Goal: Information Seeking & Learning: Learn about a topic

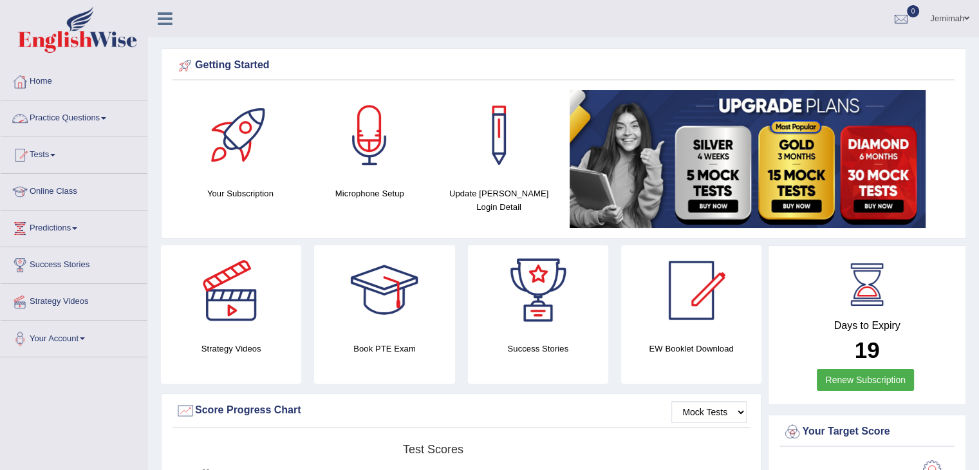
click at [106, 121] on link "Practice Questions" at bounding box center [74, 116] width 147 height 32
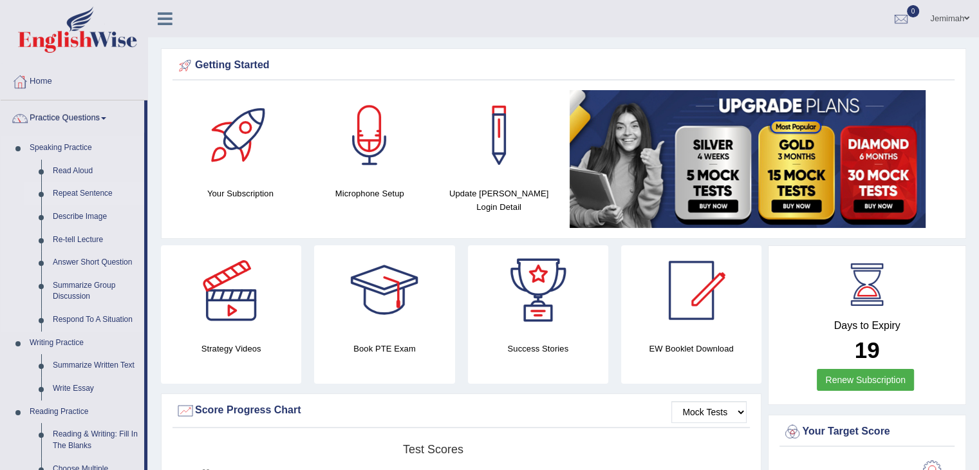
click at [85, 191] on link "Repeat Sentence" at bounding box center [95, 193] width 97 height 23
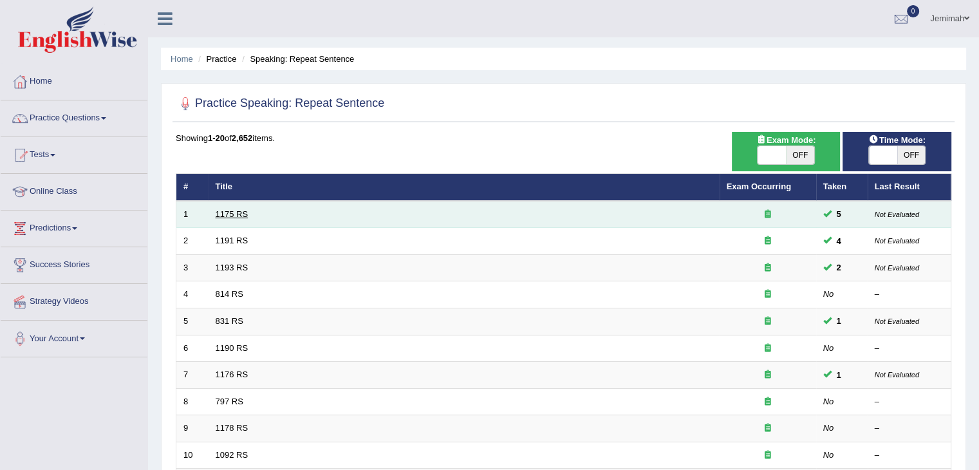
click at [234, 212] on link "1175 RS" at bounding box center [232, 214] width 33 height 10
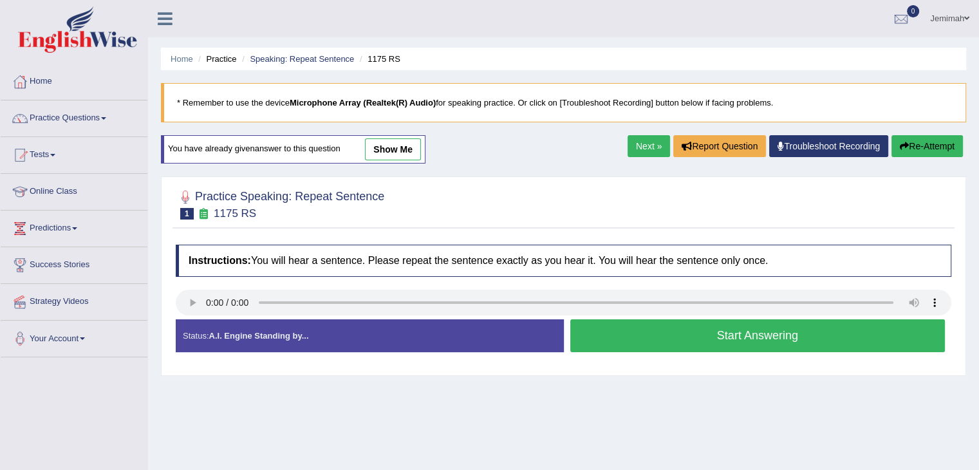
click at [704, 333] on button "Start Answering" at bounding box center [757, 335] width 375 height 33
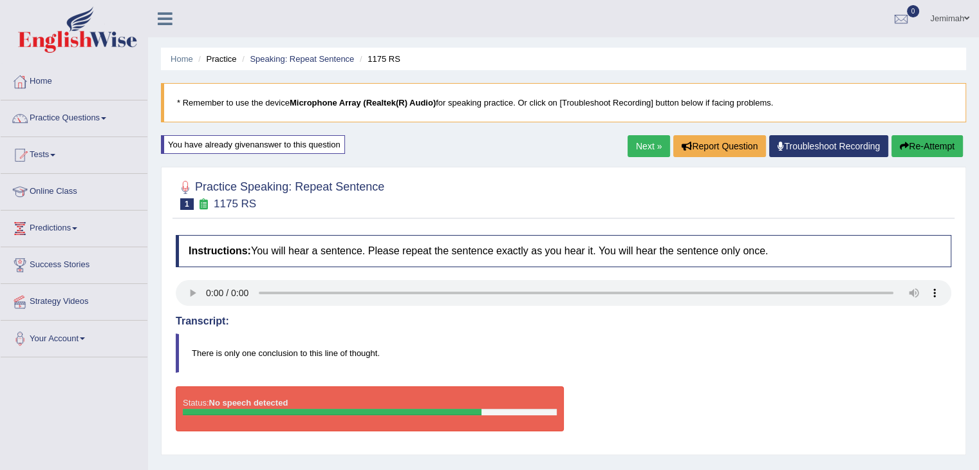
click at [718, 194] on div at bounding box center [564, 193] width 776 height 39
click at [919, 142] on button "Re-Attempt" at bounding box center [927, 146] width 71 height 22
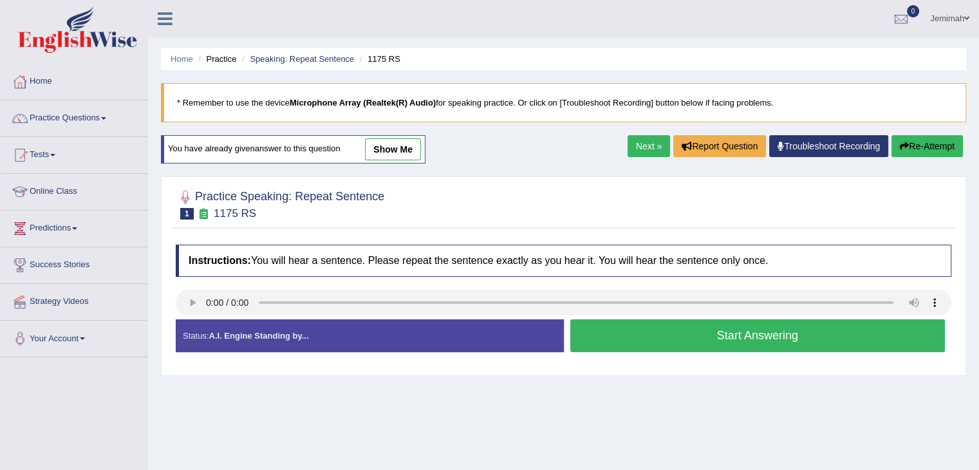
click at [700, 339] on button "Start Answering" at bounding box center [757, 335] width 375 height 33
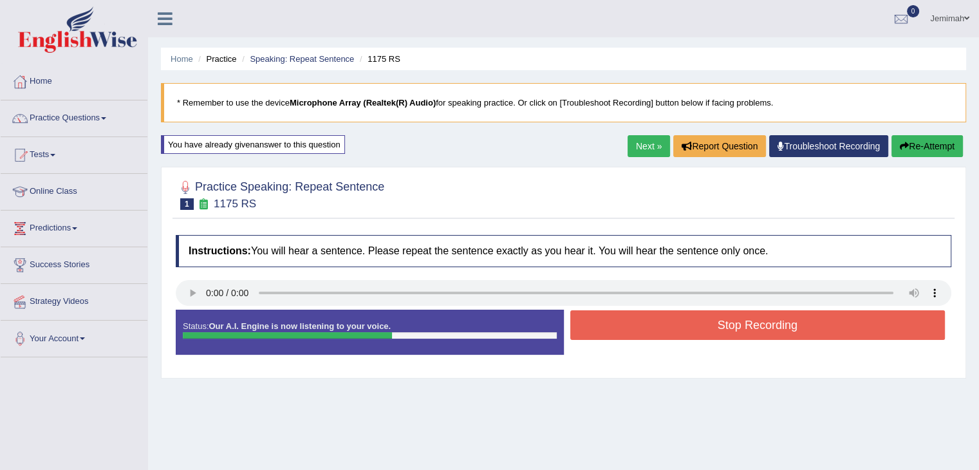
click at [706, 333] on button "Stop Recording" at bounding box center [757, 325] width 375 height 30
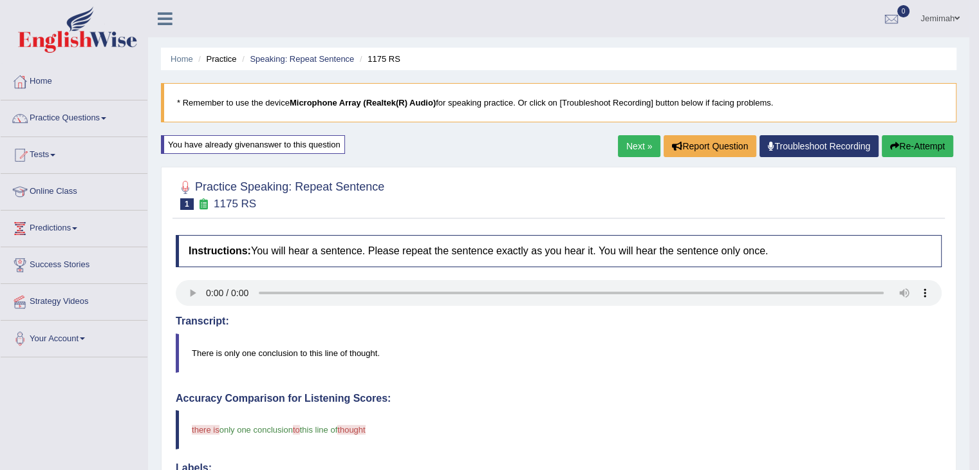
click at [624, 149] on link "Next »" at bounding box center [639, 146] width 42 height 22
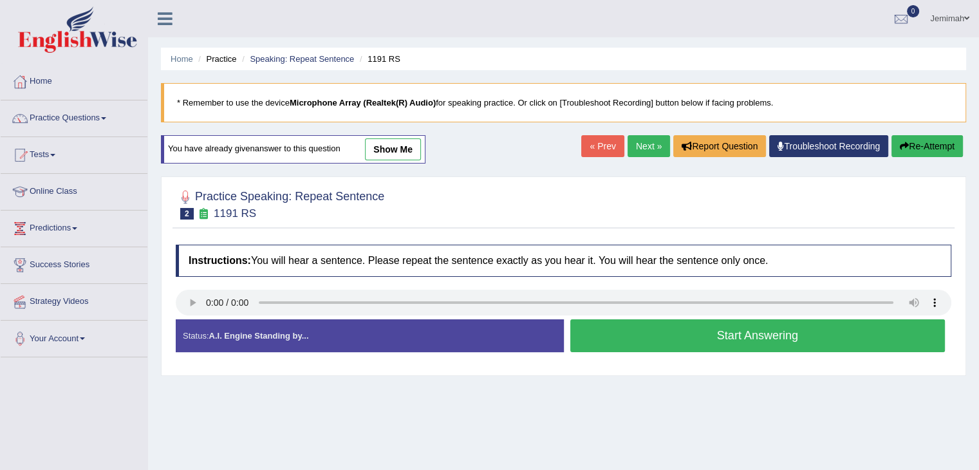
click at [639, 333] on button "Start Answering" at bounding box center [757, 335] width 375 height 33
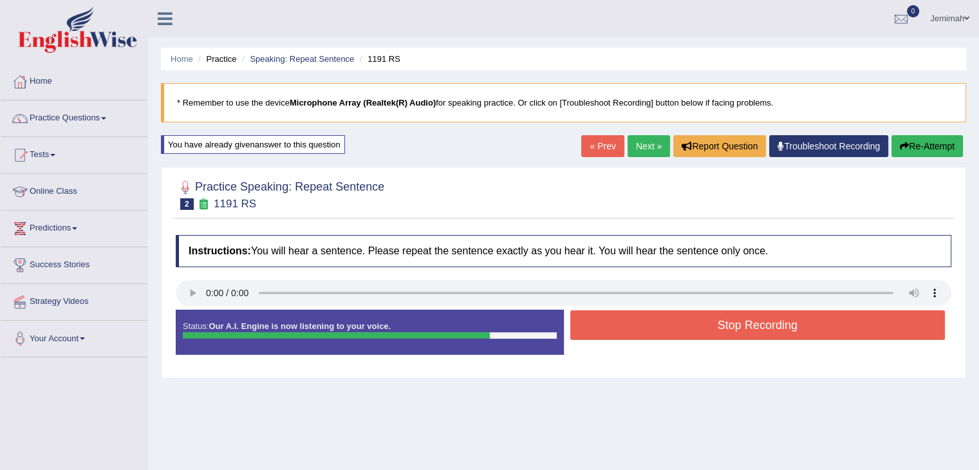
click at [690, 319] on button "Stop Recording" at bounding box center [757, 325] width 375 height 30
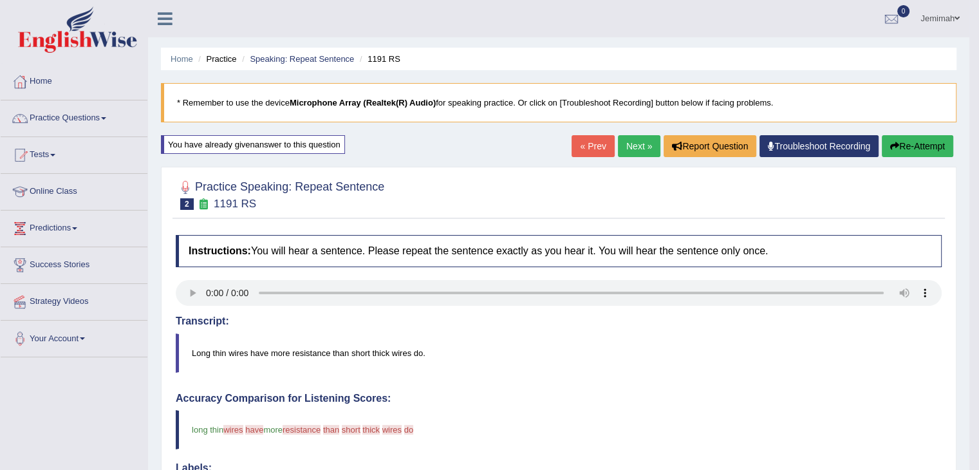
click at [639, 140] on link "Next »" at bounding box center [639, 146] width 42 height 22
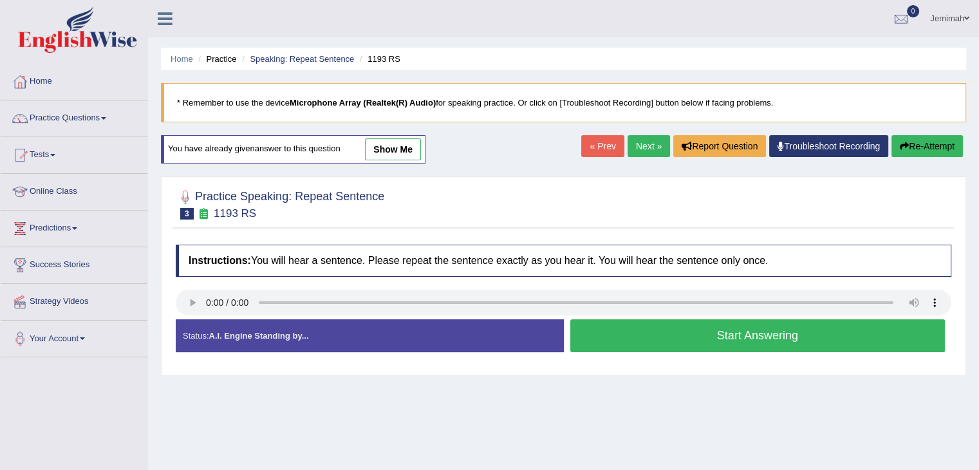
click at [680, 346] on button "Start Answering" at bounding box center [757, 335] width 375 height 33
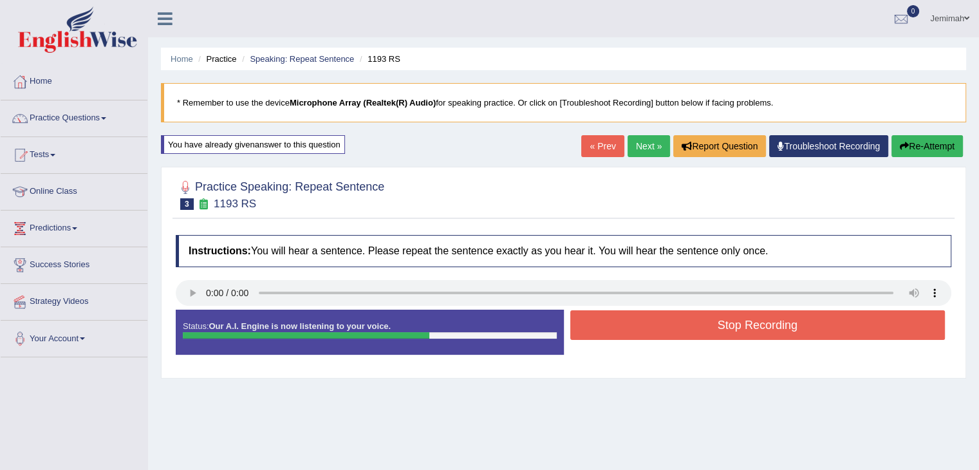
click at [703, 334] on button "Stop Recording" at bounding box center [757, 325] width 375 height 30
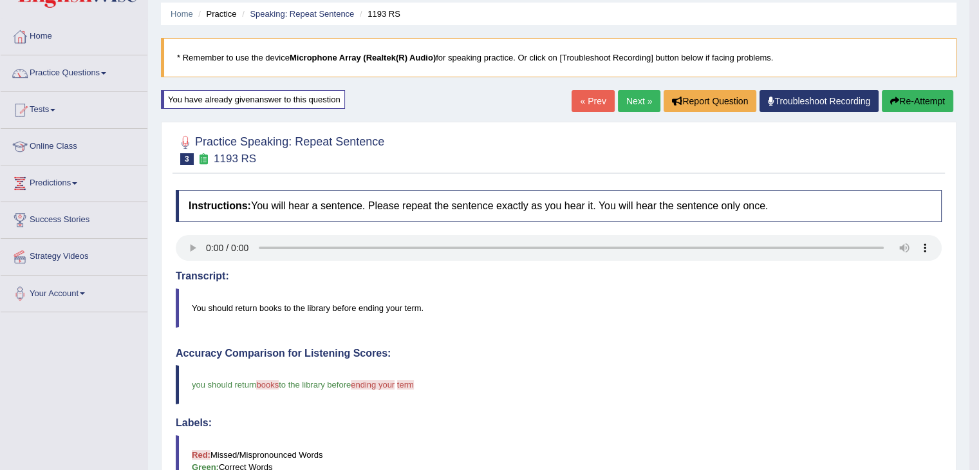
scroll to position [33, 0]
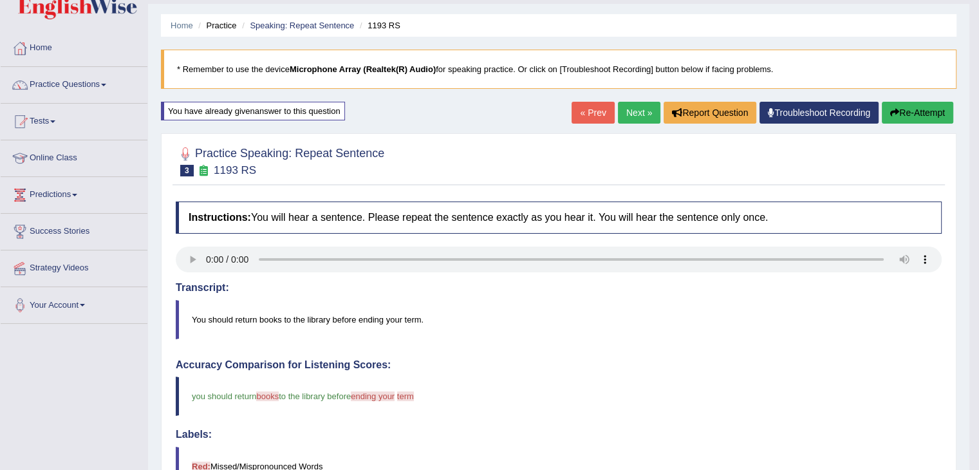
click at [637, 108] on link "Next »" at bounding box center [639, 113] width 42 height 22
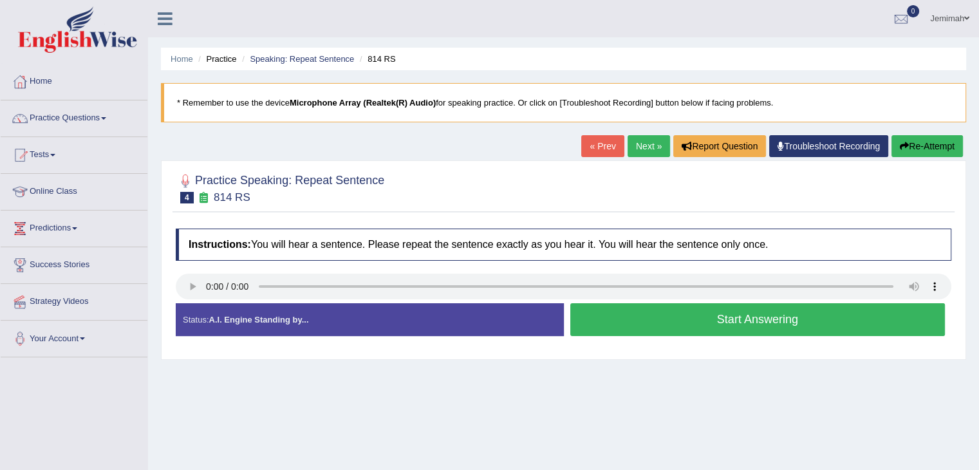
click at [684, 328] on button "Start Answering" at bounding box center [757, 319] width 375 height 33
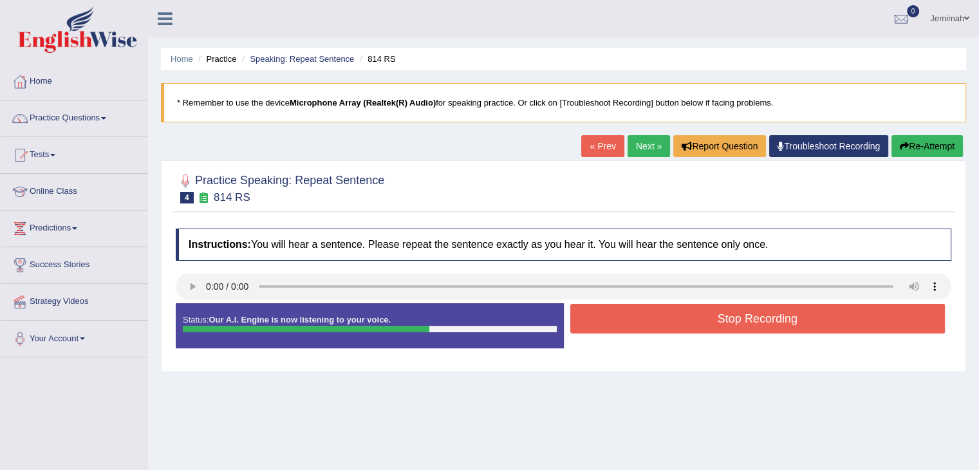
click at [697, 315] on button "Stop Recording" at bounding box center [757, 319] width 375 height 30
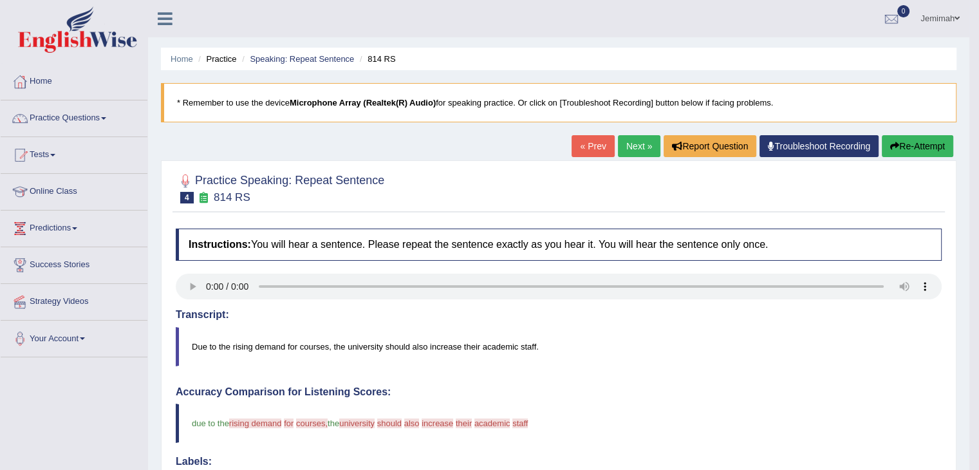
click at [104, 121] on link "Practice Questions" at bounding box center [74, 116] width 147 height 32
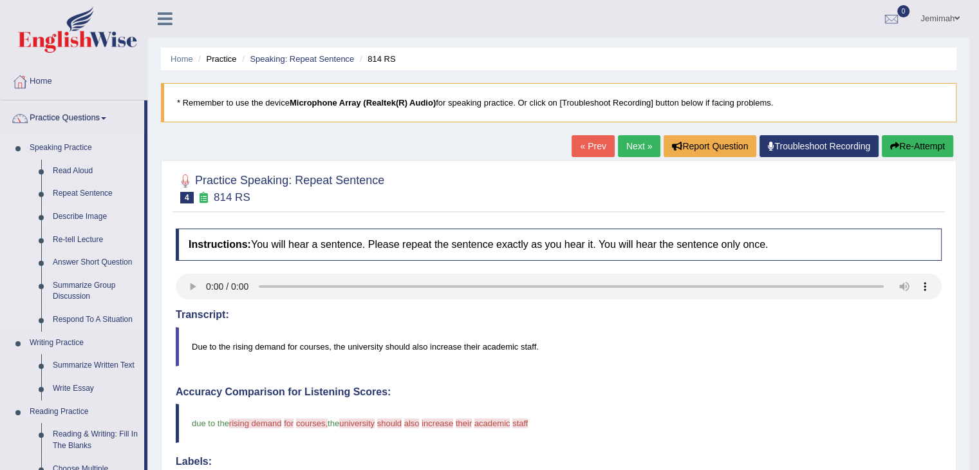
click at [79, 217] on link "Describe Image" at bounding box center [95, 216] width 97 height 23
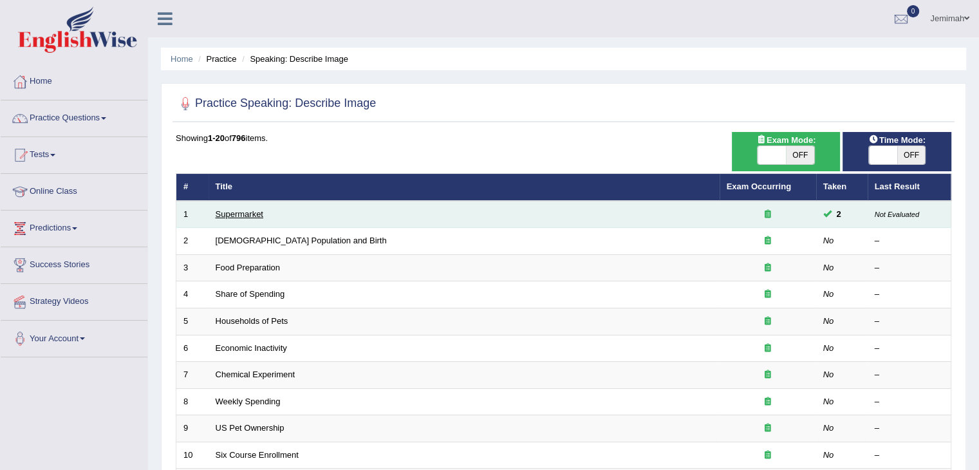
click at [219, 211] on link "Supermarket" at bounding box center [240, 214] width 48 height 10
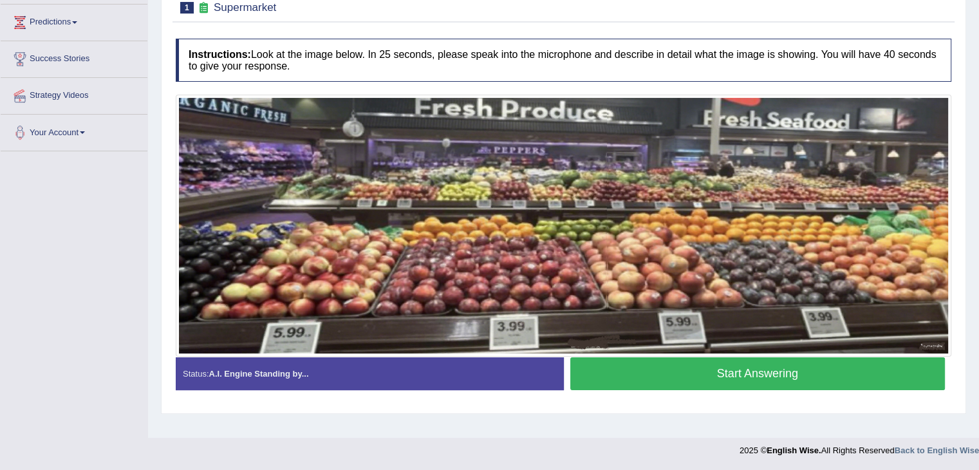
scroll to position [206, 0]
click at [662, 364] on button "Start Answering" at bounding box center [757, 373] width 375 height 33
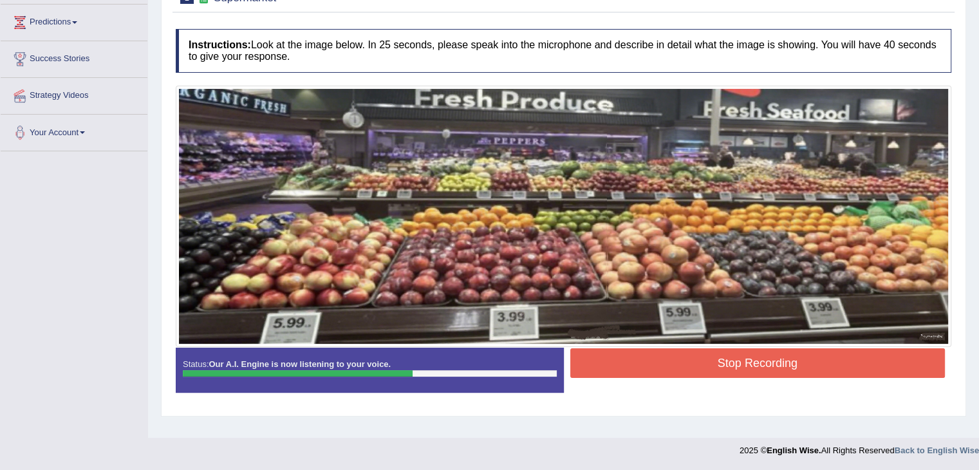
click at [685, 354] on button "Stop Recording" at bounding box center [757, 363] width 375 height 30
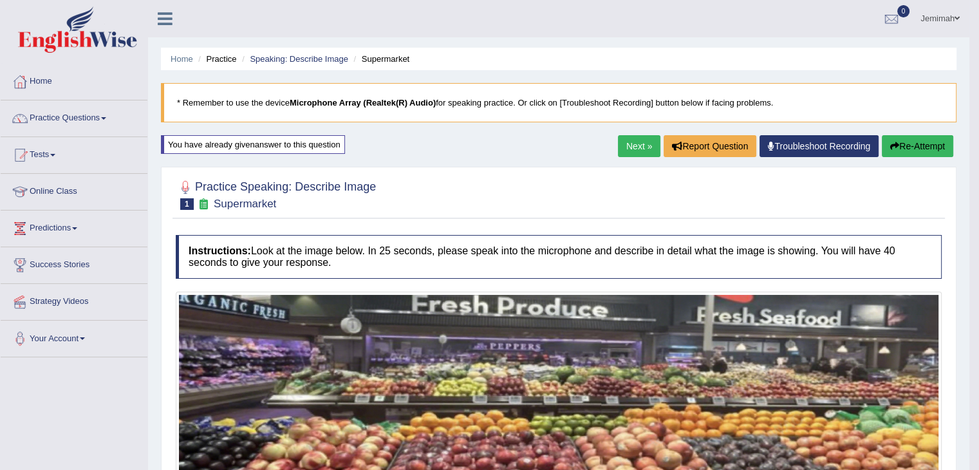
scroll to position [0, 0]
click at [98, 120] on link "Practice Questions" at bounding box center [74, 116] width 147 height 32
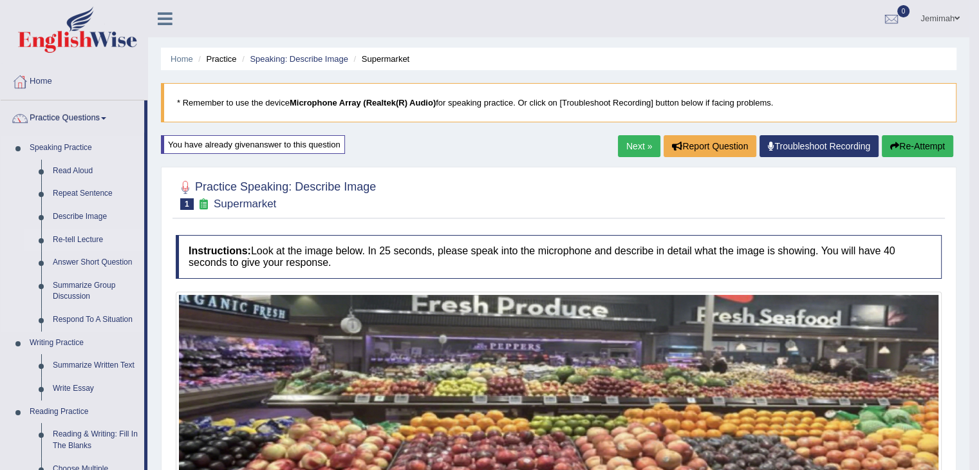
click at [77, 243] on link "Re-tell Lecture" at bounding box center [95, 240] width 97 height 23
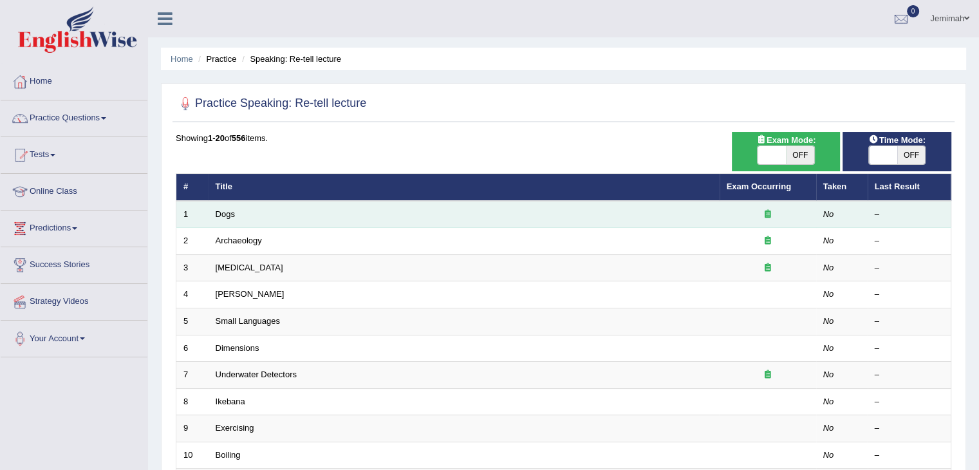
click at [237, 208] on td "Dogs" at bounding box center [464, 214] width 511 height 27
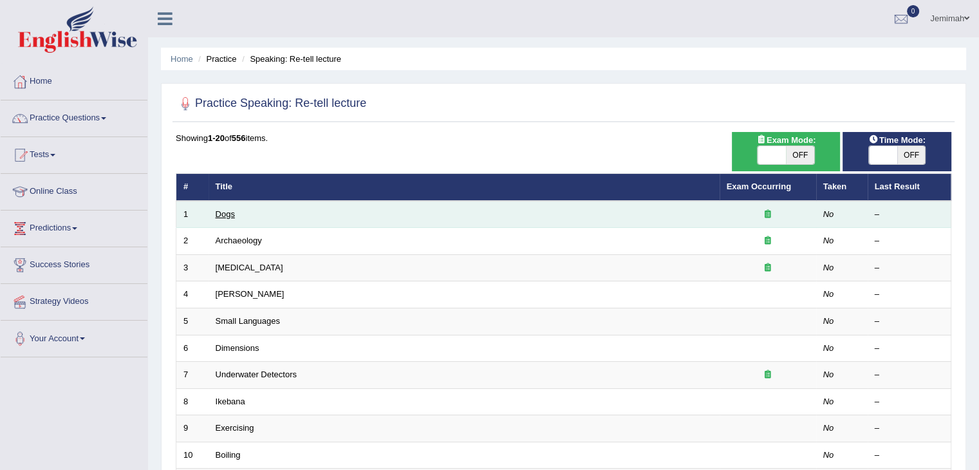
click at [223, 216] on link "Dogs" at bounding box center [225, 214] width 19 height 10
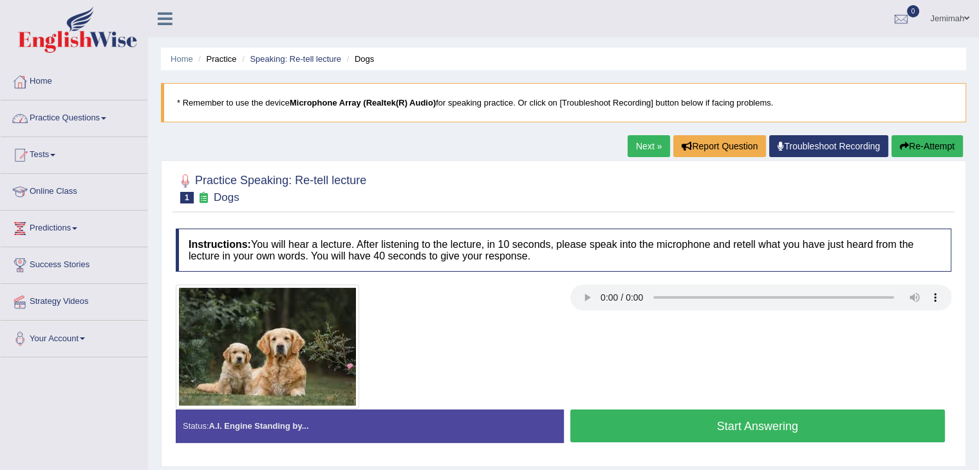
click at [98, 117] on link "Practice Questions" at bounding box center [74, 116] width 147 height 32
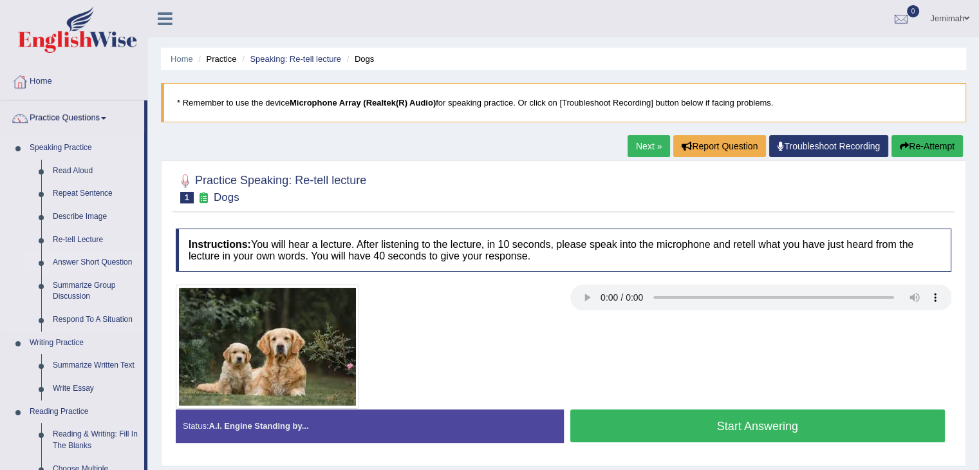
click at [93, 261] on link "Answer Short Question" at bounding box center [95, 262] width 97 height 23
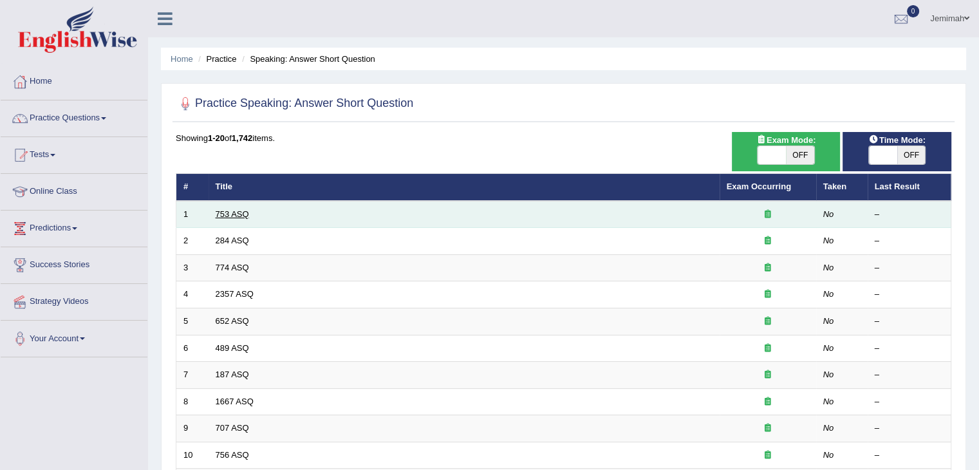
click at [235, 213] on link "753 ASQ" at bounding box center [232, 214] width 33 height 10
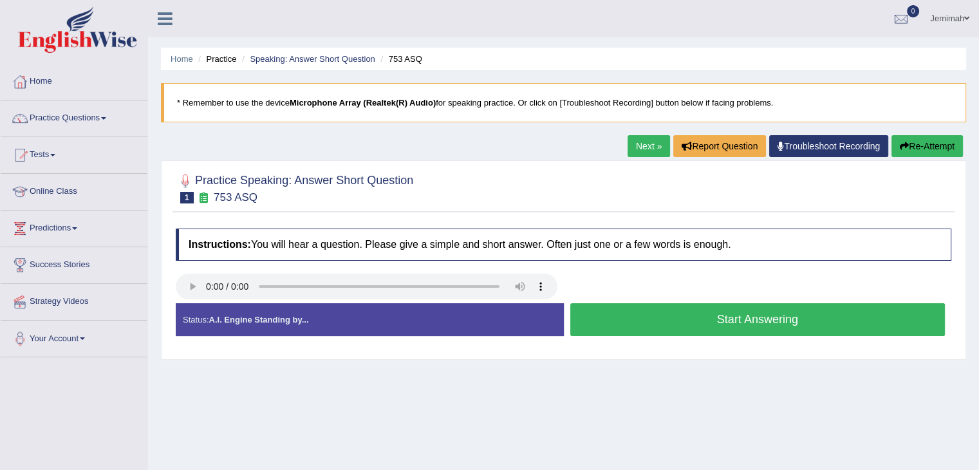
click at [725, 328] on button "Start Answering" at bounding box center [757, 319] width 375 height 33
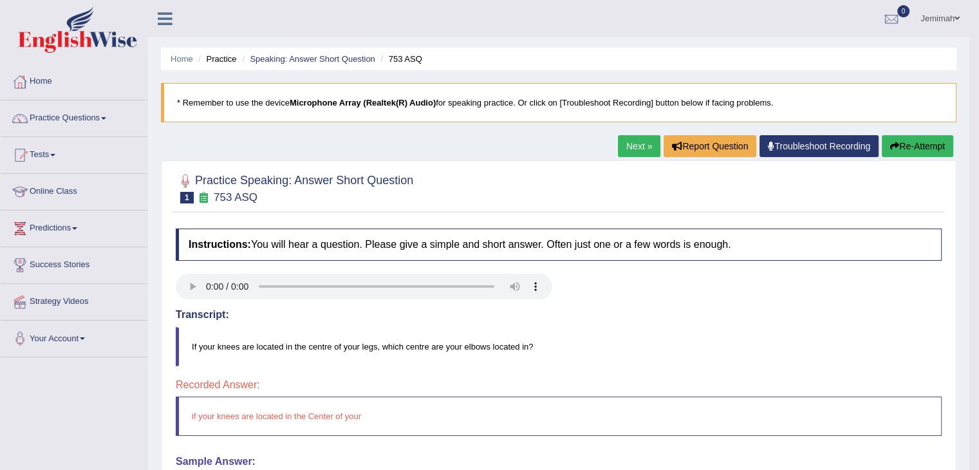
click at [914, 144] on button "Re-Attempt" at bounding box center [917, 146] width 71 height 22
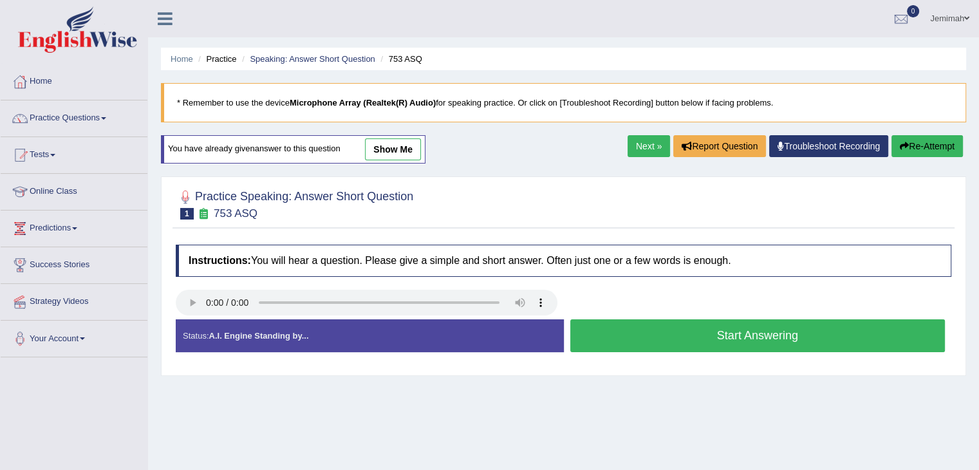
click at [693, 334] on button "Start Answering" at bounding box center [757, 335] width 375 height 33
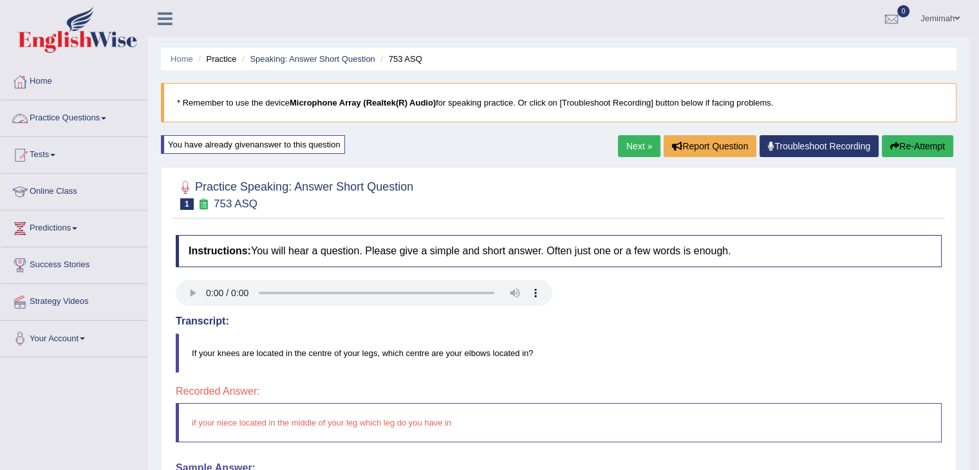
click at [106, 123] on link "Practice Questions" at bounding box center [74, 116] width 147 height 32
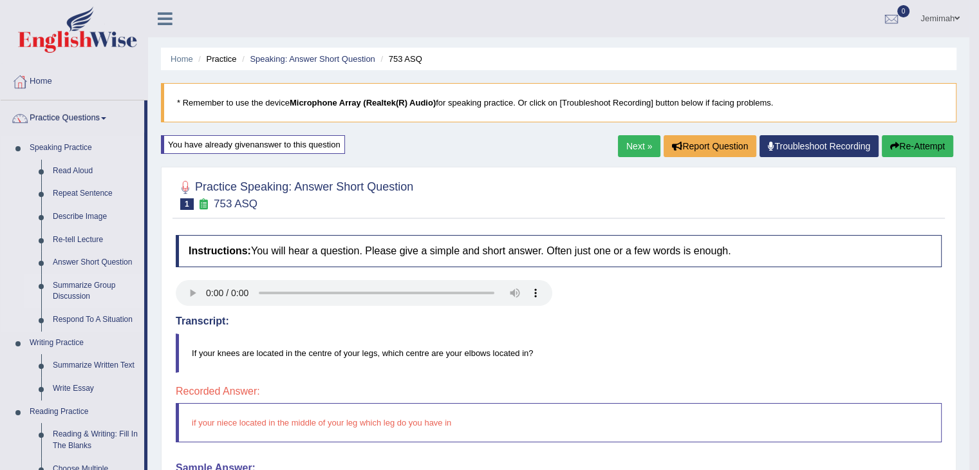
click at [91, 299] on link "Summarize Group Discussion" at bounding box center [95, 291] width 97 height 34
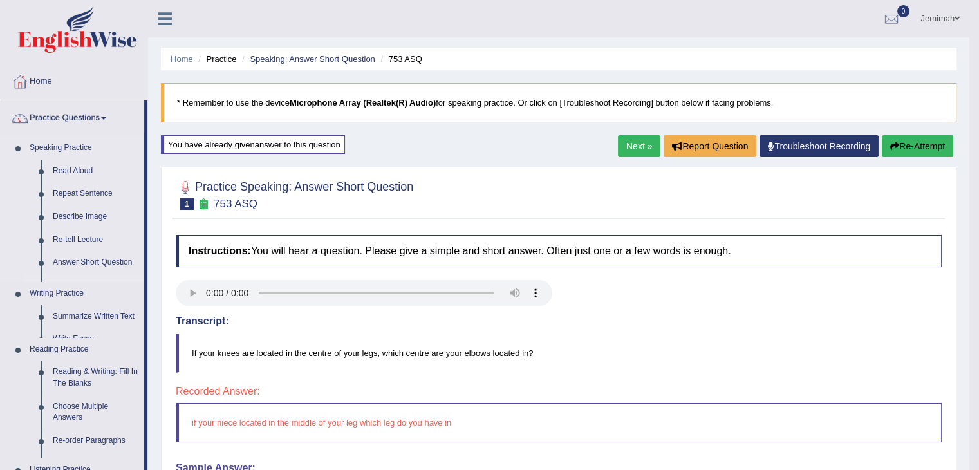
click at [91, 299] on ul "Speaking Practice Read Aloud Repeat Sentence Describe Image Re-tell Lecture Ans…" at bounding box center [73, 381] width 144 height 491
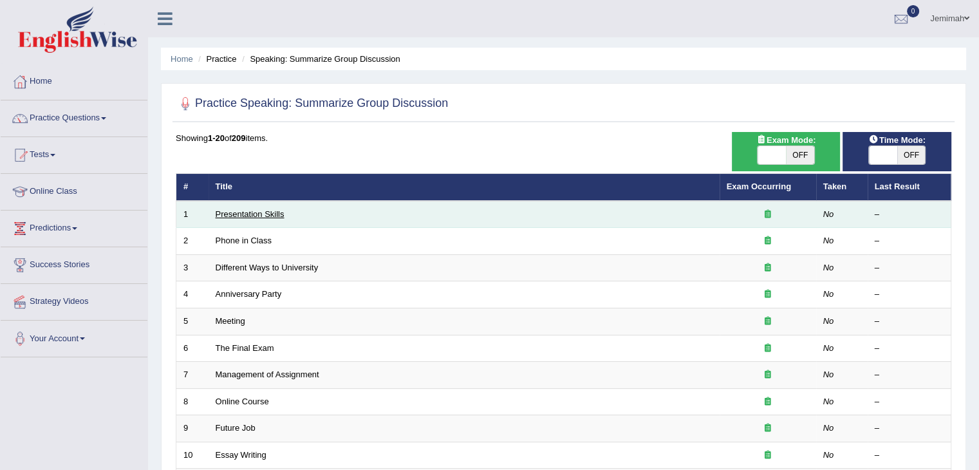
click at [244, 212] on link "Presentation Skills" at bounding box center [250, 214] width 69 height 10
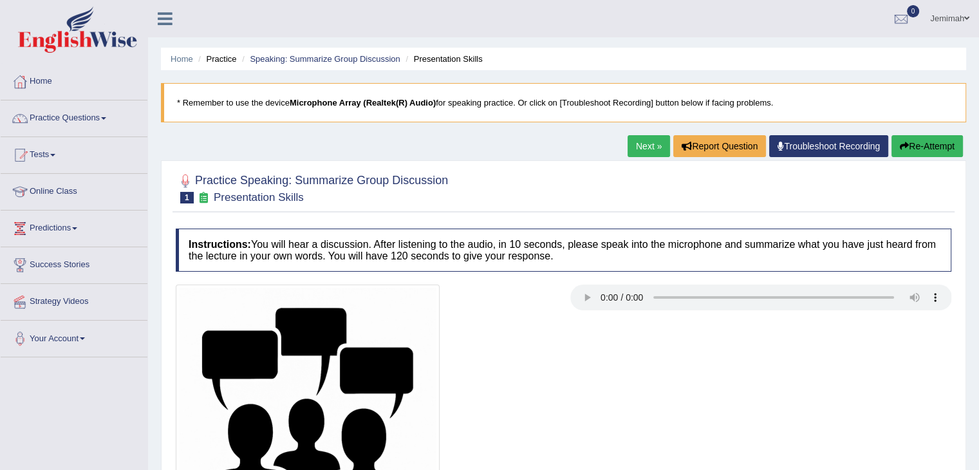
click at [639, 145] on link "Next »" at bounding box center [649, 146] width 42 height 22
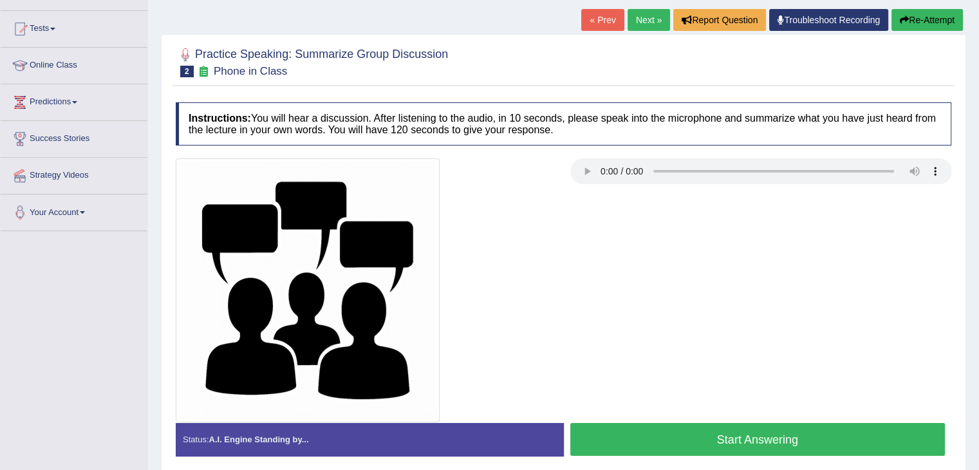
scroll to position [129, 0]
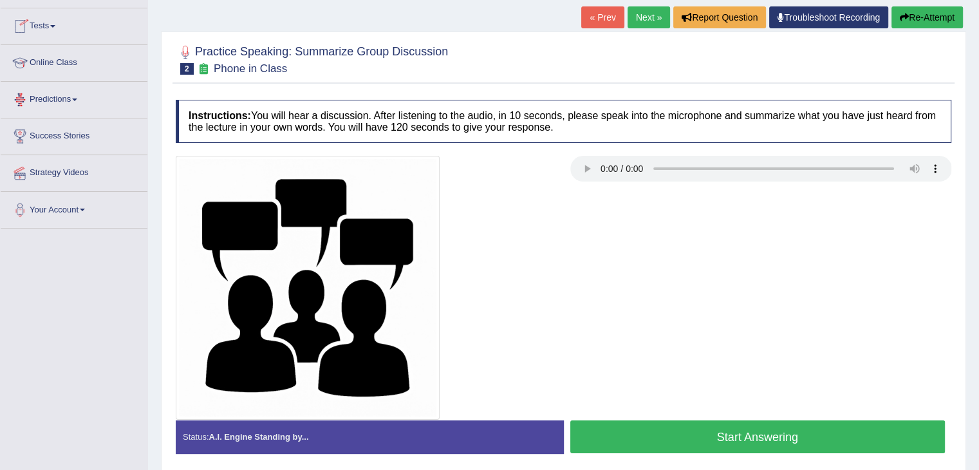
click at [77, 100] on span at bounding box center [74, 99] width 5 height 3
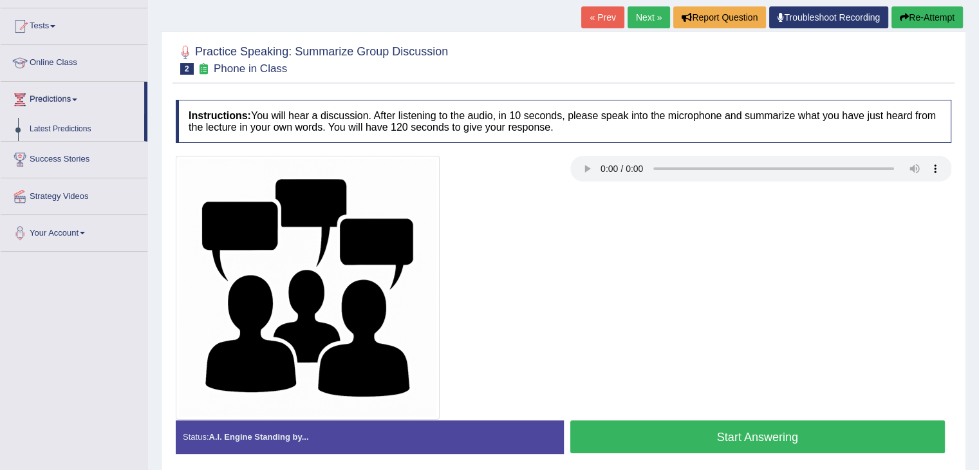
click at [930, 14] on button "Re-Attempt" at bounding box center [927, 17] width 71 height 22
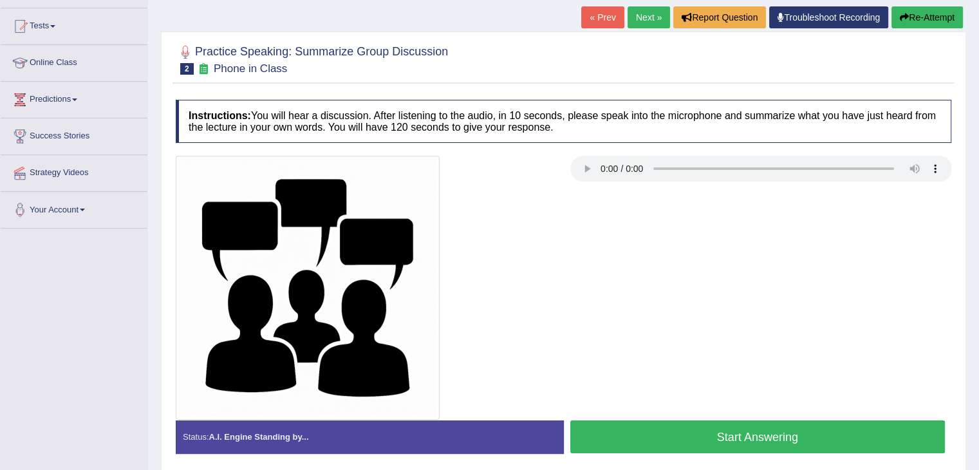
click at [70, 100] on link "Predictions" at bounding box center [74, 98] width 147 height 32
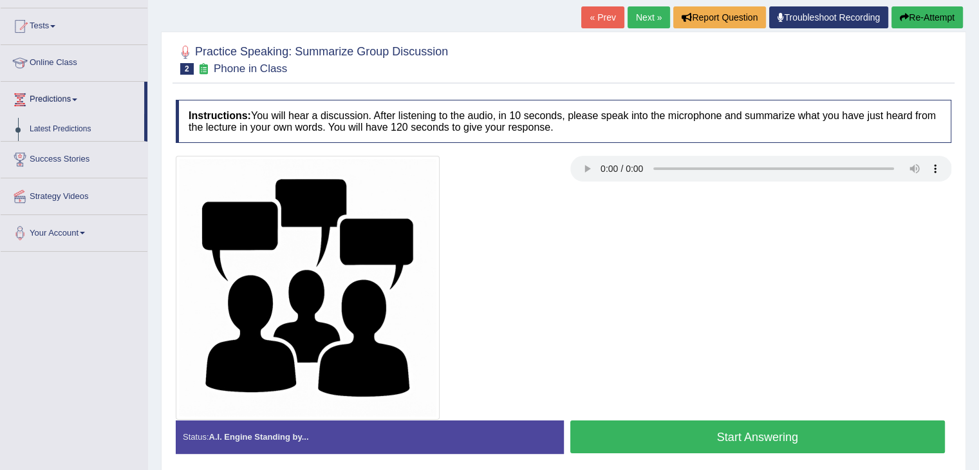
click at [606, 11] on link "« Prev" at bounding box center [602, 17] width 42 height 22
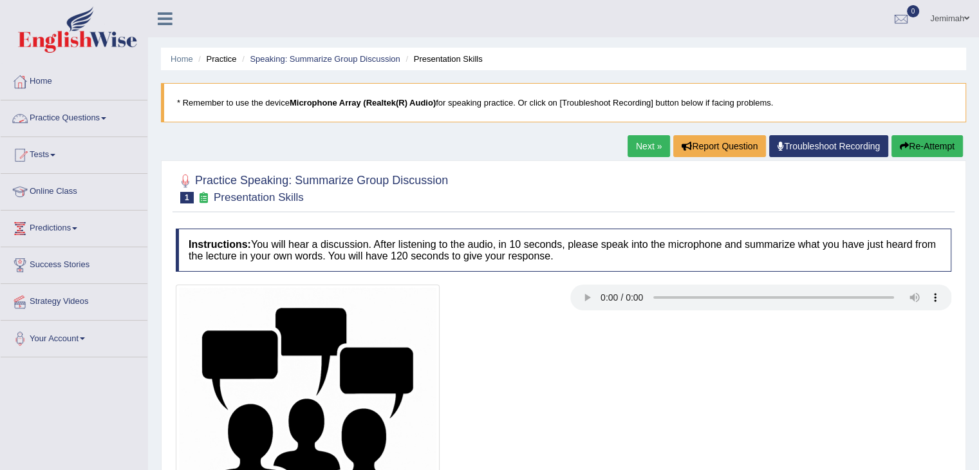
click at [104, 118] on link "Practice Questions" at bounding box center [74, 116] width 147 height 32
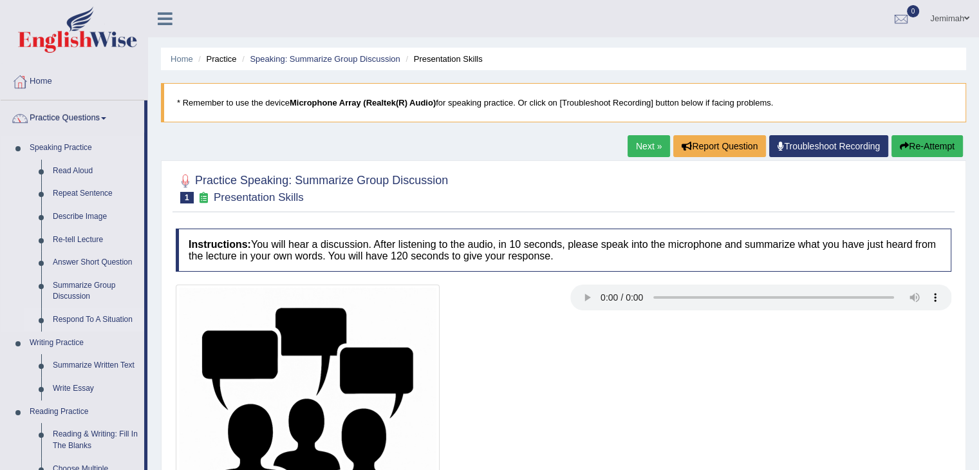
click at [98, 324] on link "Respond To A Situation" at bounding box center [95, 319] width 97 height 23
click at [98, 324] on ul "Speaking Practice Read Aloud Repeat Sentence Describe Image Re-tell Lecture Ans…" at bounding box center [73, 468] width 144 height 664
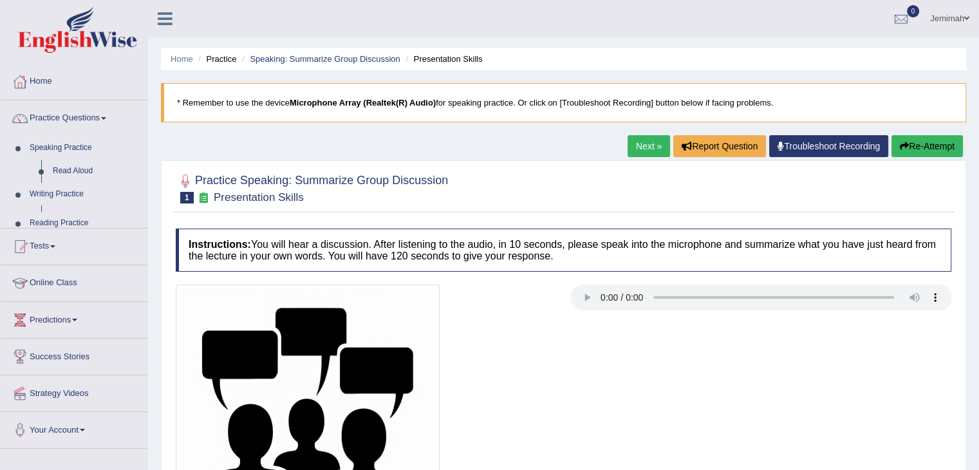
click at [98, 324] on ul "Home Practice Questions Speaking Practice Read Aloud Repeat Sentence Describe I…" at bounding box center [74, 256] width 147 height 385
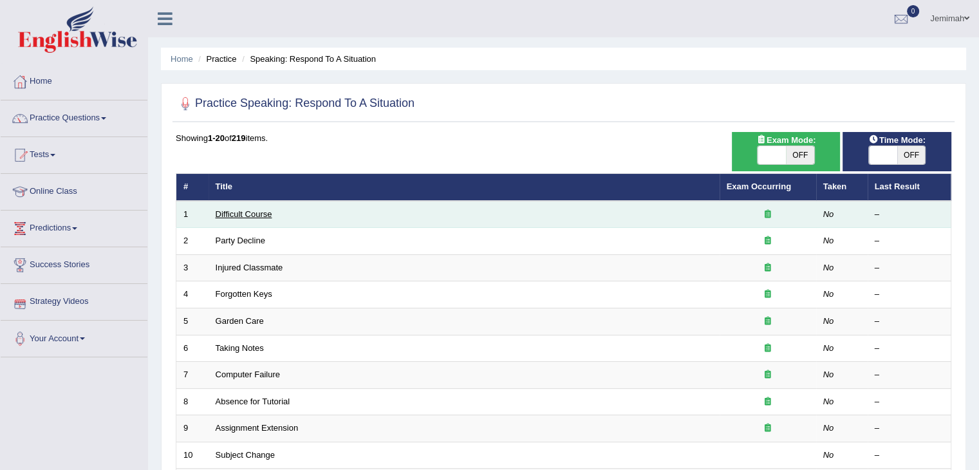
click at [237, 214] on link "Difficult Course" at bounding box center [244, 214] width 57 height 10
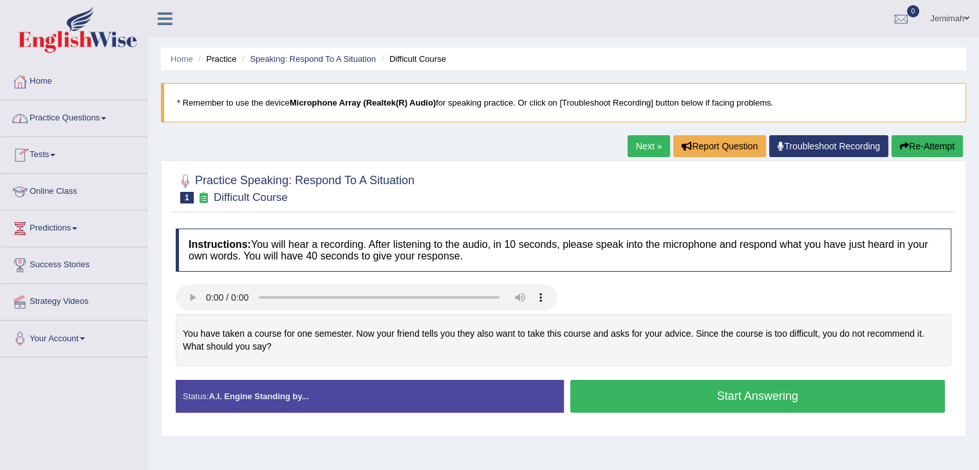
click at [103, 119] on link "Practice Questions" at bounding box center [74, 116] width 147 height 32
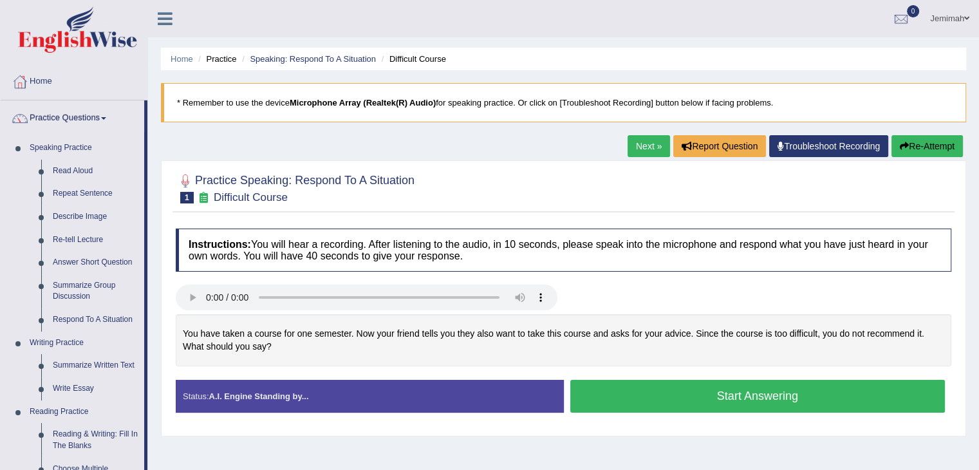
click at [146, 463] on li "Practice Questions Speaking Practice Read Aloud Repeat Sentence Describe Image …" at bounding box center [74, 462] width 147 height 724
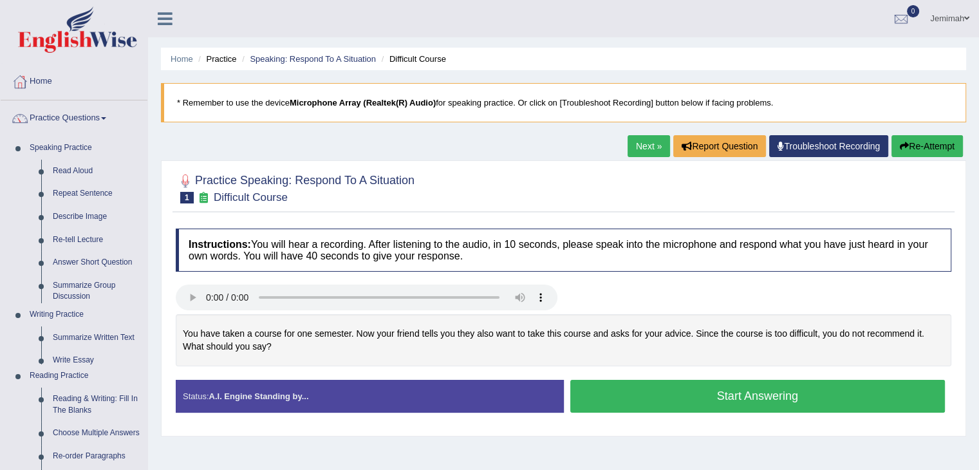
click at [146, 463] on ul "Speaking Practice Read Aloud Repeat Sentence Describe Image Re-tell Lecture Ans…" at bounding box center [74, 407] width 147 height 543
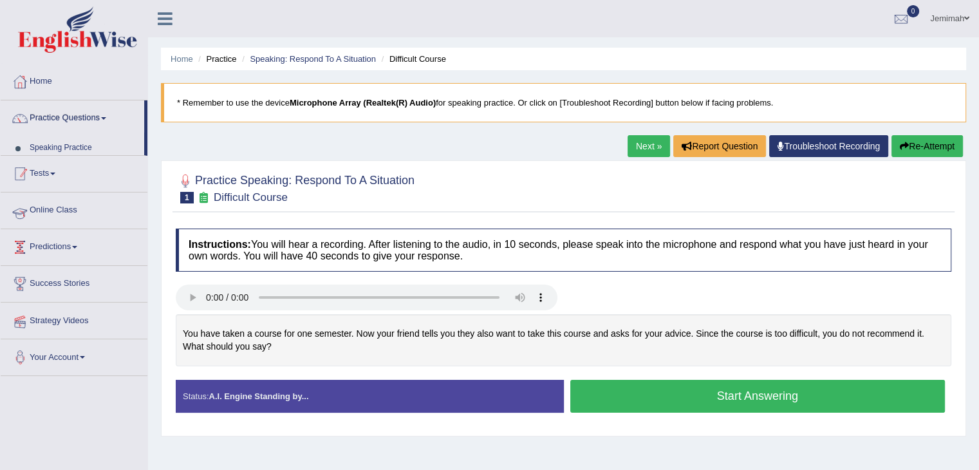
click at [146, 463] on div "Toggle navigation Home Practice Questions Speaking Practice Read Aloud Repeat S…" at bounding box center [489, 334] width 979 height 669
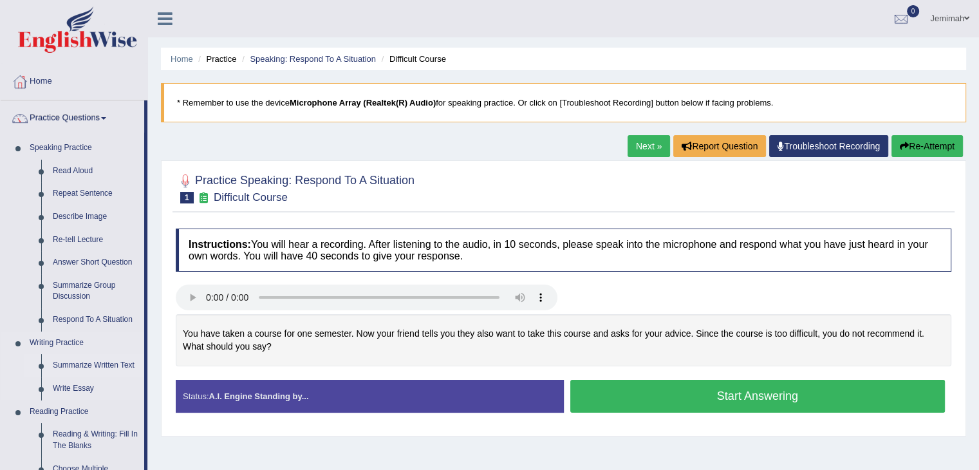
click at [115, 374] on link "Summarize Written Text" at bounding box center [95, 365] width 97 height 23
click at [115, 374] on ul "Speaking Practice Read Aloud Repeat Sentence Describe Image Re-tell Lecture Ans…" at bounding box center [73, 476] width 144 height 681
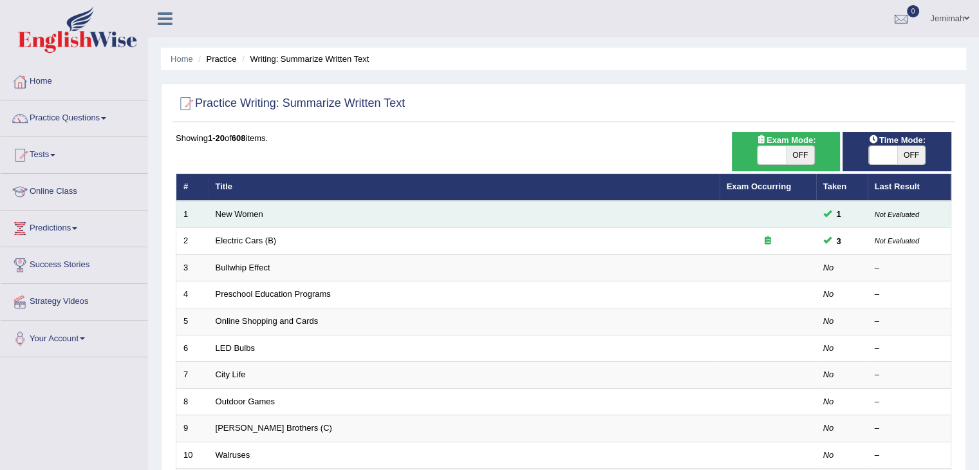
click at [263, 223] on td "New Women" at bounding box center [464, 214] width 511 height 27
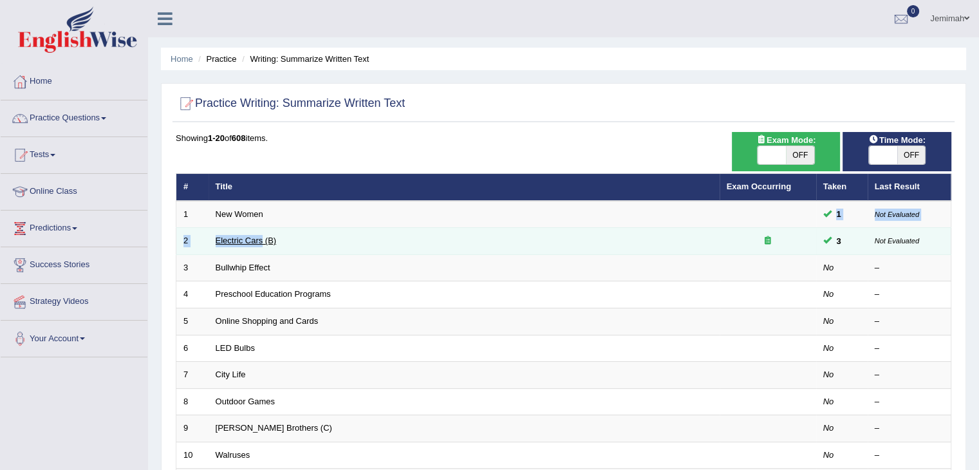
drag, startPoint x: 263, startPoint y: 223, endPoint x: 251, endPoint y: 241, distance: 22.0
click at [251, 241] on tbody "1 New Women 1 Not Evaluated 2 Electric Cars (B) 3 Not Evaluated 3 Bullwhip Effe…" at bounding box center [563, 469] width 775 height 536
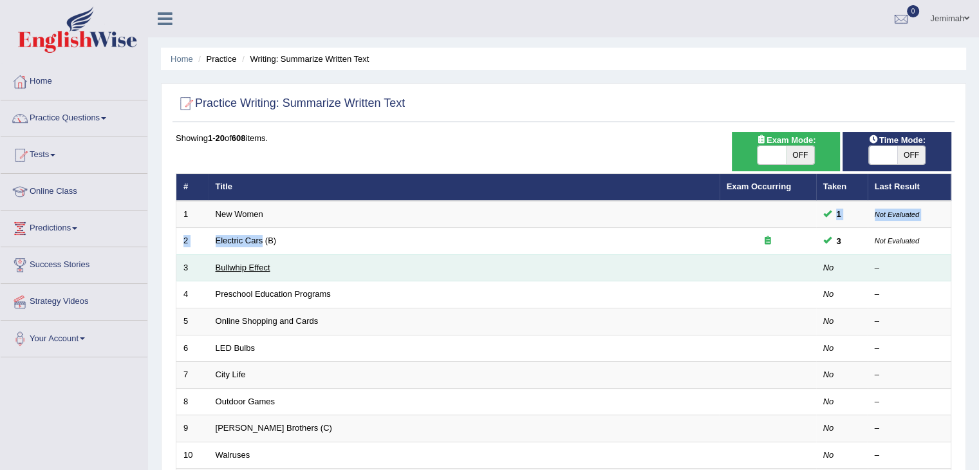
click at [250, 264] on link "Bullwhip Effect" at bounding box center [243, 268] width 55 height 10
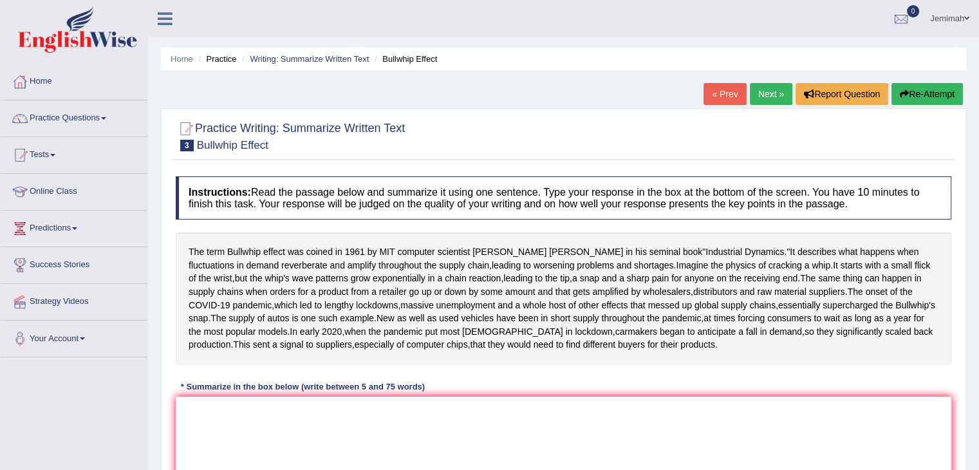
drag, startPoint x: 978, startPoint y: 452, endPoint x: 985, endPoint y: 463, distance: 13.6
click at [978, 463] on html "Toggle navigation Home Practice Questions Speaking Practice Read Aloud Repeat S…" at bounding box center [489, 235] width 979 height 470
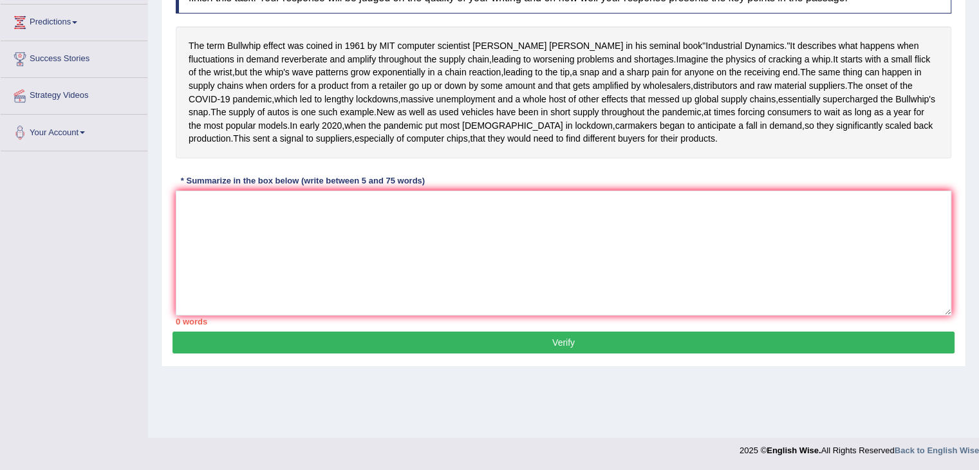
scroll to position [209, 0]
click at [207, 262] on textarea at bounding box center [564, 253] width 776 height 125
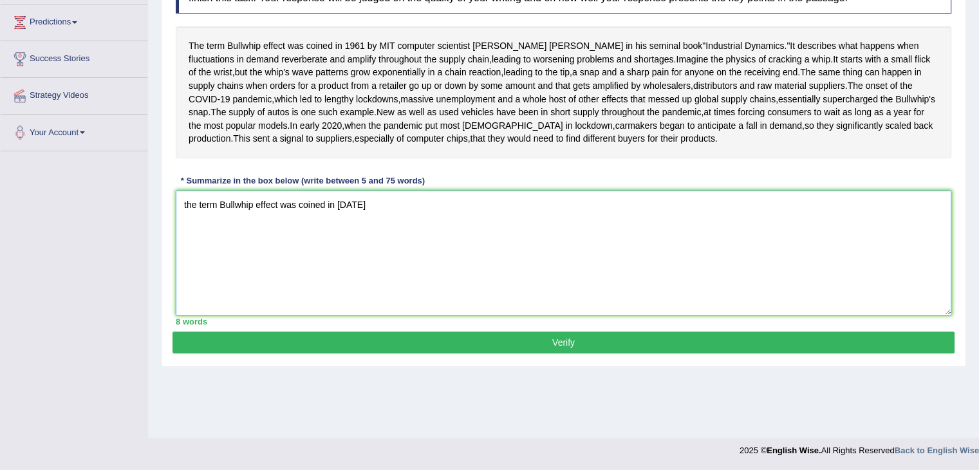
type textarea "the term Bullwhip effect was coined in 1991"
click at [751, 353] on button "Verify" at bounding box center [564, 343] width 782 height 22
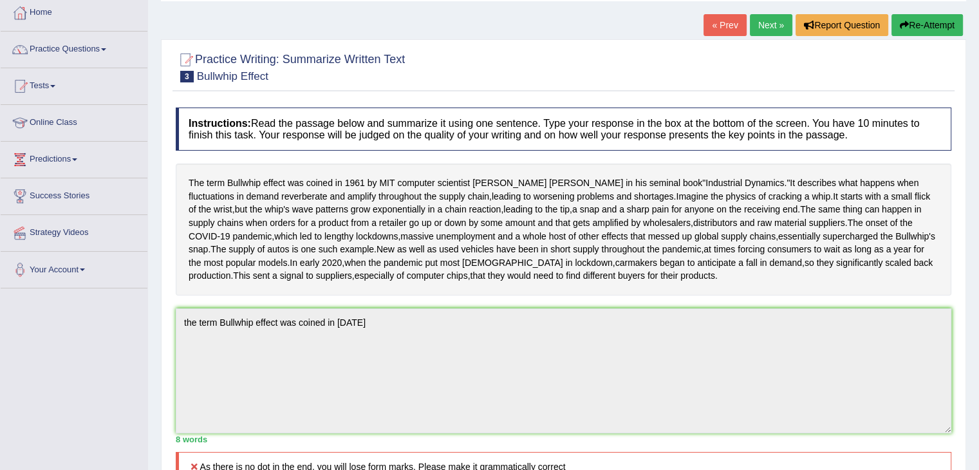
scroll to position [0, 0]
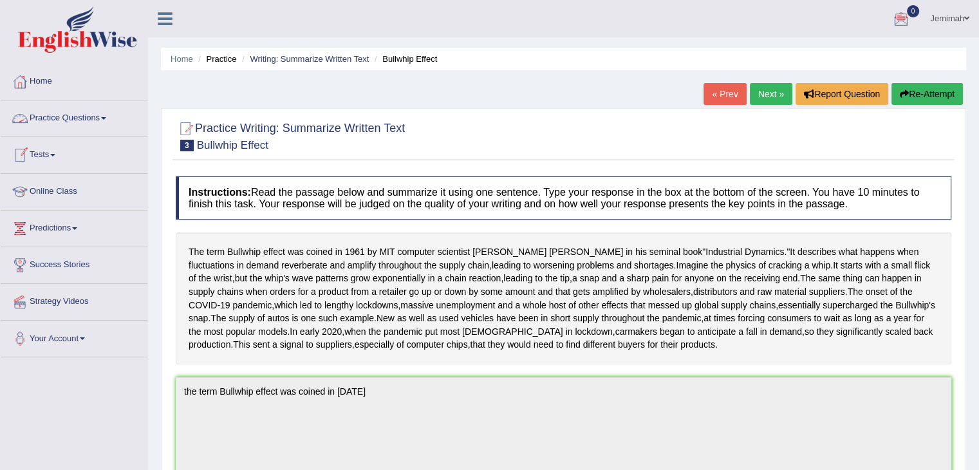
click at [100, 118] on link "Practice Questions" at bounding box center [74, 116] width 147 height 32
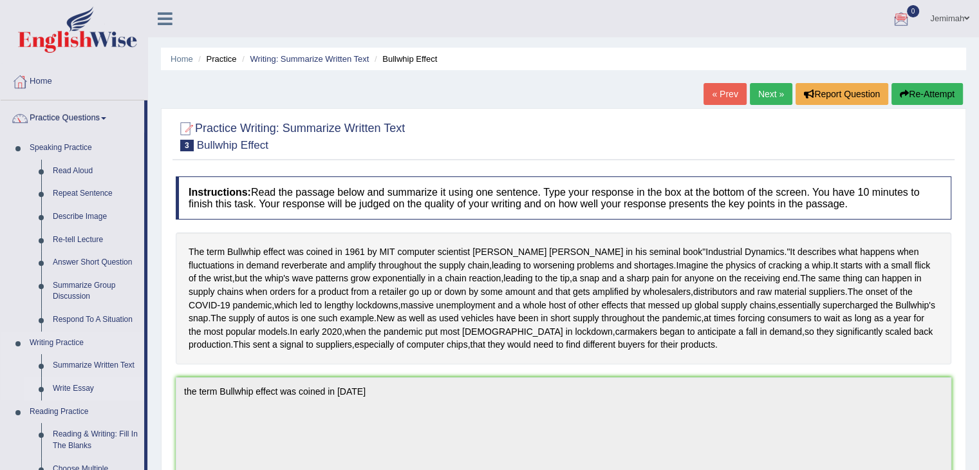
click at [77, 389] on link "Write Essay" at bounding box center [95, 388] width 97 height 23
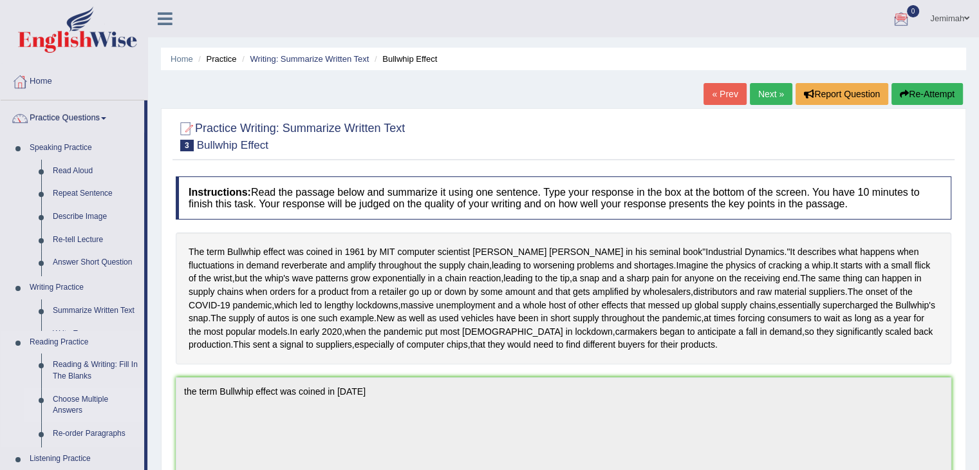
click at [77, 389] on ul "Speaking Practice Read Aloud Repeat Sentence Describe Image Re-tell Lecture Ans…" at bounding box center [73, 367] width 144 height 463
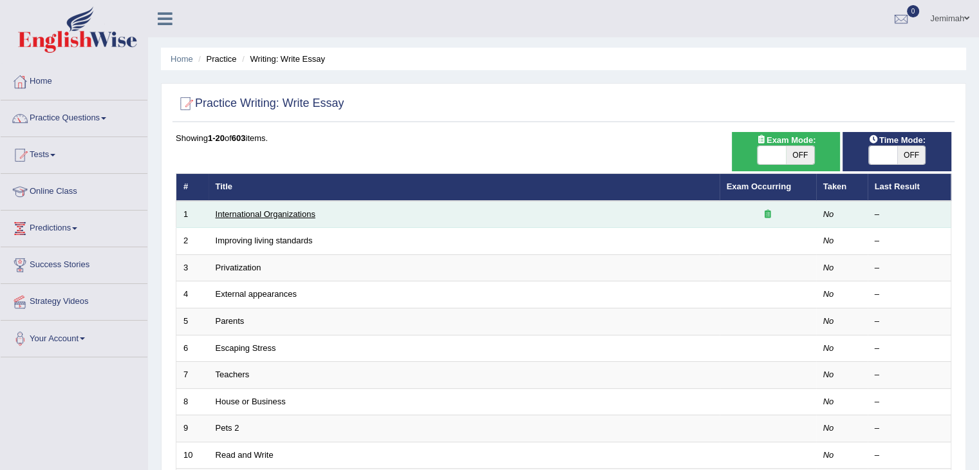
click at [254, 212] on link "International Organizations" at bounding box center [266, 214] width 100 height 10
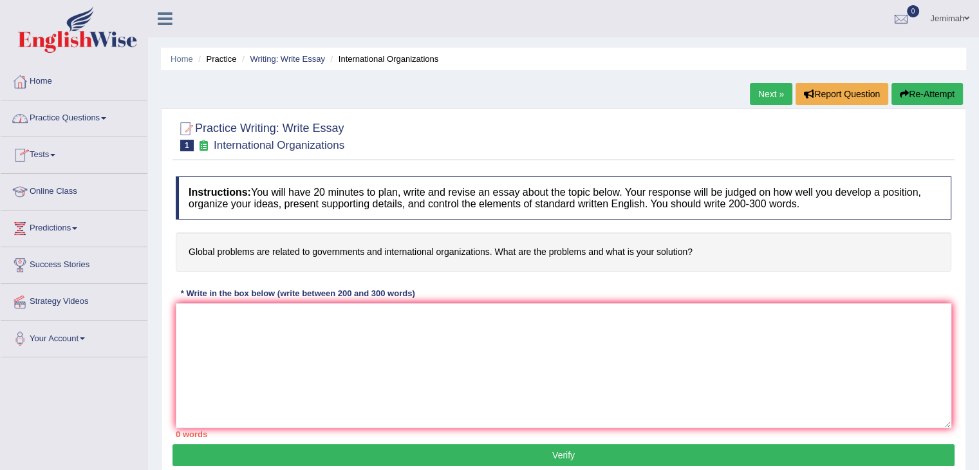
click at [97, 117] on link "Practice Questions" at bounding box center [74, 116] width 147 height 32
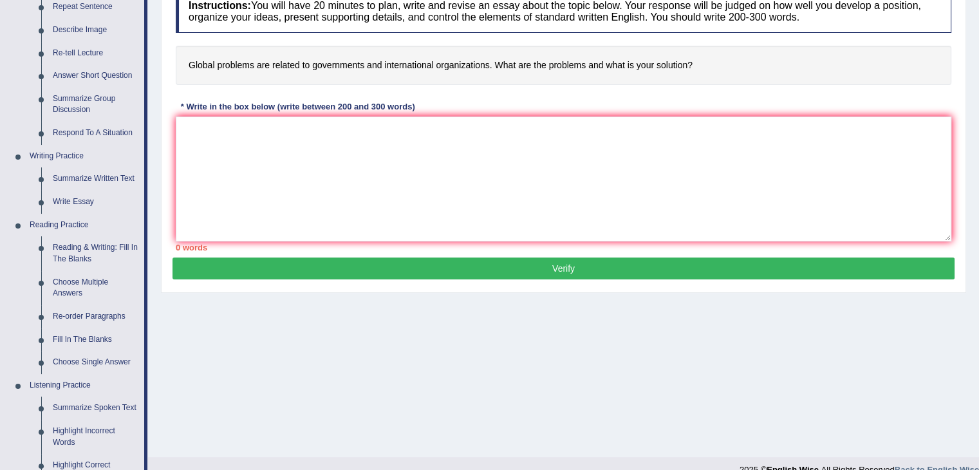
scroll to position [206, 0]
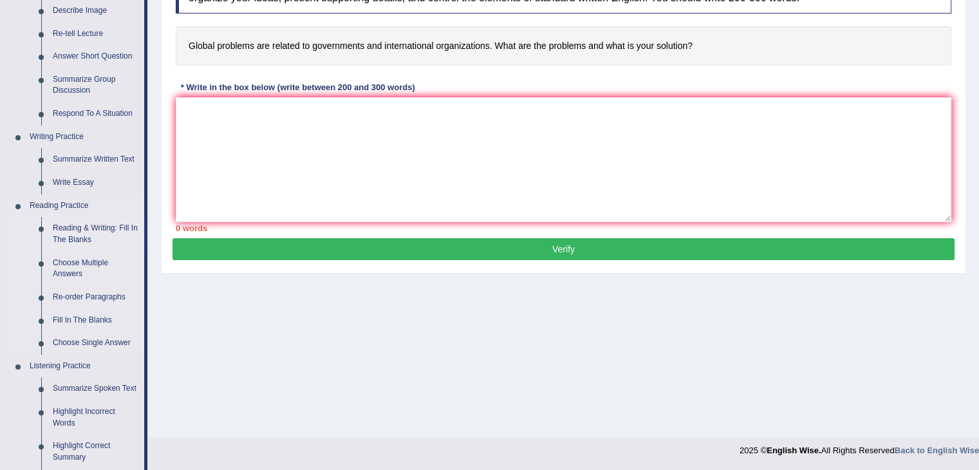
click at [62, 233] on link "Reading & Writing: Fill In The Blanks" at bounding box center [95, 234] width 97 height 34
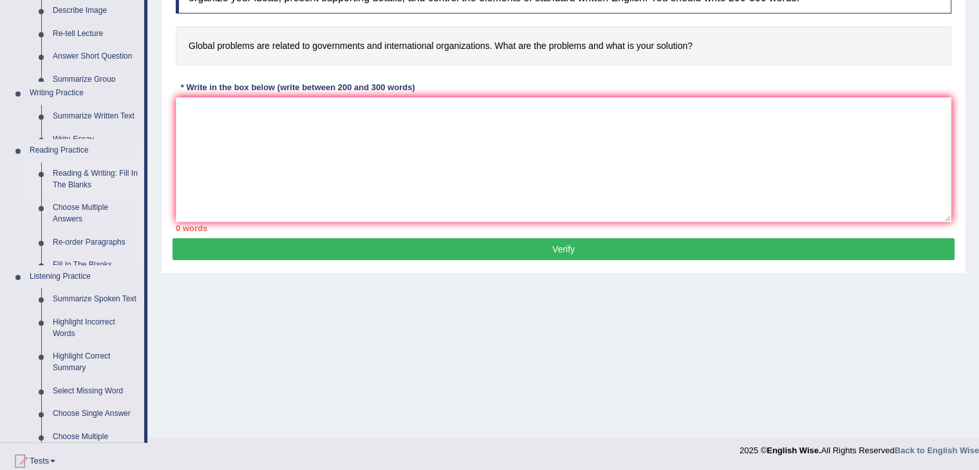
click at [62, 233] on ul "Speaking Practice Read Aloud Repeat Sentence Describe Image Re-tell Lecture Ans…" at bounding box center [73, 186] width 144 height 512
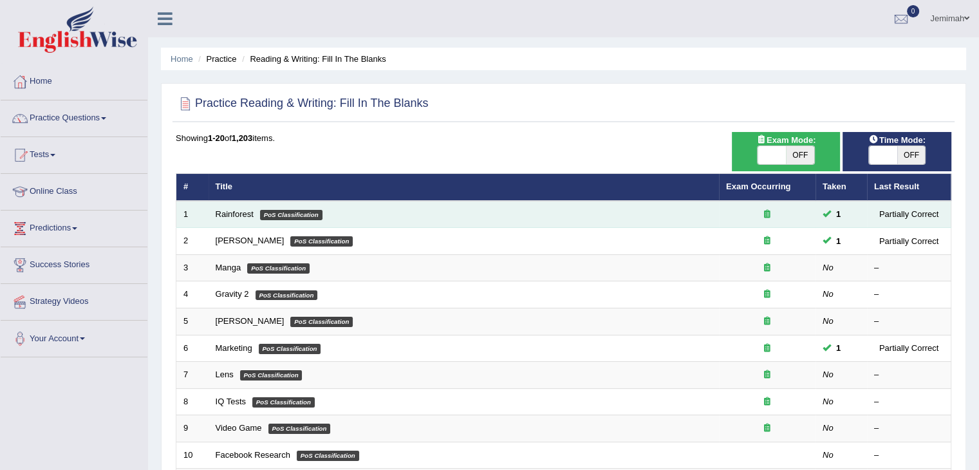
click at [253, 212] on td "Rainforest PoS Classification" at bounding box center [464, 214] width 510 height 27
click at [293, 214] on em "PoS Classification" at bounding box center [291, 215] width 62 height 10
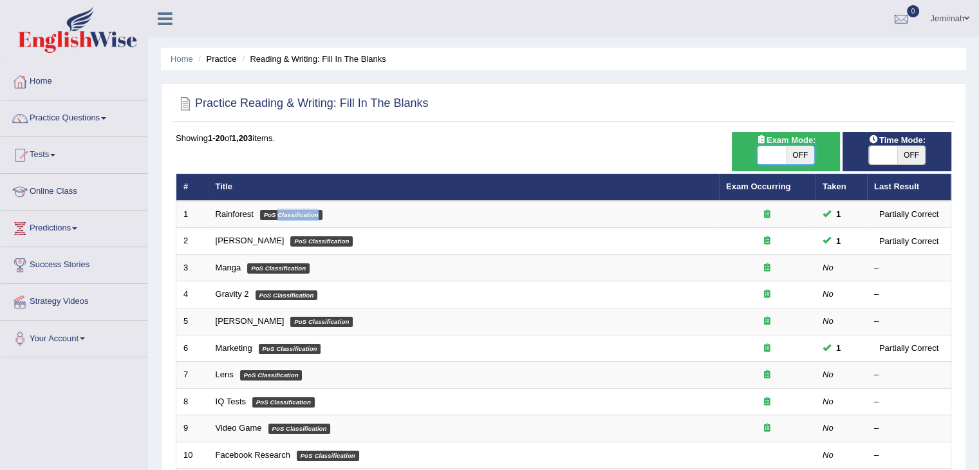
click at [776, 155] on span at bounding box center [772, 155] width 28 height 18
checkbox input "true"
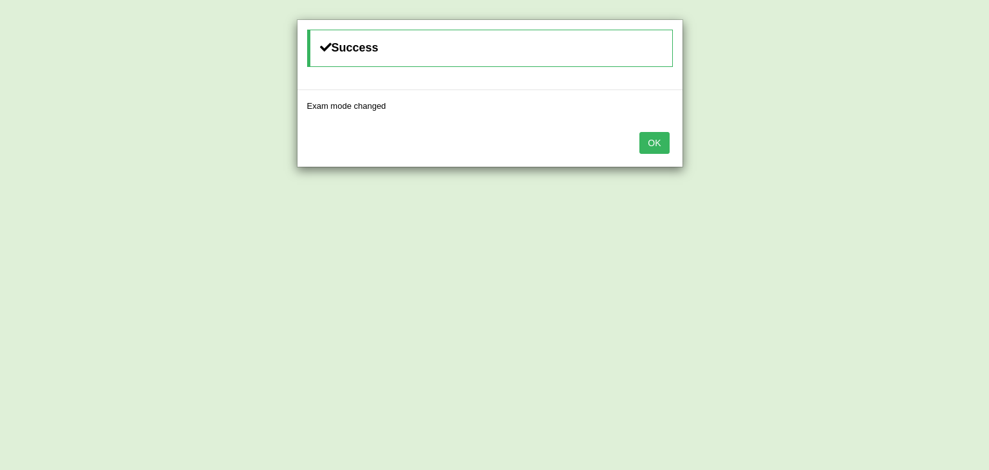
click at [657, 142] on button "OK" at bounding box center [654, 143] width 30 height 22
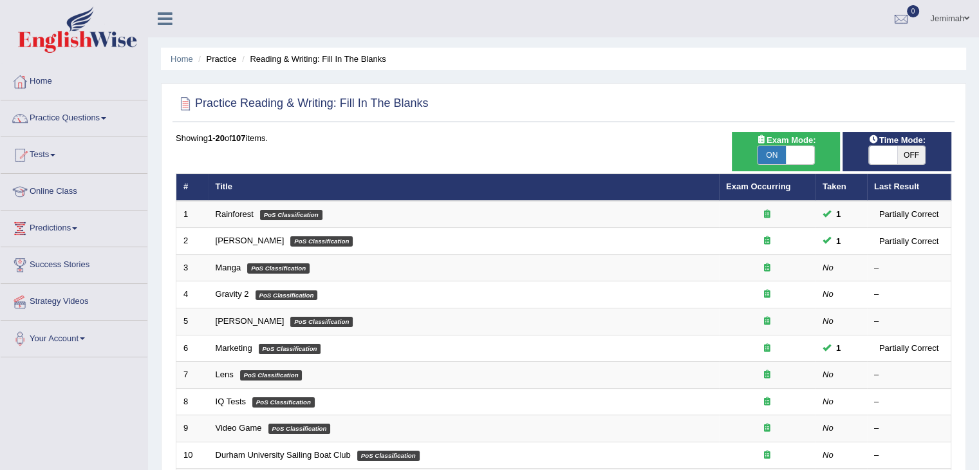
click at [891, 158] on span at bounding box center [883, 155] width 28 height 18
click at [897, 158] on span at bounding box center [911, 155] width 28 height 18
checkbox input "false"
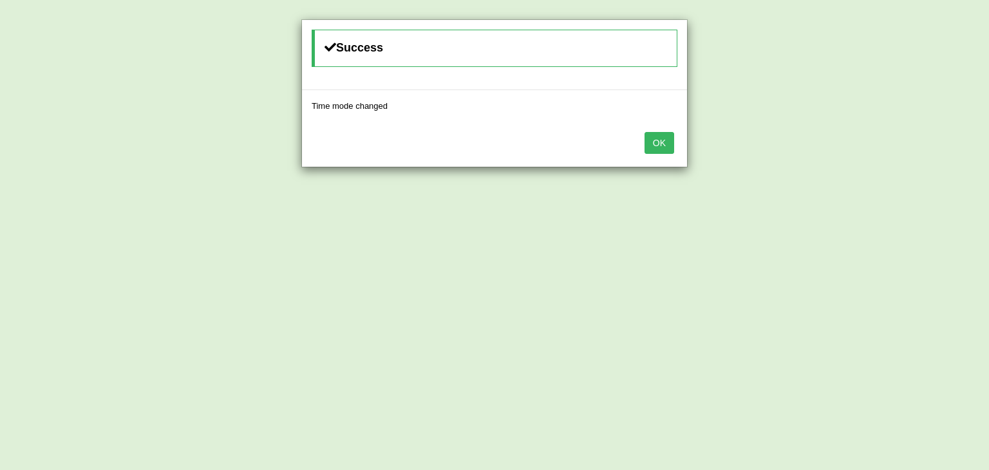
click at [667, 135] on button "OK" at bounding box center [659, 143] width 30 height 22
click at [645, 142] on button "OK" at bounding box center [650, 143] width 30 height 22
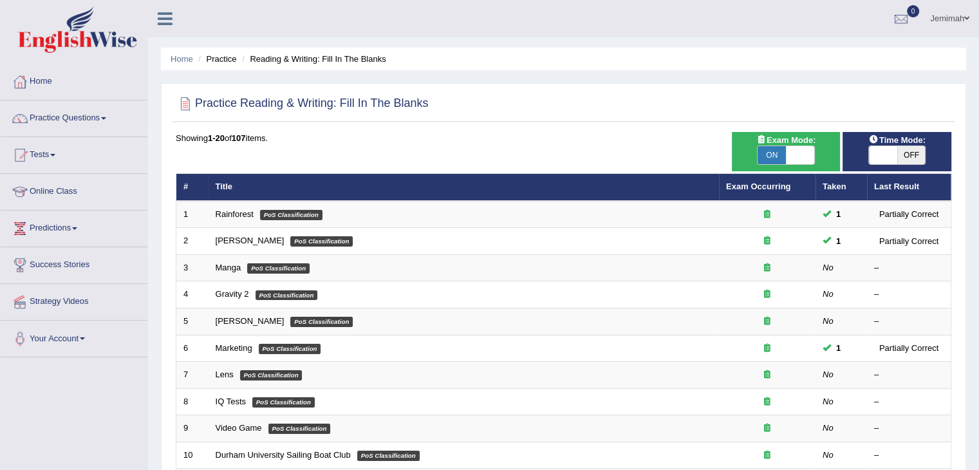
click at [779, 153] on span "ON" at bounding box center [772, 155] width 28 height 18
checkbox input "false"
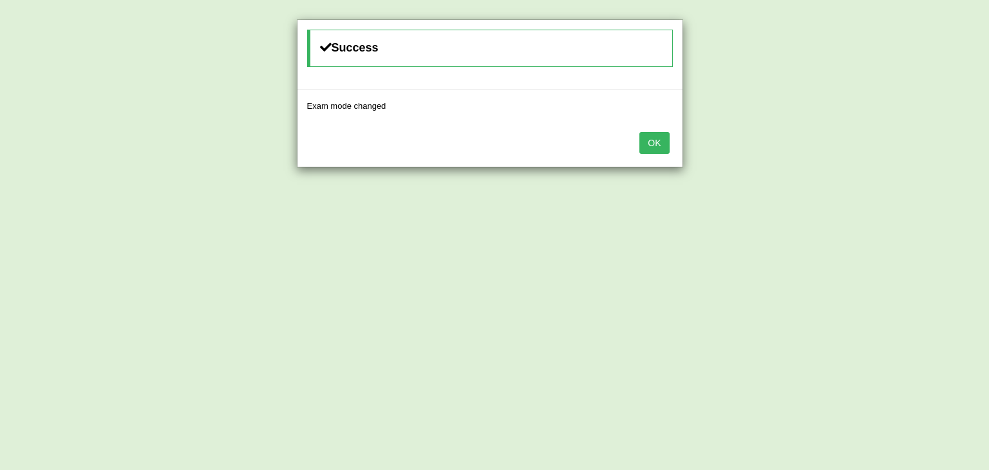
click at [669, 140] on div "OK" at bounding box center [489, 144] width 385 height 45
click at [664, 147] on button "OK" at bounding box center [654, 143] width 30 height 22
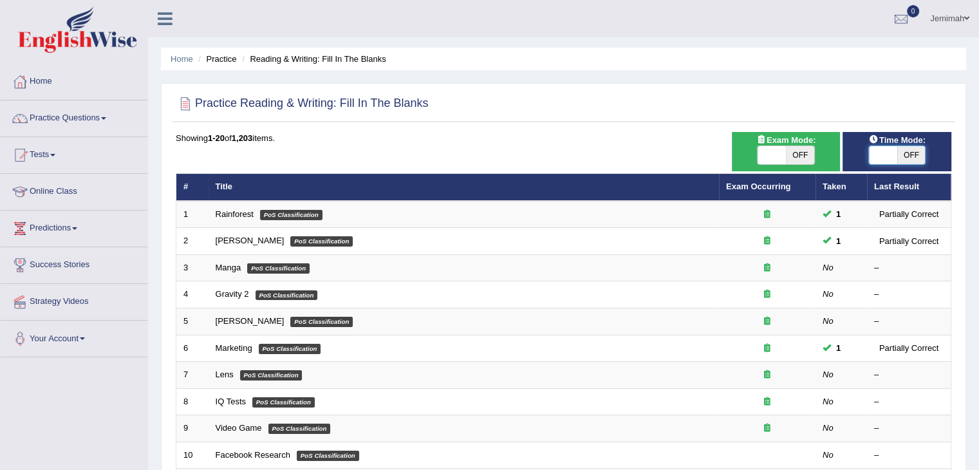
click at [886, 160] on span at bounding box center [883, 155] width 28 height 18
checkbox input "true"
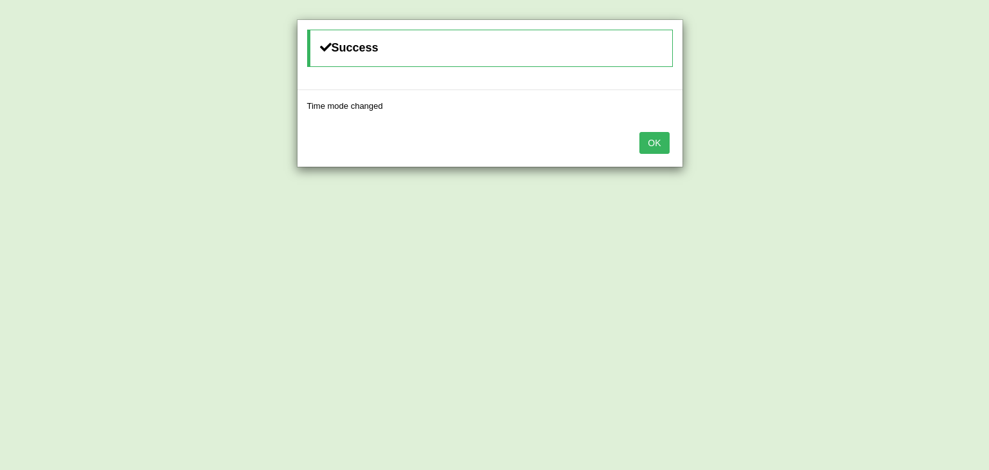
click at [659, 144] on button "OK" at bounding box center [654, 143] width 30 height 22
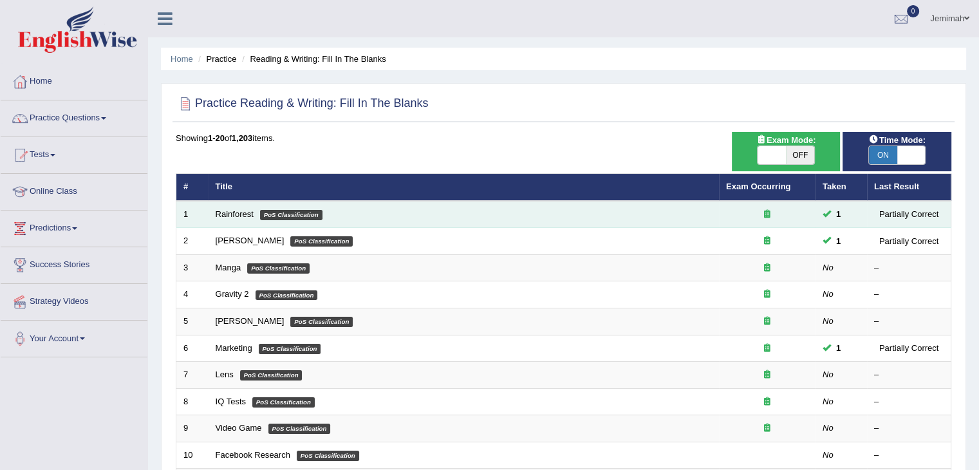
click at [236, 218] on td "Rainforest PoS Classification" at bounding box center [464, 214] width 510 height 27
click at [284, 212] on em "PoS Classification" at bounding box center [291, 215] width 62 height 10
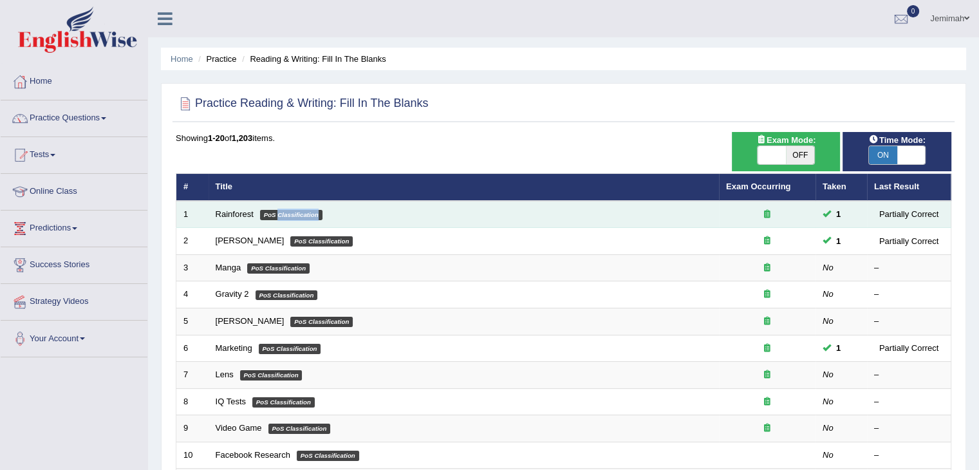
click at [284, 212] on em "PoS Classification" at bounding box center [291, 215] width 62 height 10
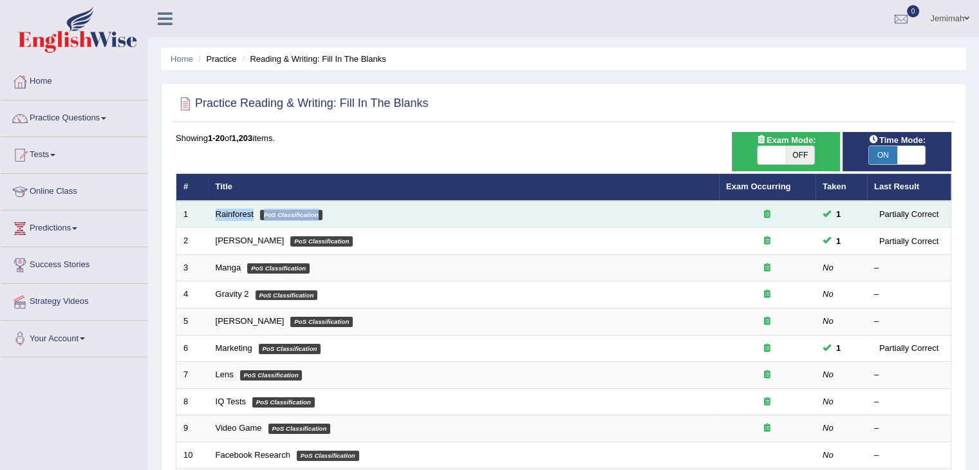
click at [284, 212] on em "PoS Classification" at bounding box center [291, 215] width 62 height 10
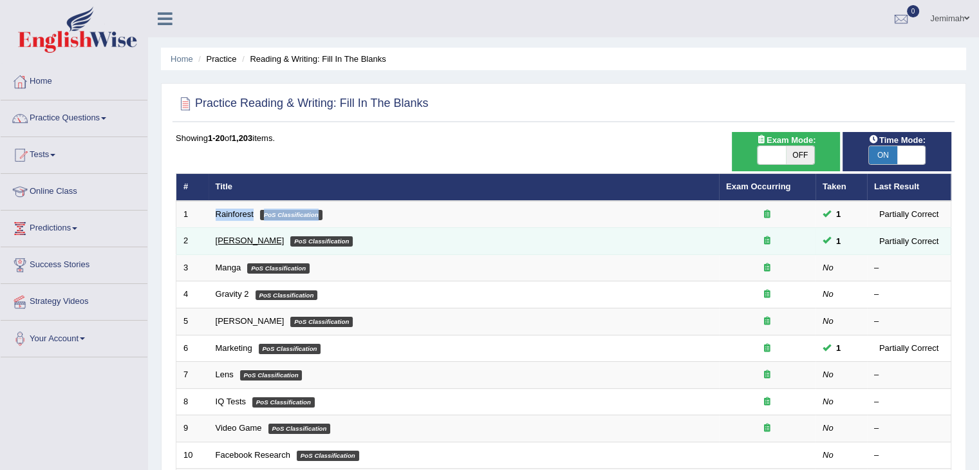
drag, startPoint x: 284, startPoint y: 212, endPoint x: 229, endPoint y: 236, distance: 59.9
click at [229, 236] on link "Kennedy" at bounding box center [250, 241] width 69 height 10
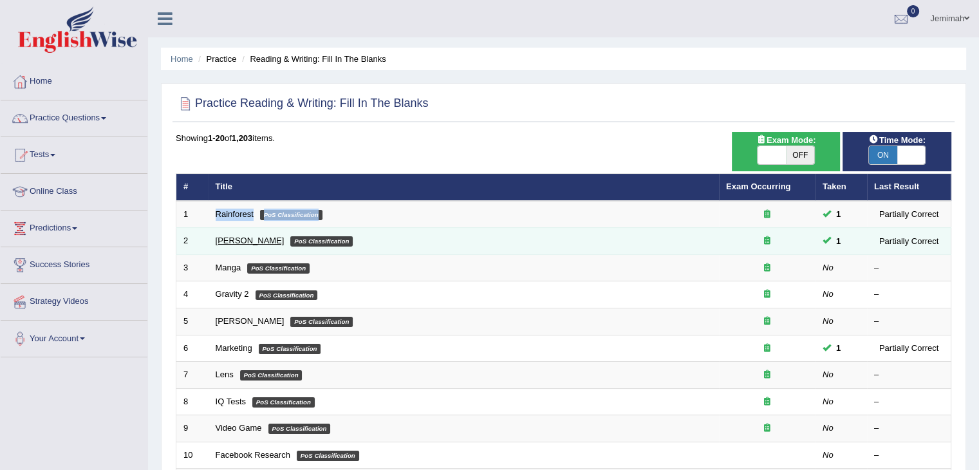
click at [229, 236] on link "Kennedy" at bounding box center [250, 241] width 69 height 10
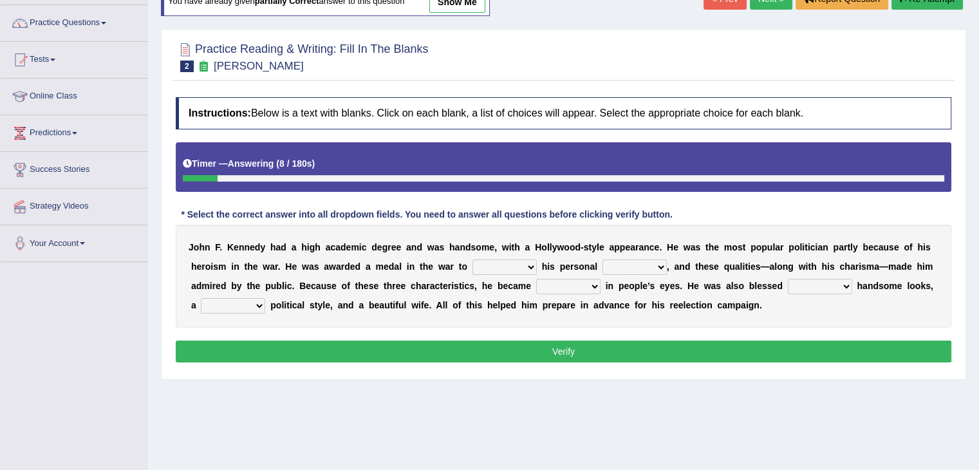
scroll to position [103, 0]
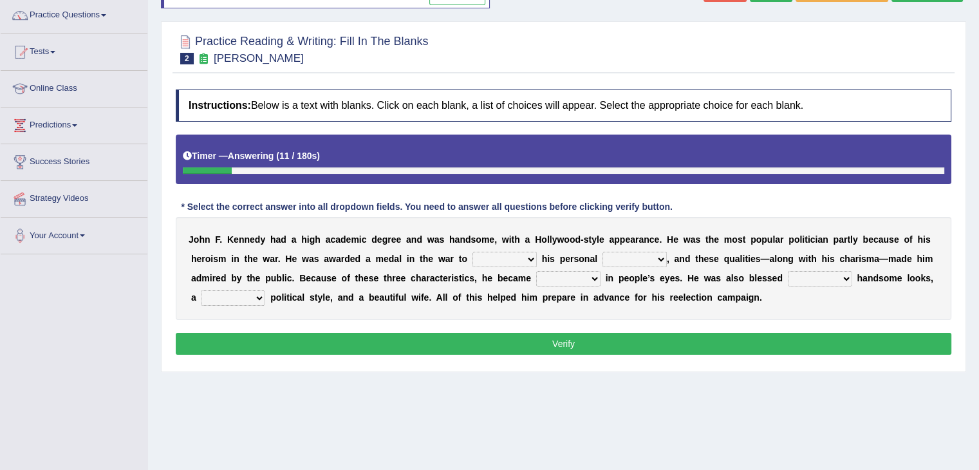
drag, startPoint x: 267, startPoint y: 230, endPoint x: 342, endPoint y: 245, distance: 77.5
click at [342, 245] on div "J o h n F . K e n n e d y h a d a h i g h a c a d e m i c d e g r e e a n d w a…" at bounding box center [564, 268] width 776 height 103
click at [528, 256] on select "prove show evidence upthrow" at bounding box center [504, 259] width 64 height 15
select select "prove"
click at [472, 252] on select "prove show evidence upthrow" at bounding box center [504, 259] width 64 height 15
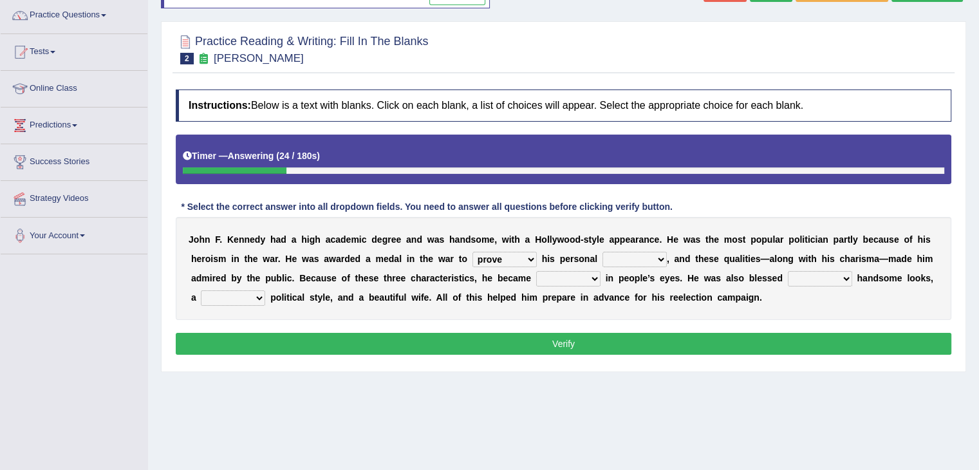
click at [646, 257] on select "passion courage charm liking" at bounding box center [635, 259] width 64 height 15
select select "courage"
click at [603, 252] on select "passion courage charm liking" at bounding box center [635, 259] width 64 height 15
click at [583, 278] on select "iconic ironic identical impotent" at bounding box center [568, 278] width 64 height 15
select select "iconic"
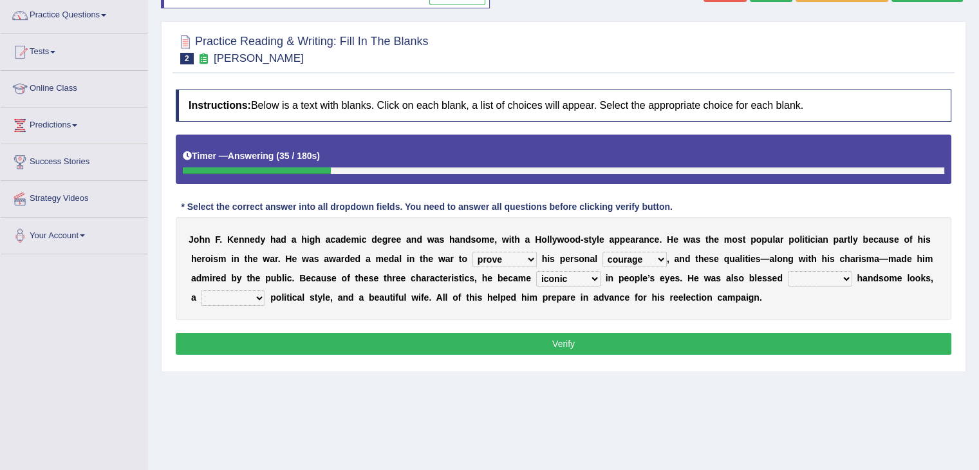
click at [536, 271] on select "iconic ironic identical impotent" at bounding box center [568, 278] width 64 height 15
click at [820, 276] on select "with in upon to" at bounding box center [820, 278] width 64 height 15
select select "with"
click at [788, 271] on select "with in upon to" at bounding box center [820, 278] width 64 height 15
click at [246, 294] on select "mending mends mended mend" at bounding box center [233, 297] width 64 height 15
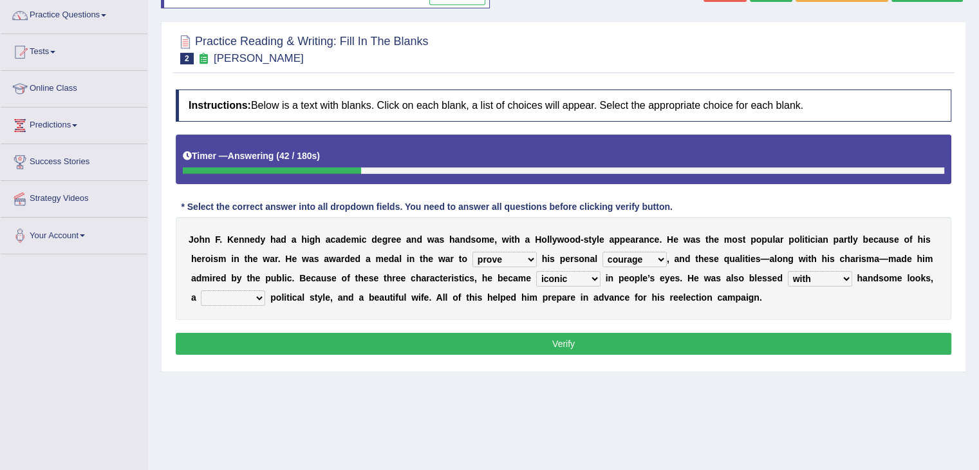
select select "mends"
click at [201, 290] on select "mending mends mended mend" at bounding box center [233, 297] width 64 height 15
click at [487, 344] on button "Verify" at bounding box center [564, 344] width 776 height 22
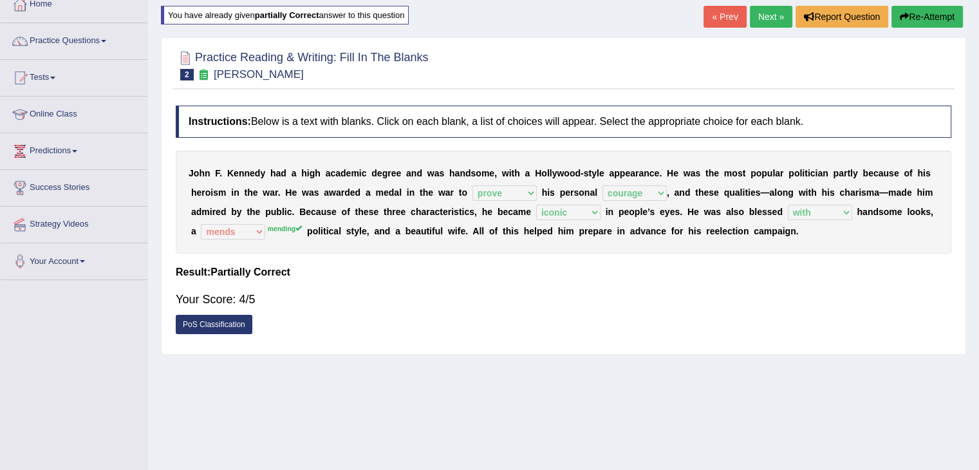
scroll to position [0, 0]
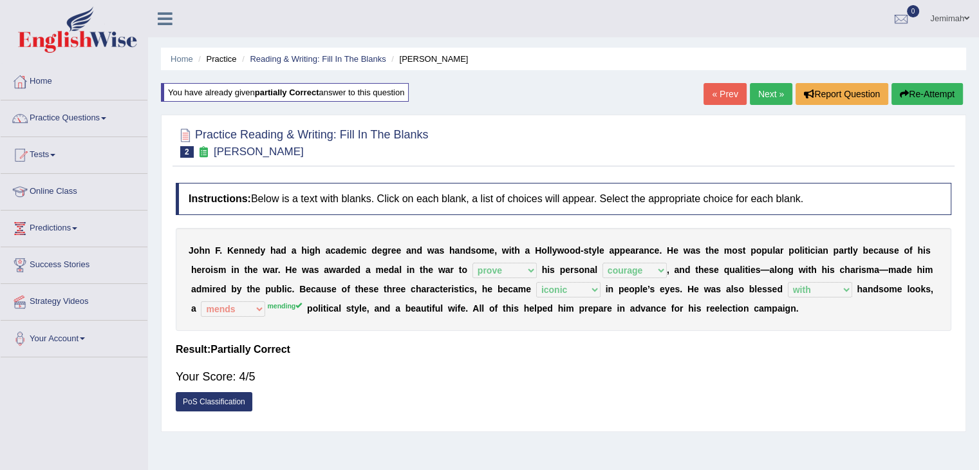
click at [767, 89] on link "Next »" at bounding box center [771, 94] width 42 height 22
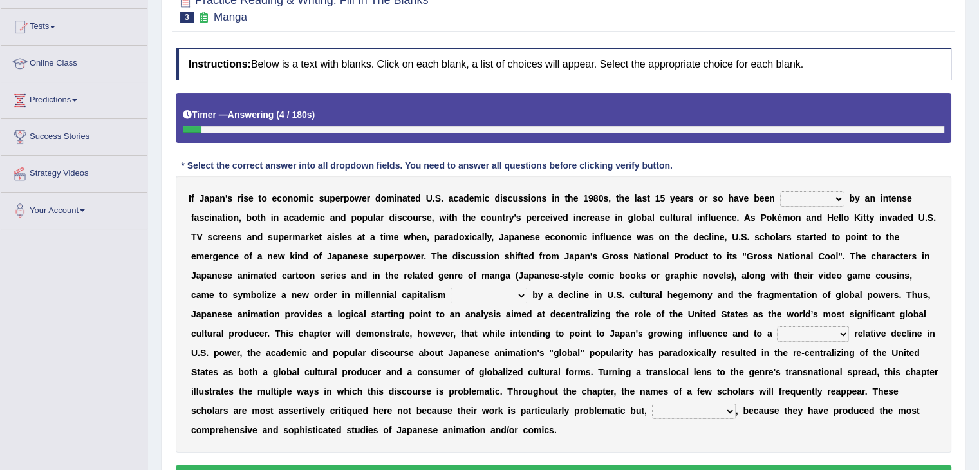
scroll to position [129, 0]
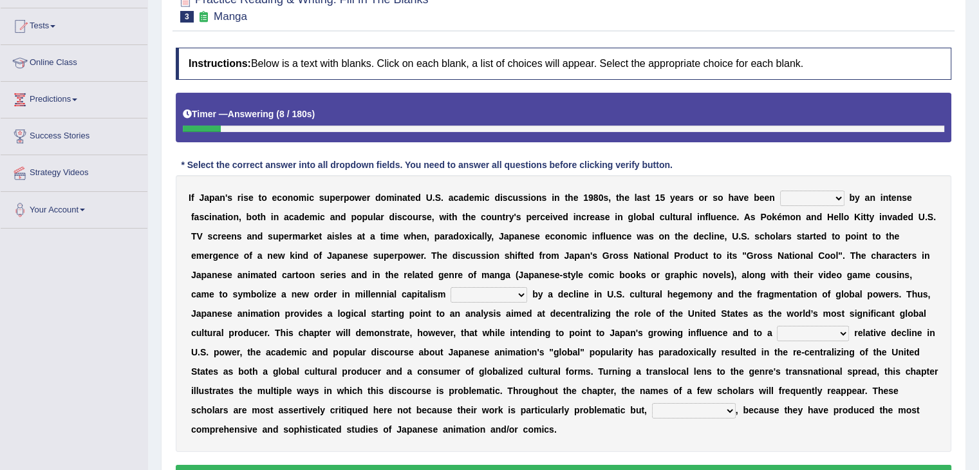
click at [834, 195] on select "marked dedicated made inspired" at bounding box center [812, 198] width 64 height 15
select select "made"
click at [780, 191] on select "marked dedicated made inspired" at bounding box center [812, 198] width 64 height 15
click at [514, 292] on select "pocessed characterized opposed tangled" at bounding box center [489, 294] width 77 height 15
select select "opposed"
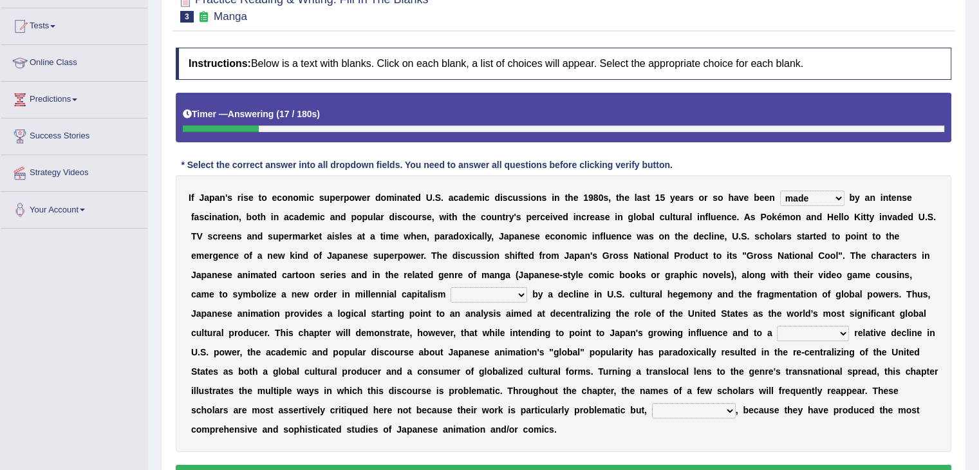
click at [451, 287] on select "pocessed characterized opposed tangled" at bounding box center [489, 294] width 77 height 15
click at [828, 330] on select "concomitant discrete proportional legitimate" at bounding box center [813, 333] width 72 height 15
select select "concomitant"
click at [777, 326] on select "concomitant discrete proportional legitimate" at bounding box center [813, 333] width 72 height 15
click at [725, 415] on select "however on the contrary in addition on the whole" at bounding box center [694, 410] width 84 height 15
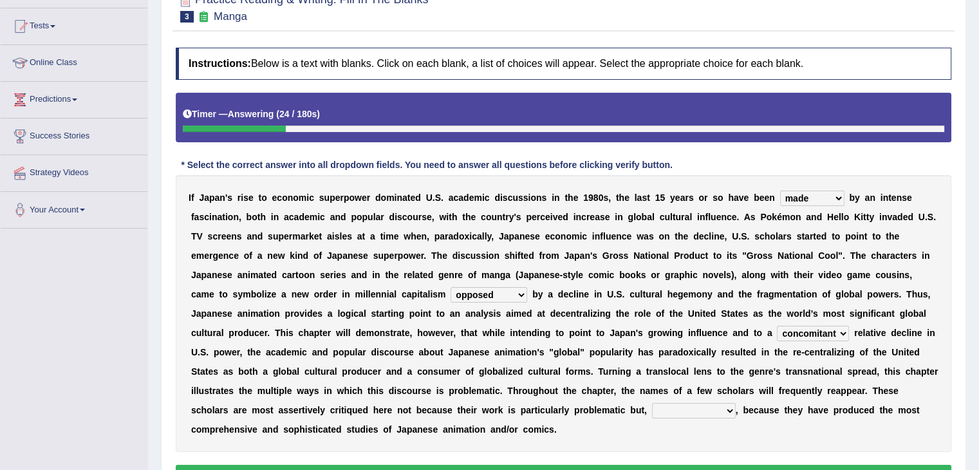
select select "on the contrary"
click at [652, 403] on select "however on the contrary in addition on the whole" at bounding box center [694, 410] width 84 height 15
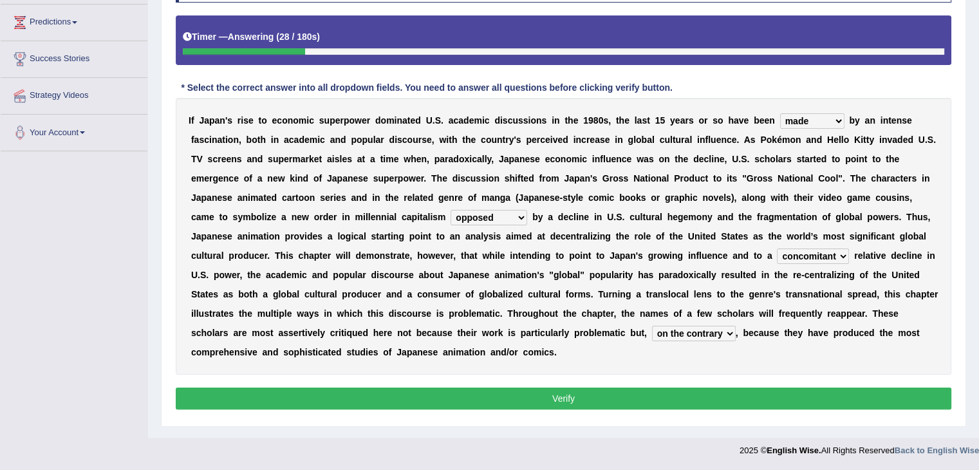
scroll to position [206, 0]
click at [914, 400] on button "Verify" at bounding box center [564, 399] width 776 height 22
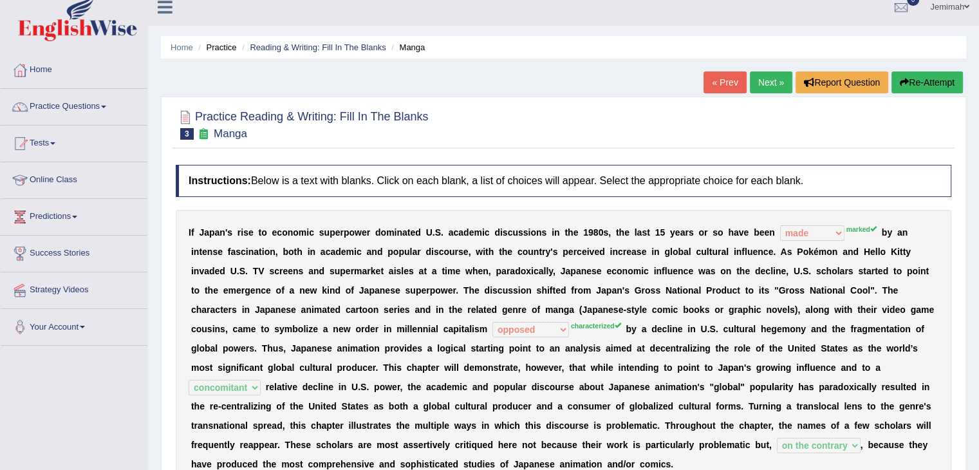
scroll to position [0, 0]
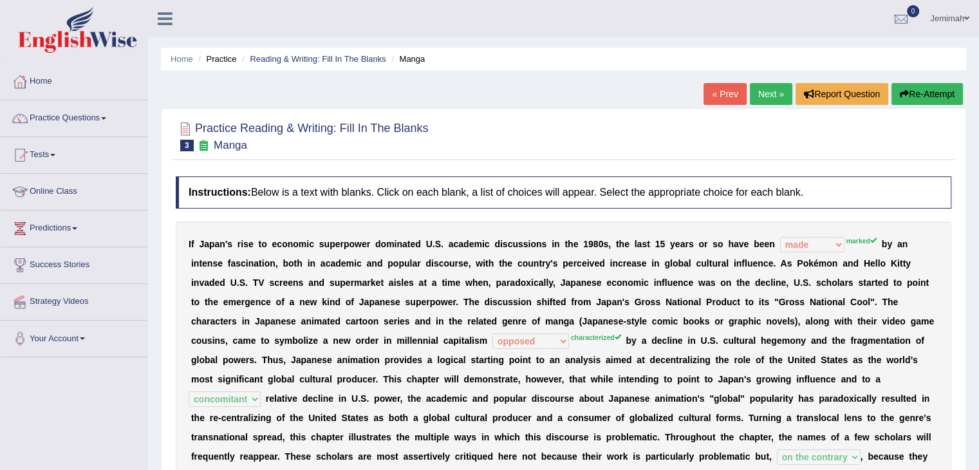
click at [762, 93] on link "Next »" at bounding box center [771, 94] width 42 height 22
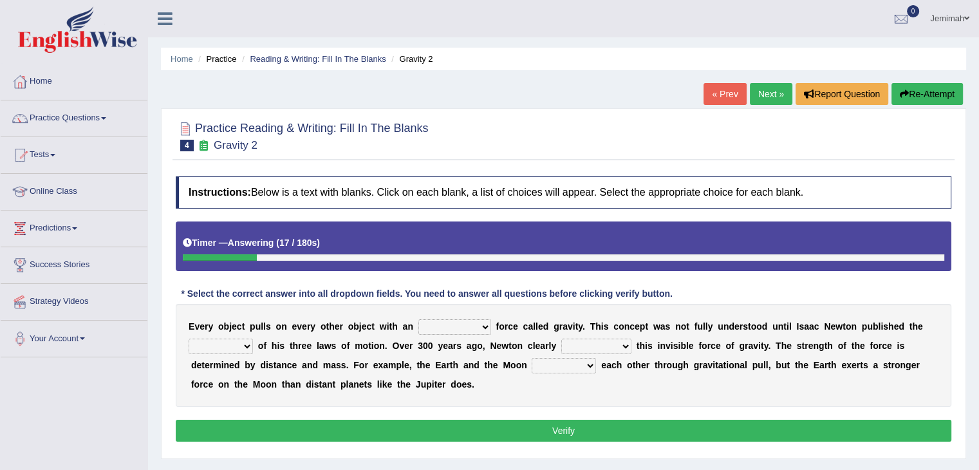
click at [474, 328] on select "invisible unknown unbelievable inconsistent" at bounding box center [454, 326] width 73 height 15
select select "unknown"
click at [418, 319] on select "invisible unknown unbelievable inconsistent" at bounding box center [454, 326] width 73 height 15
click at [247, 348] on select "concept theory method argument" at bounding box center [221, 346] width 64 height 15
select select "theory"
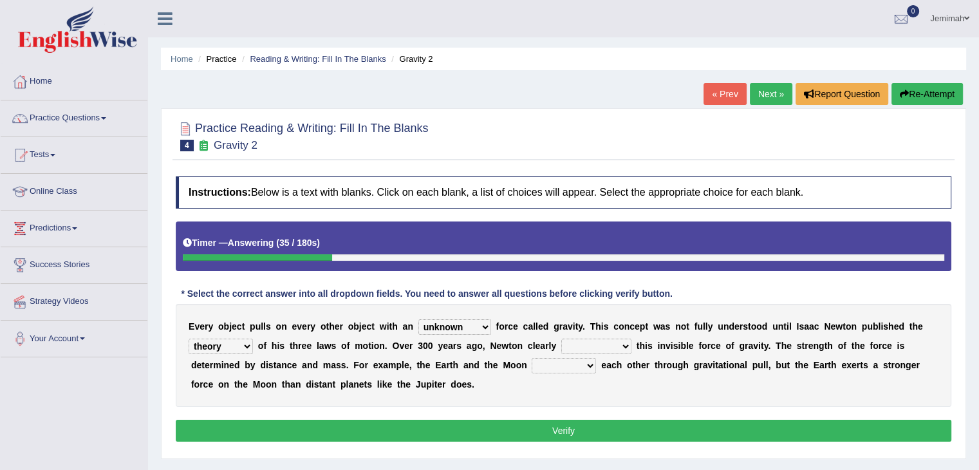
click at [189, 339] on select "concept theory method argument" at bounding box center [221, 346] width 64 height 15
click at [606, 346] on select "explained undermined overturned realized" at bounding box center [596, 346] width 70 height 15
select select "undermined"
click at [561, 339] on select "explained undermined overturned realized" at bounding box center [596, 346] width 70 height 15
click at [586, 367] on select "affect spin evade span" at bounding box center [564, 365] width 64 height 15
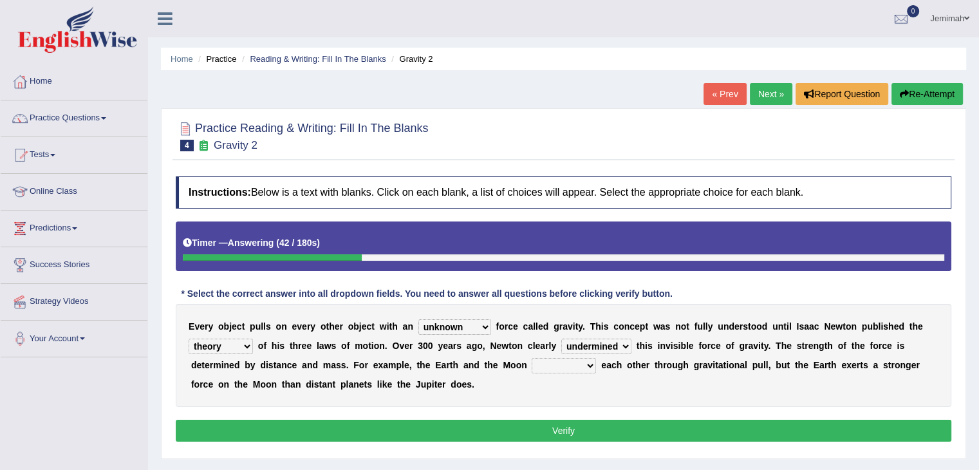
select select "evade"
click at [532, 358] on select "affect spin evade span" at bounding box center [564, 365] width 64 height 15
click at [561, 434] on button "Verify" at bounding box center [564, 431] width 776 height 22
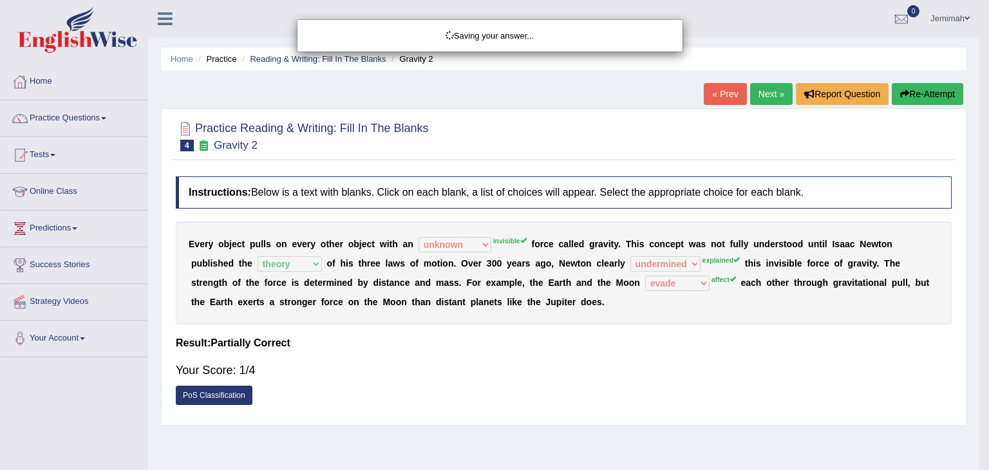
click at [561, 434] on div "Saving your answer..." at bounding box center [494, 235] width 989 height 470
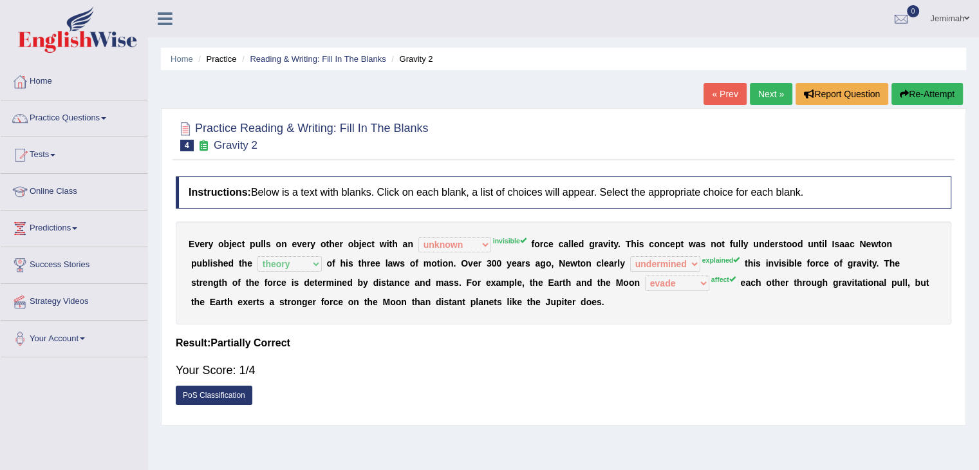
click at [765, 93] on link "Next »" at bounding box center [771, 94] width 42 height 22
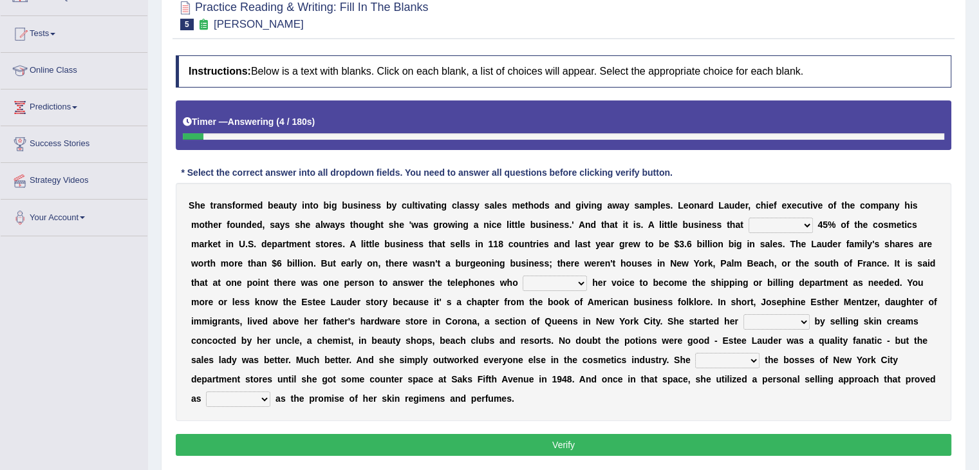
scroll to position [129, 0]
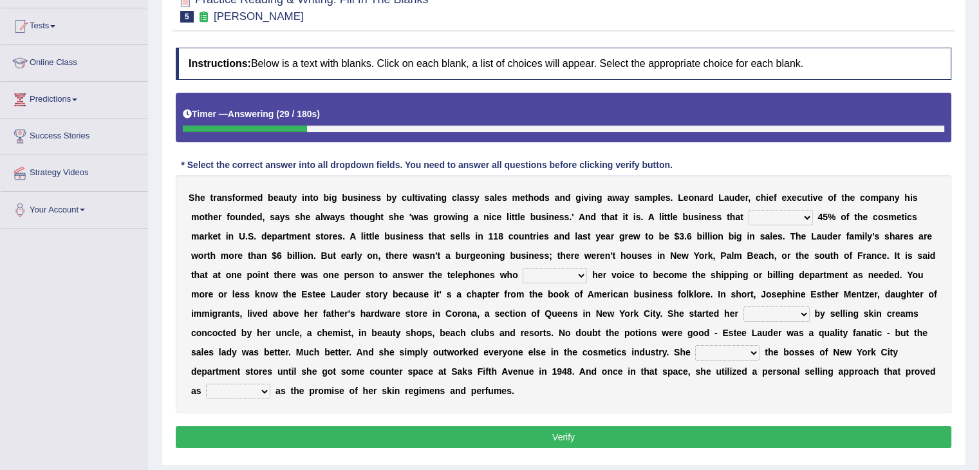
click at [801, 213] on select "has controls makes maintains" at bounding box center [781, 217] width 64 height 15
select select "controls"
click at [749, 210] on select "has controls makes maintains" at bounding box center [781, 217] width 64 height 15
click at [582, 265] on div "S h e t r a n s f o r m e d b e a u t y i n t o b i g b u s i n e s s b y c u l…" at bounding box center [564, 294] width 776 height 238
drag, startPoint x: 582, startPoint y: 265, endPoint x: 576, endPoint y: 277, distance: 13.5
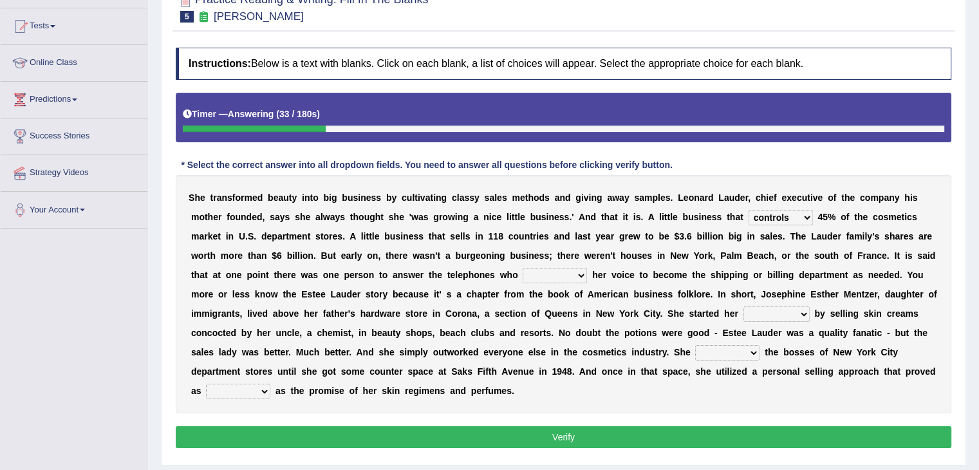
click at [576, 277] on div "S h e t r a n s f o r m e d b e a u t y i n t o b i g b u s i n e s s b y c u l…" at bounding box center [564, 294] width 776 height 238
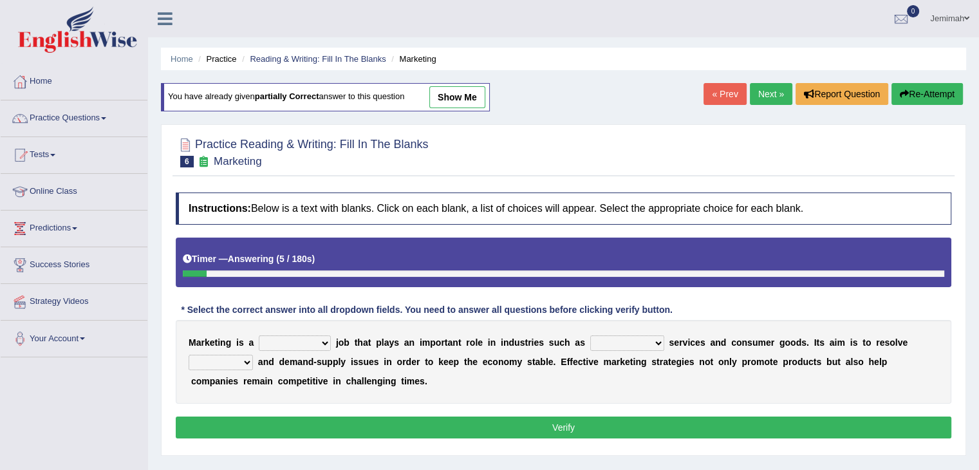
click at [327, 344] on select "professional flexible parochial descriptive" at bounding box center [295, 342] width 72 height 15
click at [259, 335] on select "professional flexible parochial descriptive" at bounding box center [295, 342] width 72 height 15
click at [323, 342] on select "professional flexible parochial descriptive" at bounding box center [295, 342] width 72 height 15
select select "flexible"
click at [259, 335] on select "professional flexible parochial descriptive" at bounding box center [295, 342] width 72 height 15
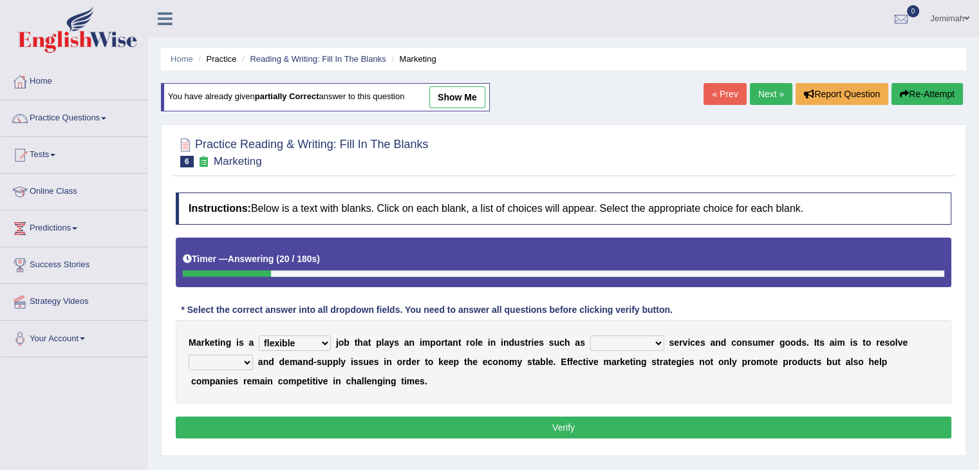
click at [654, 346] on select "civil financial conventional foremost" at bounding box center [627, 342] width 74 height 15
select select "financial"
click at [590, 335] on select "civil financial conventional foremost" at bounding box center [627, 342] width 74 height 15
click at [242, 360] on select "imbalance excess symmetry budget" at bounding box center [221, 362] width 64 height 15
select select "budget"
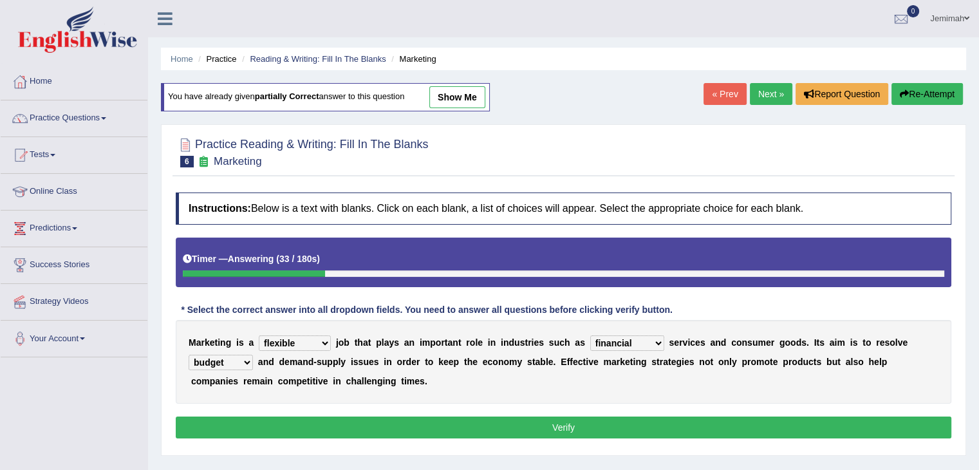
click at [189, 355] on select "imbalance excess symmetry budget" at bounding box center [221, 362] width 64 height 15
click at [557, 428] on button "Verify" at bounding box center [564, 427] width 776 height 22
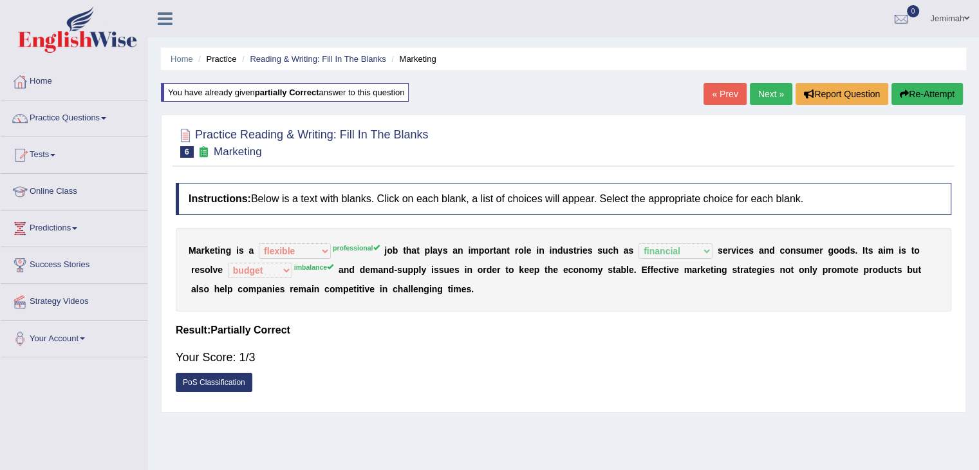
click at [770, 91] on link "Next »" at bounding box center [771, 94] width 42 height 22
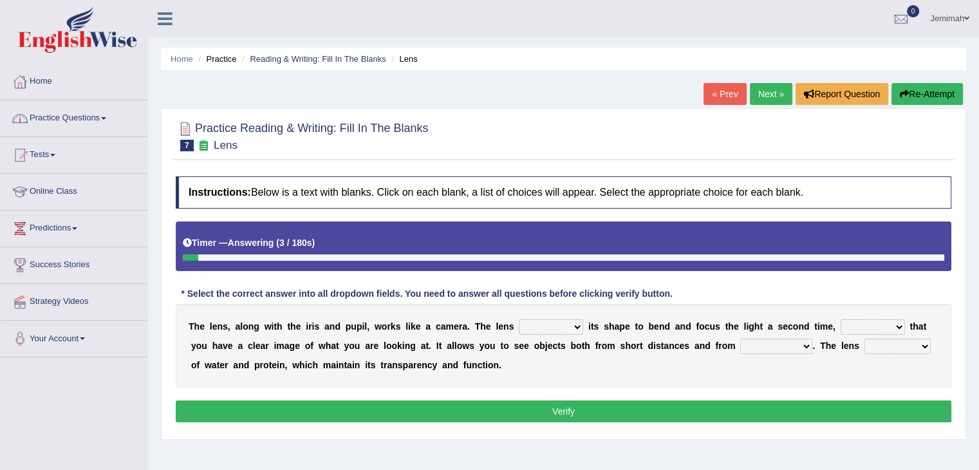
click at [106, 116] on link "Practice Questions" at bounding box center [74, 116] width 147 height 32
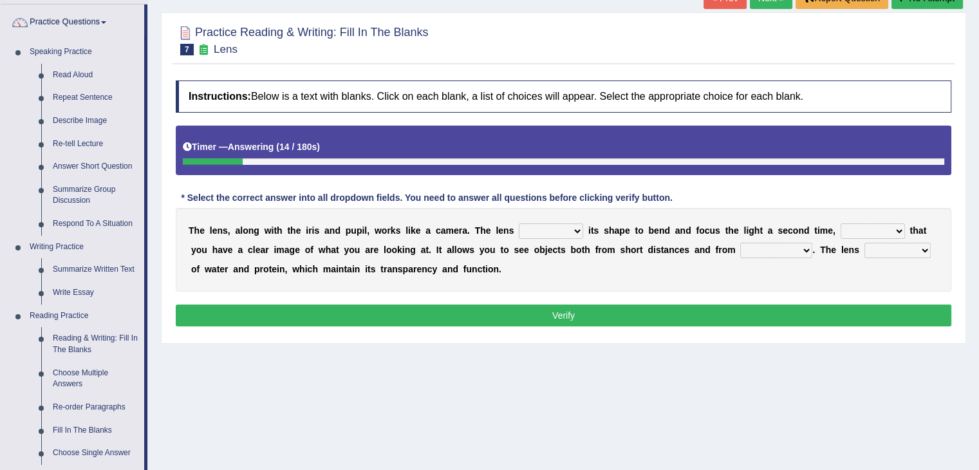
scroll to position [103, 0]
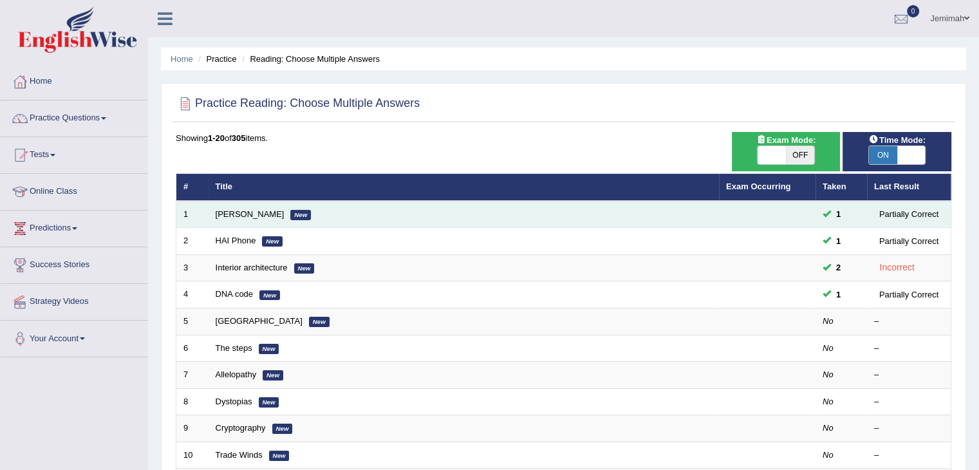
click at [244, 220] on td "[PERSON_NAME] New" at bounding box center [464, 214] width 510 height 27
click at [265, 214] on link "[PERSON_NAME]" at bounding box center [250, 214] width 69 height 10
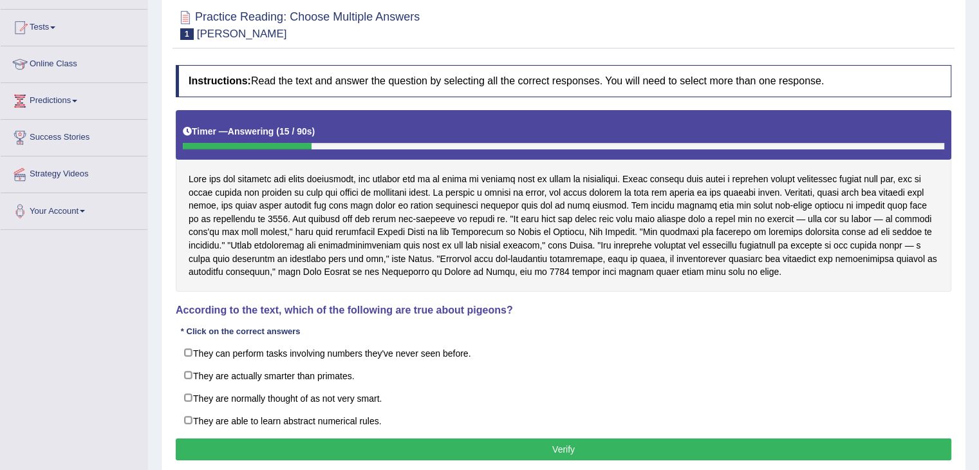
scroll to position [129, 0]
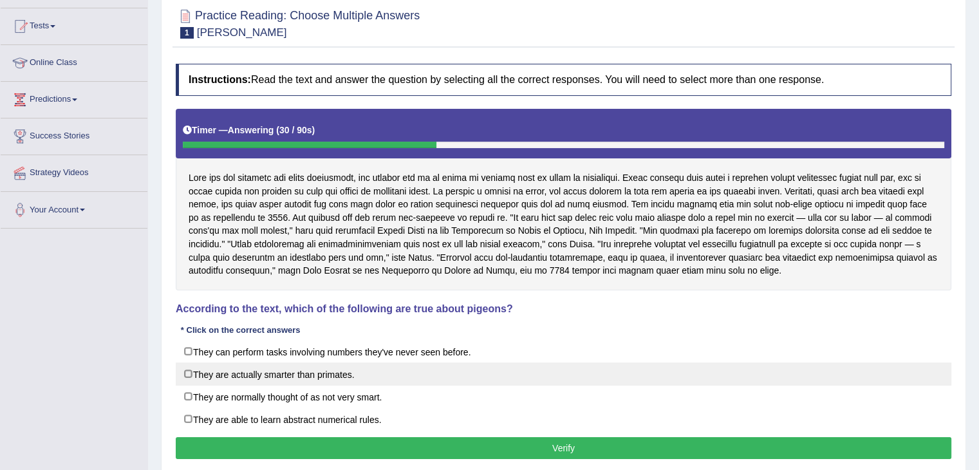
click at [187, 374] on label "They are actually smarter than primates." at bounding box center [564, 373] width 776 height 23
checkbox input "true"
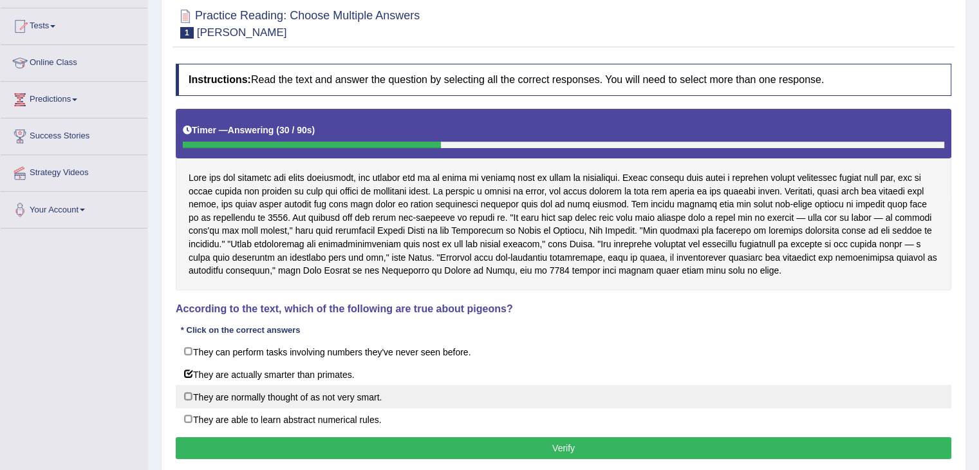
click at [188, 400] on label "They are normally thought of as not very smart." at bounding box center [564, 396] width 776 height 23
checkbox input "true"
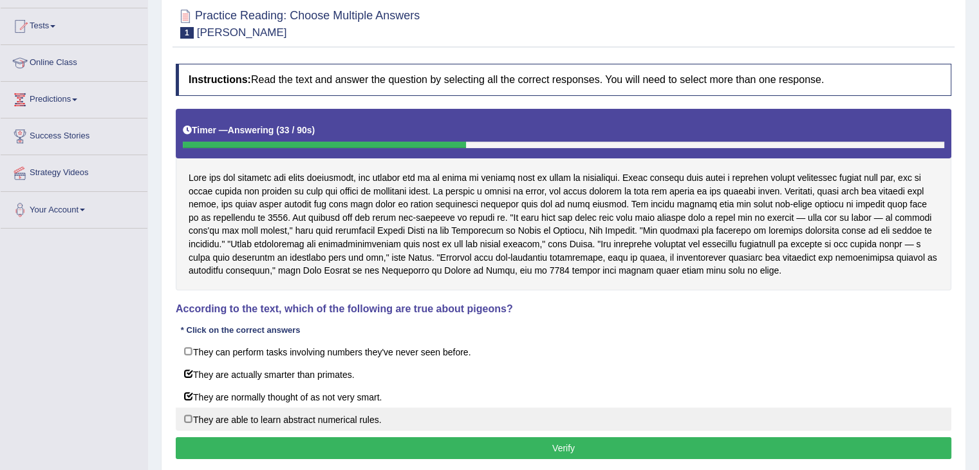
click at [189, 414] on label "They are able to learn abstract numerical rules." at bounding box center [564, 418] width 776 height 23
checkbox input "true"
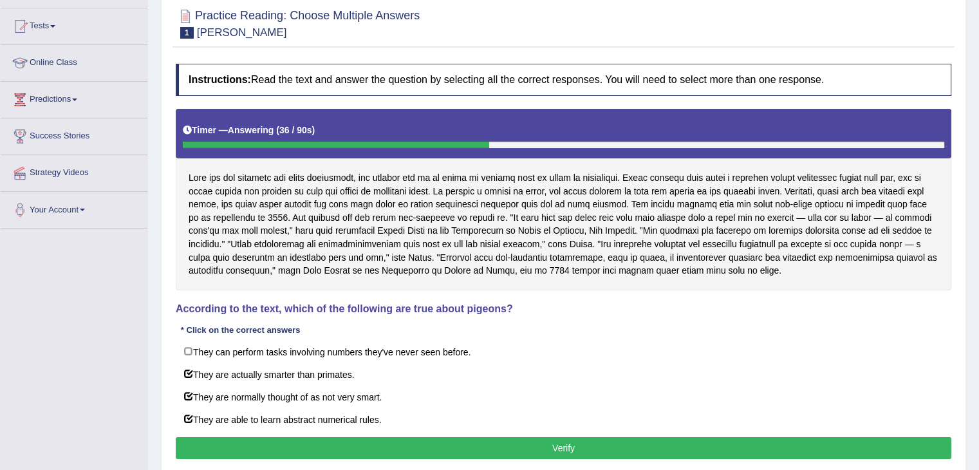
click at [366, 446] on button "Verify" at bounding box center [564, 448] width 776 height 22
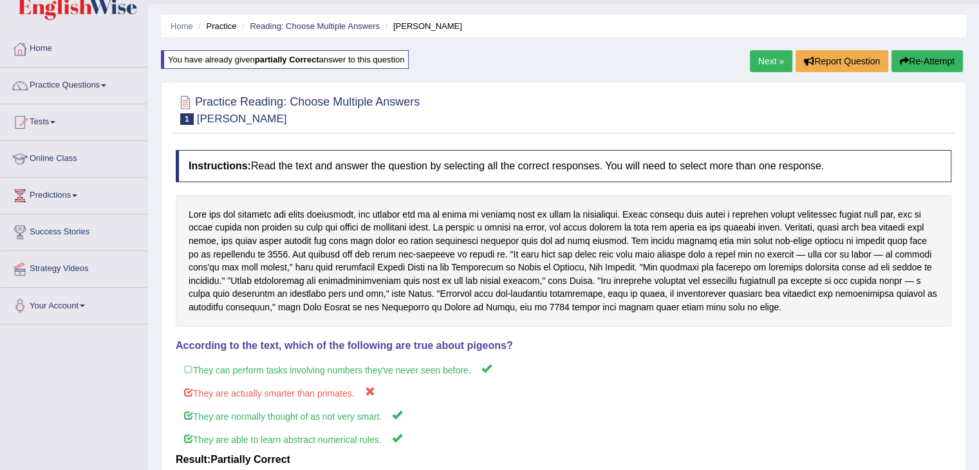
scroll to position [26, 0]
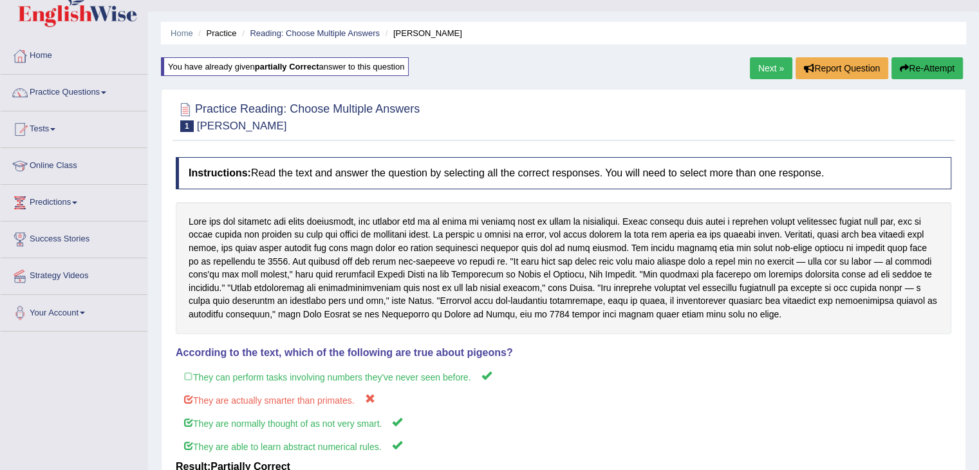
click at [769, 70] on link "Next »" at bounding box center [771, 68] width 42 height 22
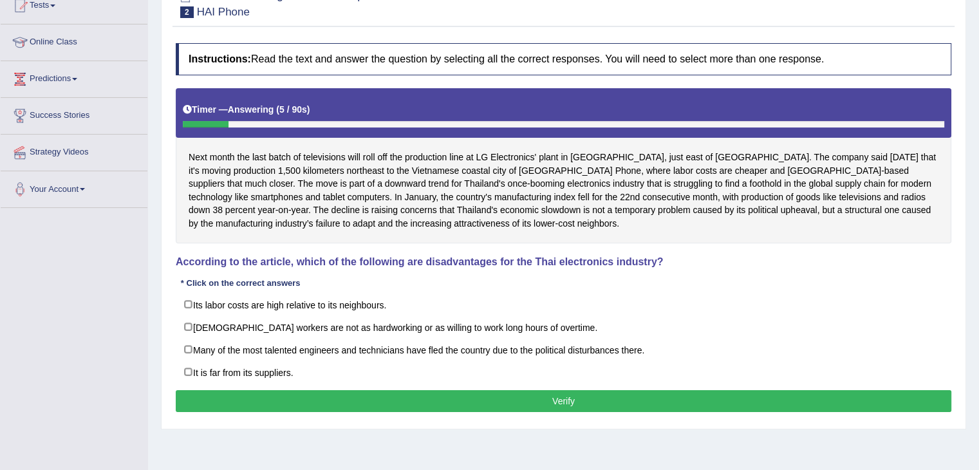
scroll to position [154, 0]
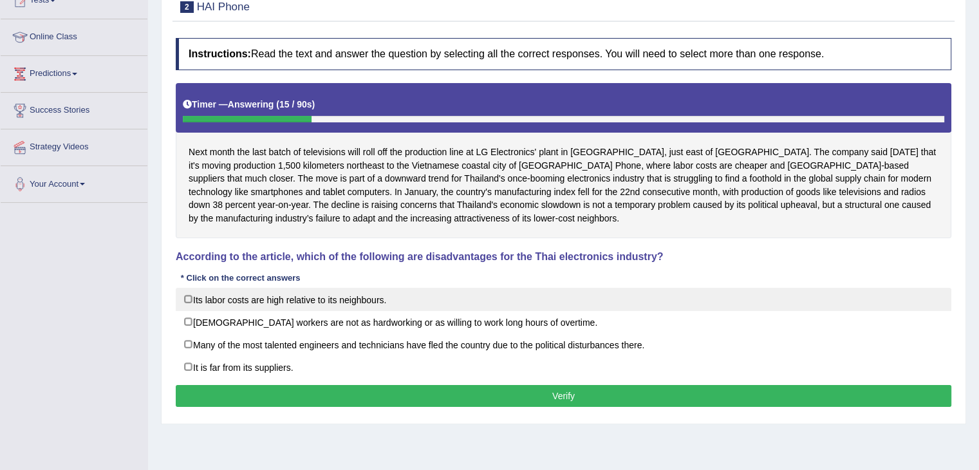
click at [189, 299] on label "Its labor costs are high relative to its neighbours." at bounding box center [564, 299] width 776 height 23
checkbox input "true"
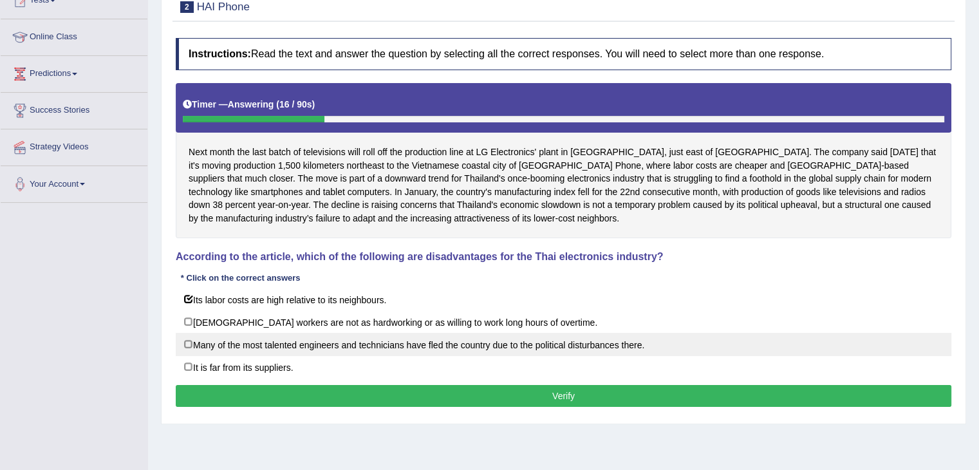
click at [189, 346] on label "Many of the most talented engineers and technicians have fled the country due t…" at bounding box center [564, 344] width 776 height 23
checkbox input "true"
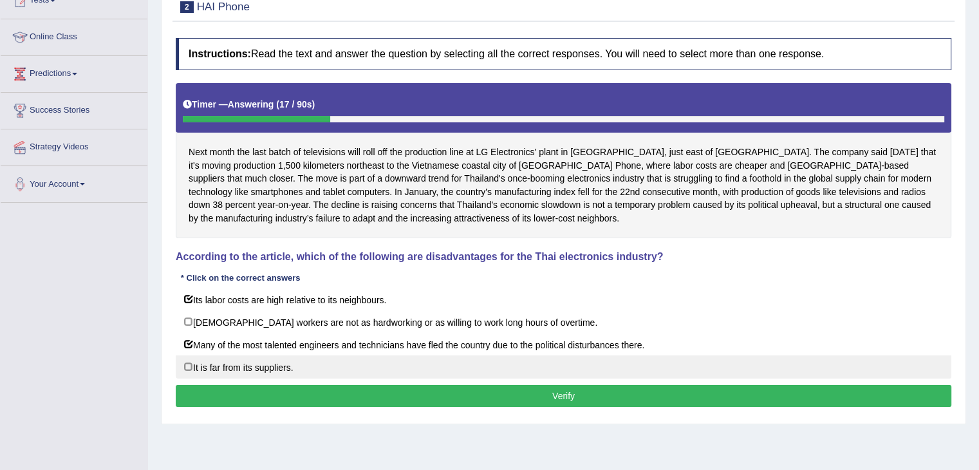
click at [191, 366] on label "It is far from its suppliers." at bounding box center [564, 366] width 776 height 23
checkbox input "true"
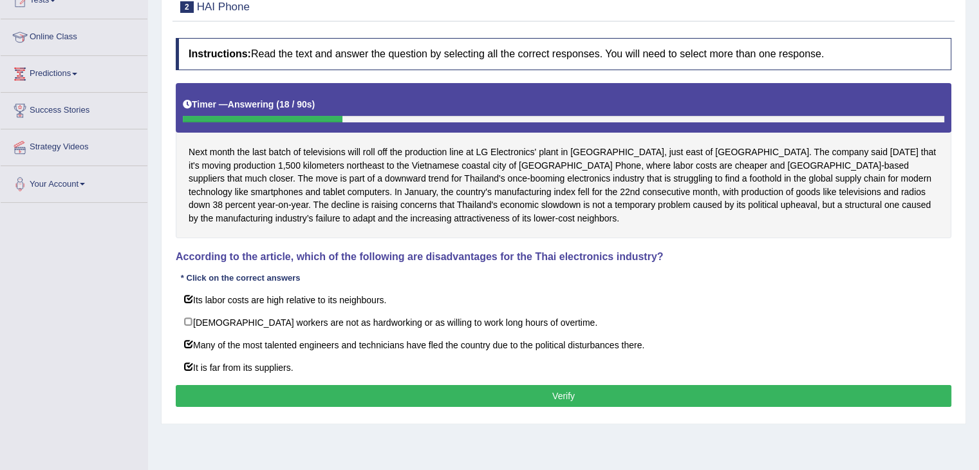
click at [213, 389] on button "Verify" at bounding box center [564, 396] width 776 height 22
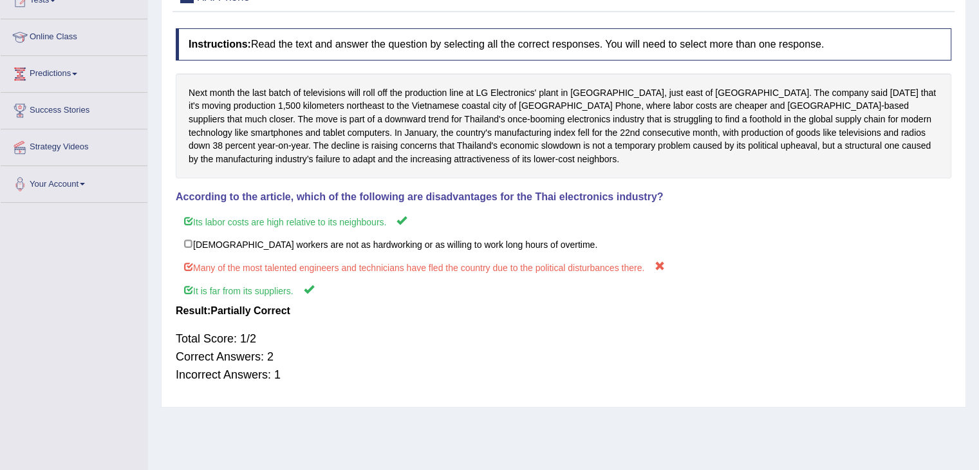
drag, startPoint x: 939, startPoint y: 3, endPoint x: 978, endPoint y: 6, distance: 40.1
click at [978, 6] on div "Home Practice Reading: Choose Multiple Answers HAI Phone You have already given…" at bounding box center [563, 168] width 831 height 644
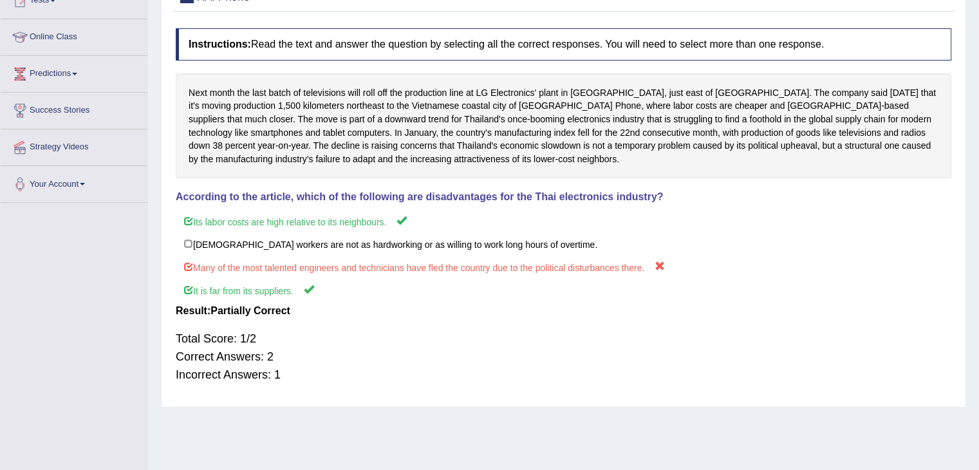
click at [978, 6] on div "Home Practice Reading: Choose Multiple Answers HAI Phone You have already given…" at bounding box center [563, 168] width 831 height 644
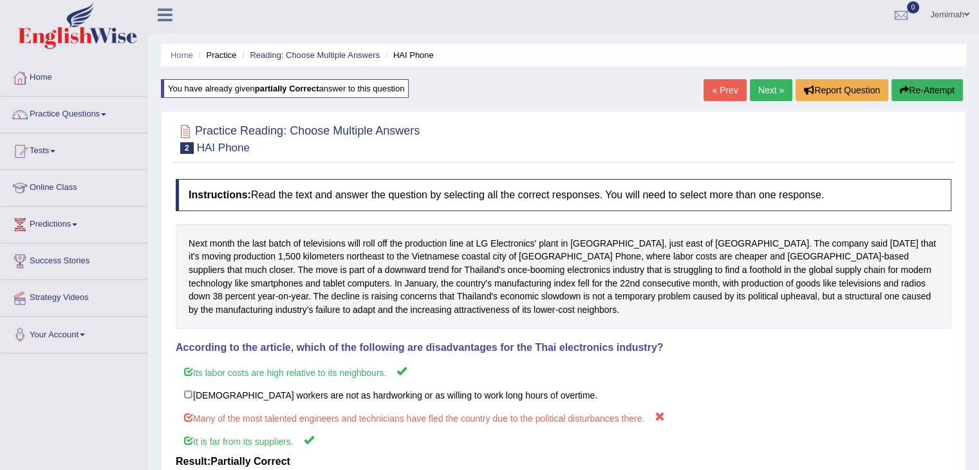
scroll to position [0, 0]
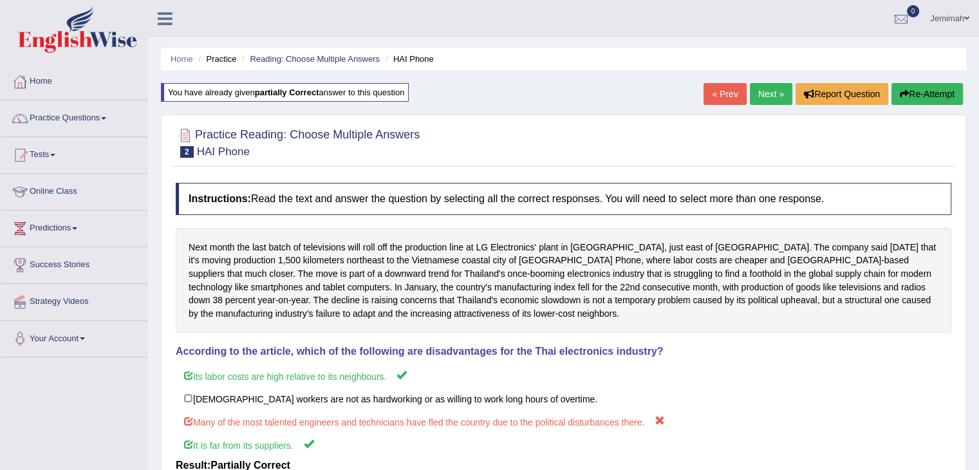
click at [769, 98] on link "Next »" at bounding box center [771, 94] width 42 height 22
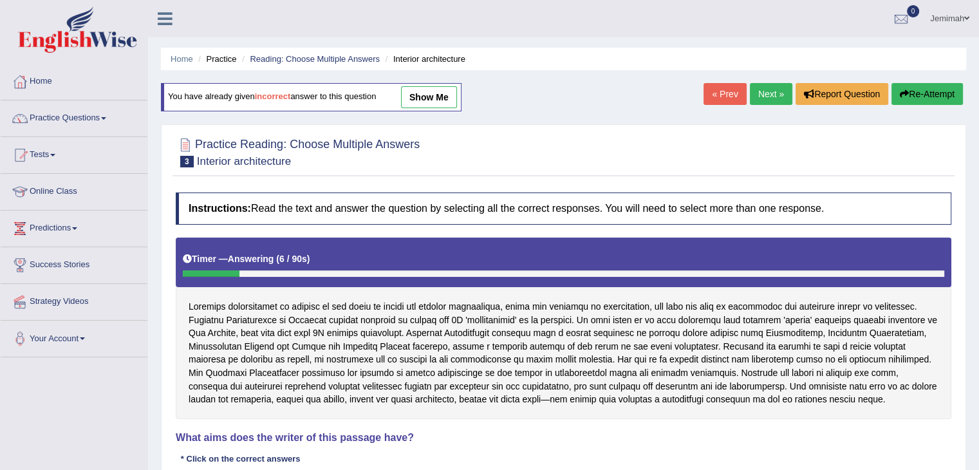
click at [725, 434] on h4 "What aims does the writer of this passage have?" at bounding box center [564, 438] width 776 height 12
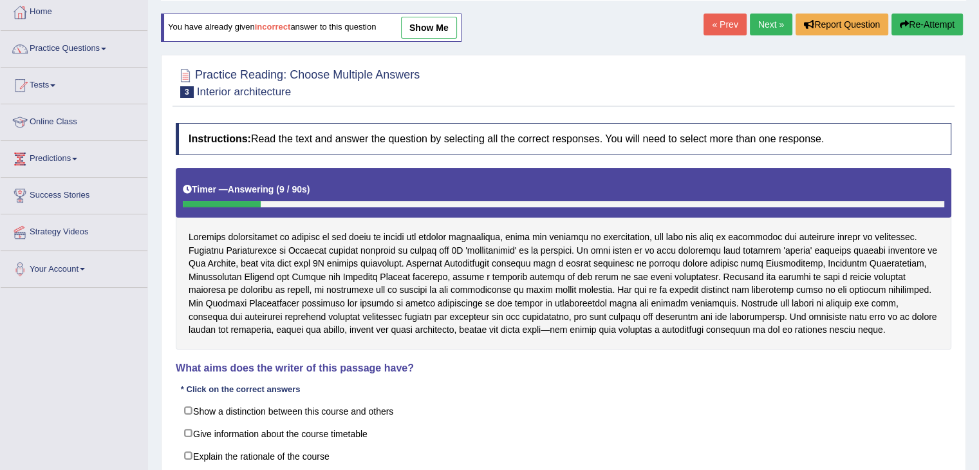
scroll to position [77, 0]
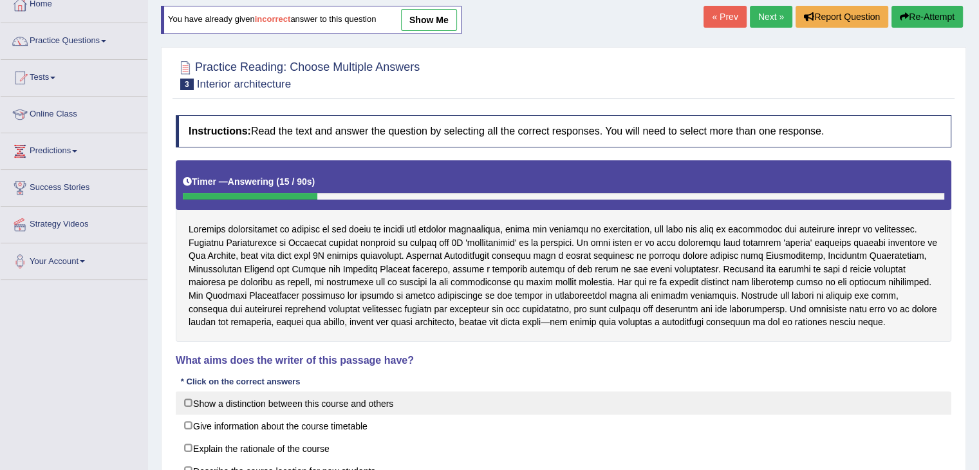
click at [187, 401] on label "Show a distinction between this course and others" at bounding box center [564, 402] width 776 height 23
checkbox input "true"
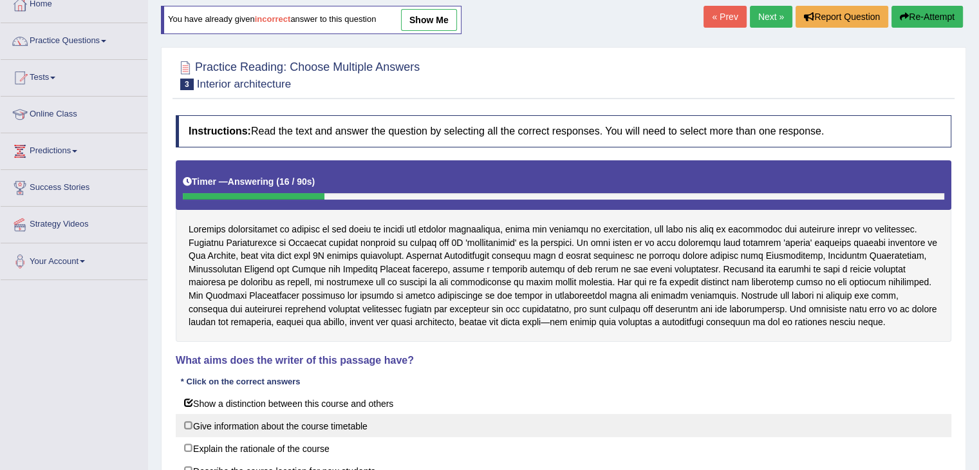
click at [188, 414] on label "Give information about the course timetable" at bounding box center [564, 425] width 776 height 23
checkbox input "true"
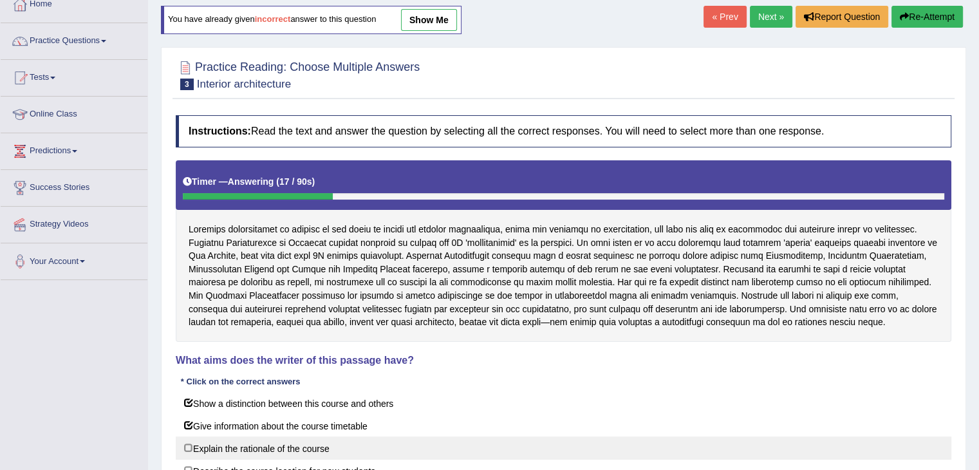
click at [193, 449] on label "Explain the rationale of the course" at bounding box center [564, 447] width 776 height 23
checkbox input "true"
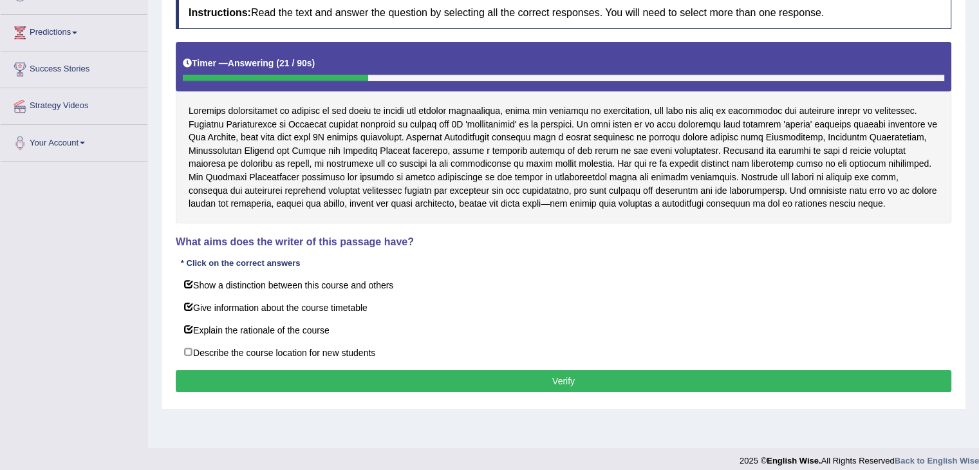
scroll to position [206, 0]
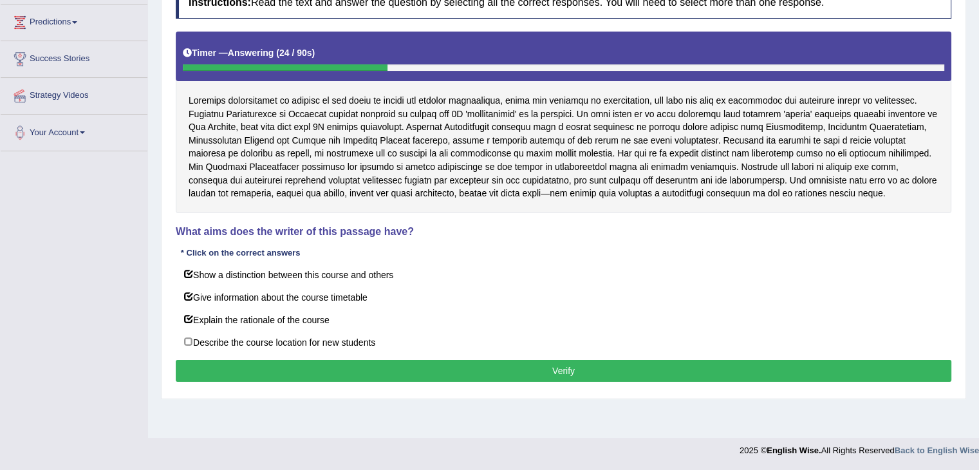
click at [568, 373] on button "Verify" at bounding box center [564, 371] width 776 height 22
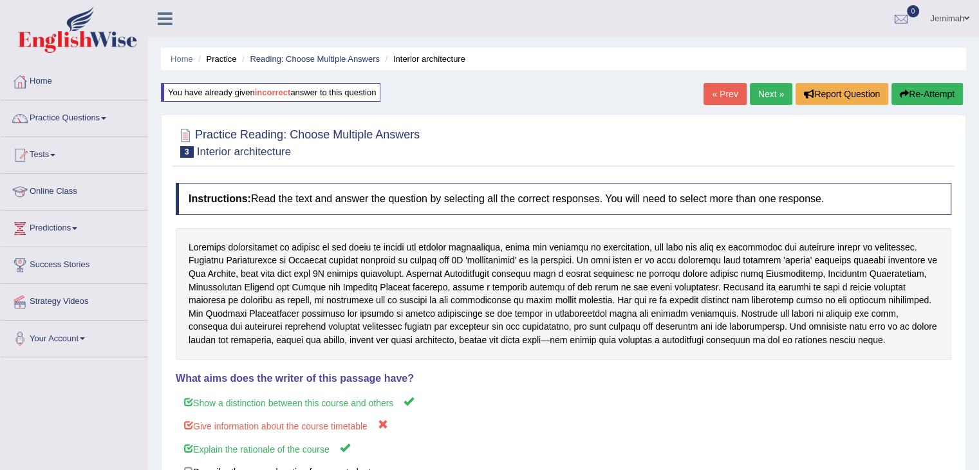
scroll to position [0, 0]
click at [773, 98] on link "Next »" at bounding box center [771, 94] width 42 height 22
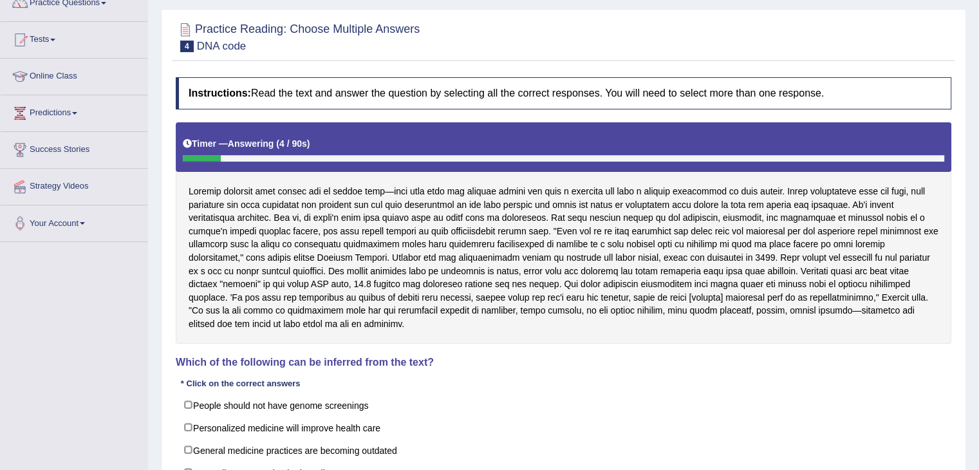
scroll to position [129, 0]
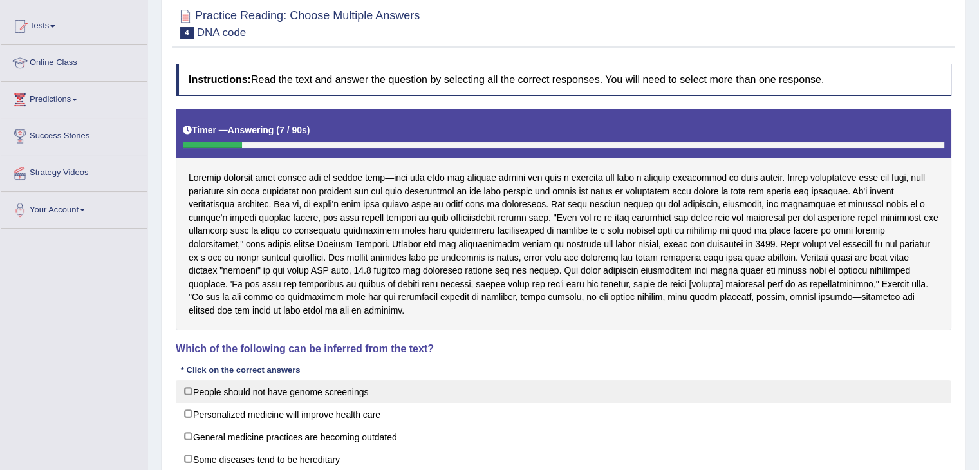
click at [192, 388] on label "People should not have genome screenings" at bounding box center [564, 391] width 776 height 23
checkbox input "true"
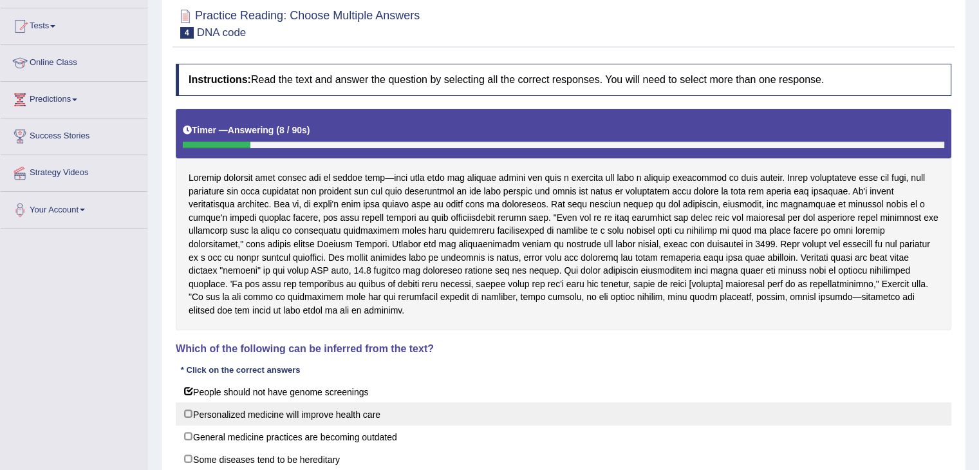
click at [189, 411] on label "Personalized medicine will improve health care" at bounding box center [564, 413] width 776 height 23
checkbox input "true"
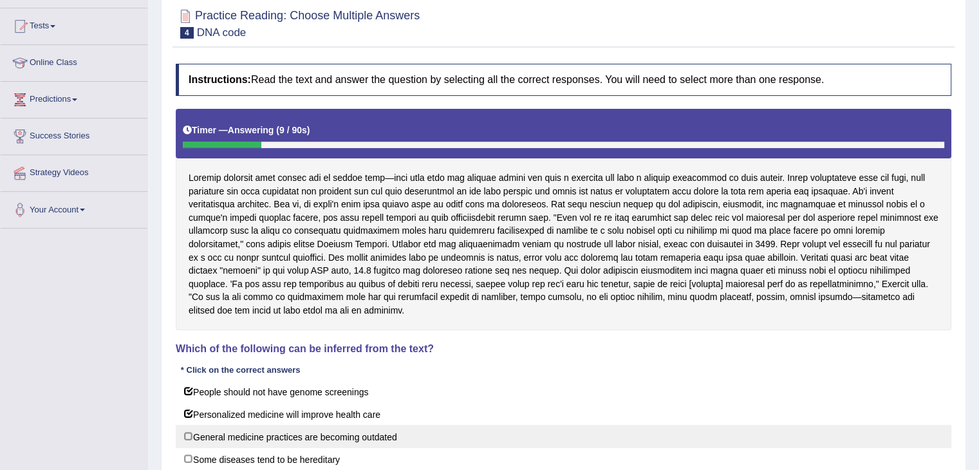
click at [187, 434] on label "General medicine practices are becoming outdated" at bounding box center [564, 436] width 776 height 23
checkbox input "true"
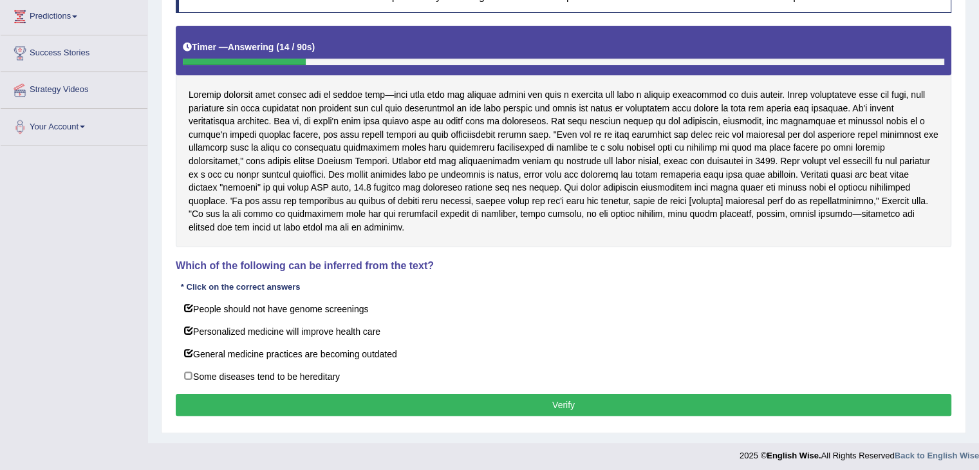
scroll to position [215, 0]
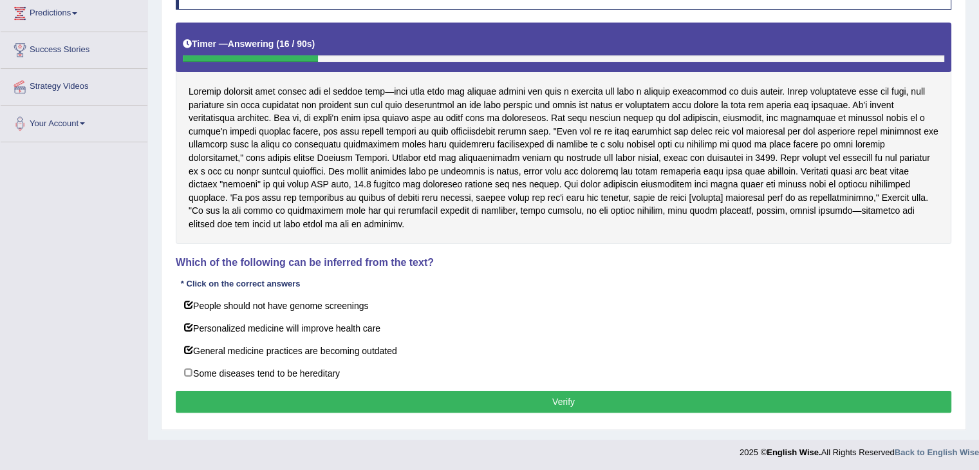
click at [745, 402] on button "Verify" at bounding box center [564, 402] width 776 height 22
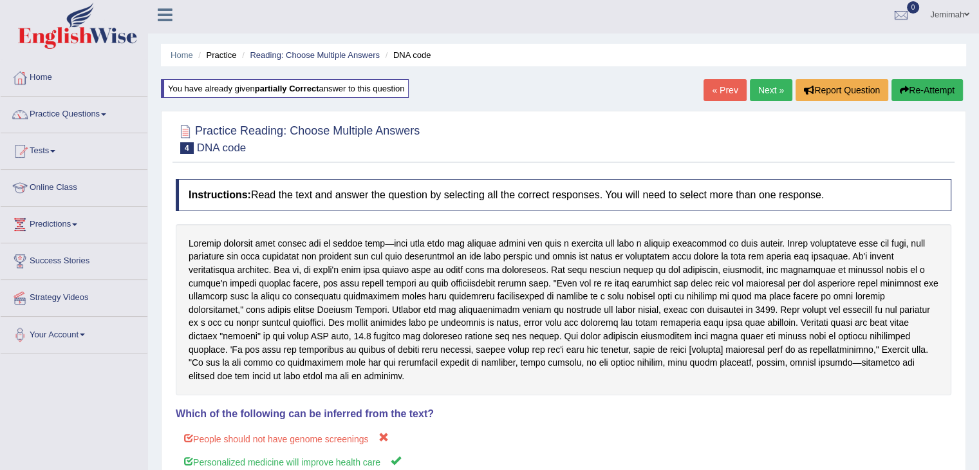
scroll to position [0, 0]
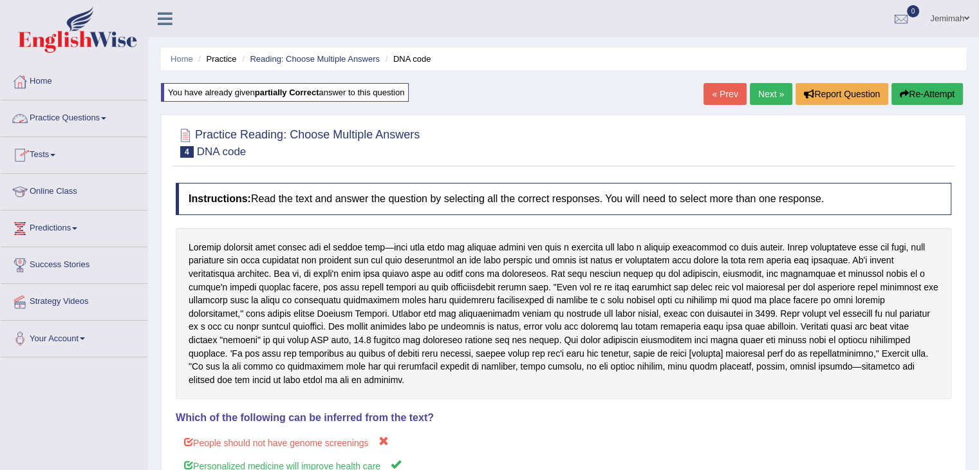
click at [104, 119] on link "Practice Questions" at bounding box center [74, 116] width 147 height 32
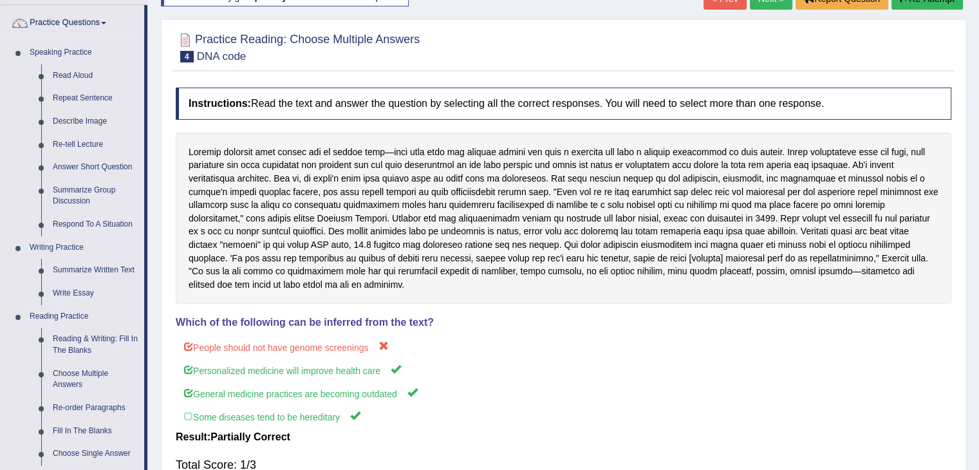
scroll to position [103, 0]
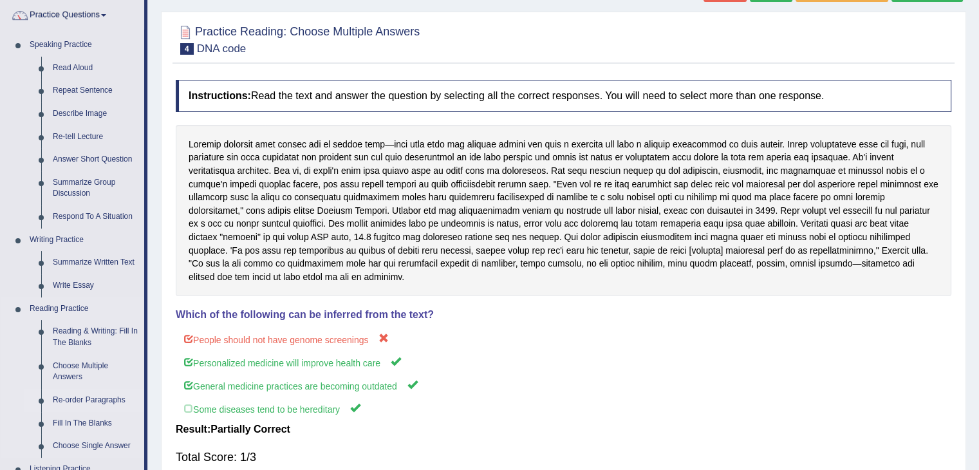
click at [111, 402] on link "Re-order Paragraphs" at bounding box center [95, 400] width 97 height 23
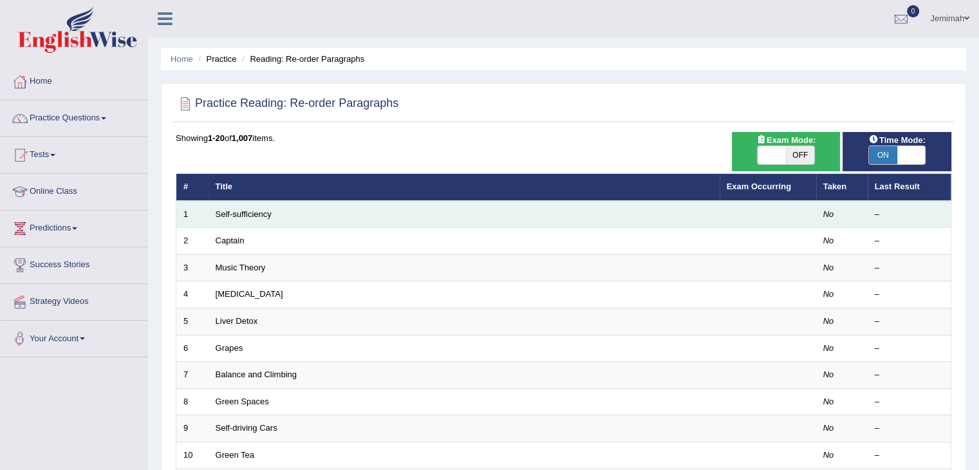
click at [283, 216] on td "Self-sufficiency" at bounding box center [464, 214] width 511 height 27
click at [268, 217] on link "Self-sufficiency" at bounding box center [244, 214] width 56 height 10
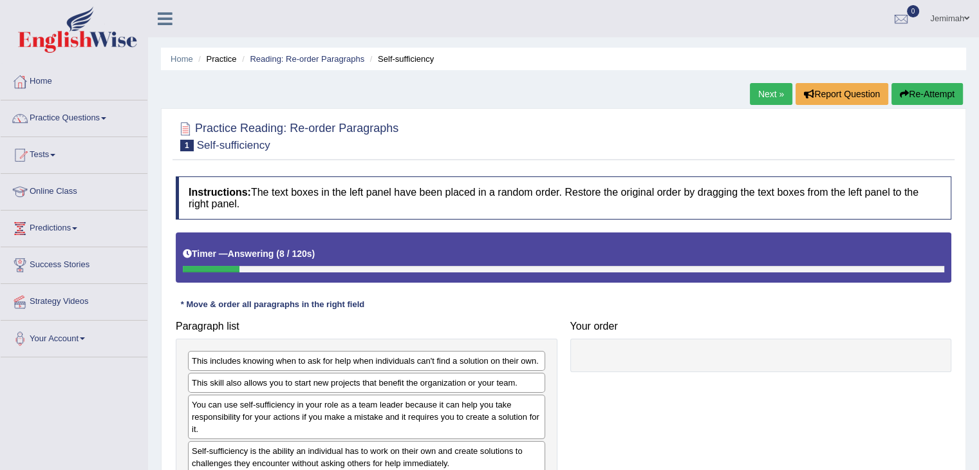
drag, startPoint x: 984, startPoint y: 467, endPoint x: 950, endPoint y: 461, distance: 34.0
click at [950, 461] on div "Paragraph list This includes knowing when to ask for help when individuals can'…" at bounding box center [563, 399] width 789 height 171
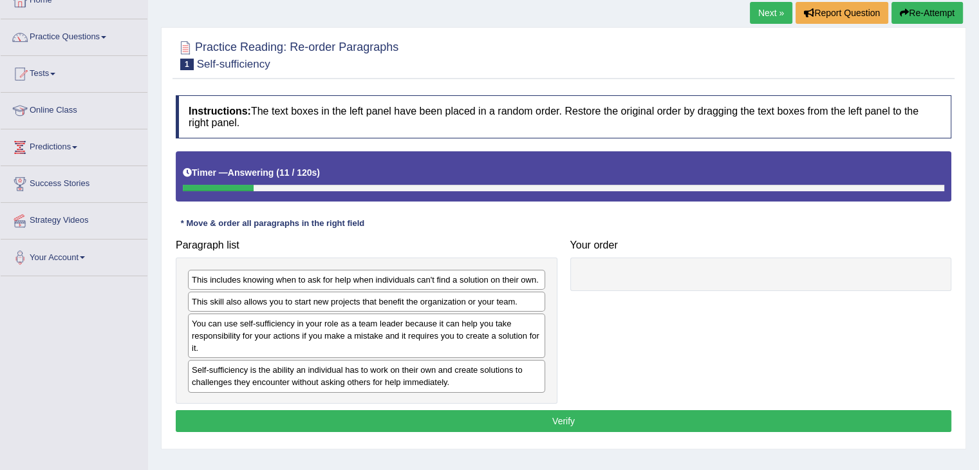
scroll to position [86, 0]
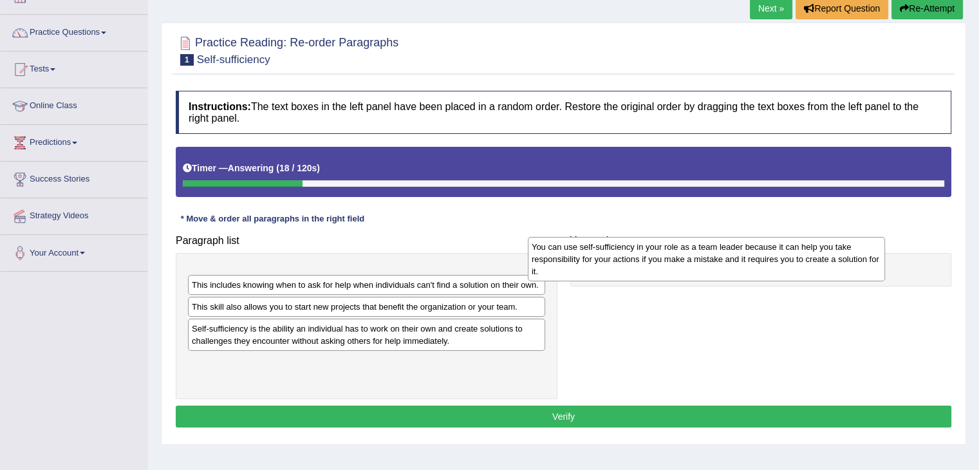
drag, startPoint x: 229, startPoint y: 330, endPoint x: 583, endPoint y: 262, distance: 360.6
click at [583, 262] on div "You can use self-sufficiency in your role as a team leader because it can help …" at bounding box center [706, 259] width 357 height 44
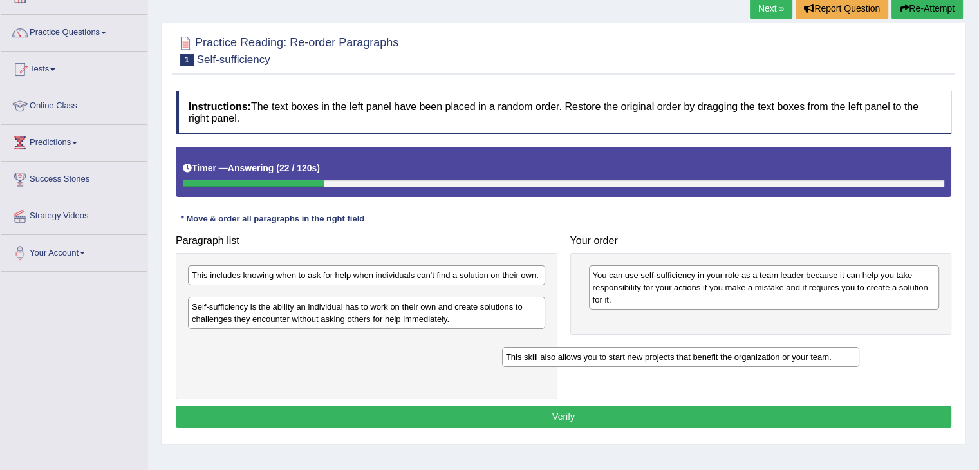
drag, startPoint x: 359, startPoint y: 299, endPoint x: 675, endPoint y: 359, distance: 322.3
click at [675, 359] on div "This skill also allows you to start new projects that benefit the organization …" at bounding box center [680, 357] width 357 height 20
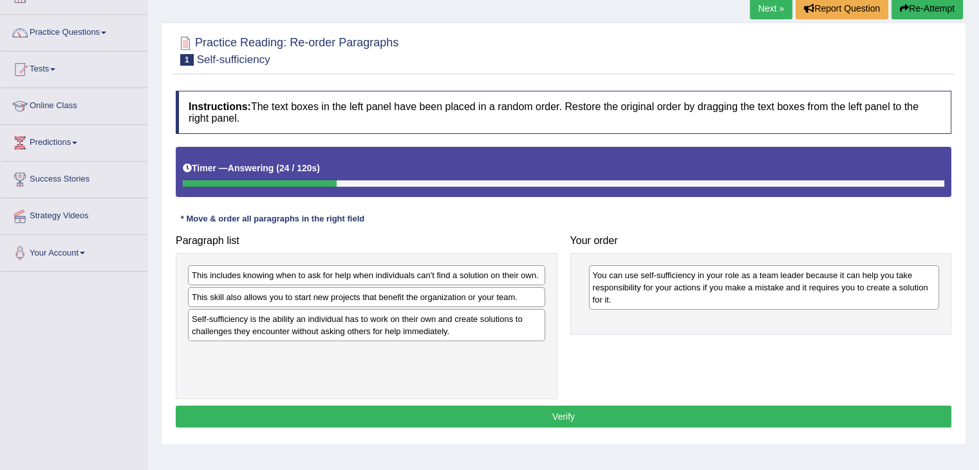
drag, startPoint x: 466, startPoint y: 325, endPoint x: 693, endPoint y: 308, distance: 227.2
click at [545, 312] on div "Self-sufficiency is the ability an individual has to work on their own and crea…" at bounding box center [366, 325] width 357 height 32
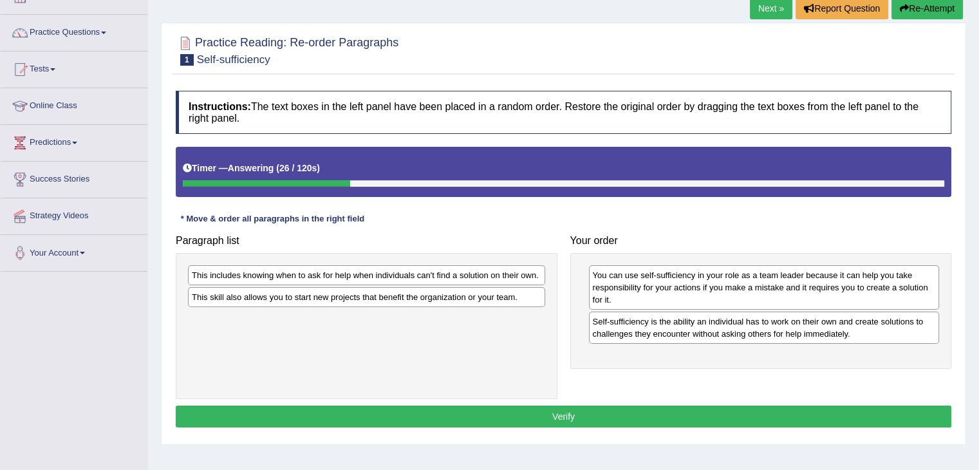
click at [427, 275] on div "This includes knowing when to ask for help when individuals can't find a soluti…" at bounding box center [366, 275] width 357 height 20
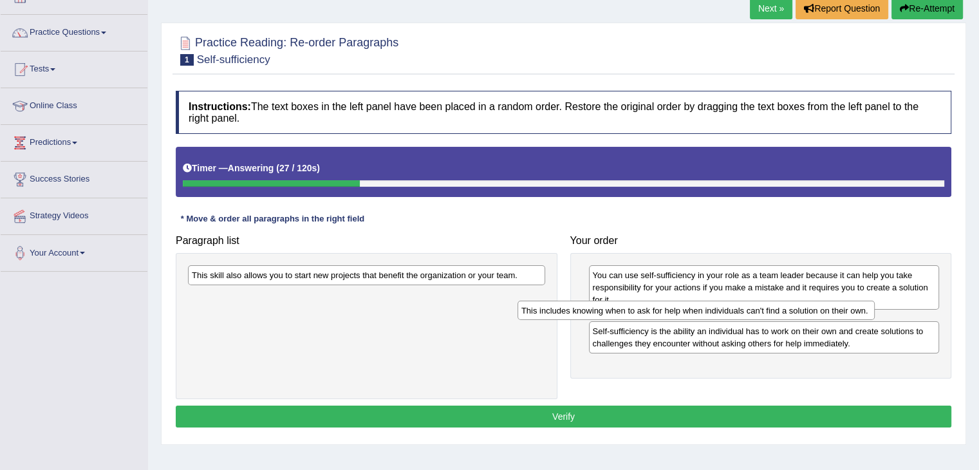
drag, startPoint x: 427, startPoint y: 275, endPoint x: 803, endPoint y: 300, distance: 376.1
click at [803, 301] on div "This includes knowing when to ask for help when individuals can't find a soluti…" at bounding box center [696, 311] width 357 height 20
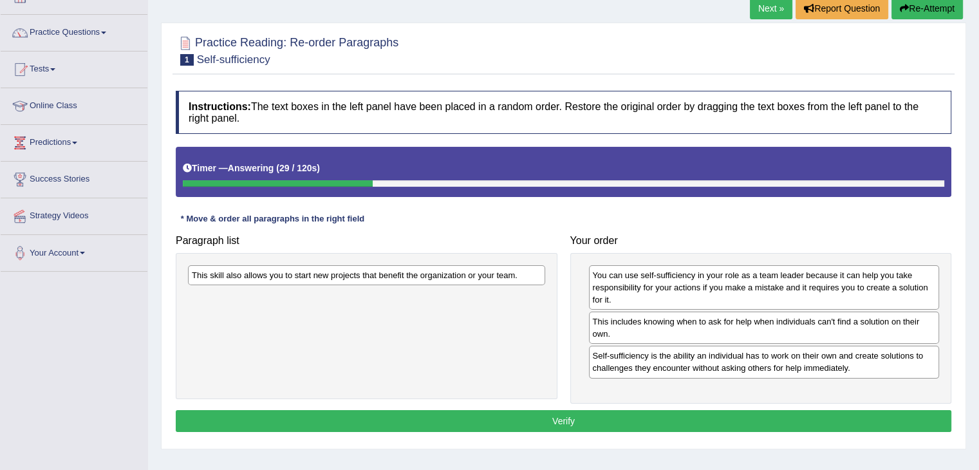
click at [422, 276] on div "This skill also allows you to start new projects that benefit the organization …" at bounding box center [366, 275] width 357 height 20
drag, startPoint x: 422, startPoint y: 276, endPoint x: 471, endPoint y: 295, distance: 52.6
click at [439, 283] on div "This skill also allows you to start new projects that benefit the organization …" at bounding box center [366, 275] width 357 height 20
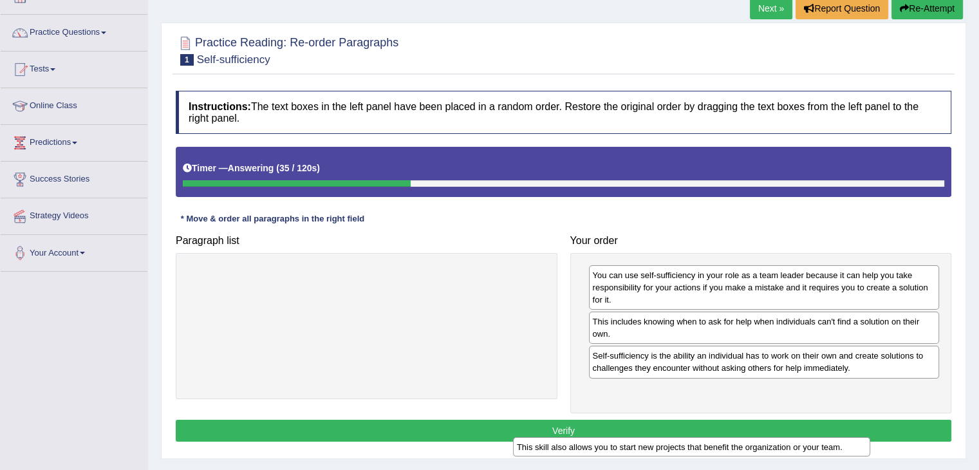
drag, startPoint x: 418, startPoint y: 275, endPoint x: 751, endPoint y: 454, distance: 377.9
click at [751, 454] on div "This skill also allows you to start new projects that benefit the organization …" at bounding box center [691, 447] width 357 height 20
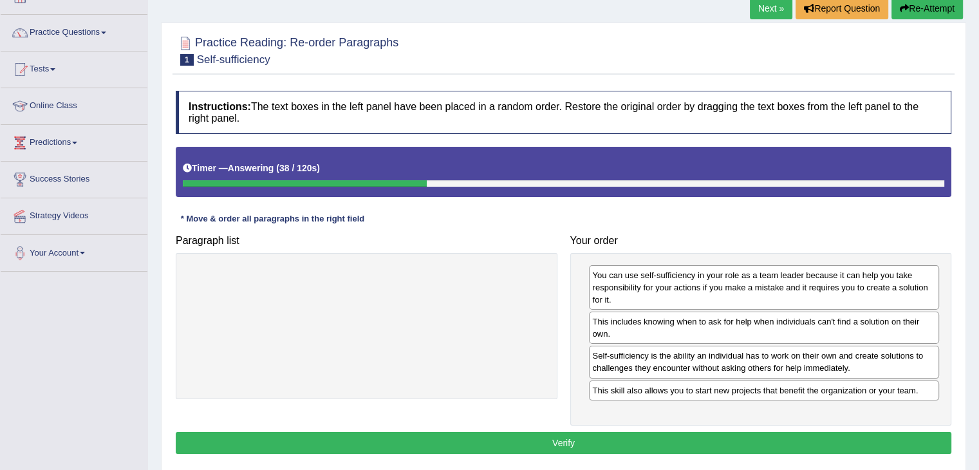
click at [739, 445] on button "Verify" at bounding box center [564, 443] width 776 height 22
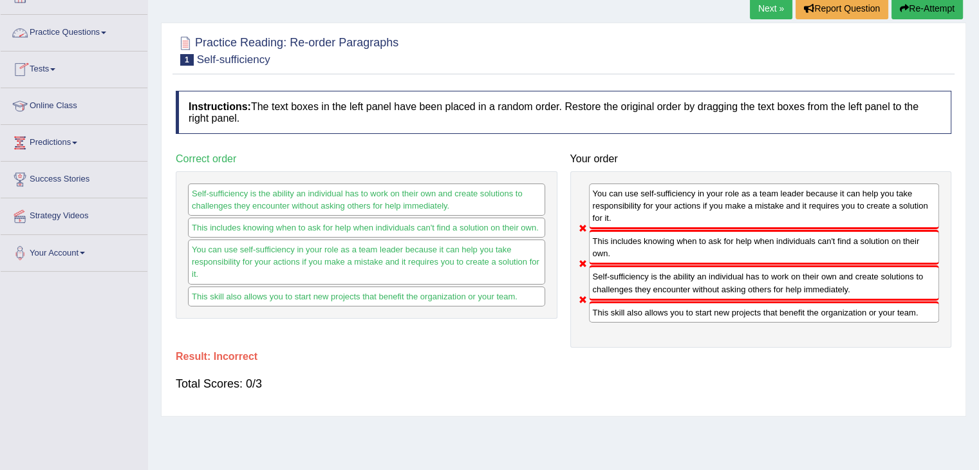
click at [100, 32] on link "Practice Questions" at bounding box center [74, 31] width 147 height 32
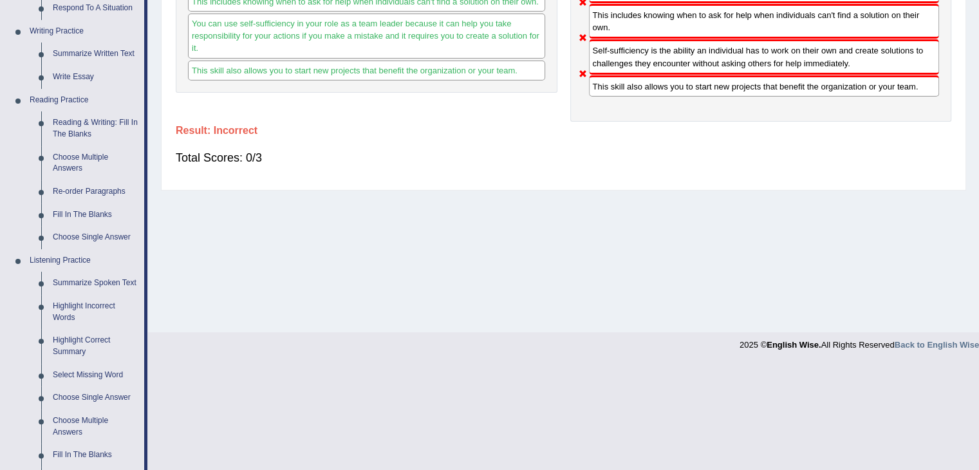
scroll to position [317, 0]
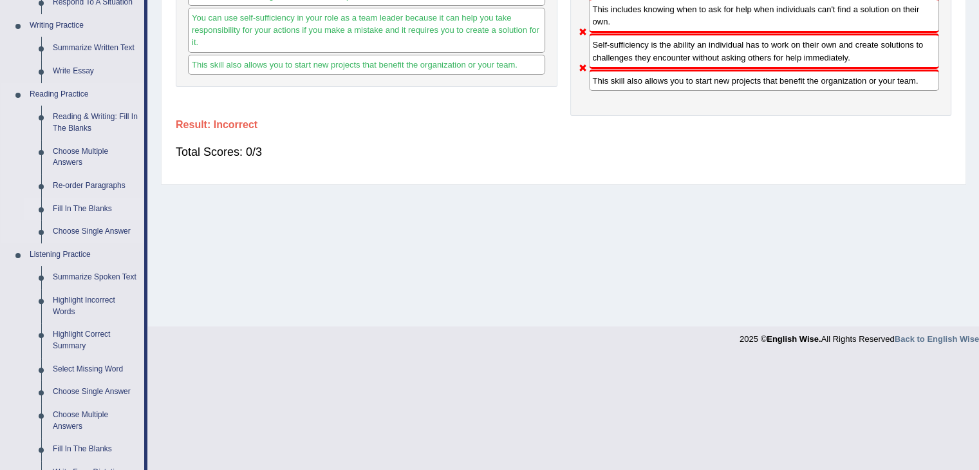
click at [80, 205] on link "Fill In The Blanks" at bounding box center [95, 209] width 97 height 23
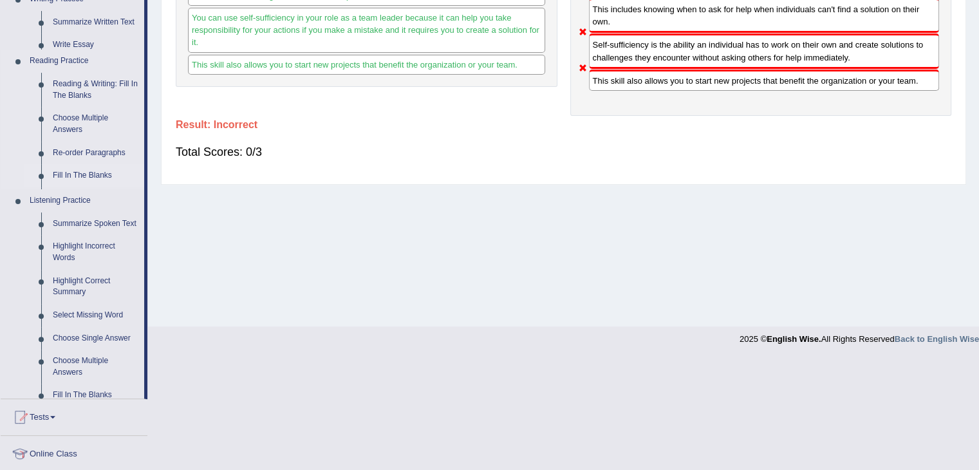
scroll to position [206, 0]
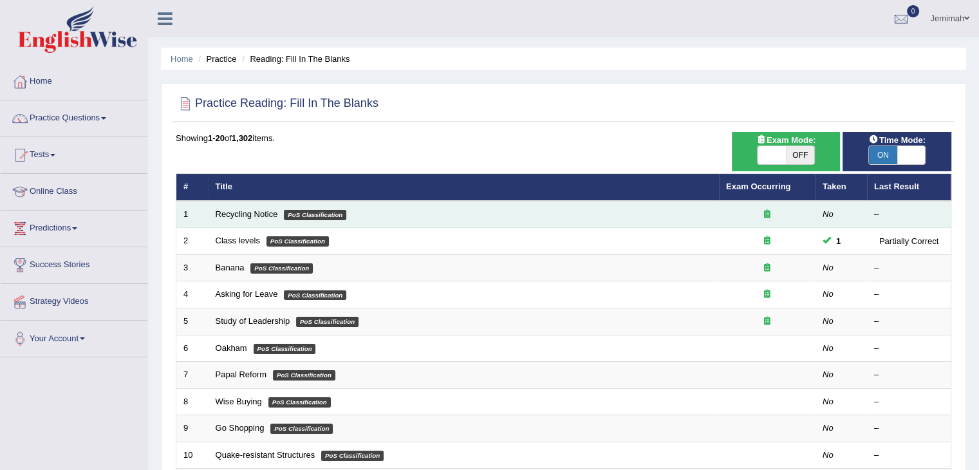
click at [303, 217] on em "PoS Classification" at bounding box center [315, 215] width 62 height 10
click at [229, 217] on link "Recycling Notice" at bounding box center [247, 214] width 62 height 10
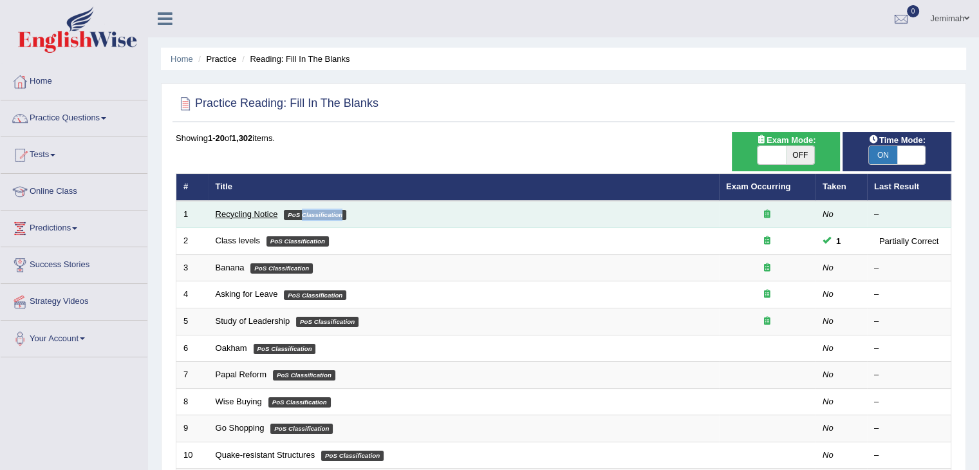
click at [229, 217] on link "Recycling Notice" at bounding box center [247, 214] width 62 height 10
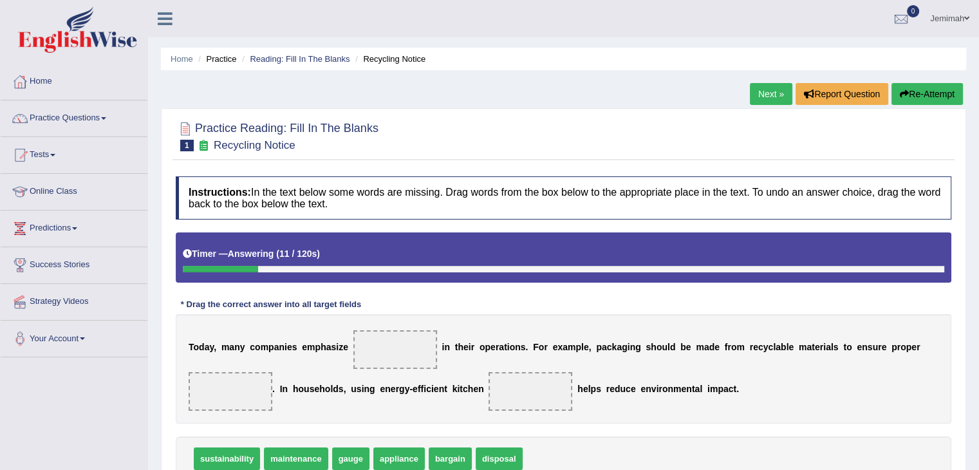
drag, startPoint x: 238, startPoint y: 461, endPoint x: 371, endPoint y: 333, distance: 185.3
click at [375, 341] on span at bounding box center [395, 349] width 84 height 39
click at [211, 456] on span "sustainability" at bounding box center [227, 458] width 66 height 23
drag, startPoint x: 211, startPoint y: 456, endPoint x: 381, endPoint y: 350, distance: 200.7
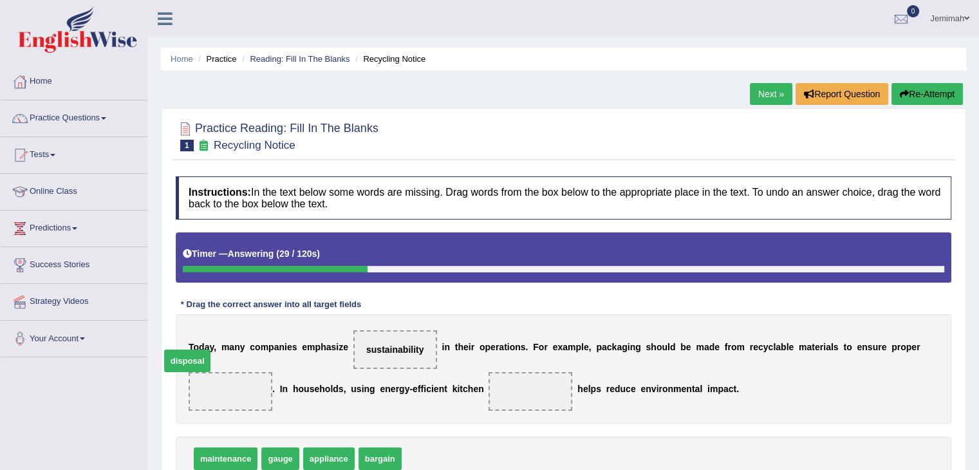
drag, startPoint x: 435, startPoint y: 456, endPoint x: 206, endPoint y: 369, distance: 245.3
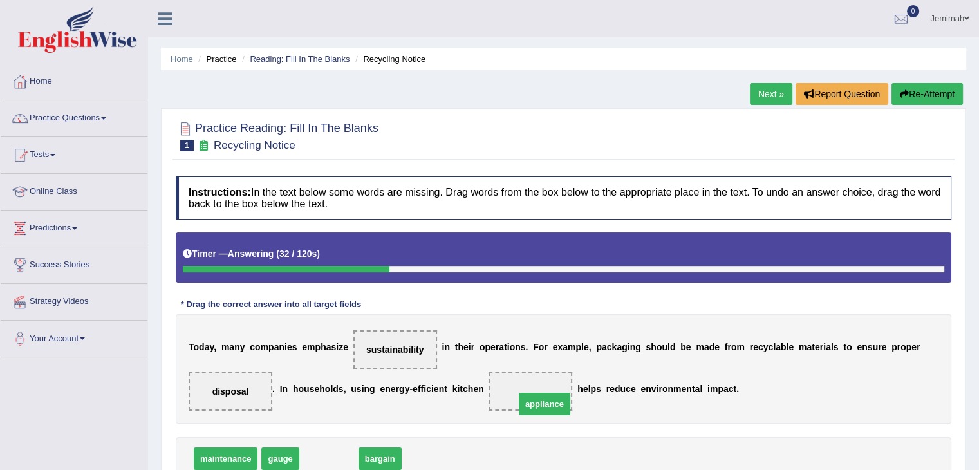
drag, startPoint x: 343, startPoint y: 459, endPoint x: 559, endPoint y: 404, distance: 222.5
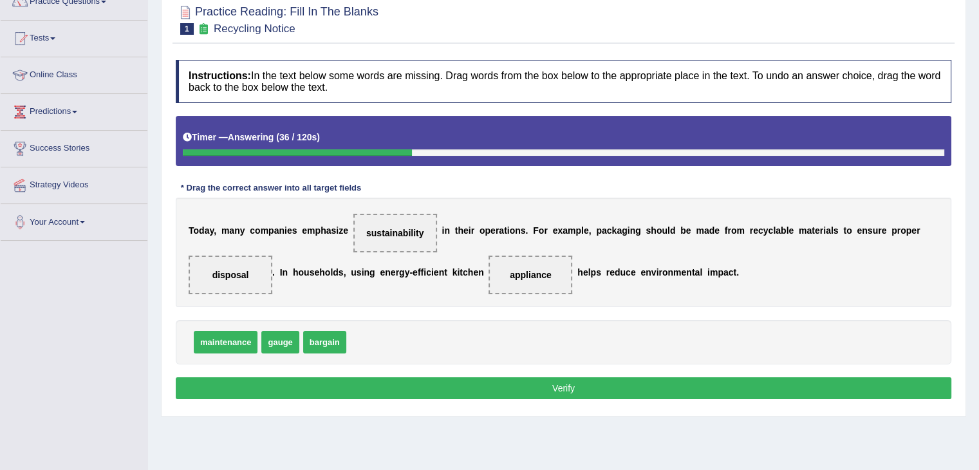
scroll to position [129, 0]
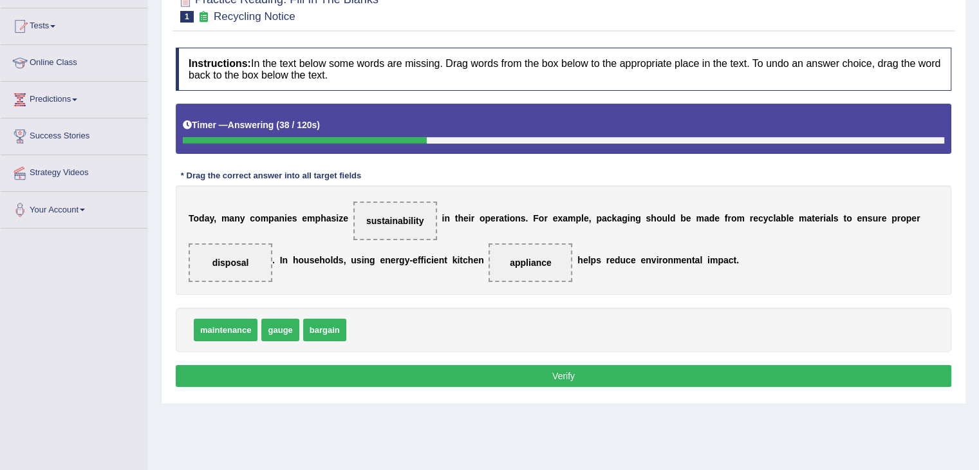
click at [578, 374] on button "Verify" at bounding box center [564, 376] width 776 height 22
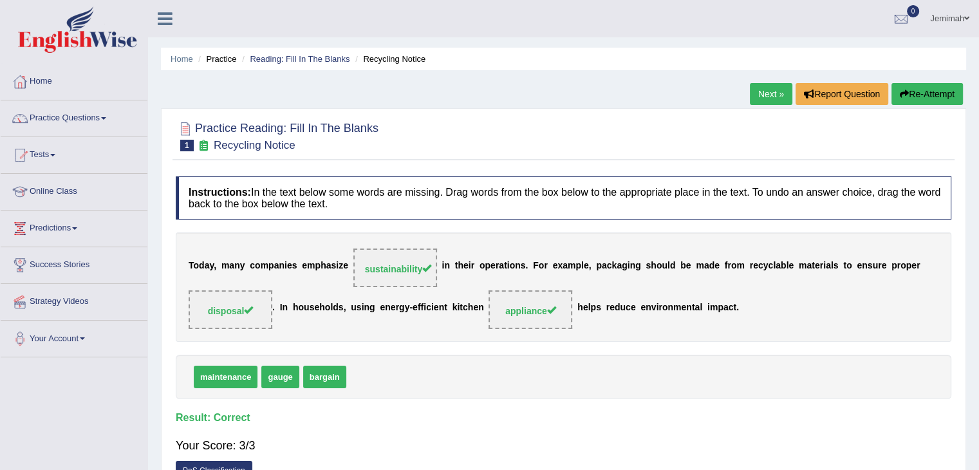
scroll to position [0, 0]
click at [106, 117] on span at bounding box center [103, 118] width 5 height 3
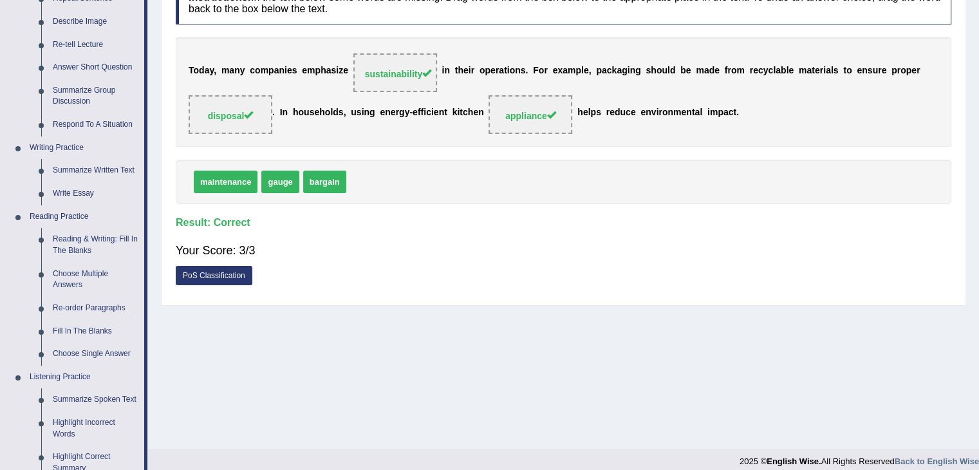
scroll to position [206, 0]
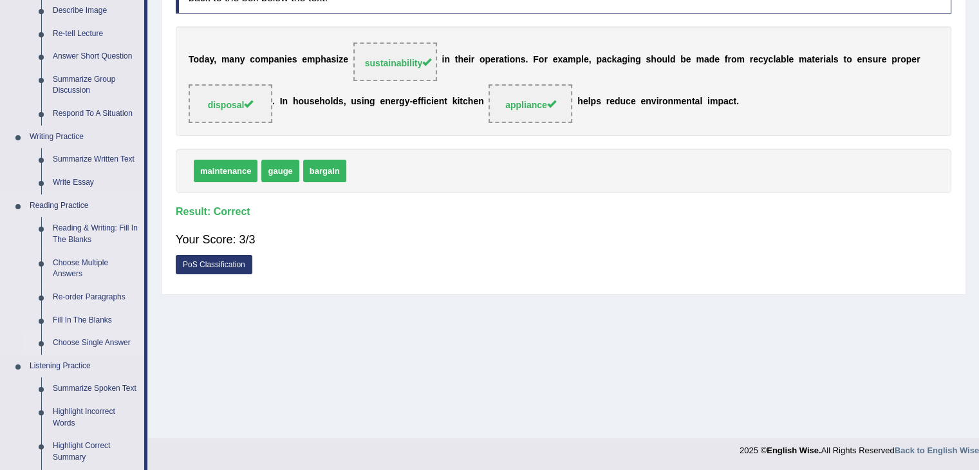
click at [102, 339] on link "Choose Single Answer" at bounding box center [95, 343] width 97 height 23
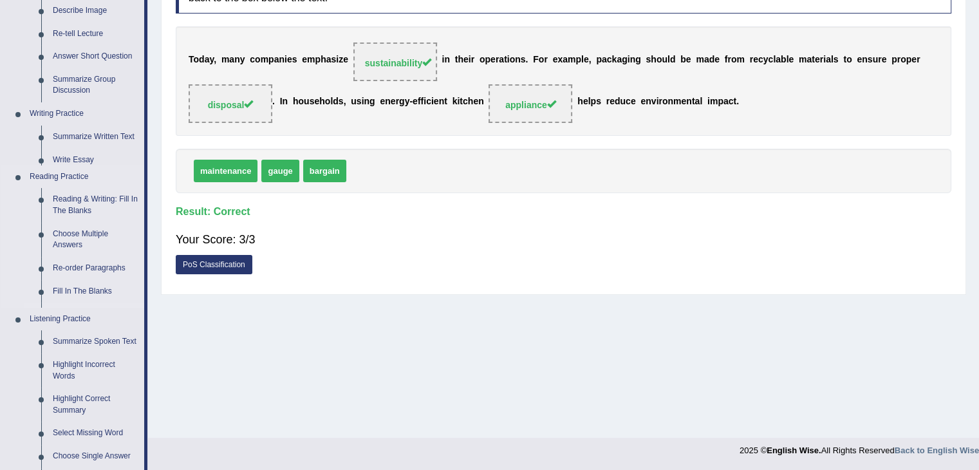
click at [102, 339] on ul "Home Practice Questions Speaking Practice Read Aloud Repeat Sentence Describe I…" at bounding box center [74, 301] width 147 height 886
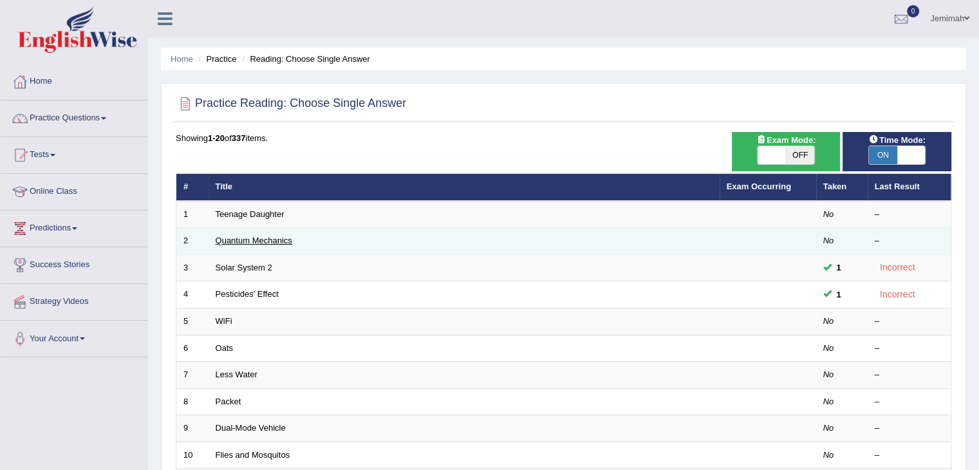
click at [259, 239] on link "Quantum Mechanics" at bounding box center [254, 241] width 77 height 10
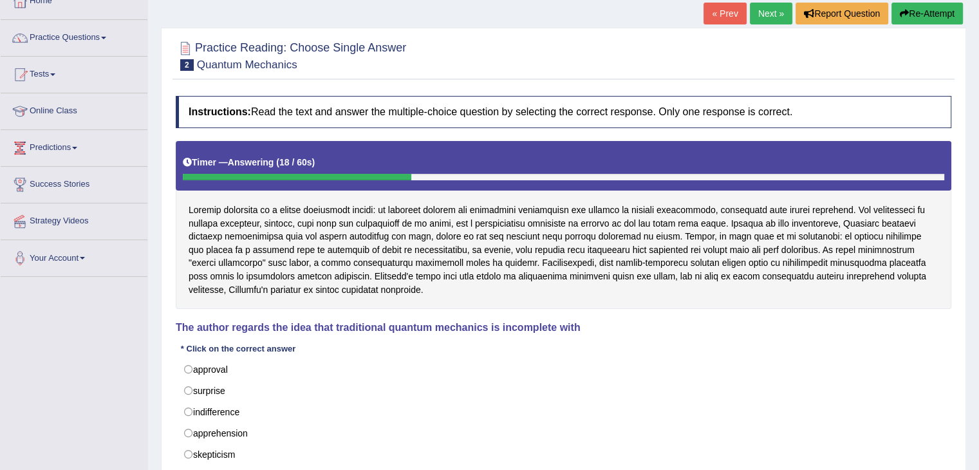
scroll to position [77, 0]
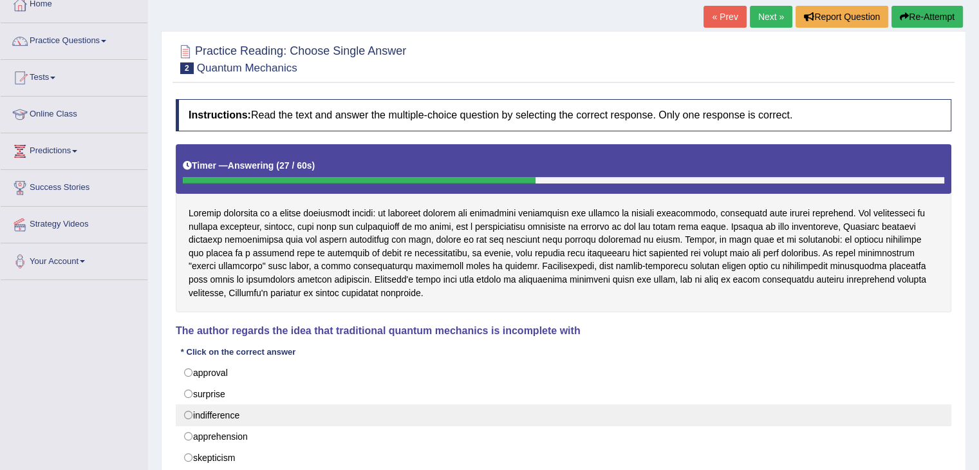
click at [190, 415] on label "indifference" at bounding box center [564, 415] width 776 height 22
radio input "true"
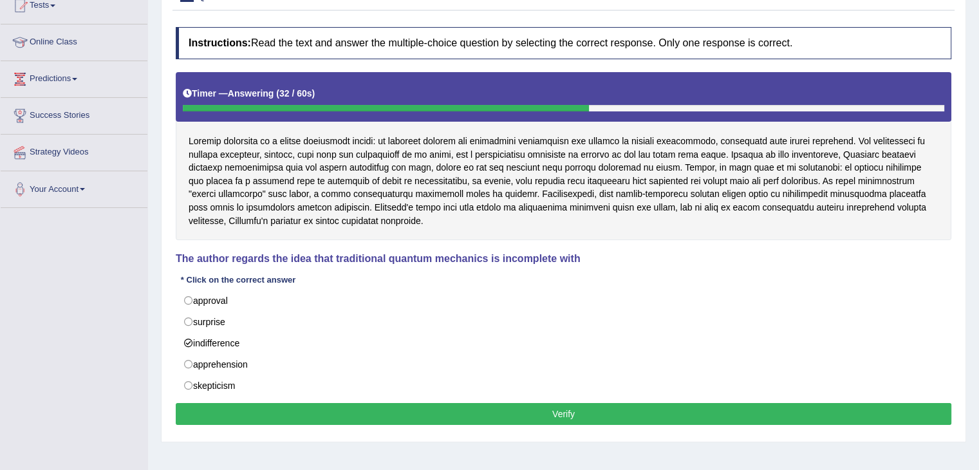
scroll to position [154, 0]
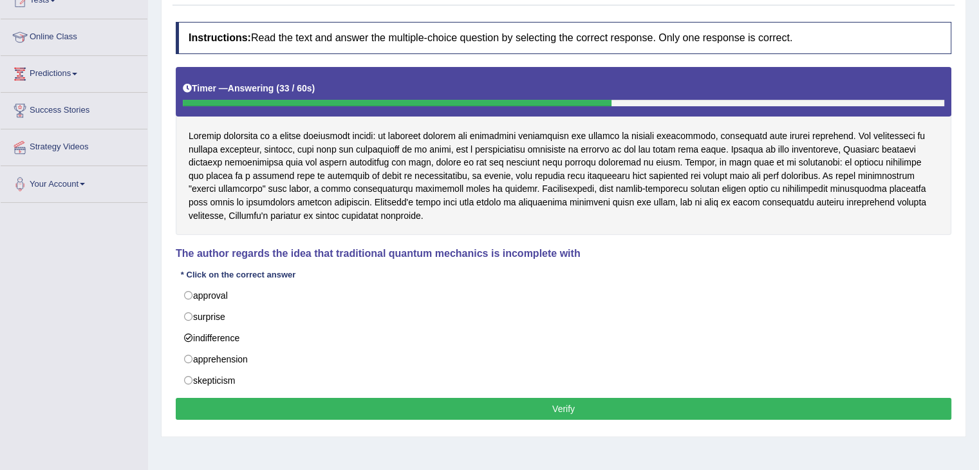
click at [729, 413] on button "Verify" at bounding box center [564, 409] width 776 height 22
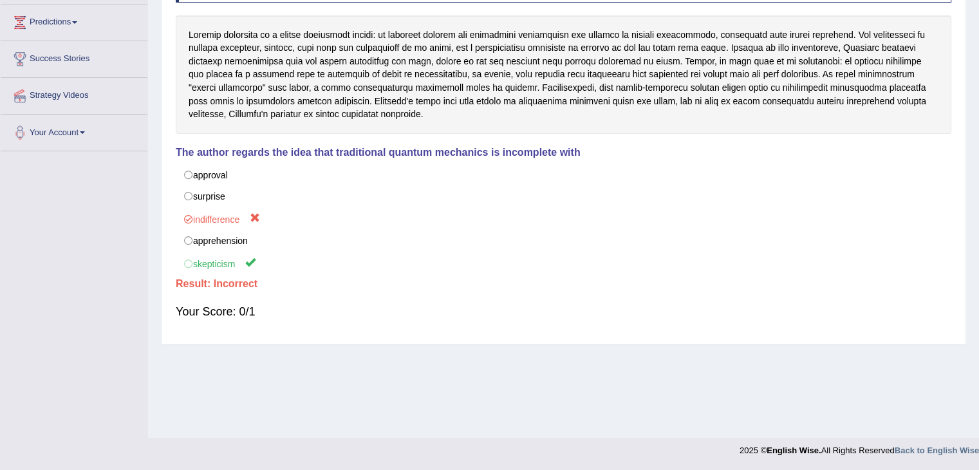
scroll to position [0, 0]
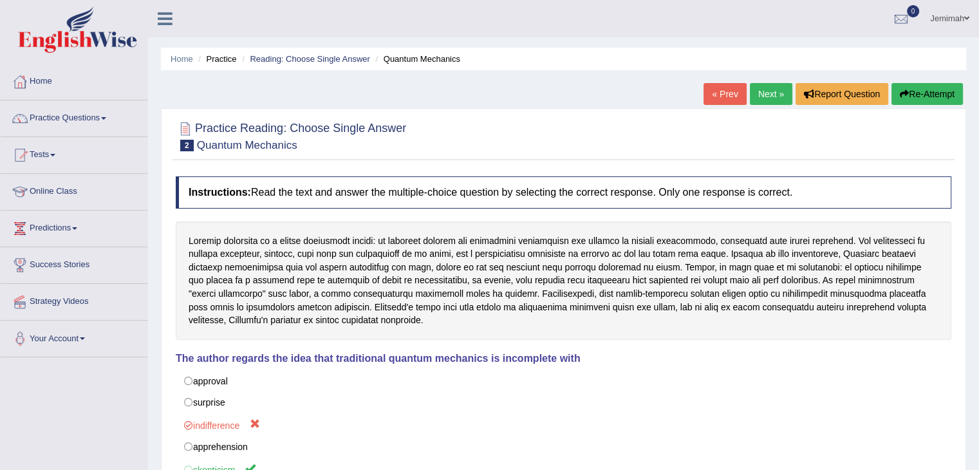
click at [103, 129] on link "Practice Questions" at bounding box center [74, 116] width 147 height 32
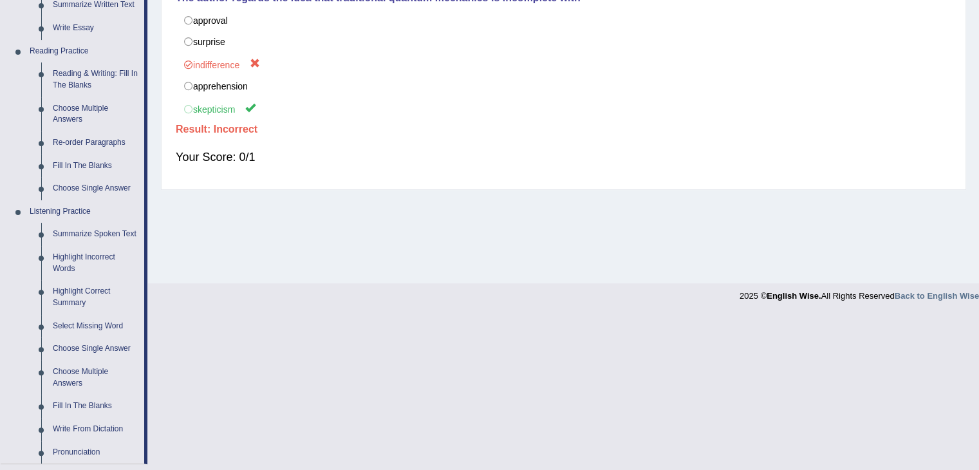
scroll to position [386, 0]
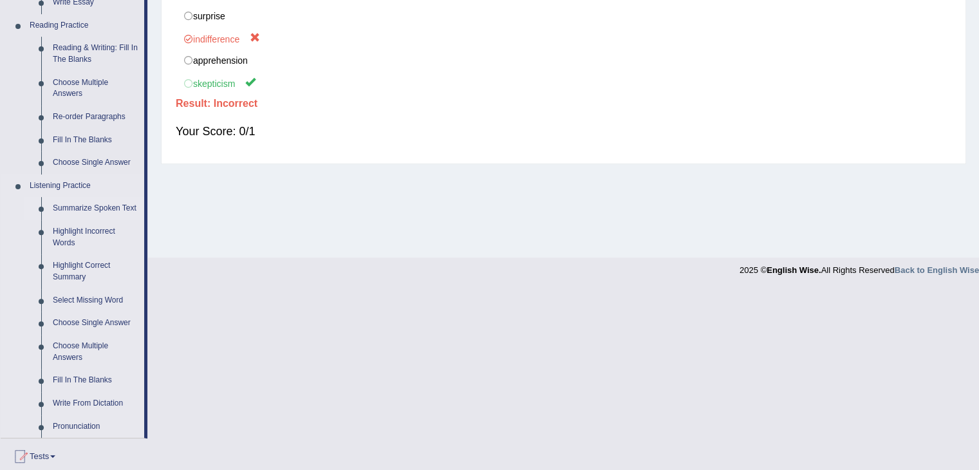
click at [71, 205] on link "Summarize Spoken Text" at bounding box center [95, 208] width 97 height 23
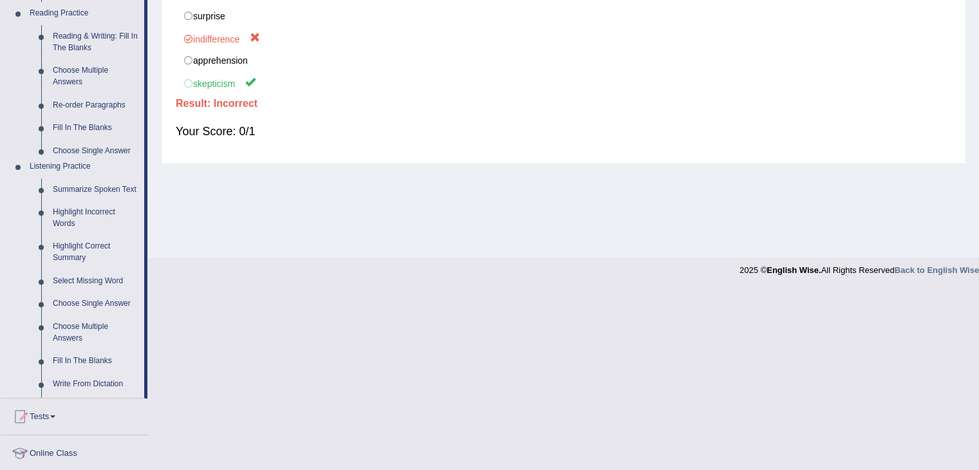
click at [71, 201] on link "Summarize Spoken Text" at bounding box center [95, 189] width 97 height 23
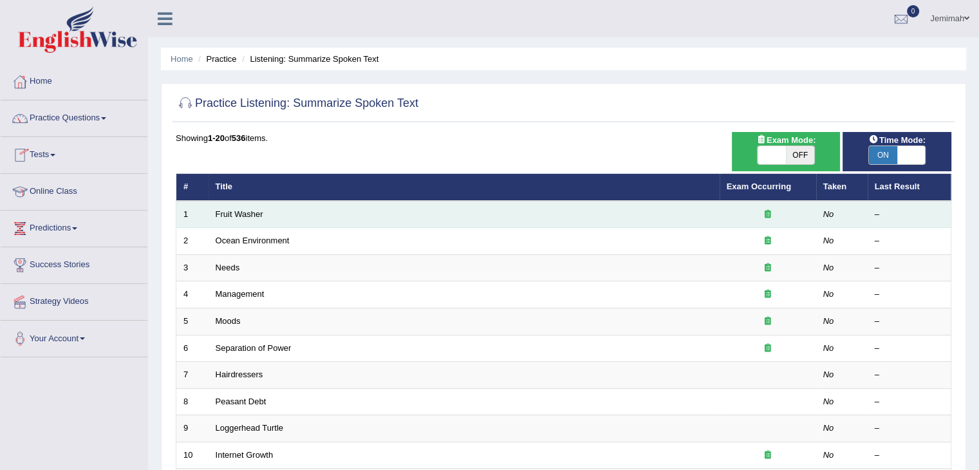
click at [250, 218] on td "Fruit Washer" at bounding box center [464, 214] width 511 height 27
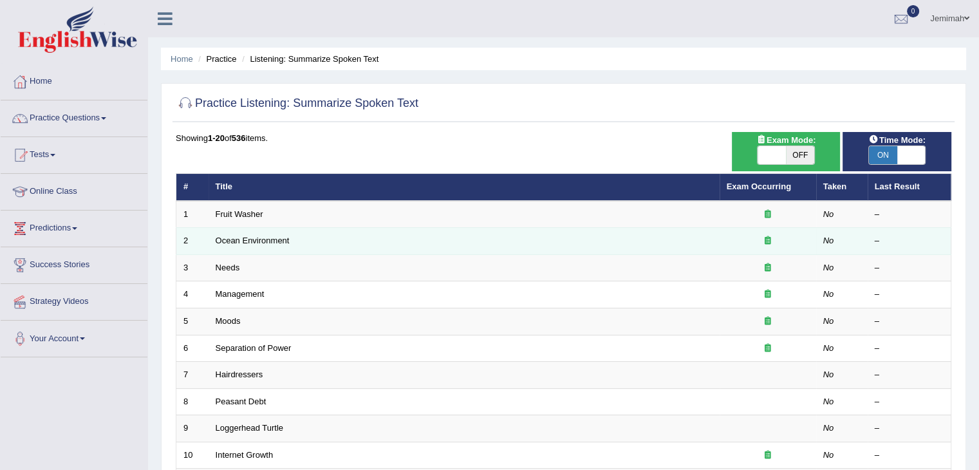
click at [253, 232] on td "Ocean Environment" at bounding box center [464, 241] width 511 height 27
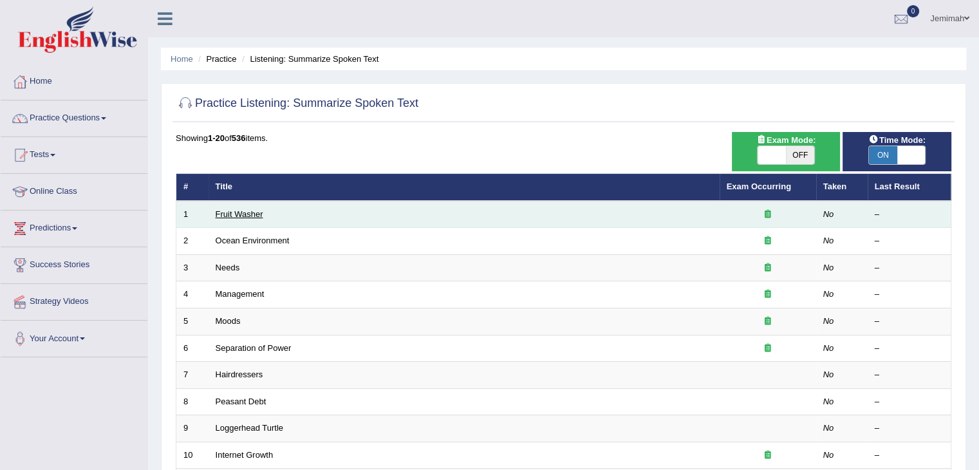
click at [234, 212] on link "Fruit Washer" at bounding box center [240, 214] width 48 height 10
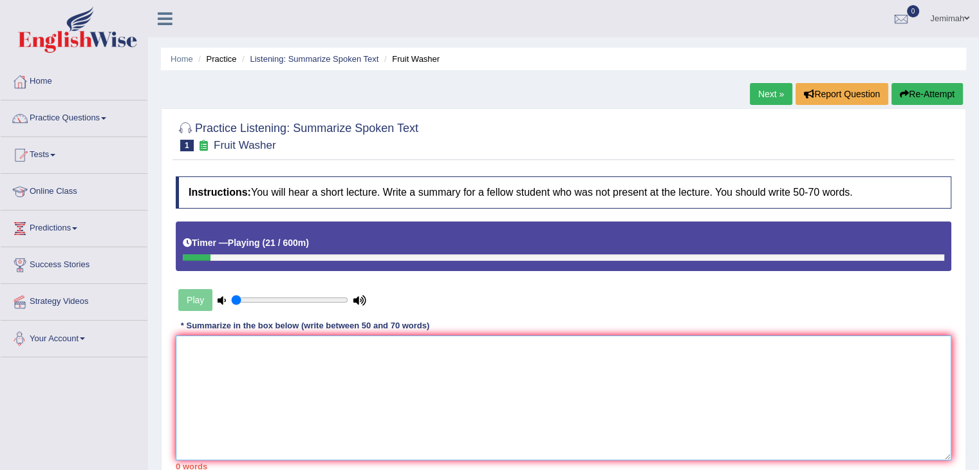
click at [252, 389] on textarea at bounding box center [564, 397] width 776 height 125
type textarea "t"
type textarea "there maybe"
click at [194, 303] on div "Play" at bounding box center [272, 300] width 193 height 32
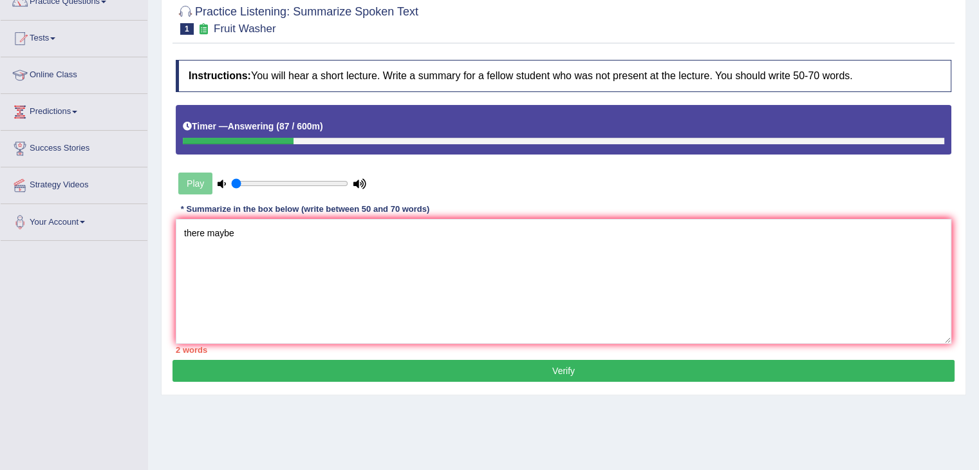
scroll to position [206, 0]
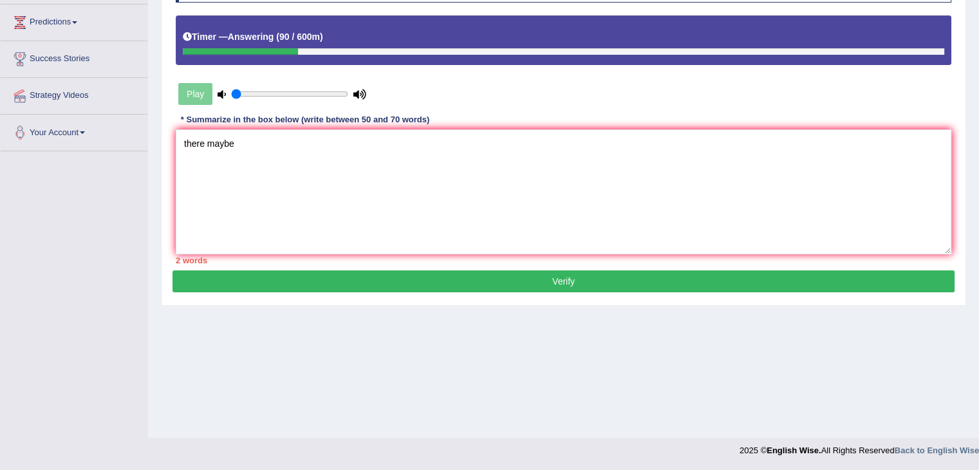
click at [398, 277] on button "Verify" at bounding box center [564, 281] width 782 height 22
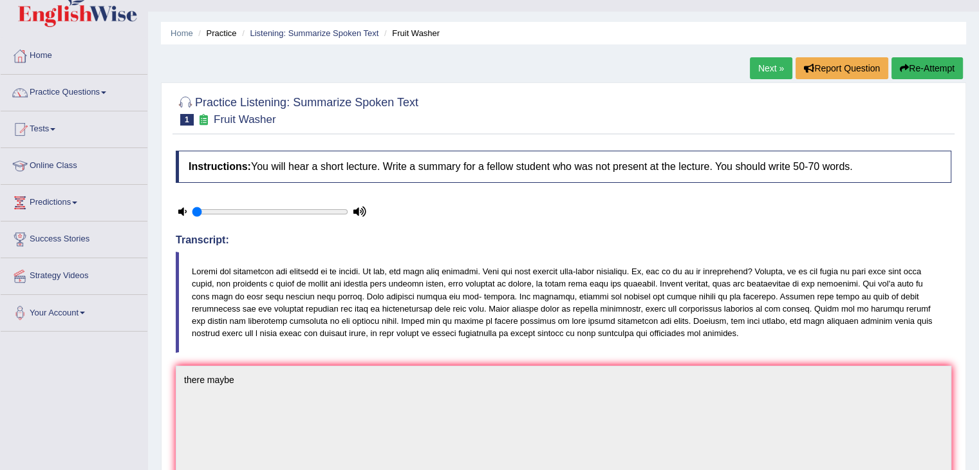
scroll to position [0, 0]
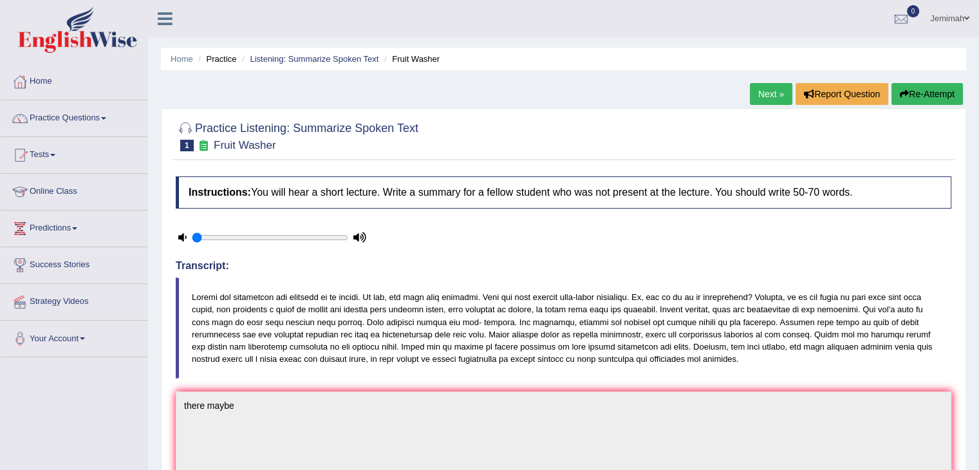
click at [101, 117] on link "Practice Questions" at bounding box center [74, 116] width 147 height 32
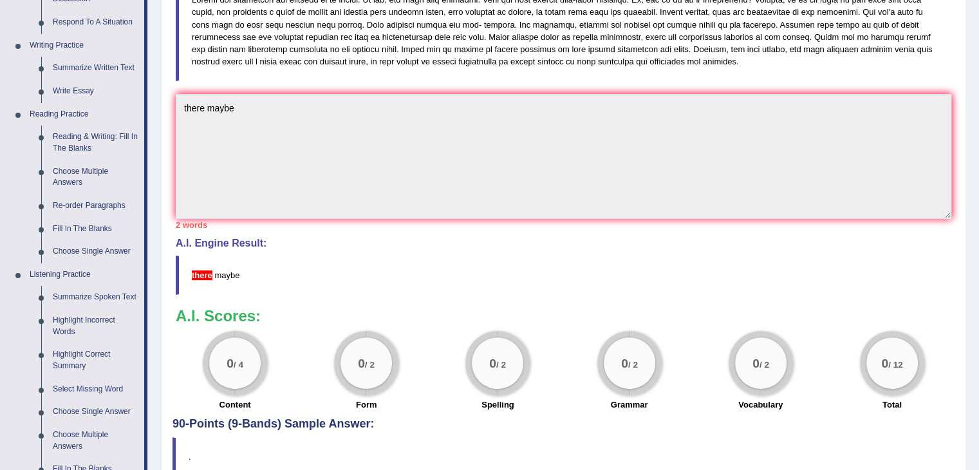
scroll to position [309, 0]
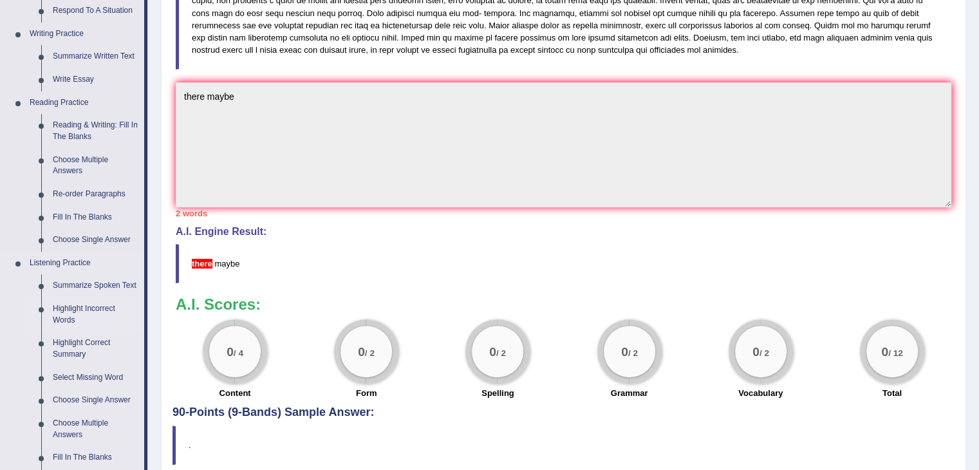
click at [70, 312] on link "Highlight Incorrect Words" at bounding box center [95, 314] width 97 height 34
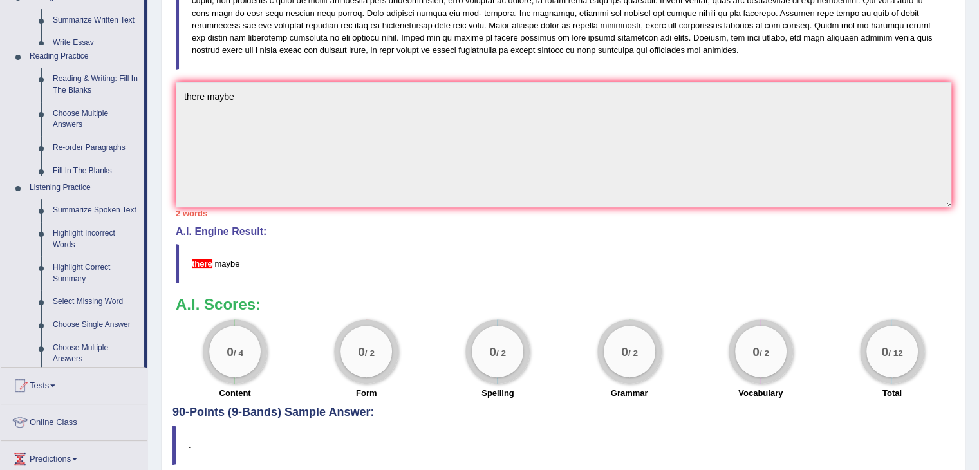
click at [70, 312] on ul "Home Practice Questions Speaking Practice Read Aloud Repeat Sentence Describe I…" at bounding box center [74, 171] width 147 height 833
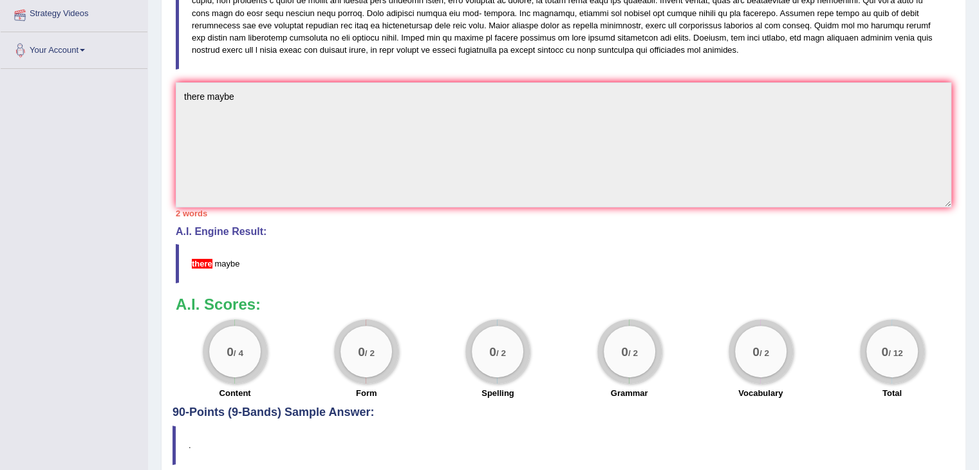
scroll to position [308, 0]
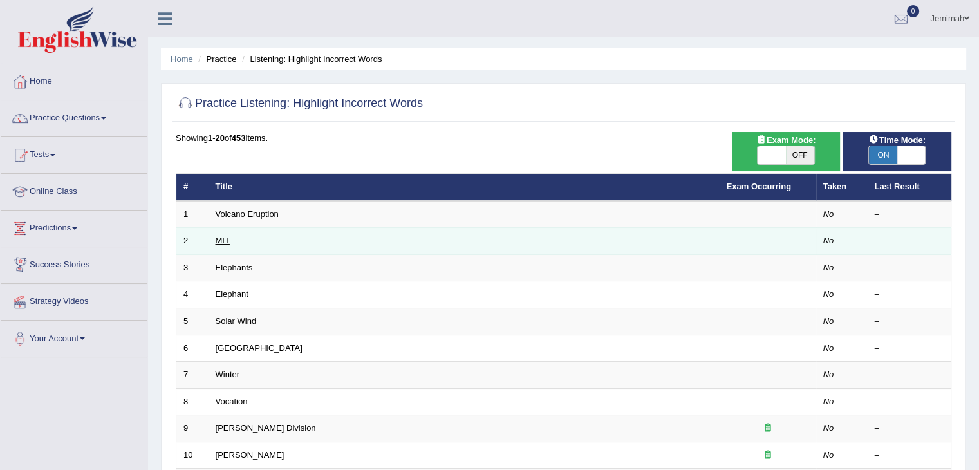
click at [216, 239] on link "MIT" at bounding box center [223, 241] width 14 height 10
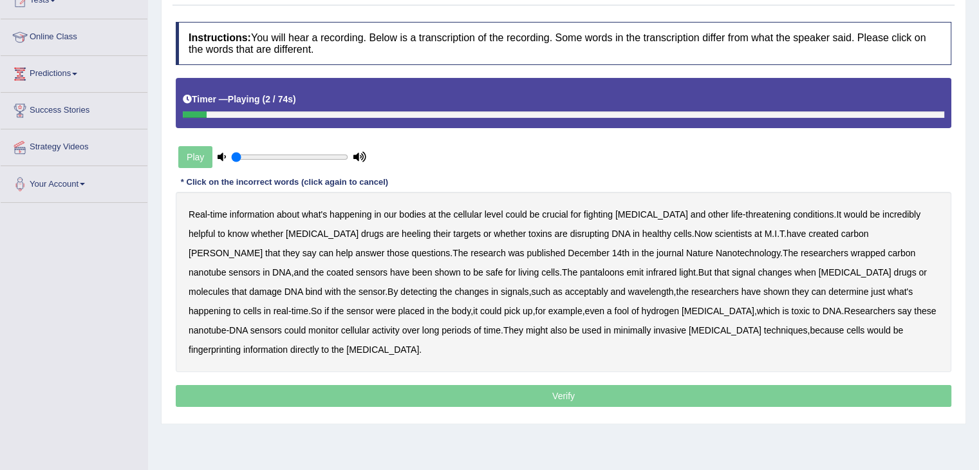
scroll to position [95, 0]
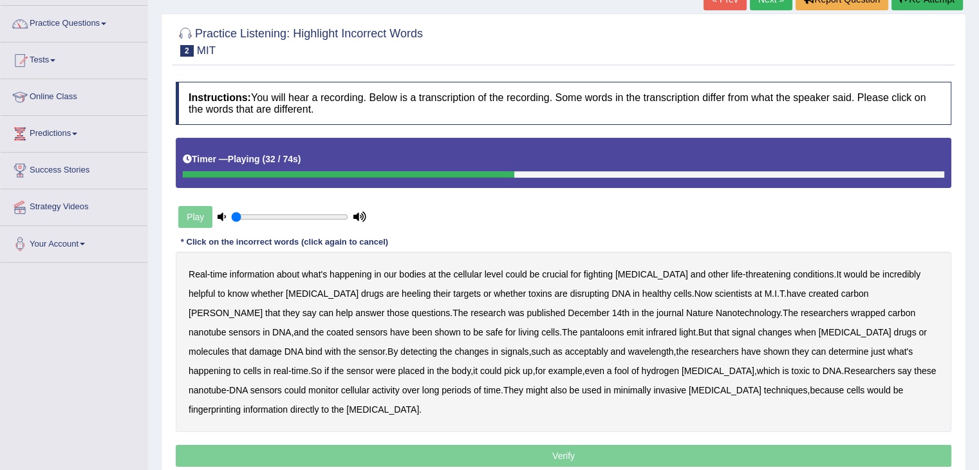
click at [198, 218] on div "Play" at bounding box center [272, 217] width 193 height 32
click at [335, 274] on b "happening" at bounding box center [351, 274] width 42 height 10
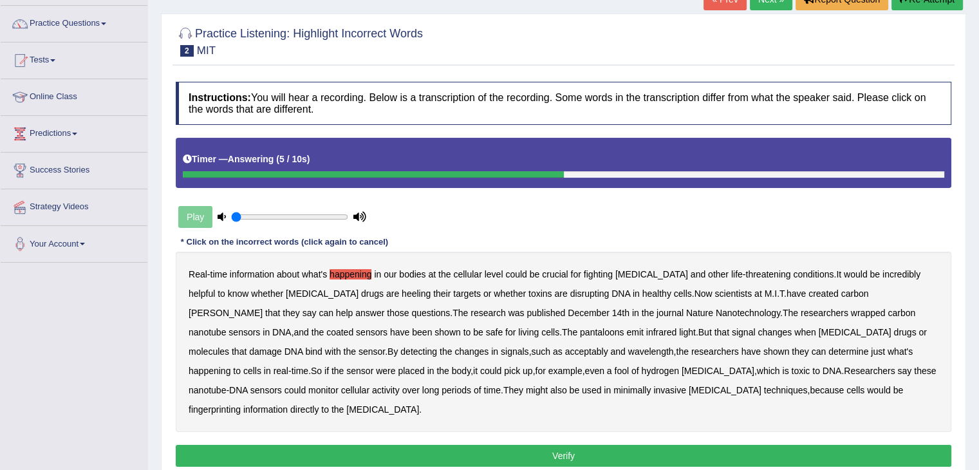
click at [481, 445] on button "Verify" at bounding box center [564, 456] width 776 height 22
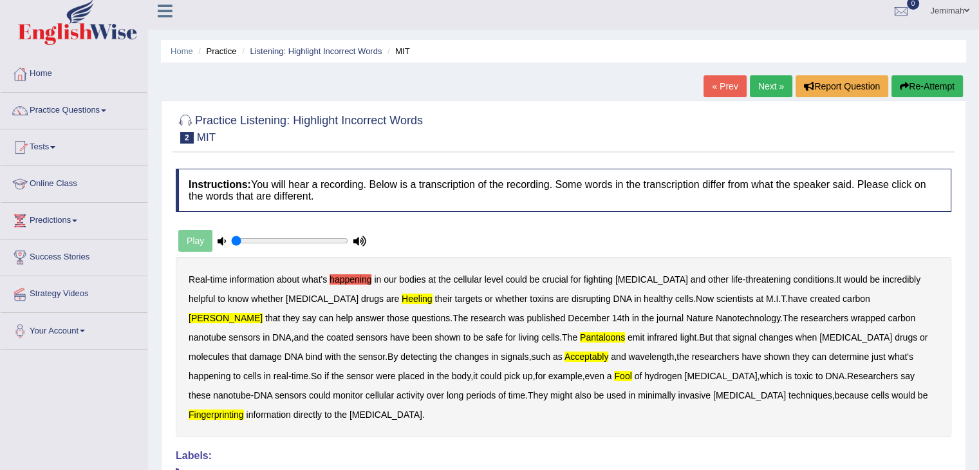
scroll to position [0, 0]
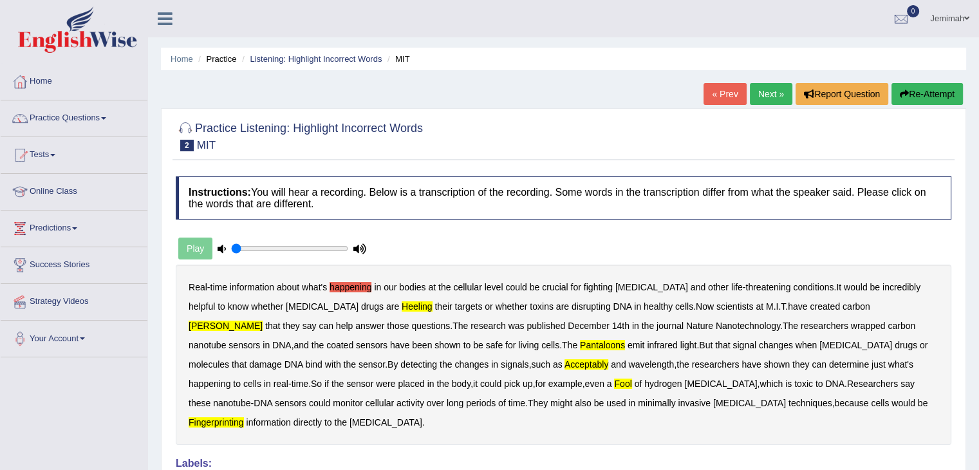
click at [926, 88] on button "Re-Attempt" at bounding box center [927, 94] width 71 height 22
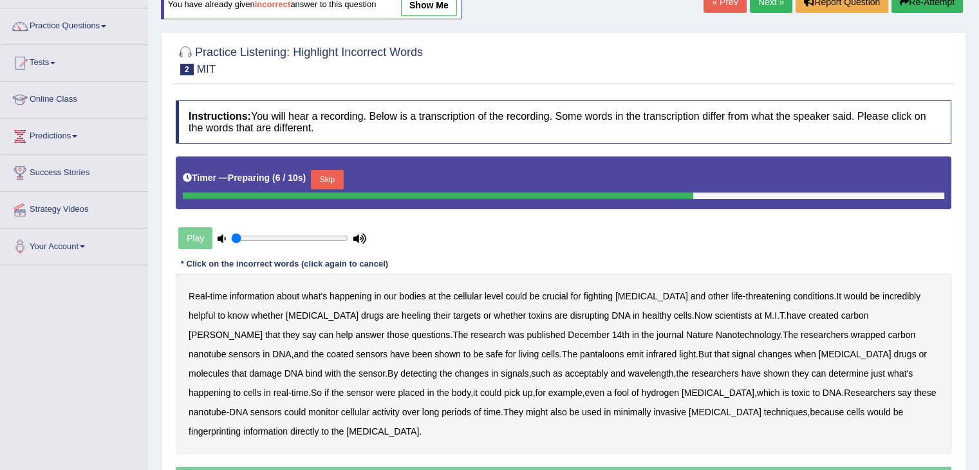
scroll to position [103, 0]
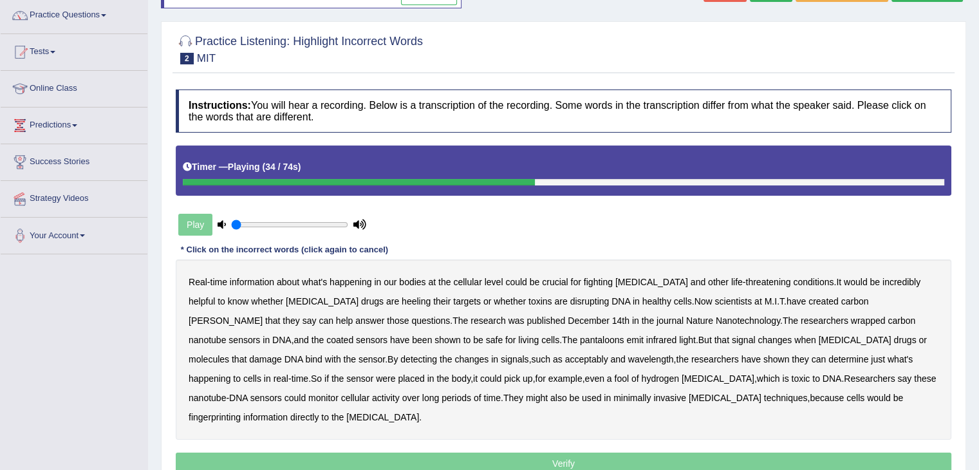
click at [851, 323] on b "wrapped" at bounding box center [868, 320] width 35 height 10
click at [554, 453] on p "Verify" at bounding box center [564, 464] width 776 height 22
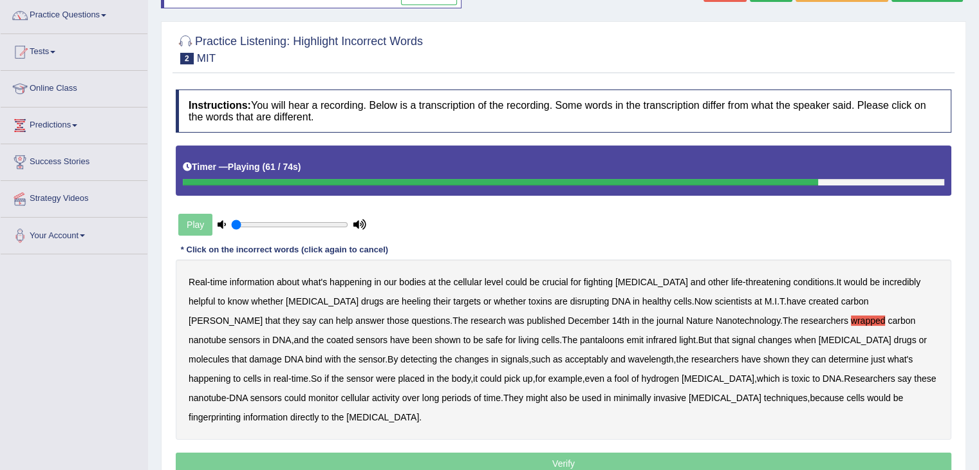
click at [554, 453] on p "Verify" at bounding box center [564, 464] width 776 height 22
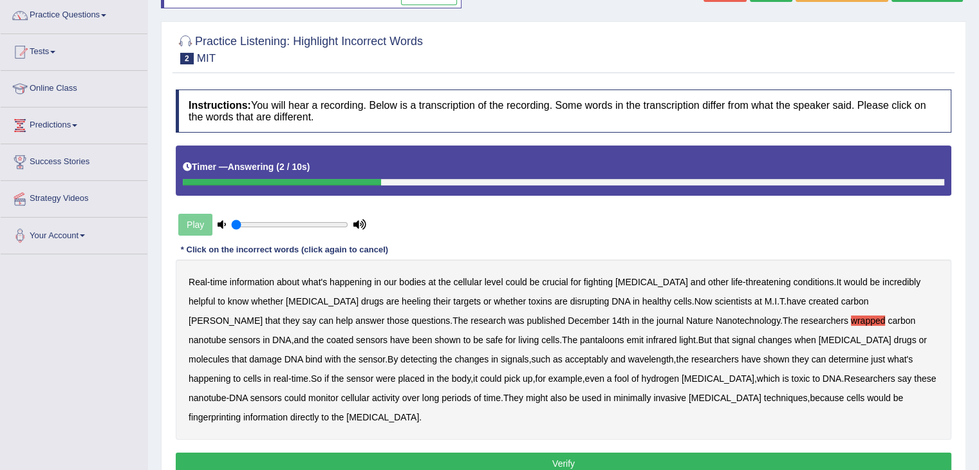
click at [482, 453] on button "Verify" at bounding box center [564, 464] width 776 height 22
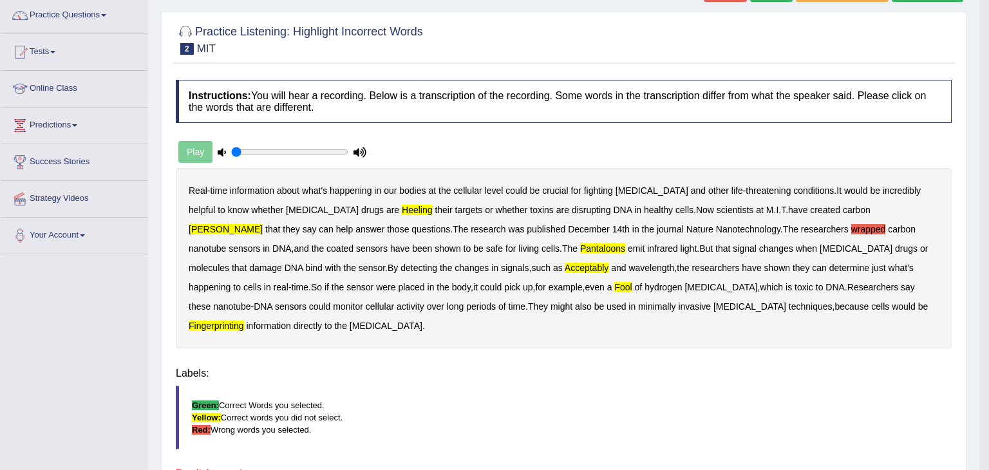
click at [482, 367] on body "Toggle navigation Home Practice Questions Speaking Practice Read Aloud Repeat S…" at bounding box center [494, 132] width 989 height 470
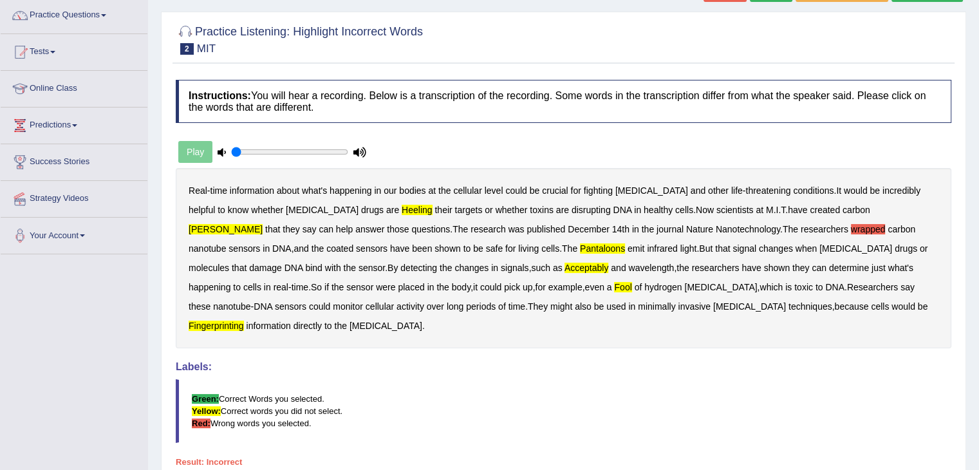
click at [851, 230] on b "wrapped" at bounding box center [868, 229] width 35 height 10
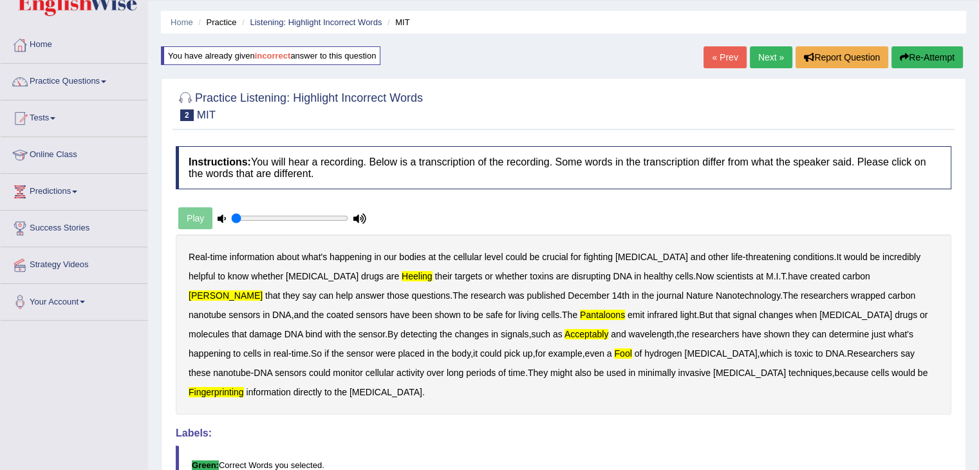
scroll to position [26, 0]
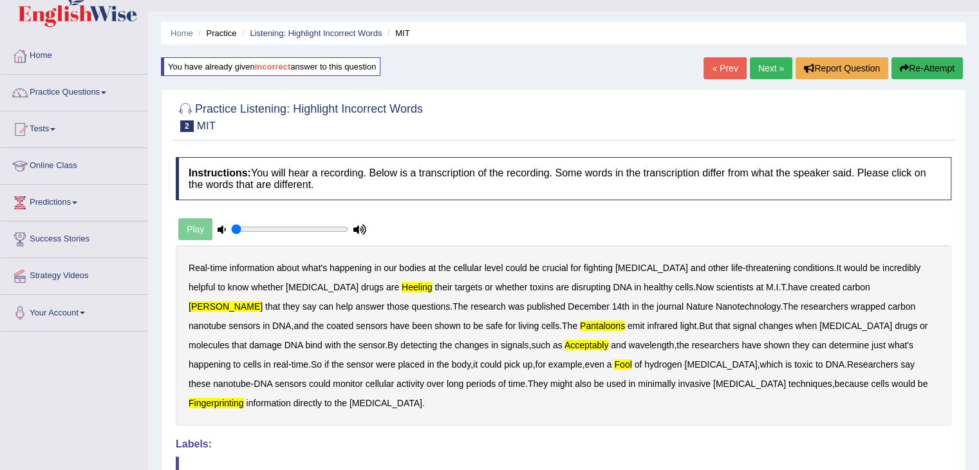
click at [928, 64] on button "Re-Attempt" at bounding box center [927, 68] width 71 height 22
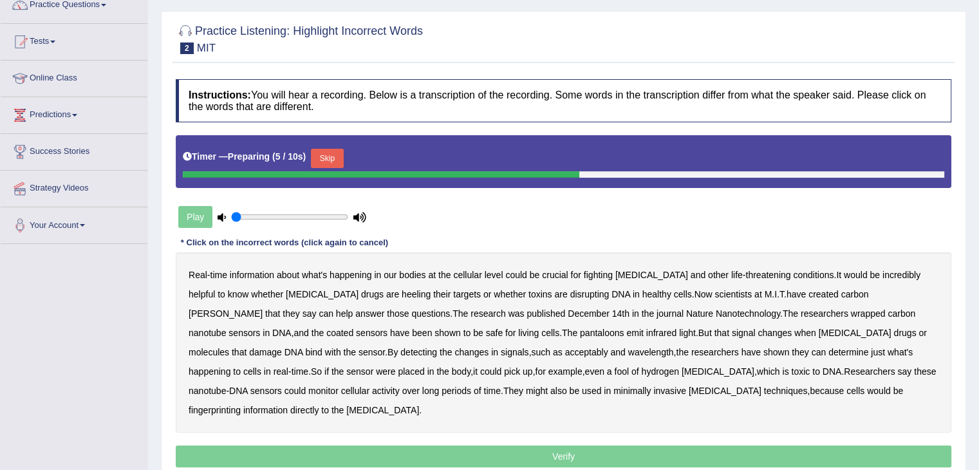
scroll to position [129, 0]
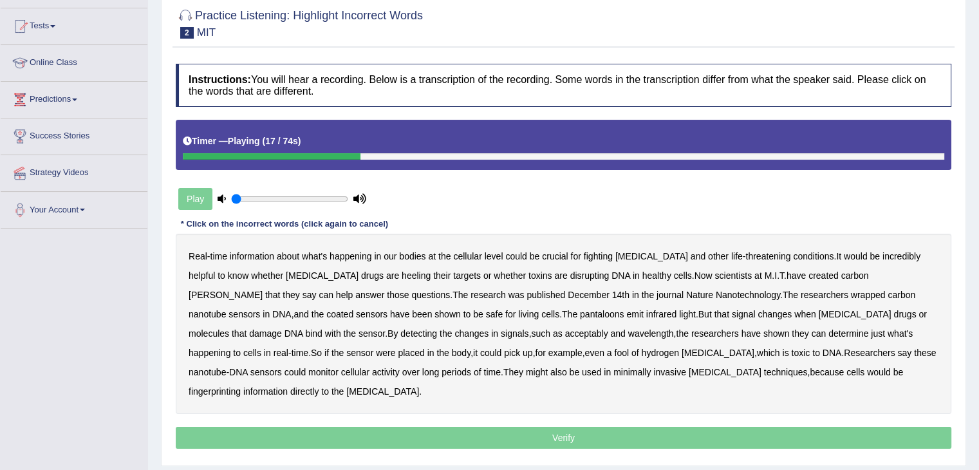
click at [402, 279] on b "heeling" at bounding box center [416, 275] width 29 height 10
click at [263, 290] on b "[PERSON_NAME]" at bounding box center [226, 295] width 74 height 10
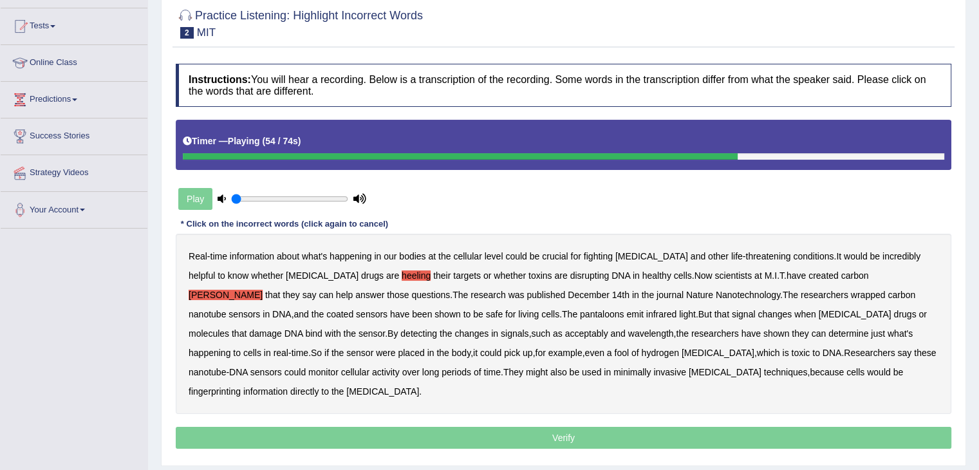
click at [614, 351] on b "fool" at bounding box center [621, 353] width 15 height 10
click at [636, 427] on p "Verify" at bounding box center [564, 438] width 776 height 22
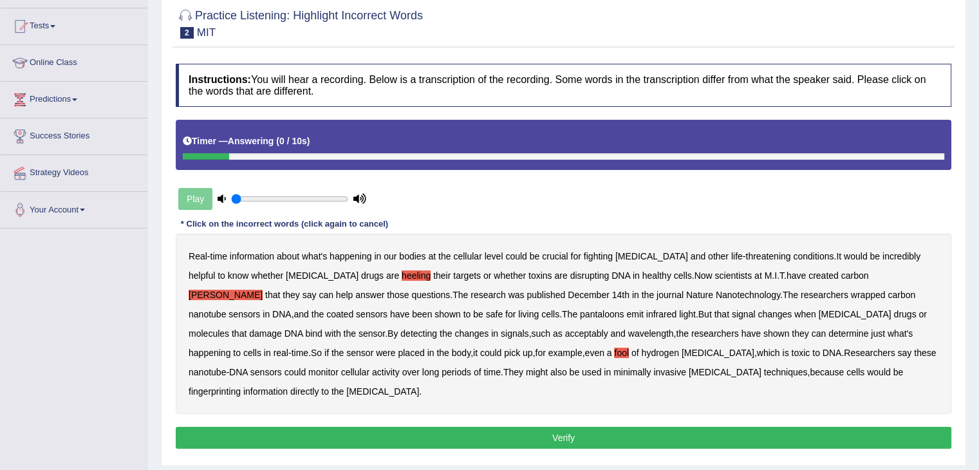
click at [623, 427] on button "Verify" at bounding box center [564, 438] width 776 height 22
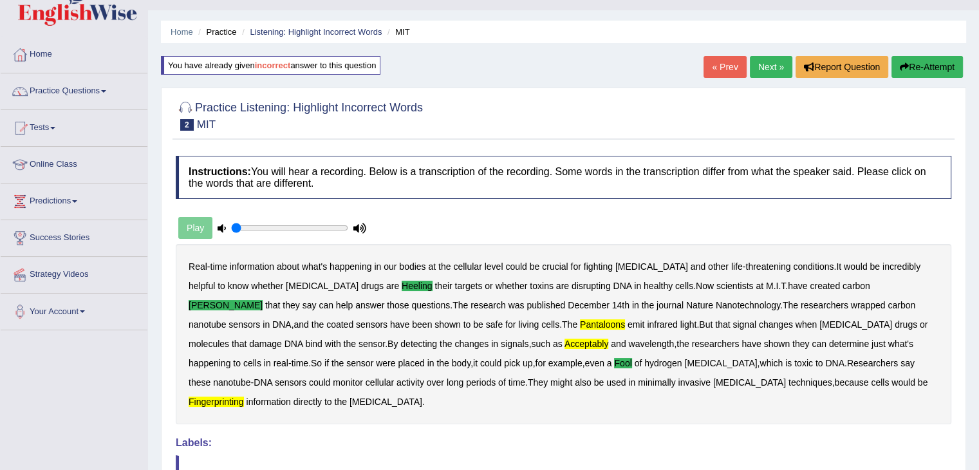
scroll to position [26, 0]
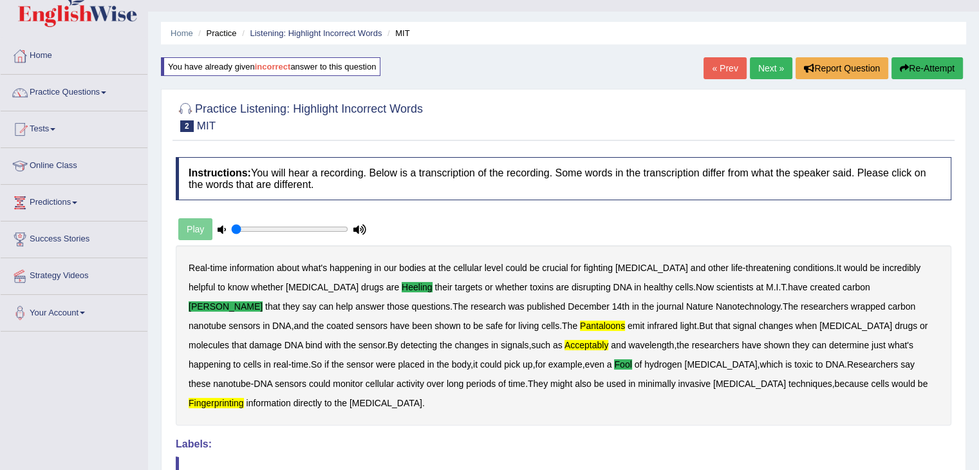
click at [772, 69] on link "Next »" at bounding box center [771, 68] width 42 height 22
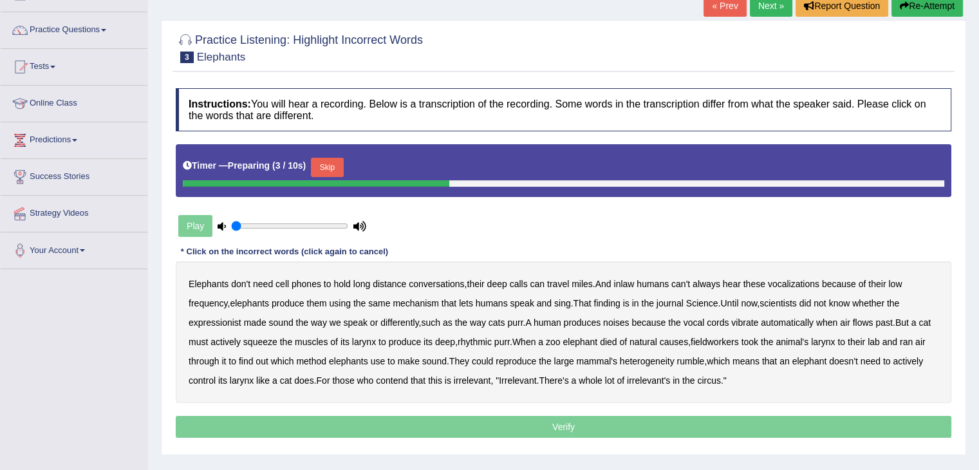
scroll to position [103, 0]
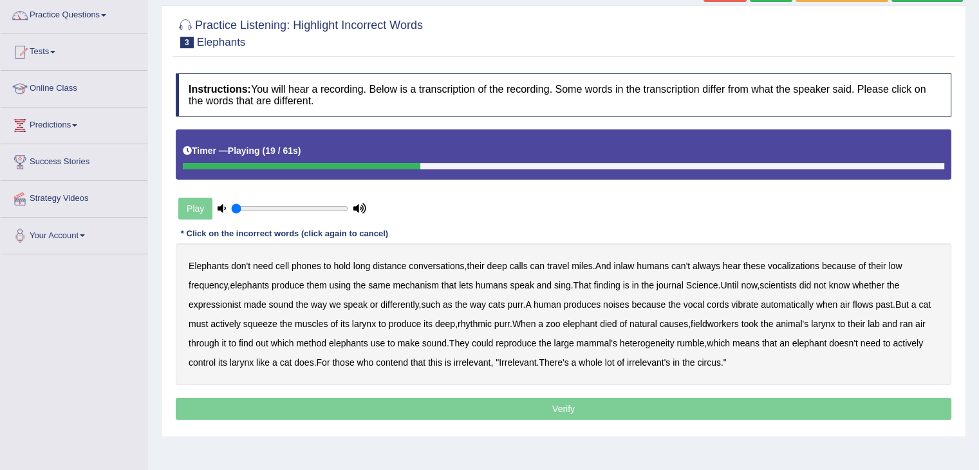
drag, startPoint x: 677, startPoint y: 291, endPoint x: 674, endPoint y: 285, distance: 6.6
click at [674, 285] on div "Elephants don't need cell phones to hold long distance conversations , their de…" at bounding box center [564, 314] width 776 height 142
click at [677, 285] on b "journal" at bounding box center [670, 285] width 27 height 10
click at [676, 281] on b "journal" at bounding box center [670, 285] width 27 height 10
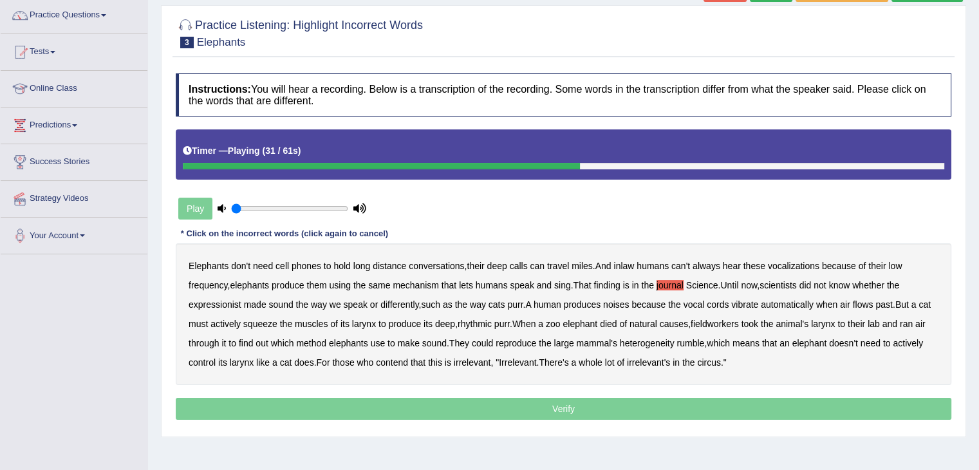
click at [357, 301] on b "speak" at bounding box center [356, 304] width 24 height 10
click at [794, 307] on b "automatically" at bounding box center [787, 304] width 53 height 10
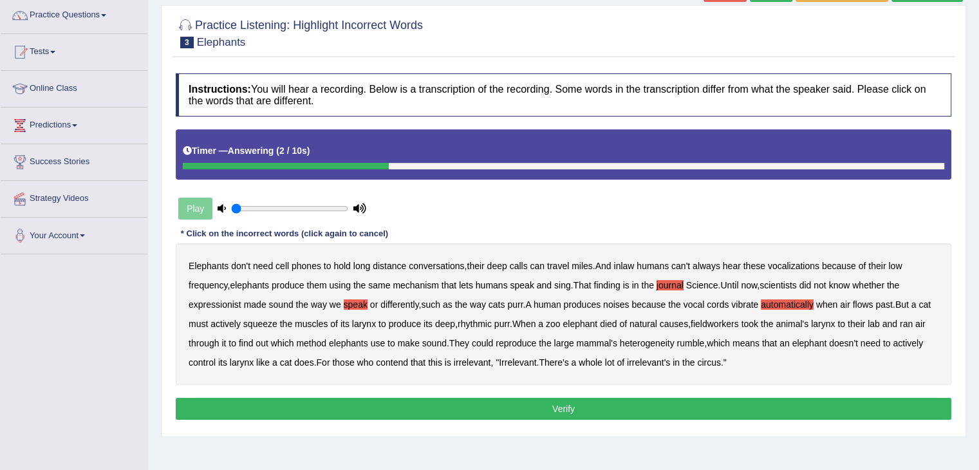
click at [660, 403] on button "Verify" at bounding box center [564, 409] width 776 height 22
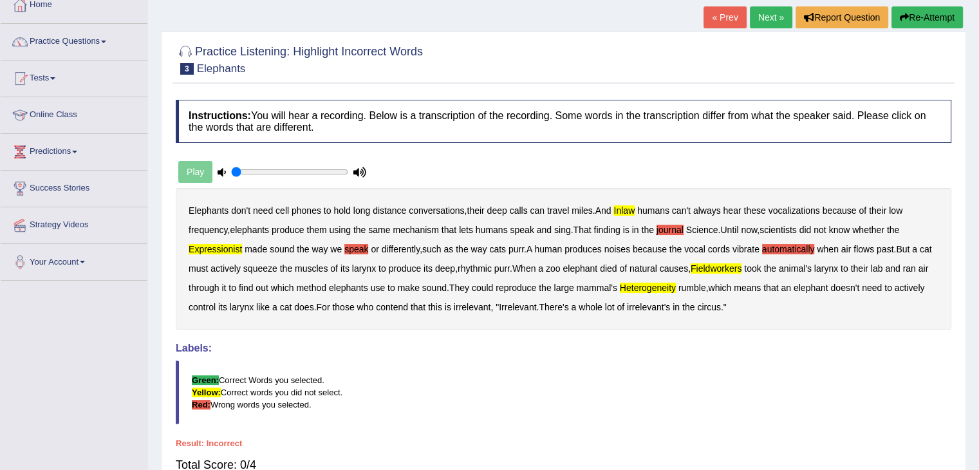
scroll to position [51, 0]
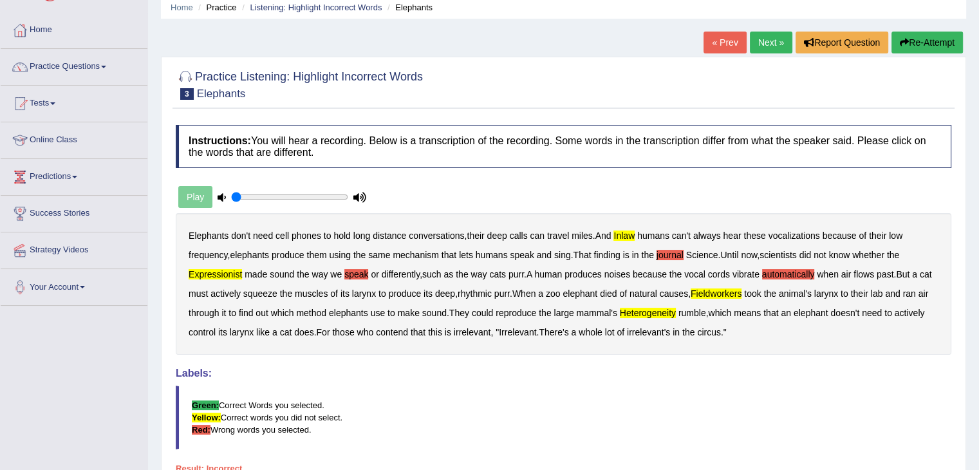
click at [935, 41] on button "Re-Attempt" at bounding box center [927, 43] width 71 height 22
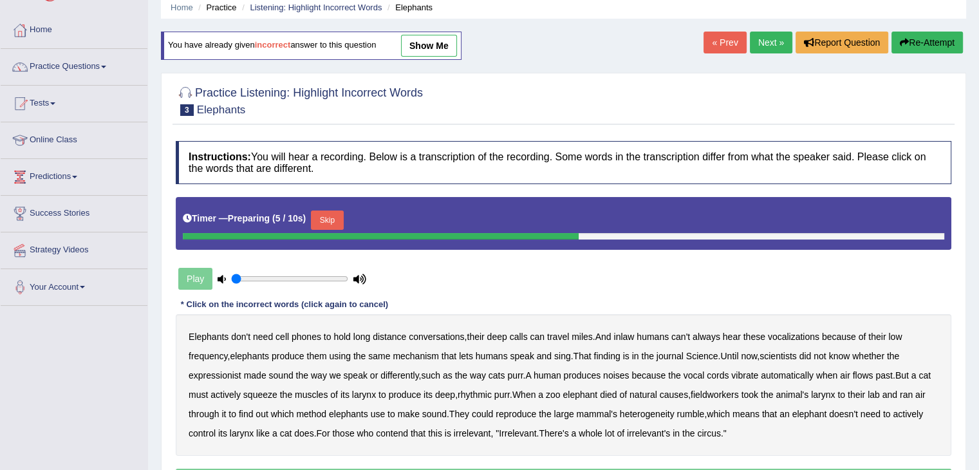
click at [950, 391] on div "Elephants don't need cell phones to hold long distance conversations , their de…" at bounding box center [564, 385] width 776 height 142
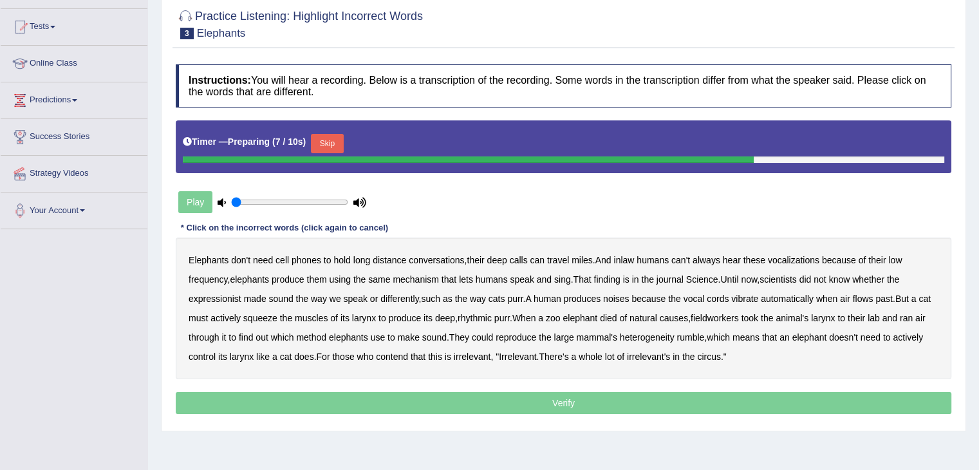
scroll to position [129, 0]
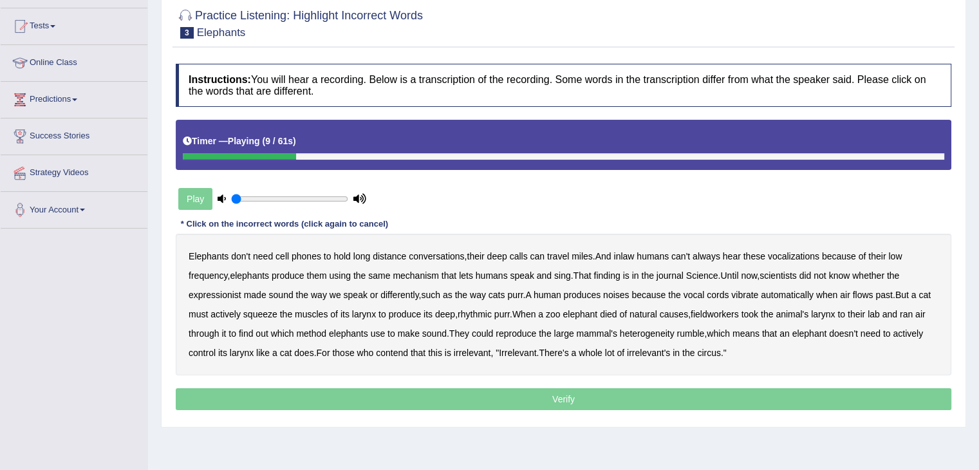
click at [633, 257] on b "inlaw" at bounding box center [623, 256] width 21 height 10
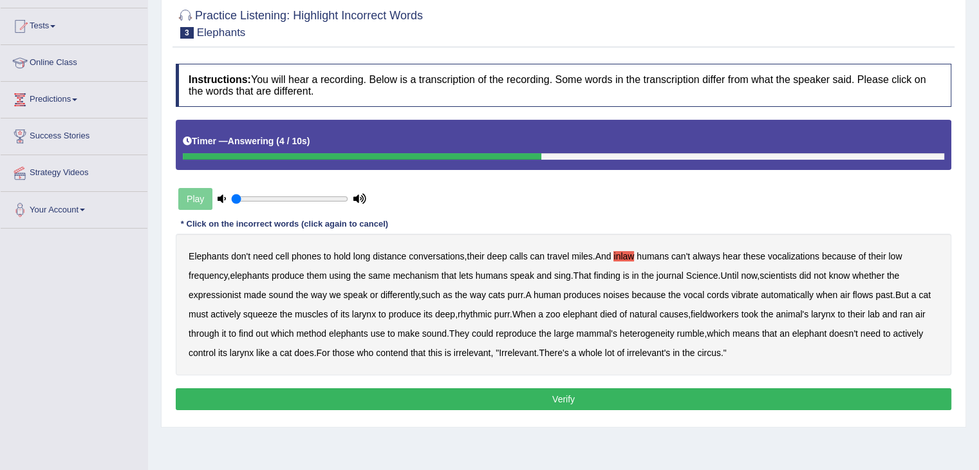
click at [622, 400] on button "Verify" at bounding box center [564, 399] width 776 height 22
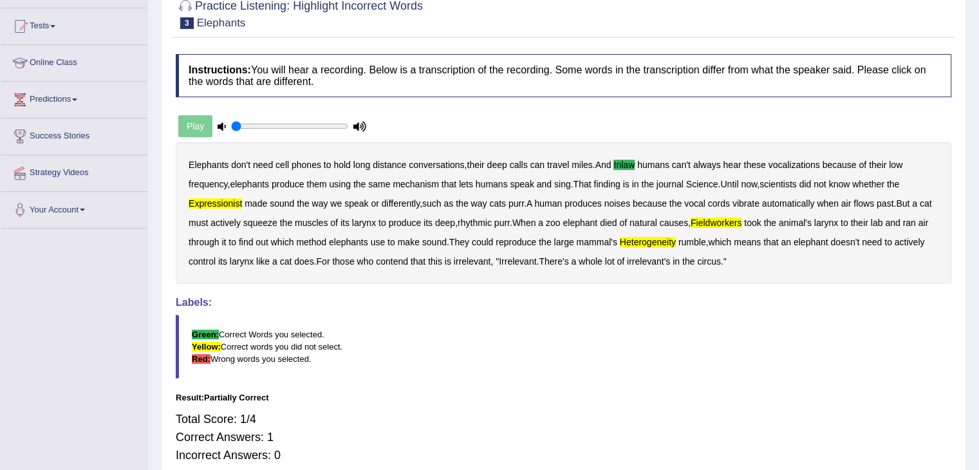
click at [978, 8] on div "Home Practice Listening: Highlight Incorrect Words Elephants You have already g…" at bounding box center [563, 193] width 831 height 644
click at [978, 5] on html "Toggle navigation Home Practice Questions Speaking Practice Read Aloud Repeat S…" at bounding box center [489, 106] width 979 height 470
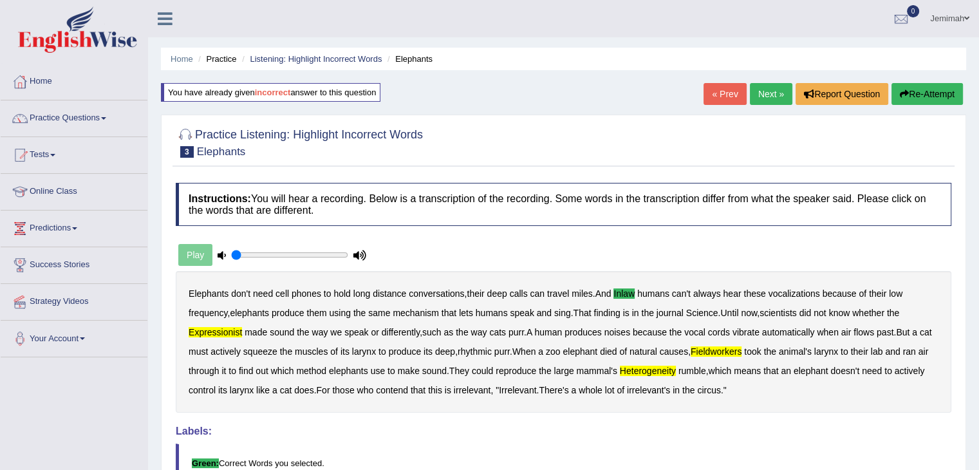
scroll to position [0, 0]
click at [922, 99] on button "Re-Attempt" at bounding box center [927, 94] width 71 height 22
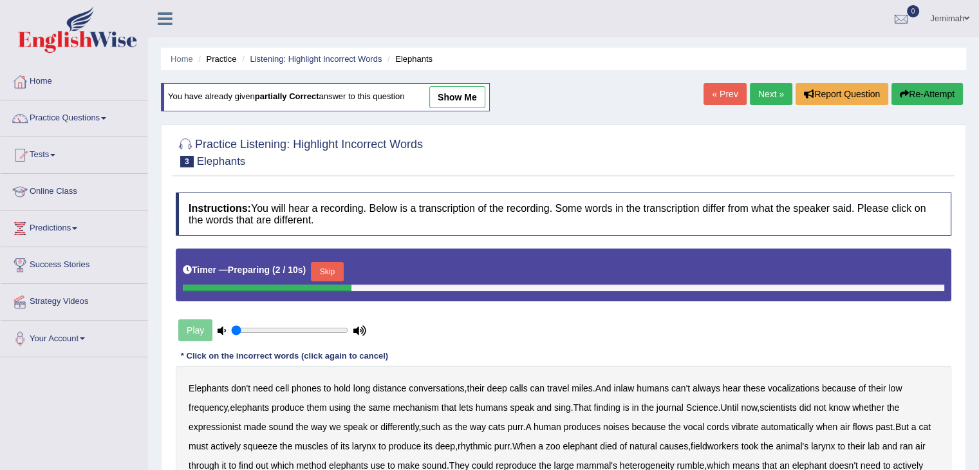
scroll to position [206, 0]
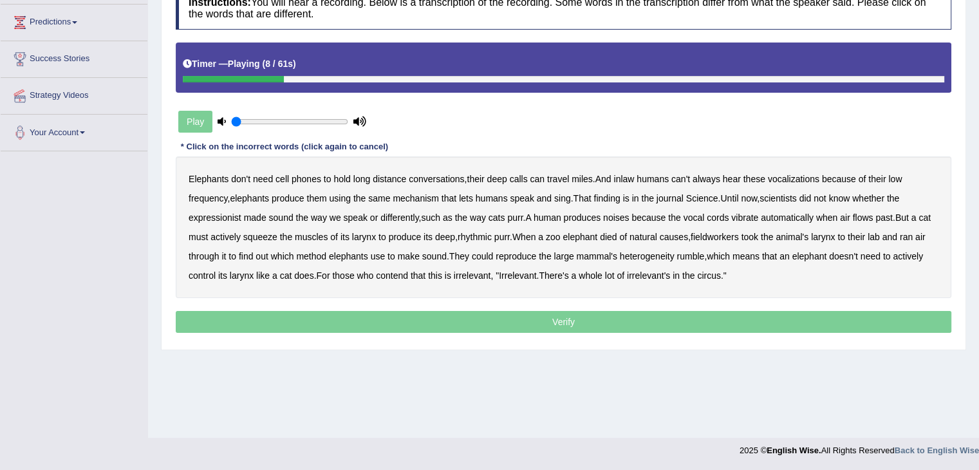
click at [631, 178] on b "inlaw" at bounding box center [623, 179] width 21 height 10
click at [218, 217] on b "expressionist" at bounding box center [215, 217] width 53 height 10
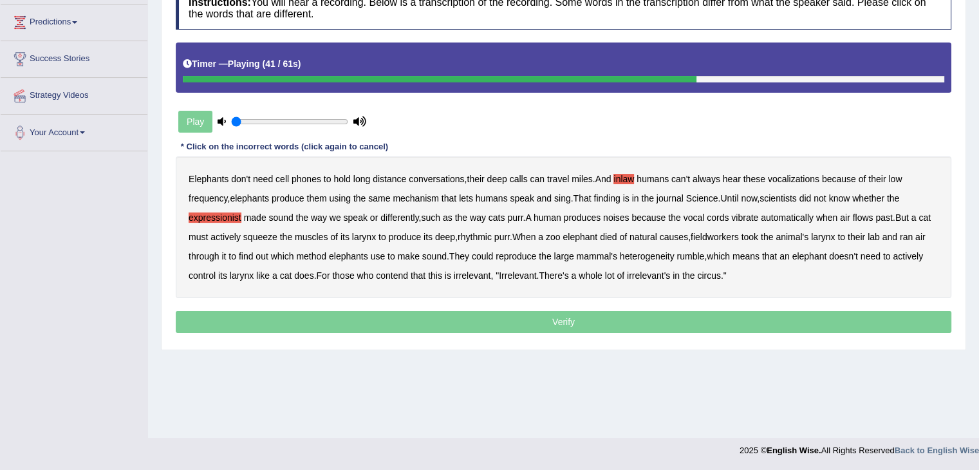
click at [722, 235] on b "fieldworkers" at bounding box center [715, 237] width 48 height 10
click at [637, 251] on b "heterogeneity" at bounding box center [647, 256] width 55 height 10
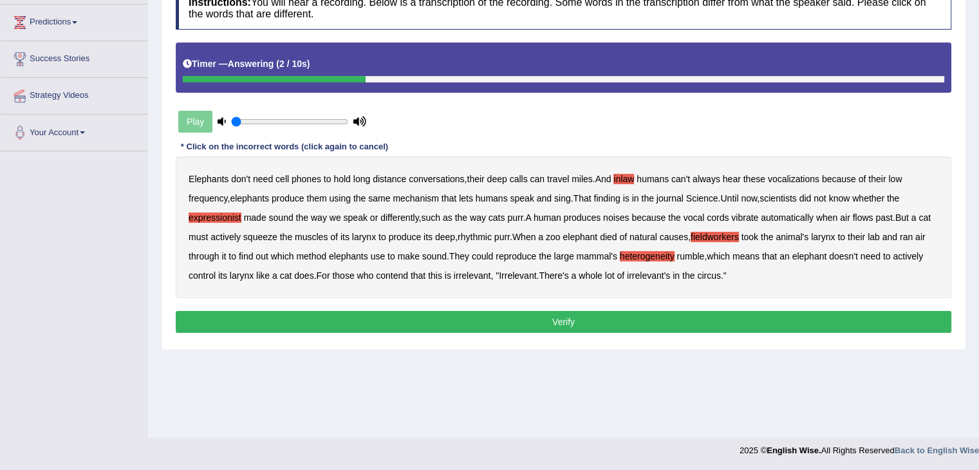
click at [586, 323] on button "Verify" at bounding box center [564, 322] width 776 height 22
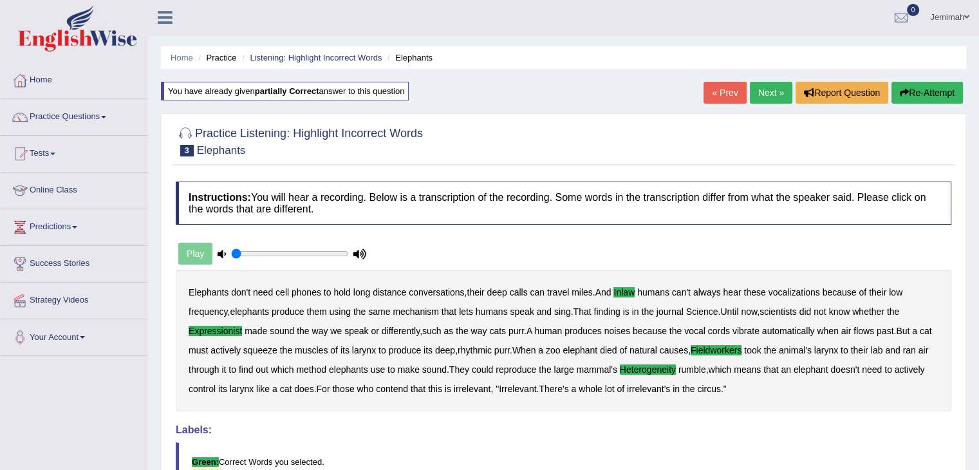
scroll to position [0, 0]
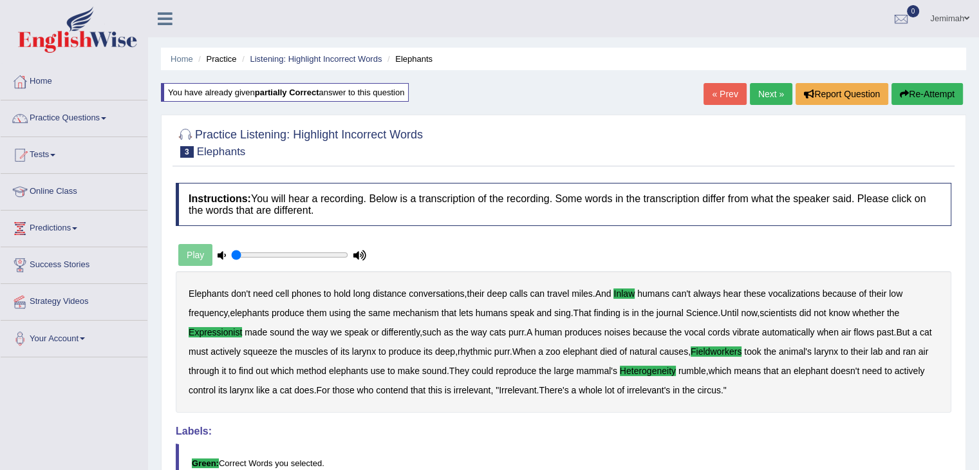
click at [776, 88] on link "Next »" at bounding box center [771, 94] width 42 height 22
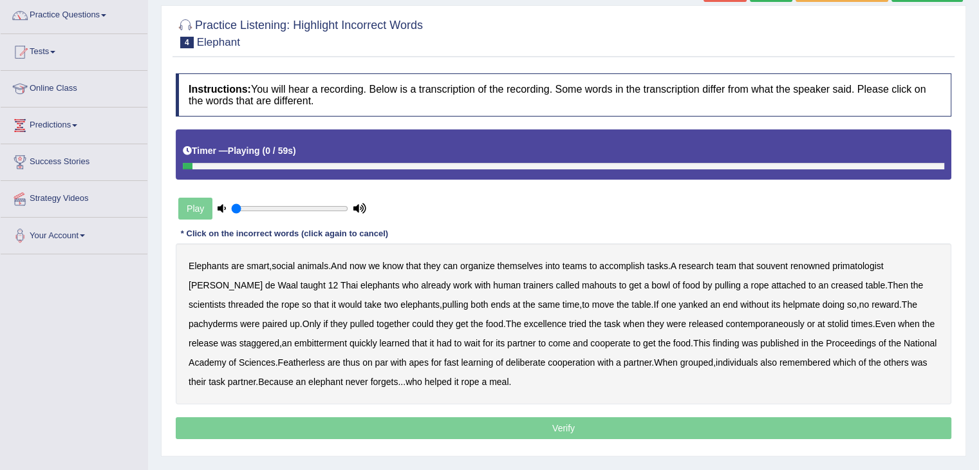
scroll to position [129, 0]
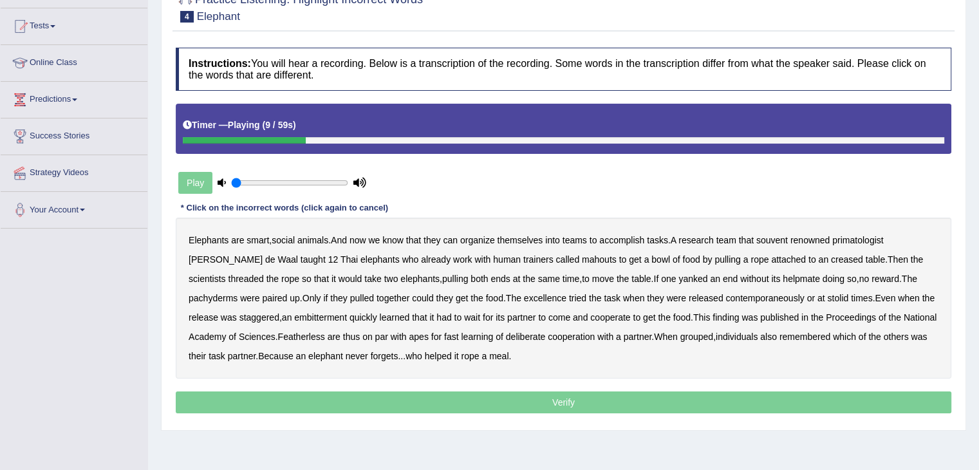
click at [775, 239] on b "souvent" at bounding box center [772, 240] width 32 height 10
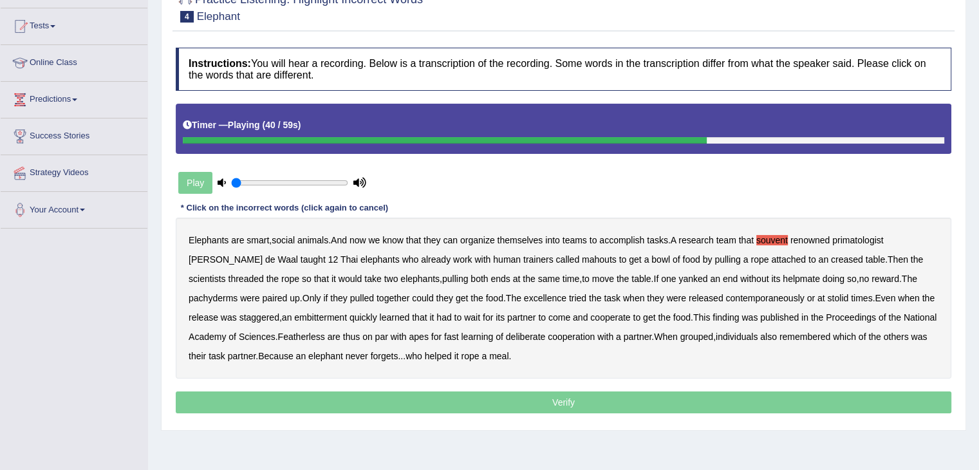
click at [294, 318] on b "embitterment" at bounding box center [320, 317] width 53 height 10
click at [278, 339] on b "Featherless" at bounding box center [301, 337] width 47 height 10
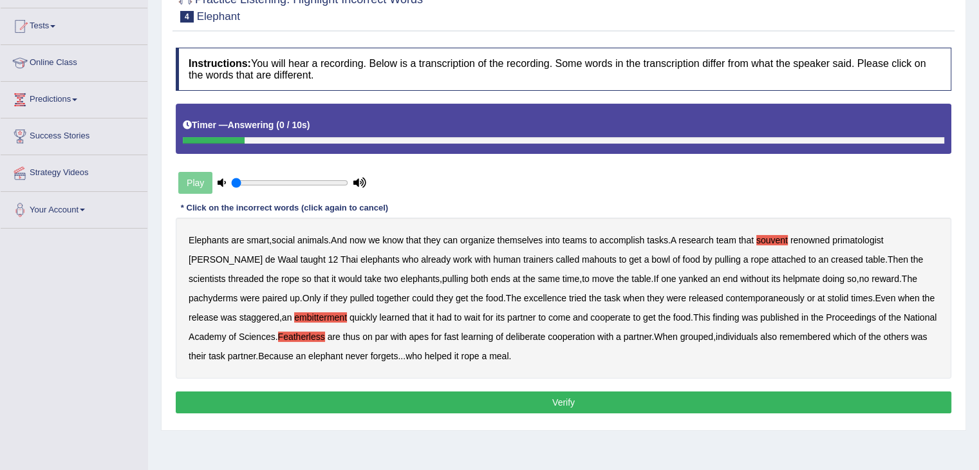
click at [503, 402] on button "Verify" at bounding box center [564, 402] width 776 height 22
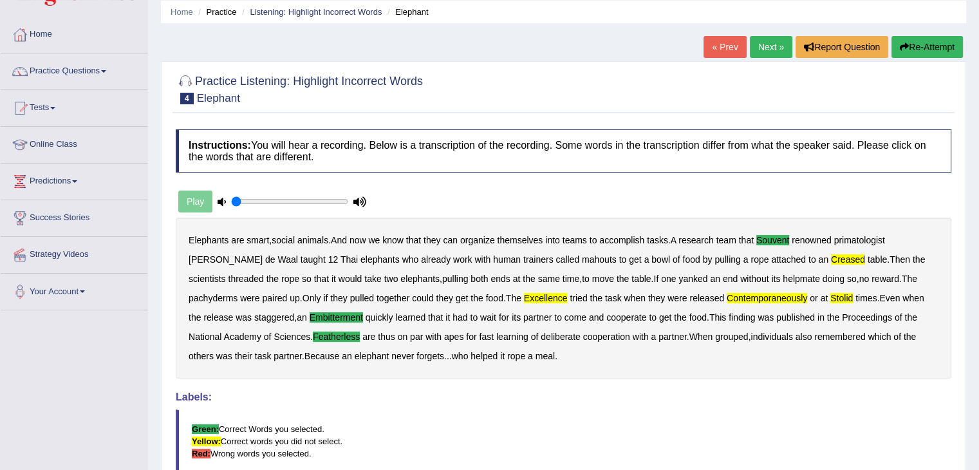
scroll to position [43, 0]
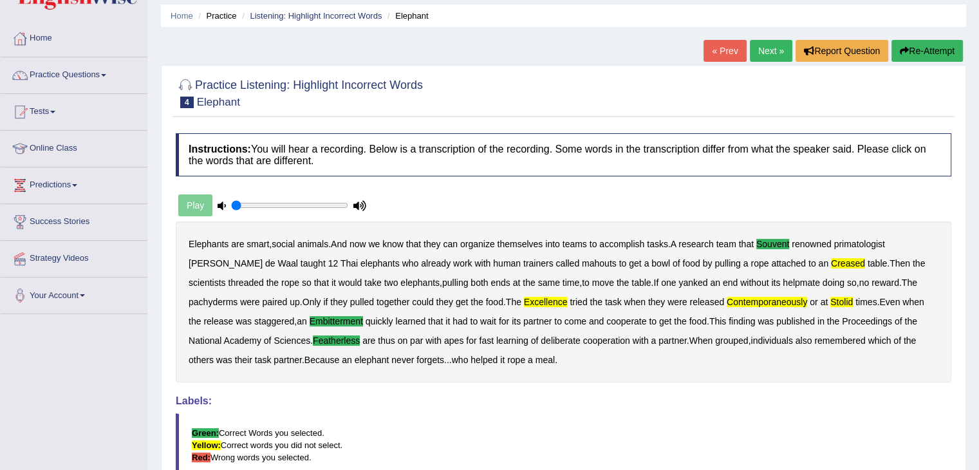
click at [917, 50] on button "Re-Attempt" at bounding box center [927, 51] width 71 height 22
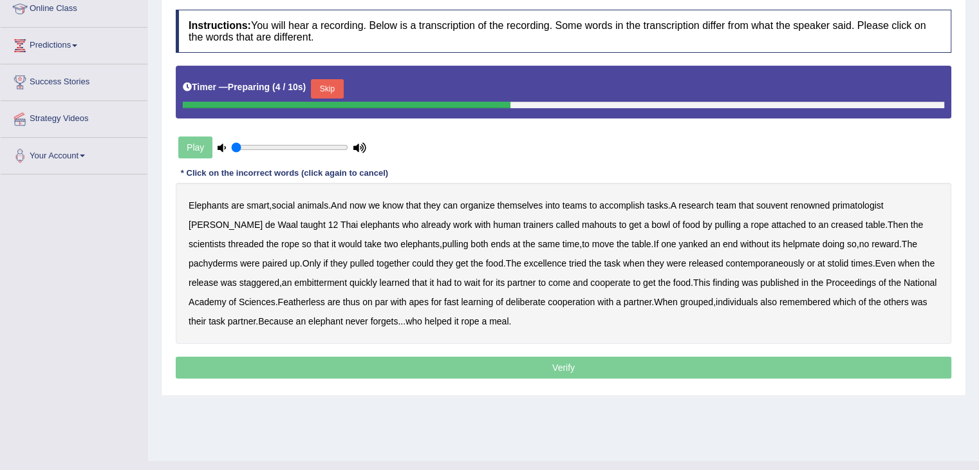
scroll to position [198, 0]
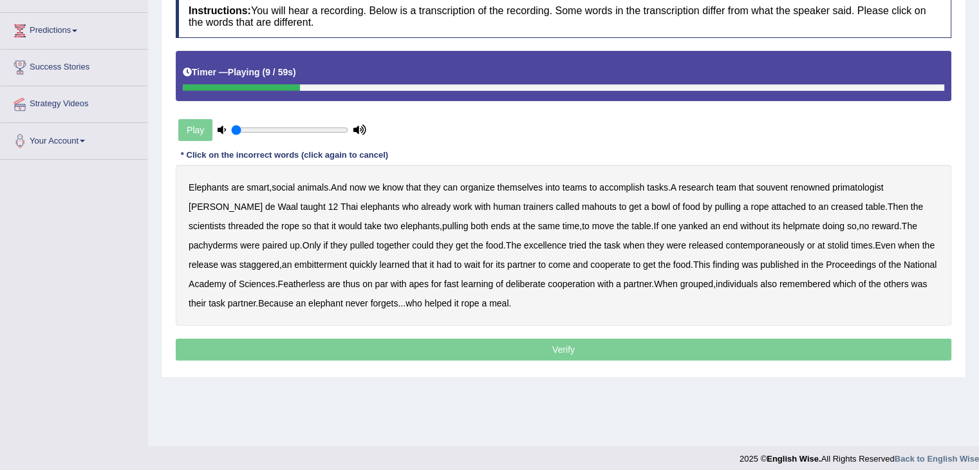
click at [810, 187] on b "renowned" at bounding box center [810, 187] width 40 height 10
click at [888, 204] on b "Then" at bounding box center [898, 206] width 21 height 10
click at [233, 268] on div "Elephants are smart , social animals . And now we know that they can organize t…" at bounding box center [564, 245] width 776 height 161
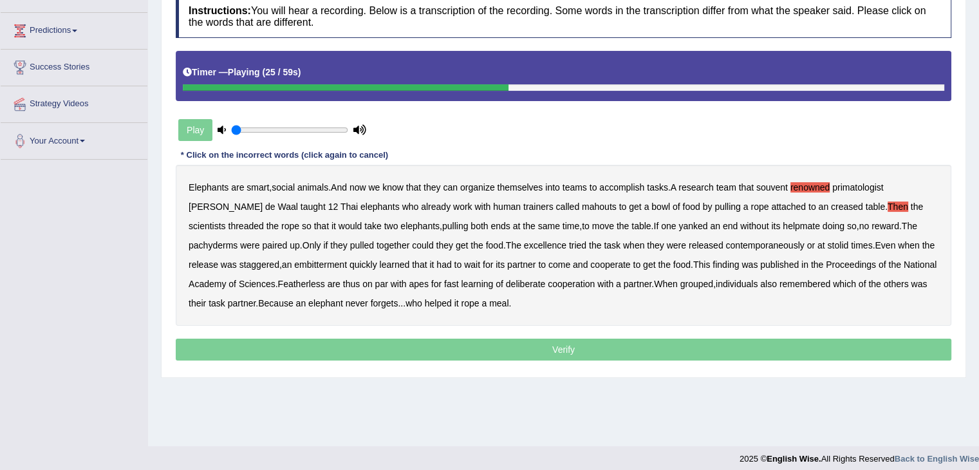
click at [294, 263] on b "embitterment" at bounding box center [320, 264] width 53 height 10
click at [278, 283] on b "Featherless" at bounding box center [301, 284] width 47 height 10
click at [671, 248] on div "Elephants are smart , social animals . And now we know that they can organize t…" at bounding box center [564, 245] width 776 height 161
click at [725, 240] on b "contemporaneously" at bounding box center [764, 245] width 79 height 10
click at [826, 263] on b "Proceedings" at bounding box center [851, 264] width 50 height 10
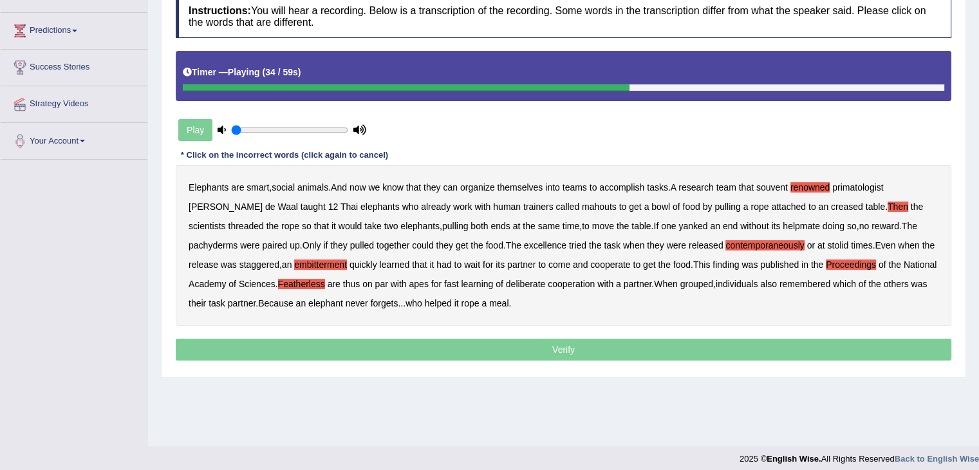
click at [760, 262] on b "published" at bounding box center [779, 264] width 39 height 10
click at [590, 265] on b "cooperate" at bounding box center [610, 264] width 40 height 10
click at [238, 240] on b "pachyderms" at bounding box center [213, 245] width 49 height 10
drag, startPoint x: 523, startPoint y: 293, endPoint x: 481, endPoint y: 283, distance: 43.6
click at [481, 283] on div "Elephants are smart , social animals . And now we know that they can organize t…" at bounding box center [564, 245] width 776 height 161
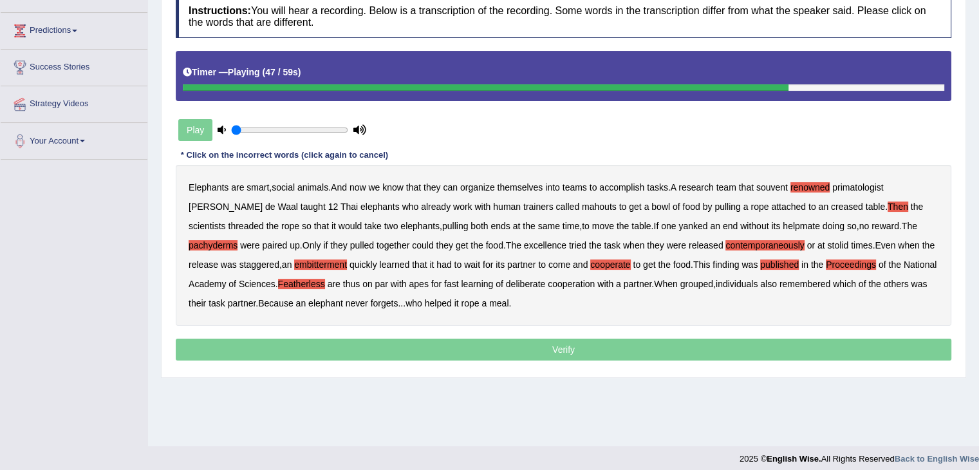
click at [548, 282] on b "cooperation" at bounding box center [571, 284] width 47 height 10
click at [780, 280] on b "remembered" at bounding box center [805, 284] width 51 height 10
click at [206, 298] on b "their" at bounding box center [197, 303] width 17 height 10
click at [308, 303] on b "elephant" at bounding box center [325, 303] width 35 height 10
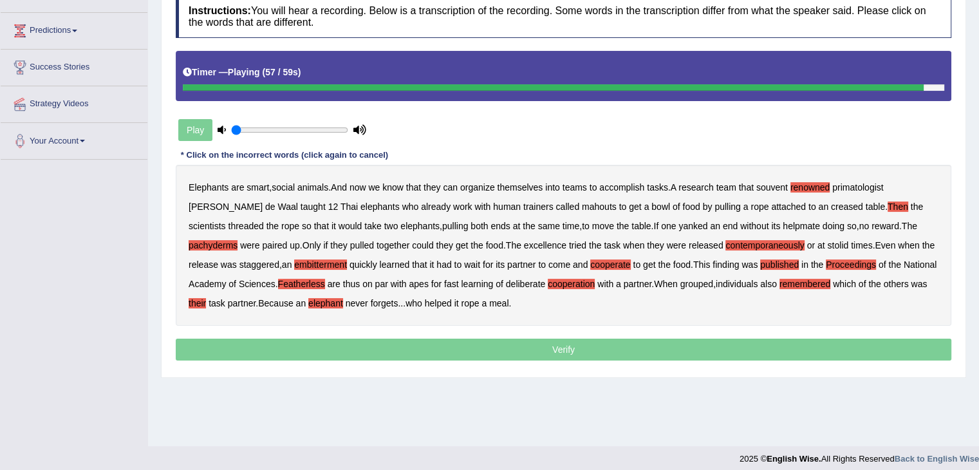
click at [381, 303] on div "Elephants are smart , social animals . And now we know that they can organize t…" at bounding box center [564, 245] width 776 height 161
click at [461, 300] on b "rope" at bounding box center [470, 303] width 18 height 10
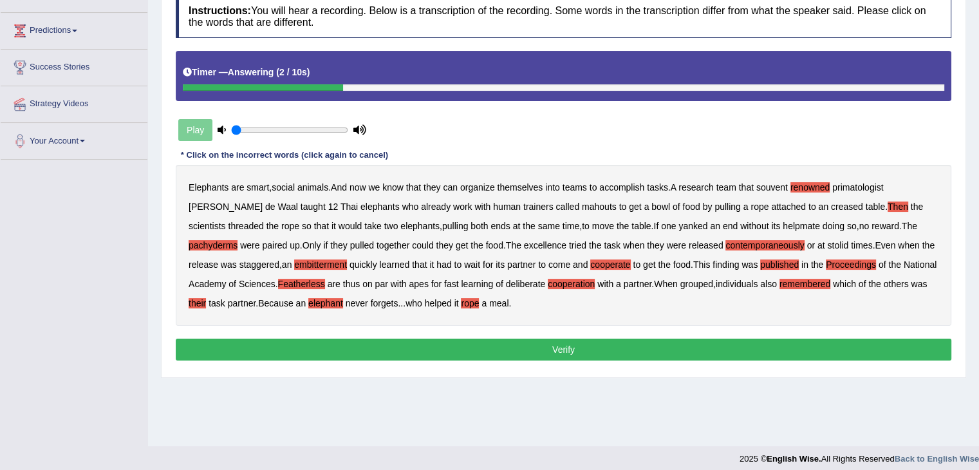
click at [486, 348] on button "Verify" at bounding box center [564, 350] width 776 height 22
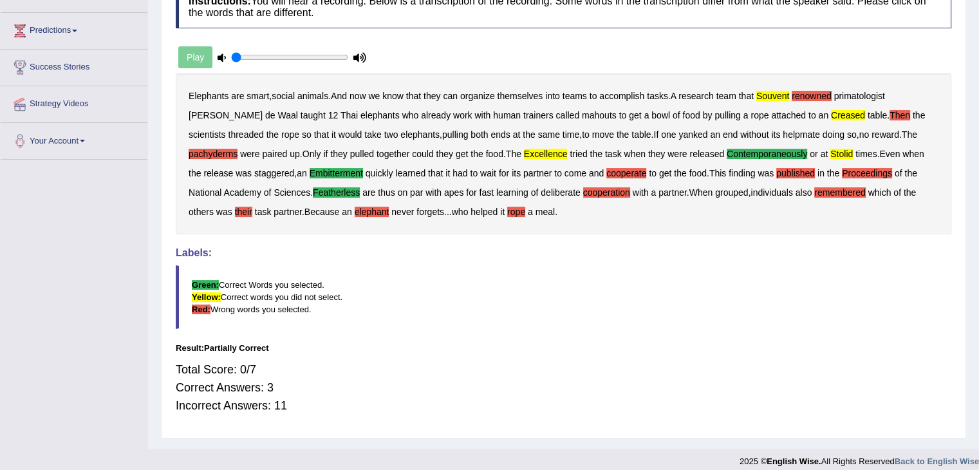
click at [978, 6] on div "Home Practice Listening: Highlight Incorrect Words Elephant You have already gi…" at bounding box center [563, 125] width 831 height 646
drag, startPoint x: 978, startPoint y: 6, endPoint x: 986, endPoint y: 2, distance: 9.2
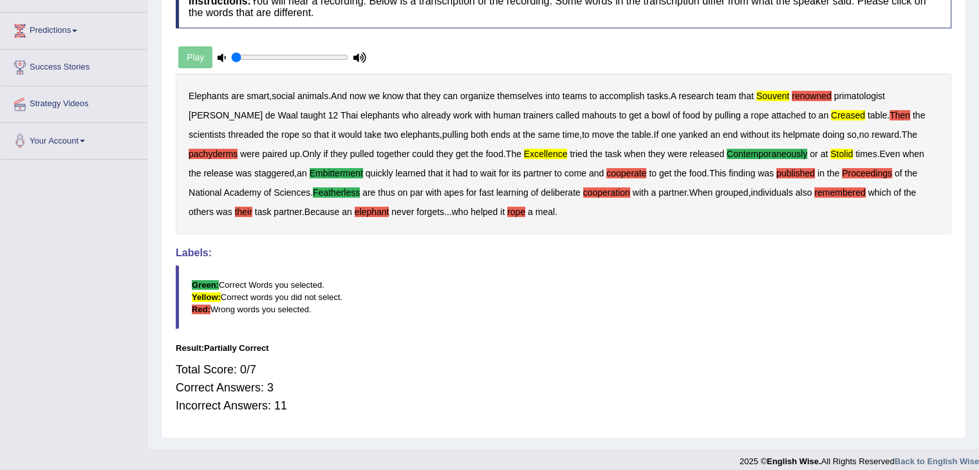
click at [978, 2] on html "Toggle navigation Home Practice Questions Speaking Practice Read Aloud Repeat S…" at bounding box center [489, 37] width 979 height 470
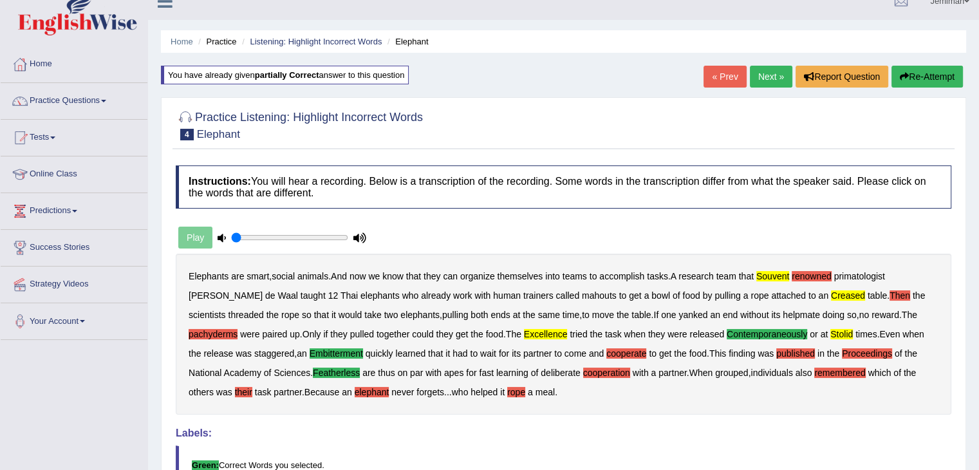
scroll to position [0, 0]
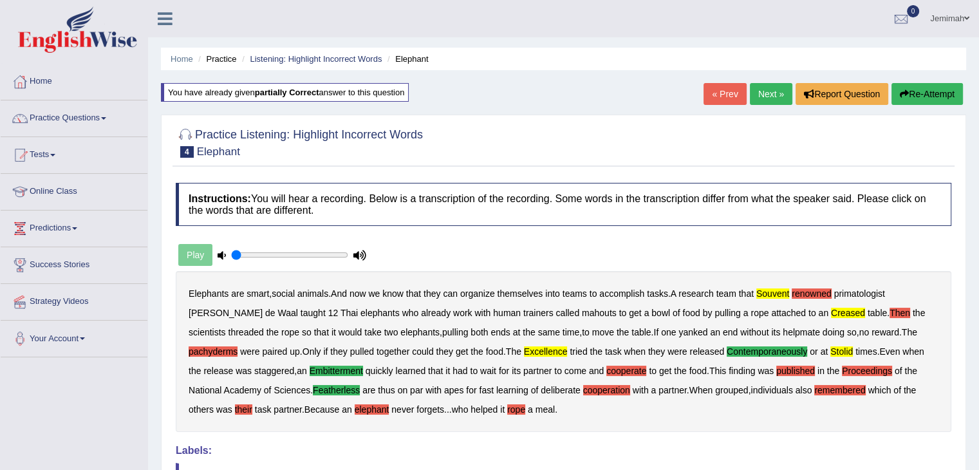
click at [106, 119] on span at bounding box center [103, 118] width 5 height 3
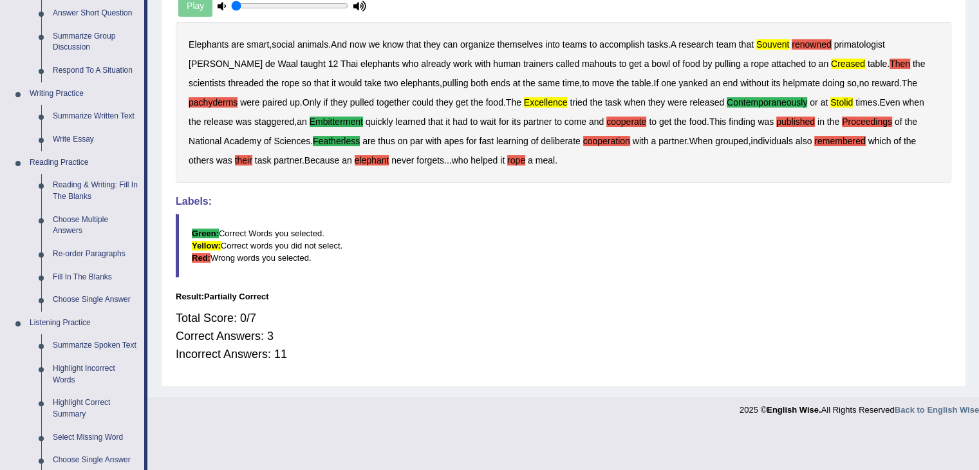
scroll to position [257, 0]
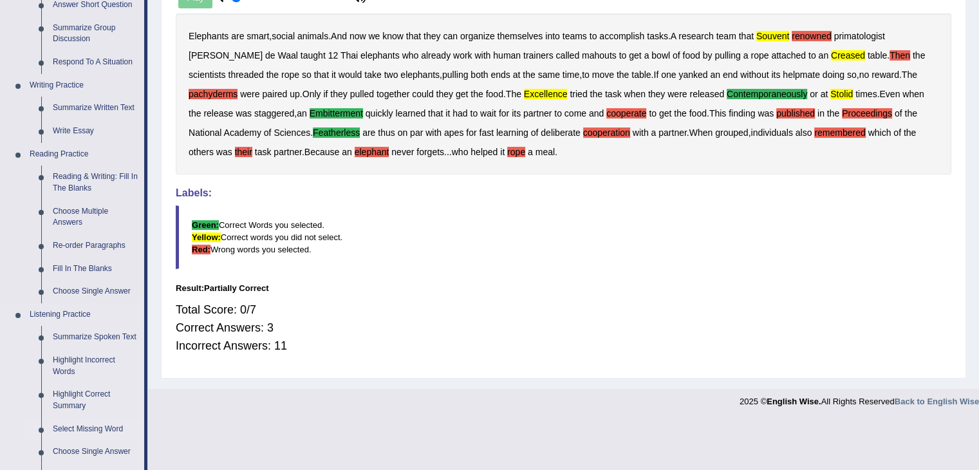
click at [95, 433] on link "Select Missing Word" at bounding box center [95, 429] width 97 height 23
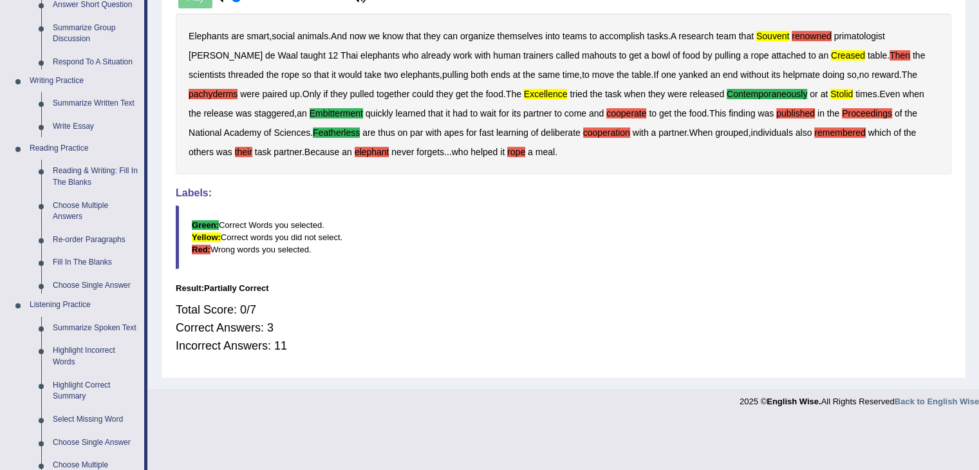
click at [95, 433] on ul "Home Practice Questions Speaking Practice Read Aloud Repeat Sentence Describe I…" at bounding box center [74, 287] width 147 height 962
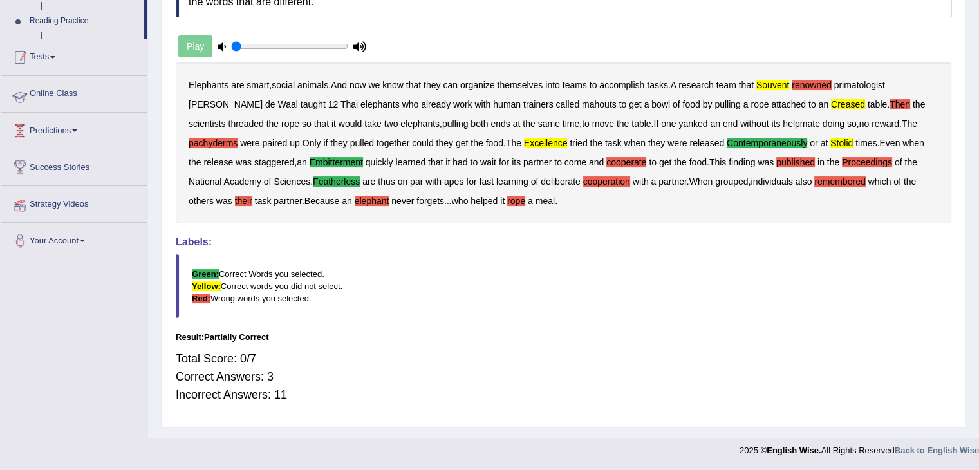
scroll to position [207, 0]
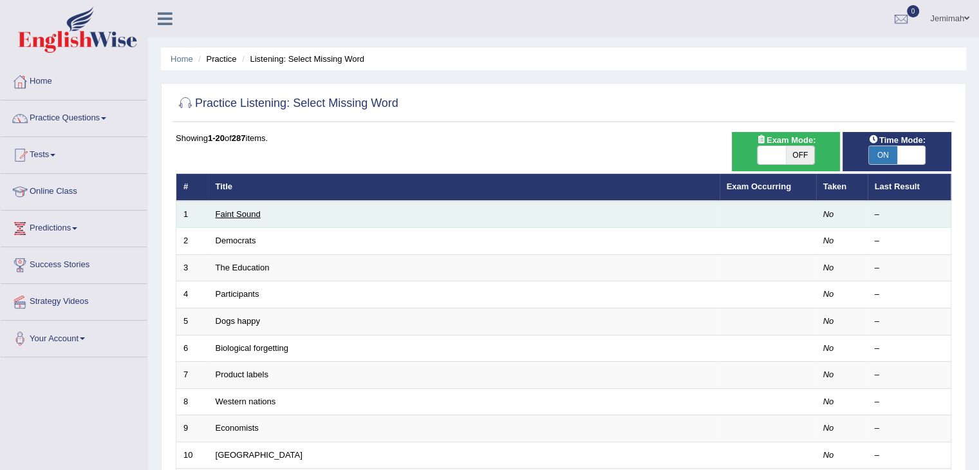
click at [247, 209] on link "Faint Sound" at bounding box center [238, 214] width 45 height 10
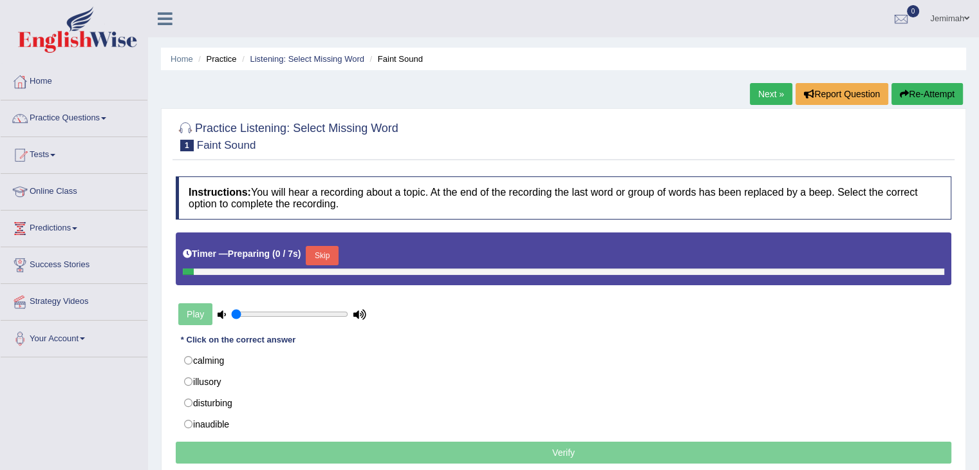
click at [247, 208] on h4 "Instructions: You will hear a recording about a topic. At the end of the record…" at bounding box center [564, 197] width 776 height 43
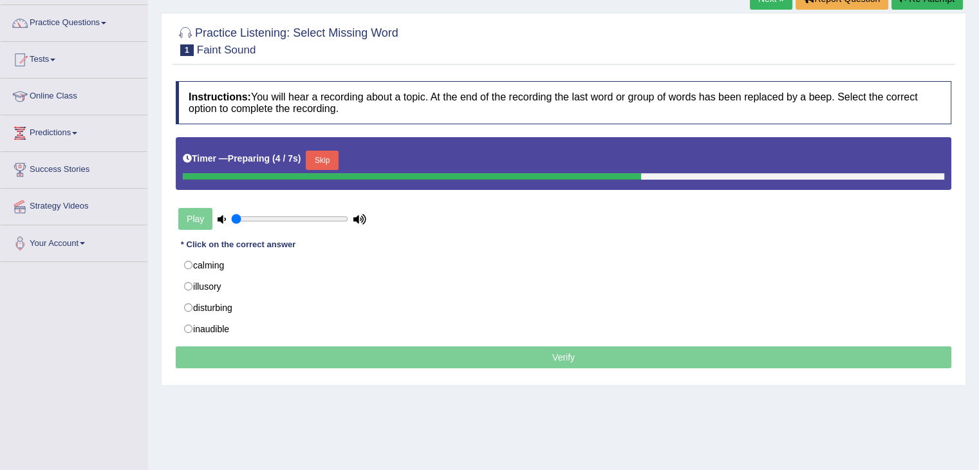
scroll to position [103, 0]
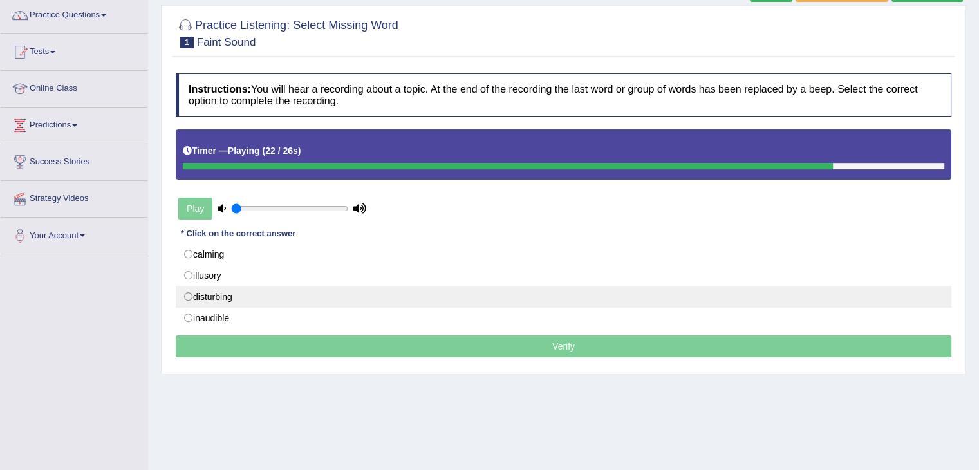
click at [219, 299] on label "disturbing" at bounding box center [564, 297] width 776 height 22
radio input "true"
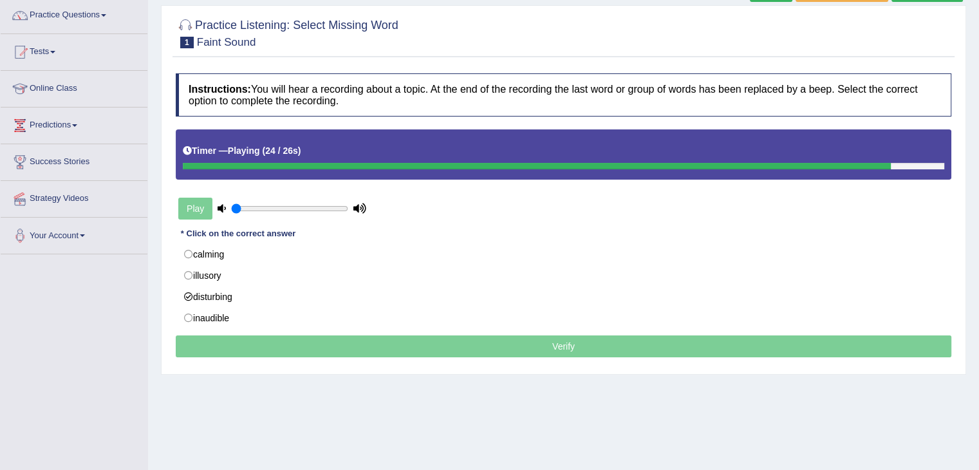
click at [235, 339] on p "Verify" at bounding box center [564, 346] width 776 height 22
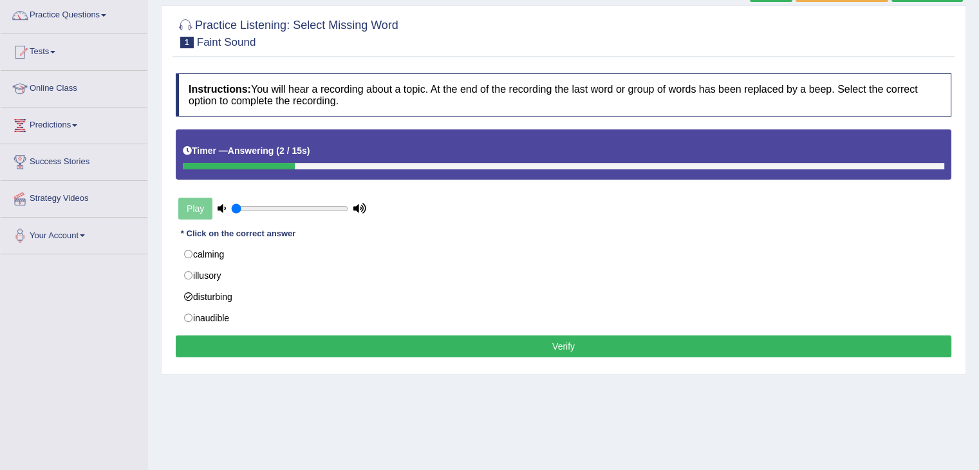
click at [235, 339] on button "Verify" at bounding box center [564, 346] width 776 height 22
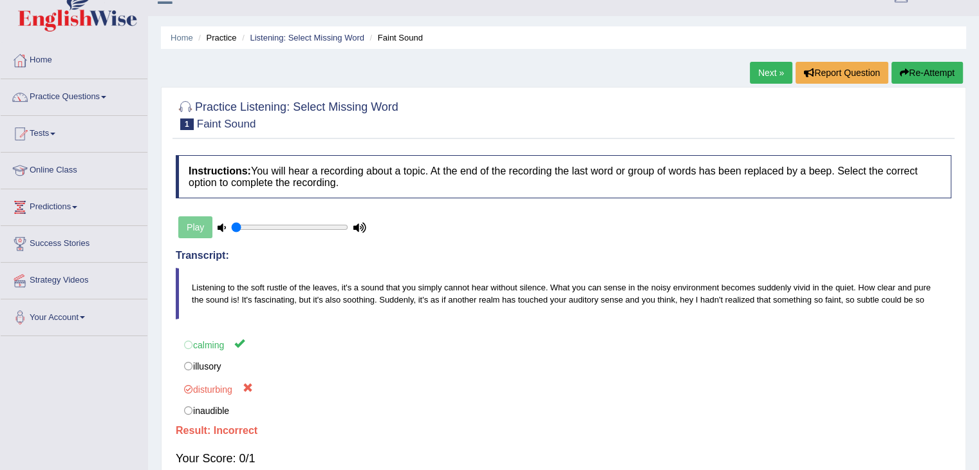
scroll to position [0, 0]
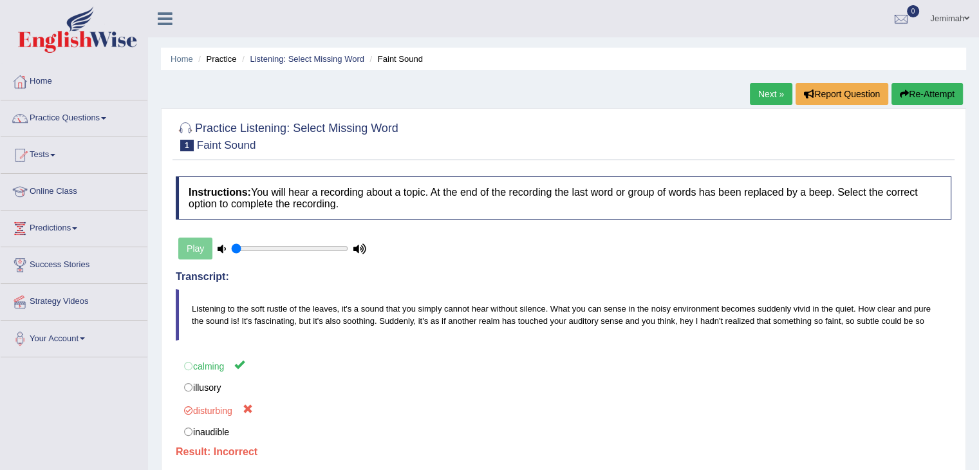
click at [928, 88] on button "Re-Attempt" at bounding box center [927, 94] width 71 height 22
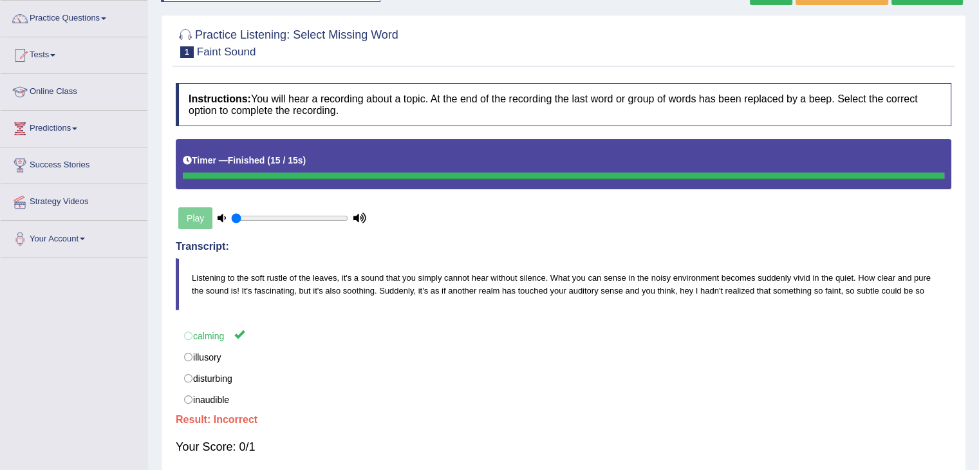
scroll to position [77, 0]
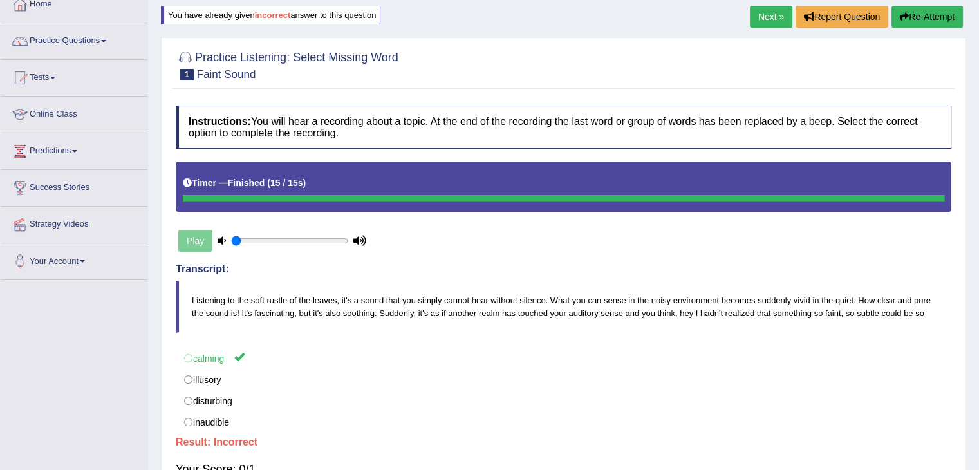
click at [776, 14] on link "Next »" at bounding box center [771, 17] width 42 height 22
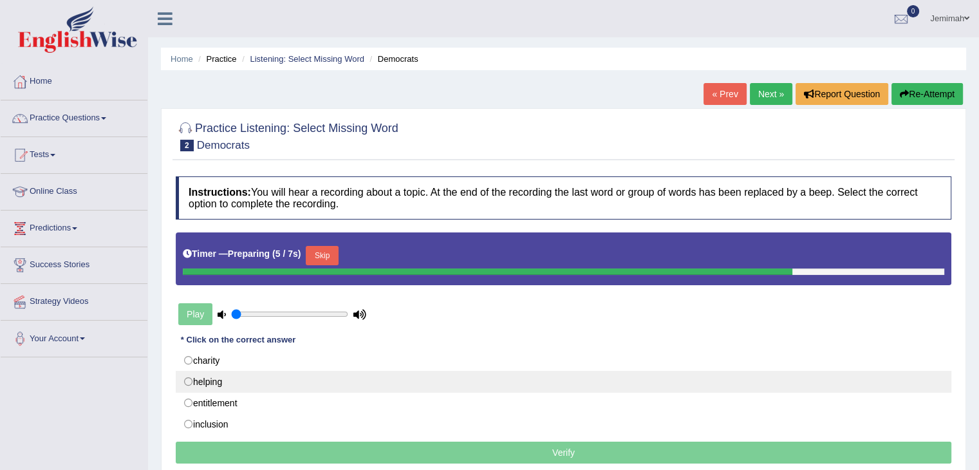
click at [219, 377] on label "helping" at bounding box center [564, 382] width 776 height 22
radio input "true"
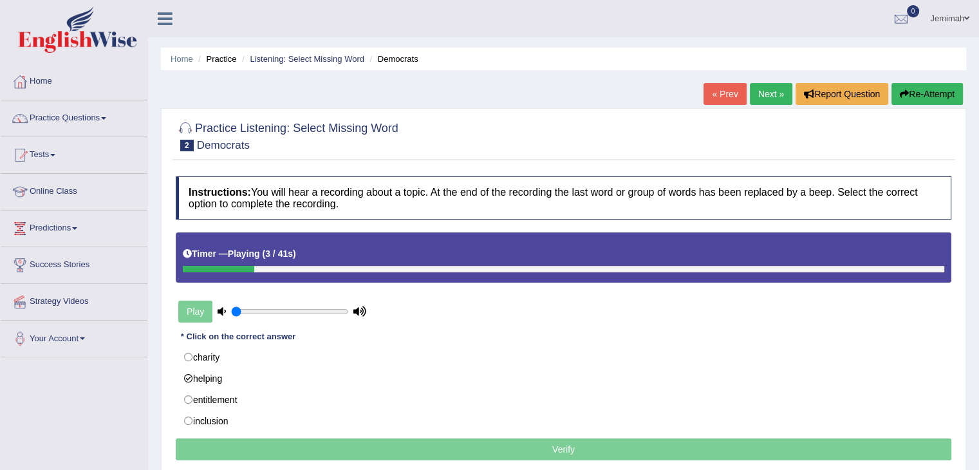
click at [397, 456] on p "Verify" at bounding box center [564, 449] width 776 height 22
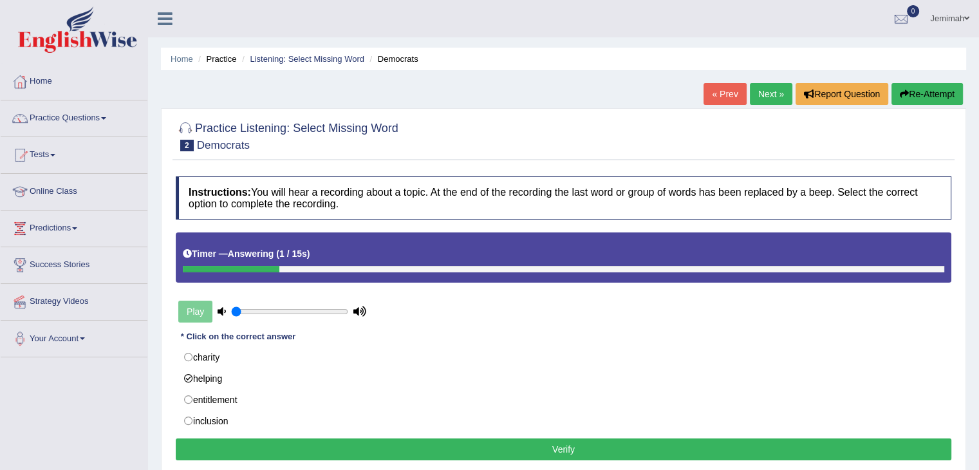
click at [514, 444] on button "Verify" at bounding box center [564, 449] width 776 height 22
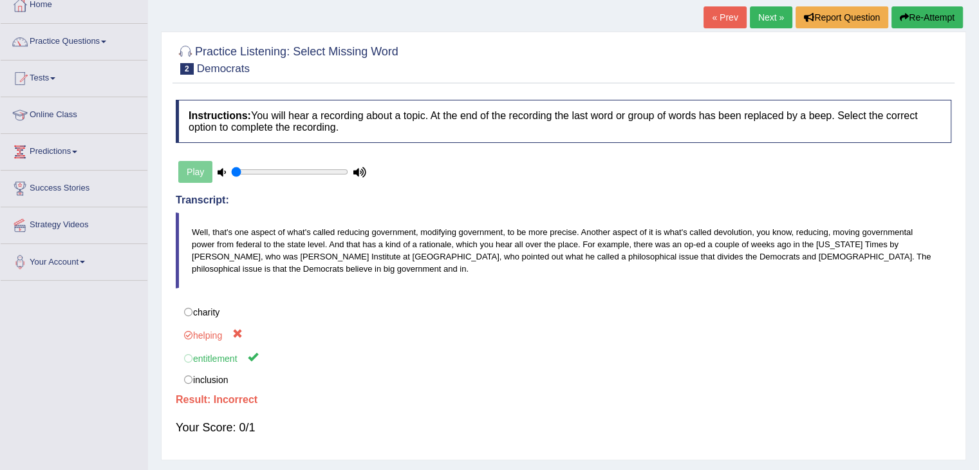
scroll to position [77, 0]
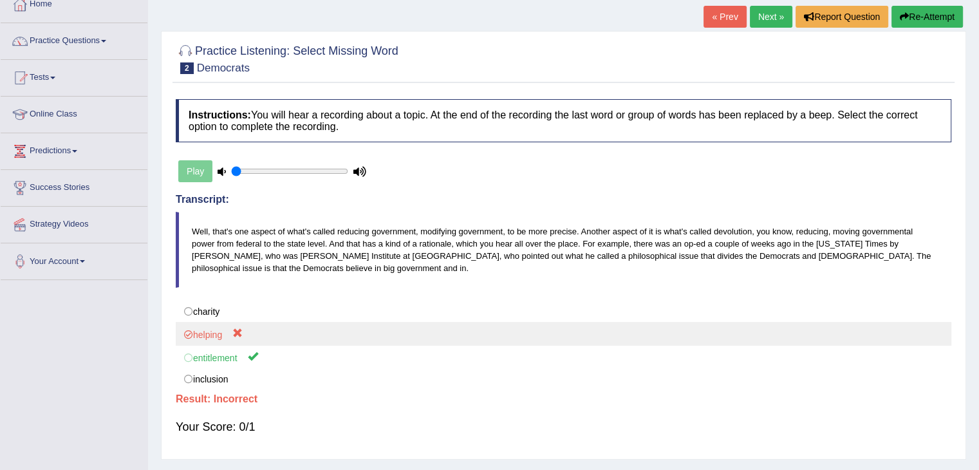
drag, startPoint x: 258, startPoint y: 268, endPoint x: 239, endPoint y: 341, distance: 74.5
click at [239, 341] on div "Instructions: You will hear a recording about a topic. At the end of the record…" at bounding box center [564, 273] width 782 height 360
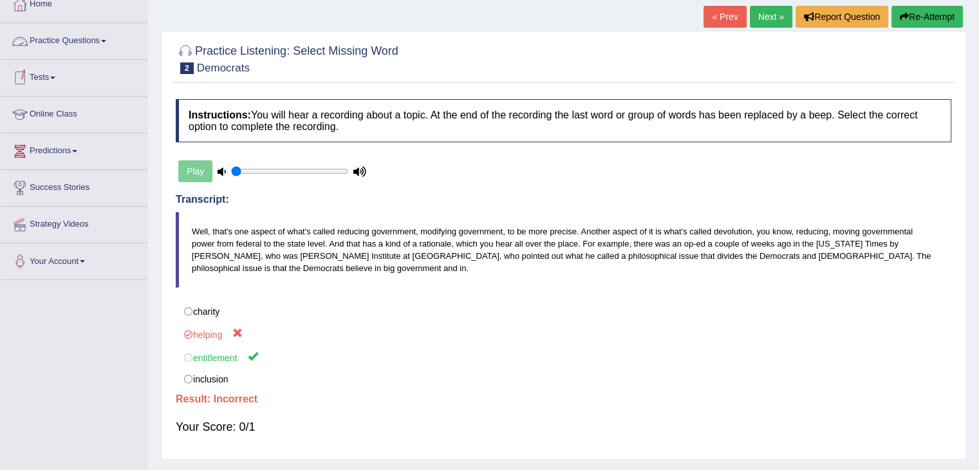
click at [106, 42] on link "Practice Questions" at bounding box center [74, 39] width 147 height 32
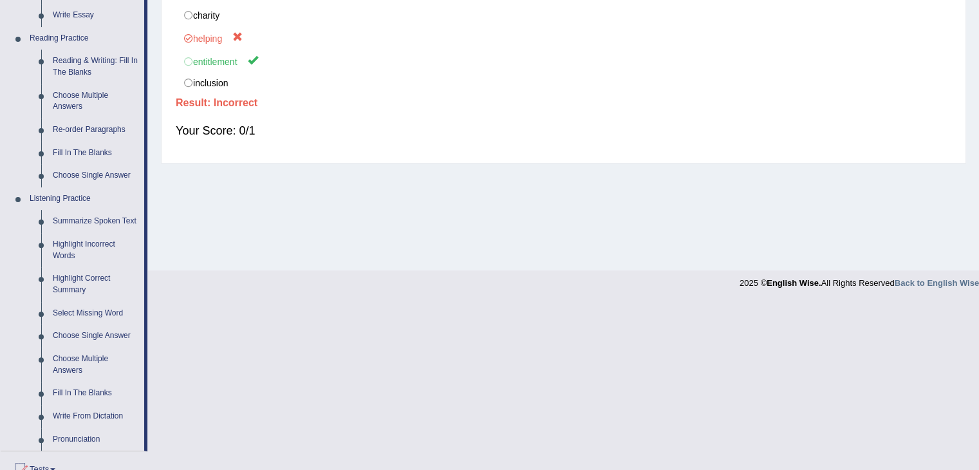
scroll to position [386, 0]
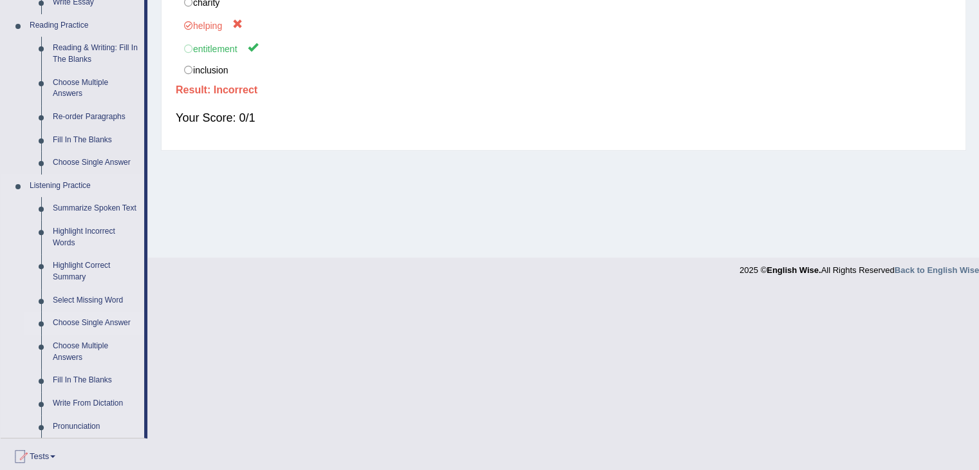
click at [108, 323] on link "Choose Single Answer" at bounding box center [95, 323] width 97 height 23
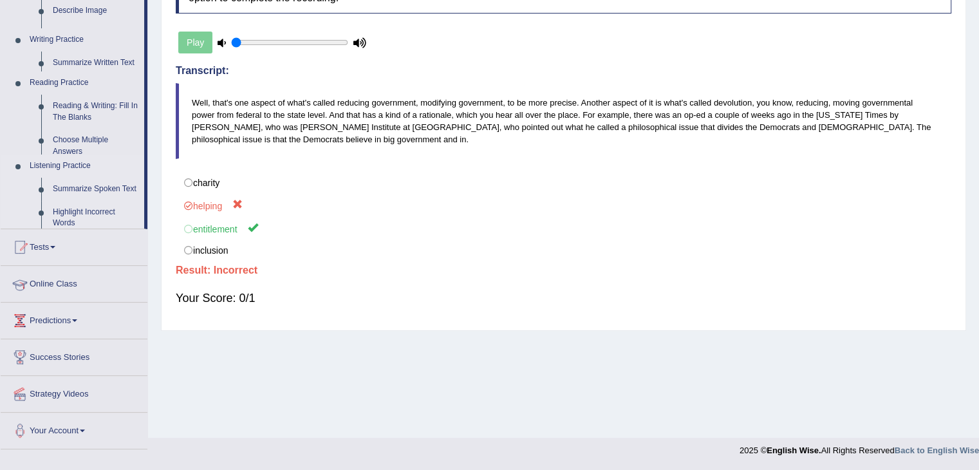
scroll to position [206, 0]
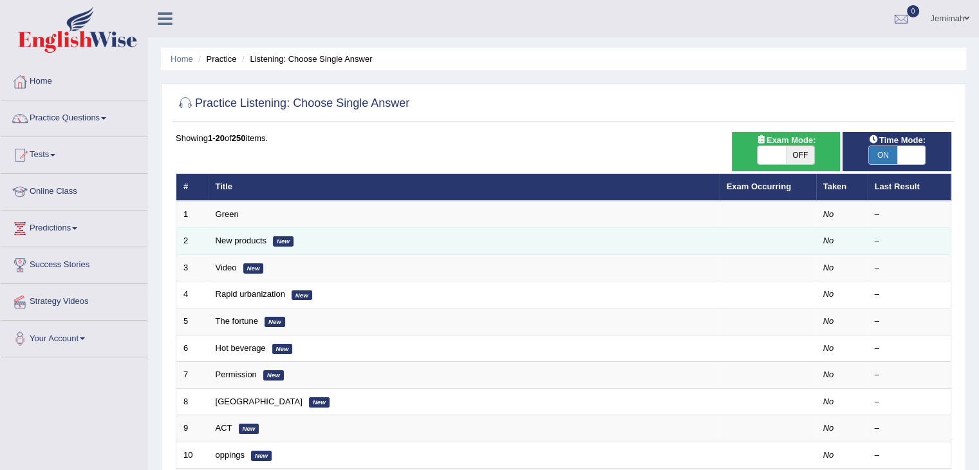
click at [313, 238] on td "New products New" at bounding box center [464, 241] width 511 height 27
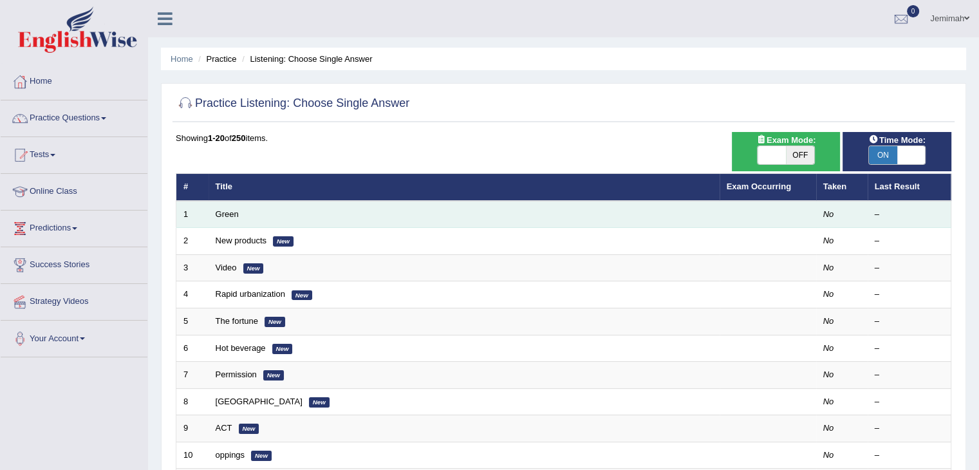
click at [229, 219] on td "Green" at bounding box center [464, 214] width 511 height 27
click at [243, 211] on td "Green" at bounding box center [464, 214] width 511 height 27
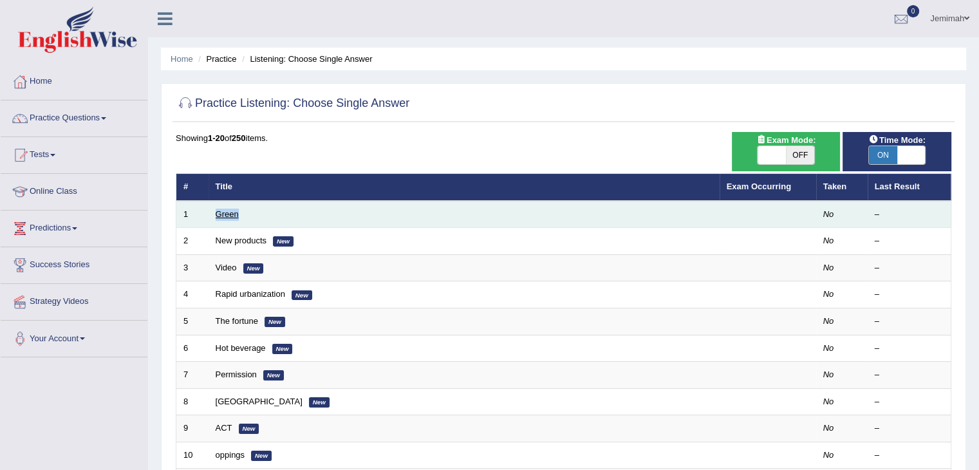
click at [231, 213] on link "Green" at bounding box center [227, 214] width 23 height 10
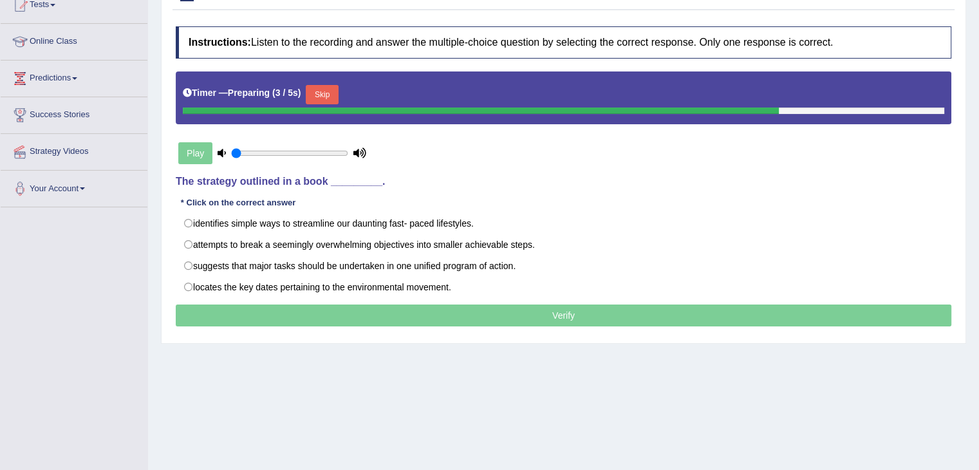
scroll to position [154, 0]
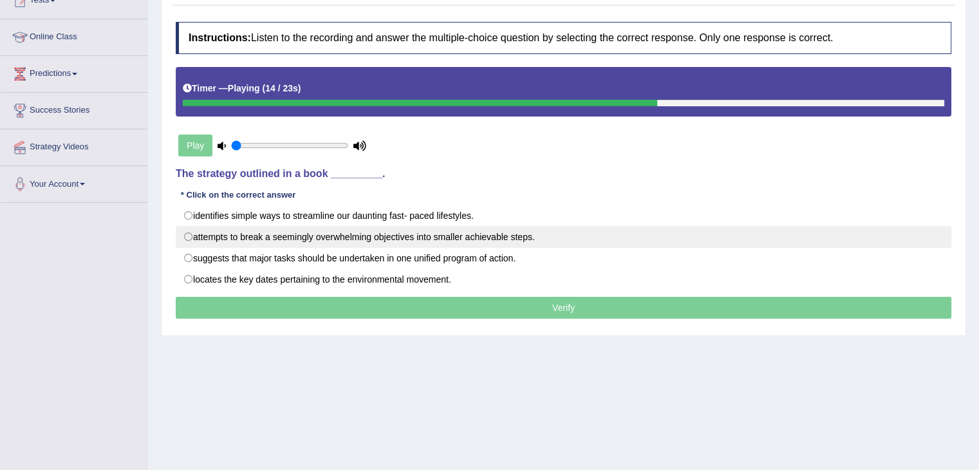
click at [209, 242] on label "attempts to break a seemingly overwhelming objectives into smaller achievable s…" at bounding box center [564, 237] width 776 height 22
radio input "true"
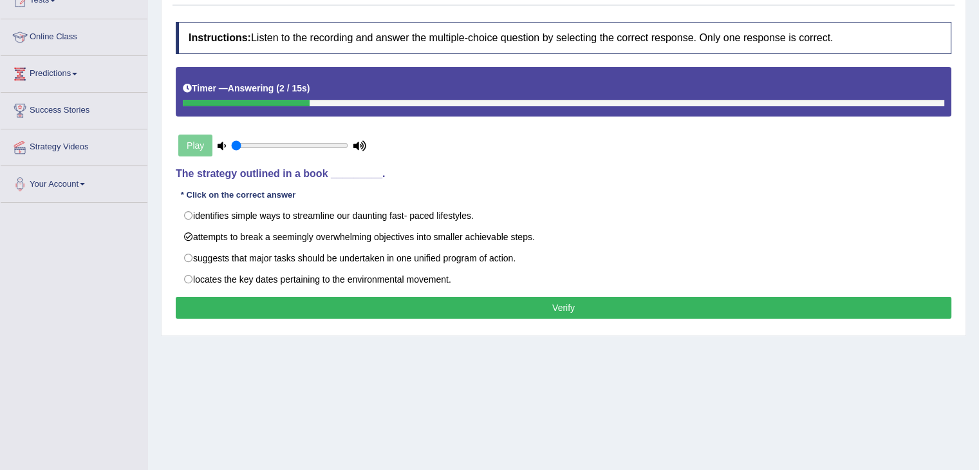
click at [487, 310] on button "Verify" at bounding box center [564, 308] width 776 height 22
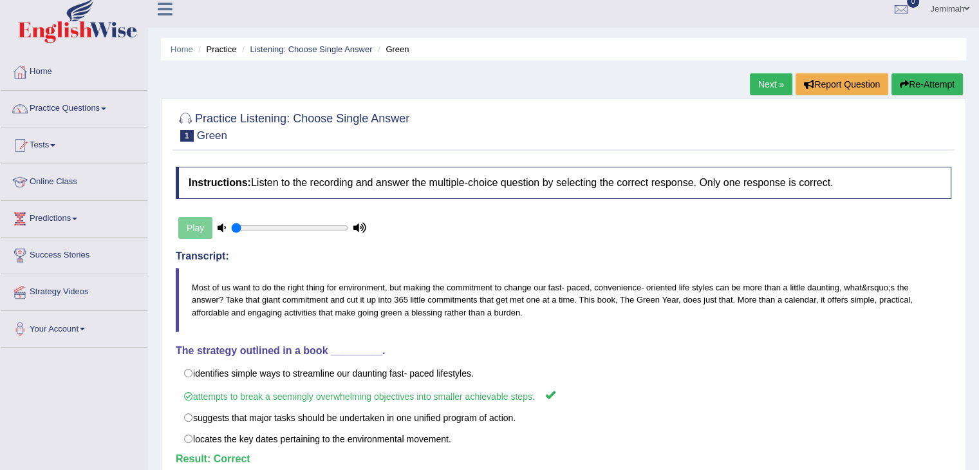
scroll to position [0, 0]
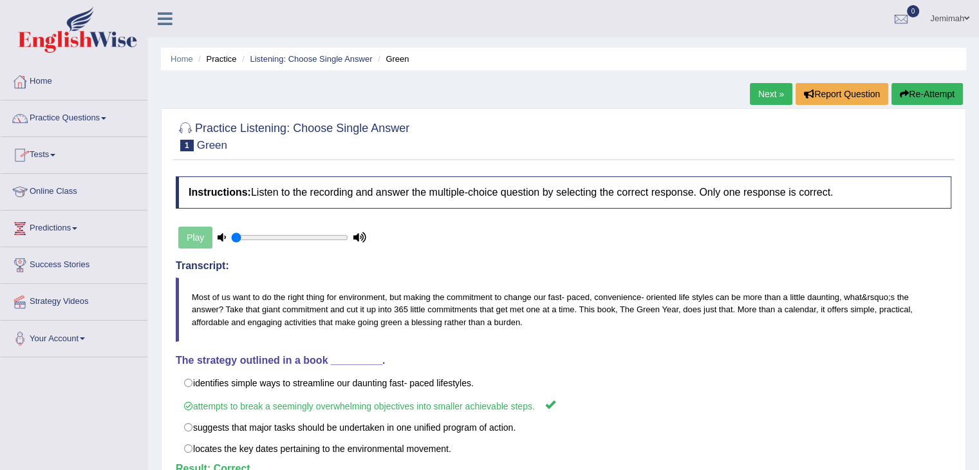
click at [108, 120] on link "Practice Questions" at bounding box center [74, 116] width 147 height 32
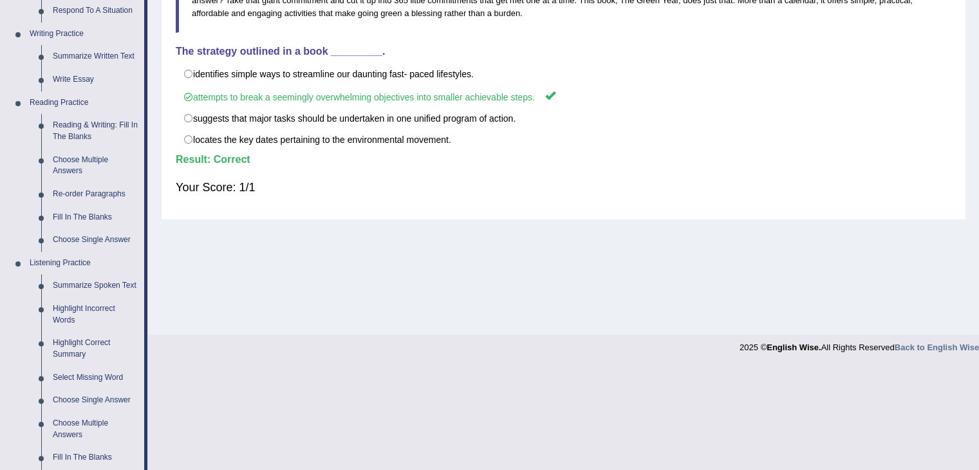
scroll to position [335, 0]
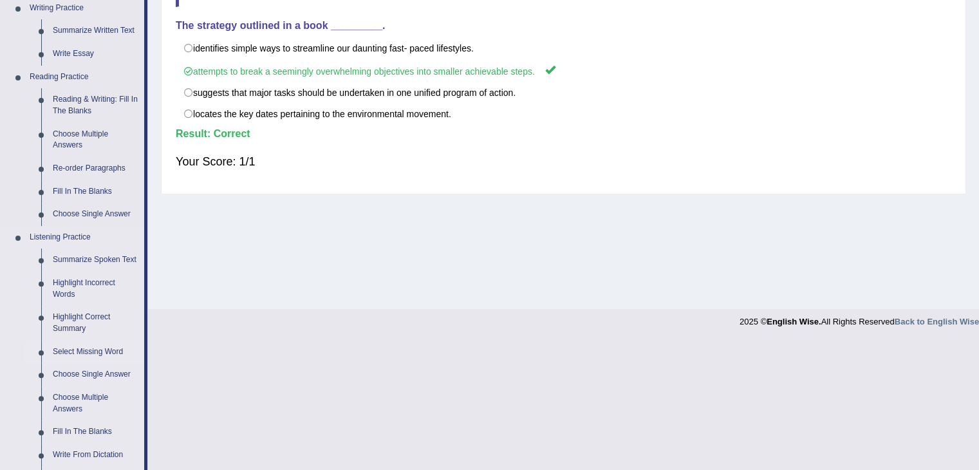
click at [100, 359] on link "Select Missing Word" at bounding box center [95, 352] width 97 height 23
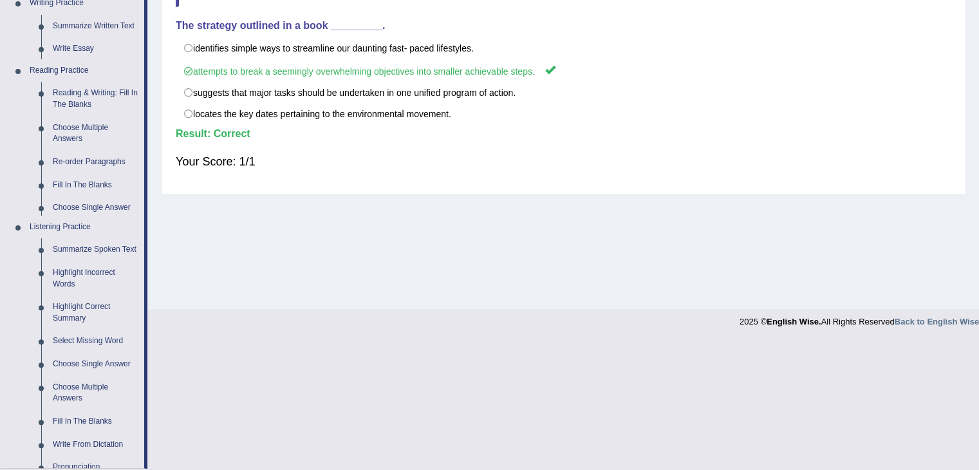
click at [100, 359] on ul "Home Practice Questions Speaking Practice Read Aloud Repeat Sentence Describe I…" at bounding box center [74, 209] width 147 height 960
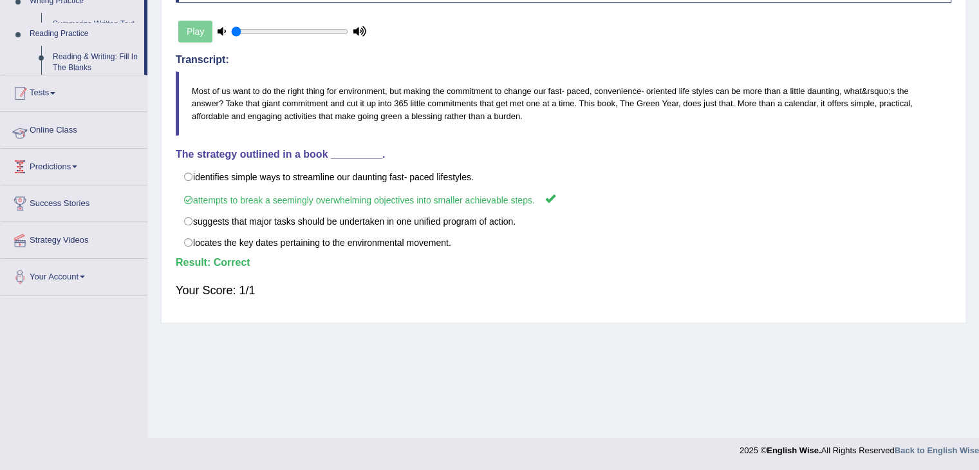
scroll to position [206, 0]
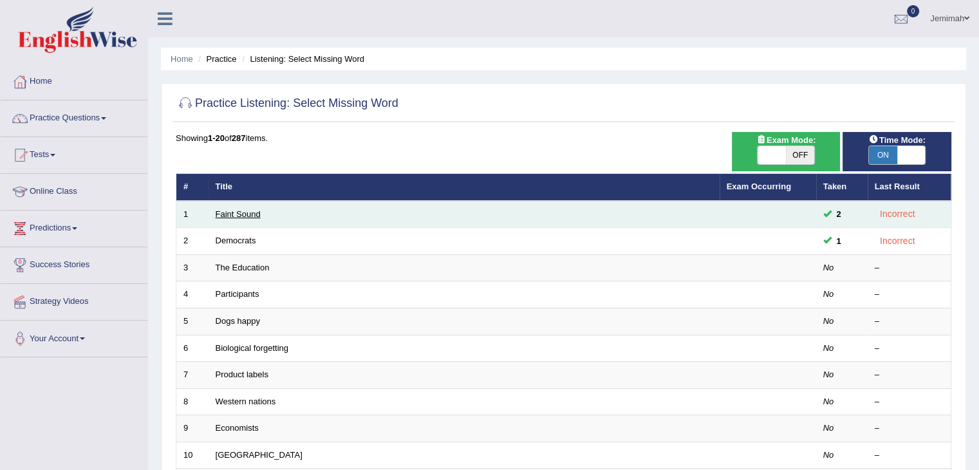
click at [239, 217] on link "Faint Sound" at bounding box center [238, 214] width 45 height 10
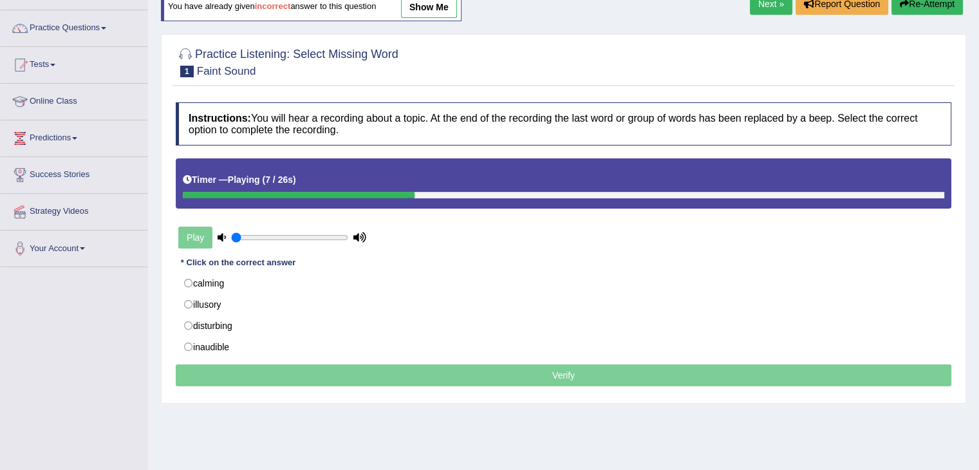
scroll to position [103, 0]
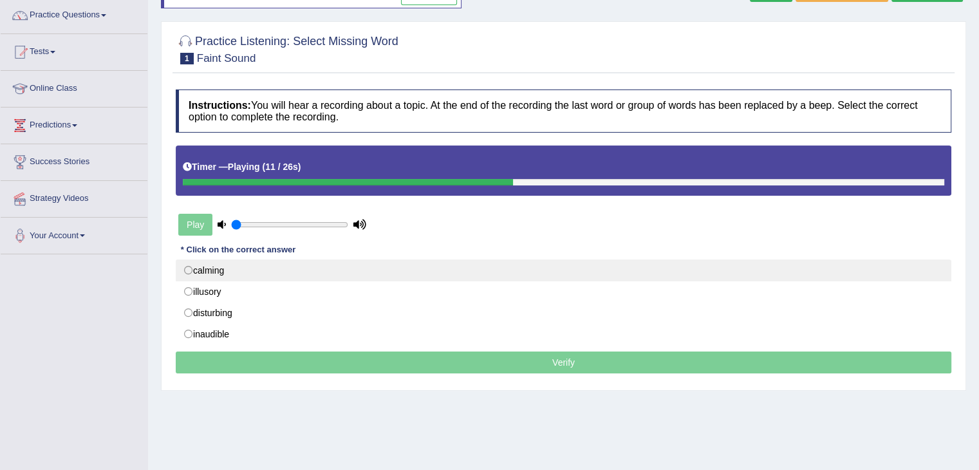
click at [190, 268] on label "calming" at bounding box center [564, 270] width 776 height 22
radio input "true"
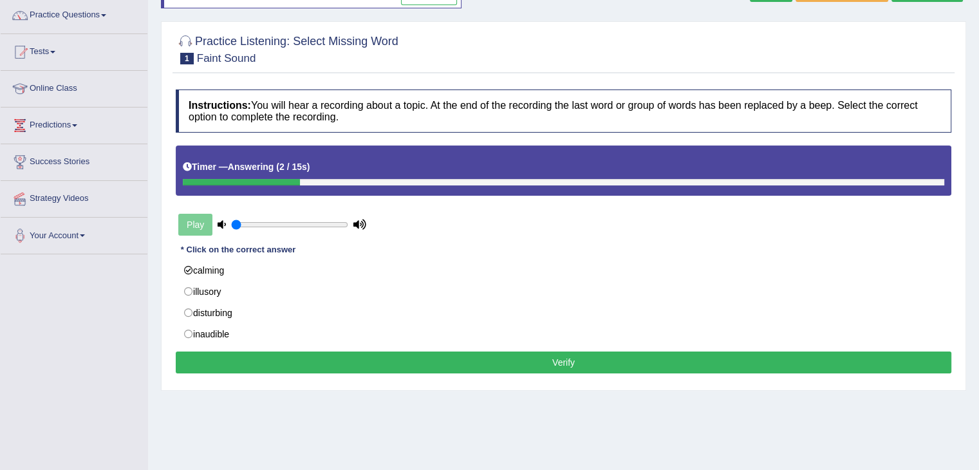
click at [263, 366] on button "Verify" at bounding box center [564, 362] width 776 height 22
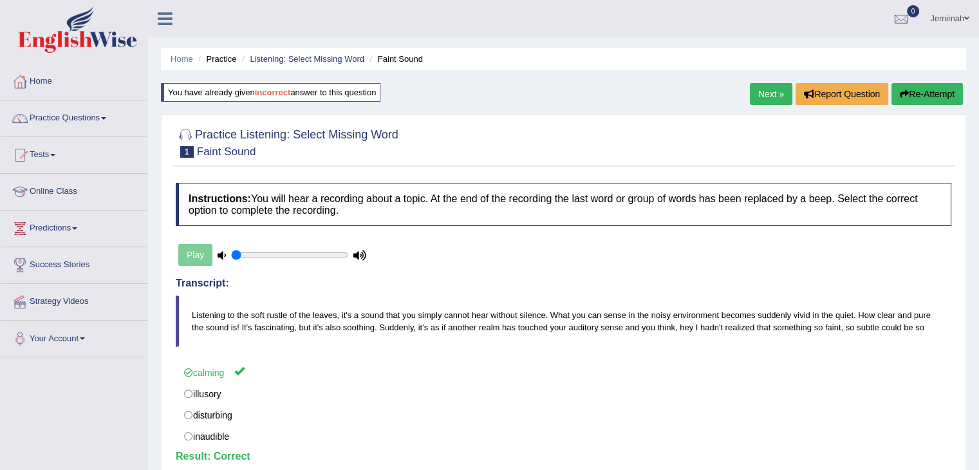
scroll to position [0, 0]
click at [106, 119] on span at bounding box center [103, 118] width 5 height 3
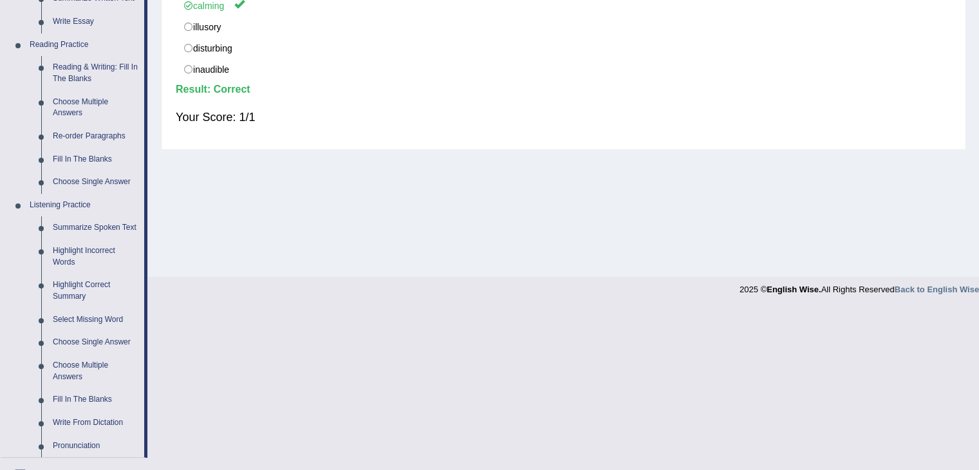
scroll to position [386, 0]
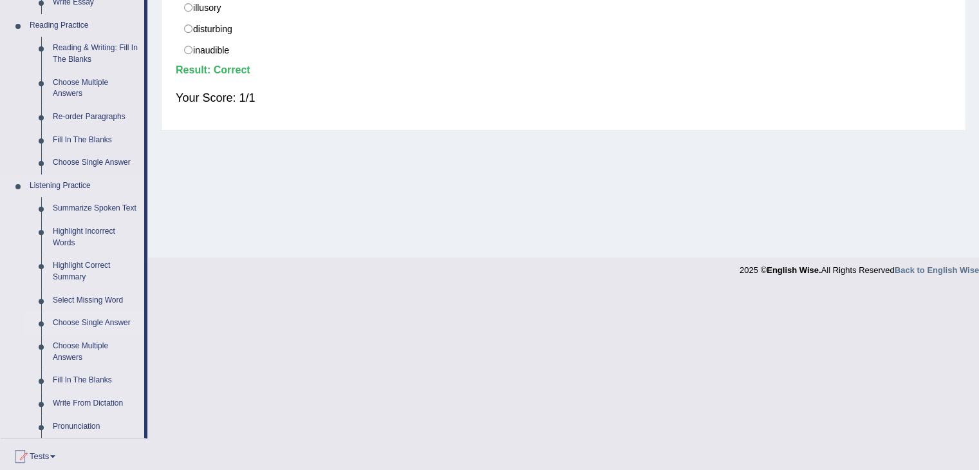
click at [102, 324] on link "Choose Single Answer" at bounding box center [95, 323] width 97 height 23
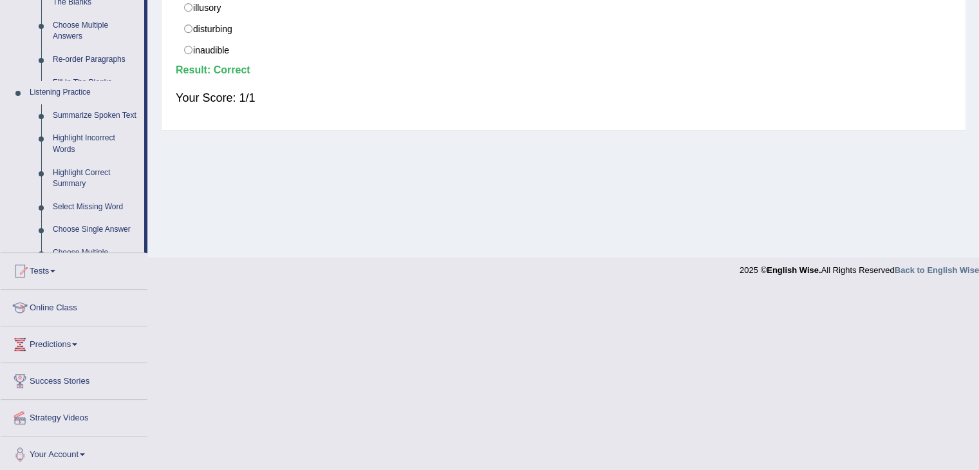
click at [102, 324] on ul "Home Practice Questions Speaking Practice Read Aloud Repeat Sentence Describe I…" at bounding box center [74, 75] width 147 height 796
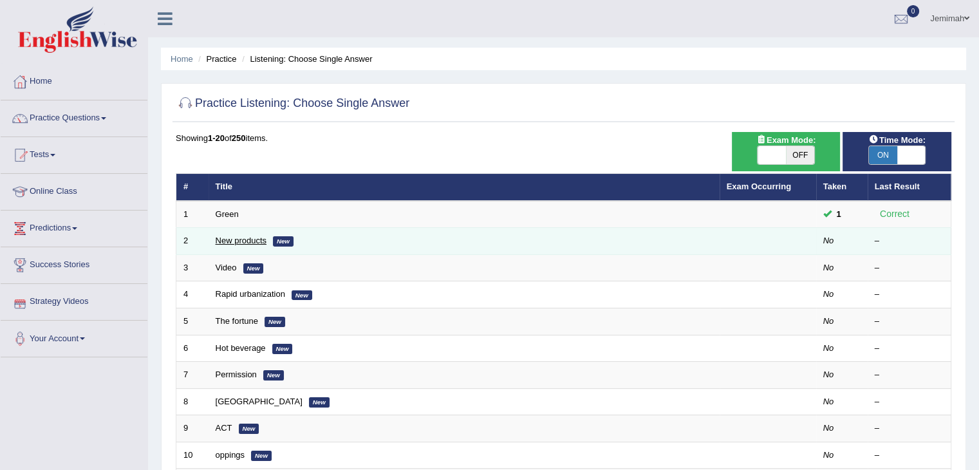
click at [232, 241] on link "New products" at bounding box center [241, 241] width 51 height 10
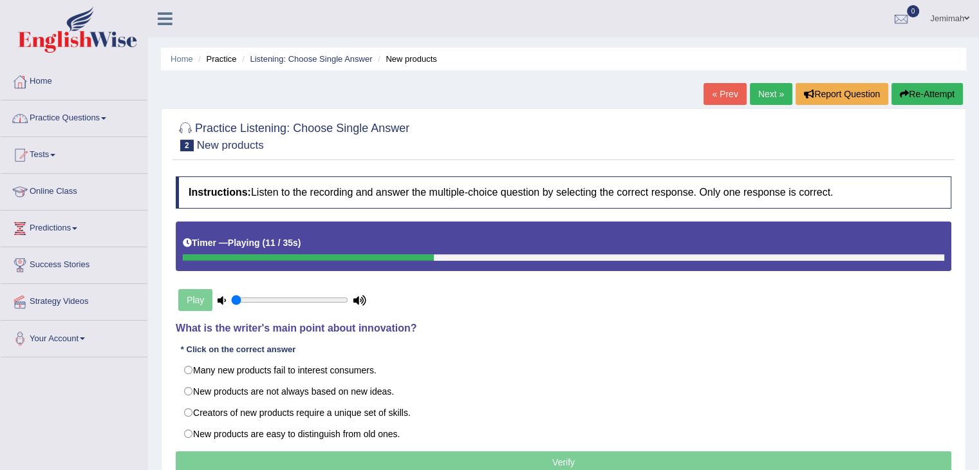
click at [98, 115] on link "Practice Questions" at bounding box center [74, 116] width 147 height 32
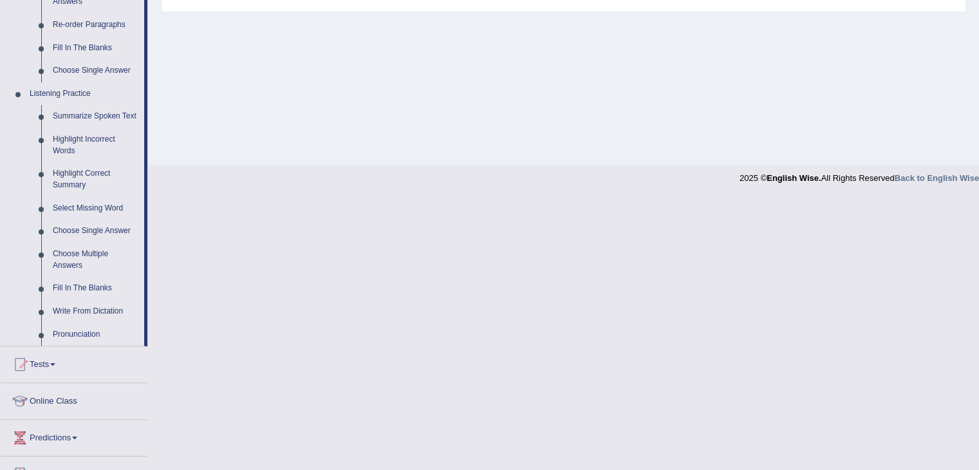
scroll to position [489, 0]
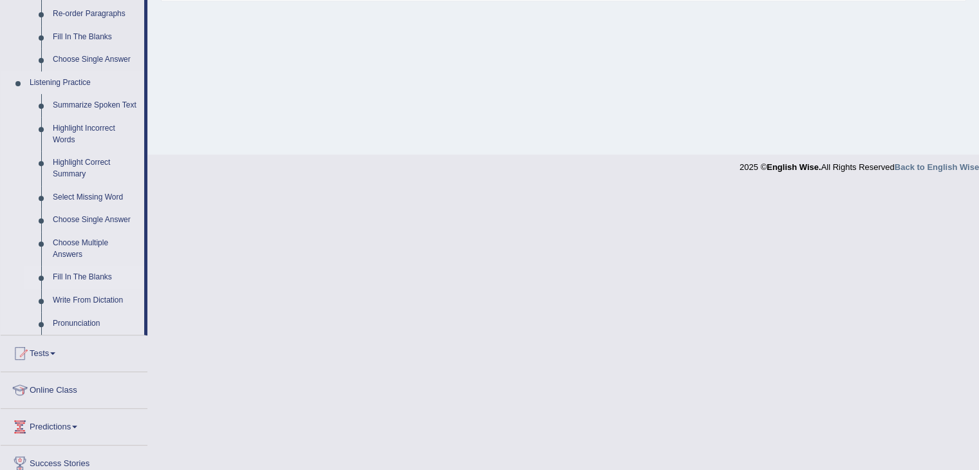
click at [80, 278] on link "Fill In The Blanks" at bounding box center [95, 277] width 97 height 23
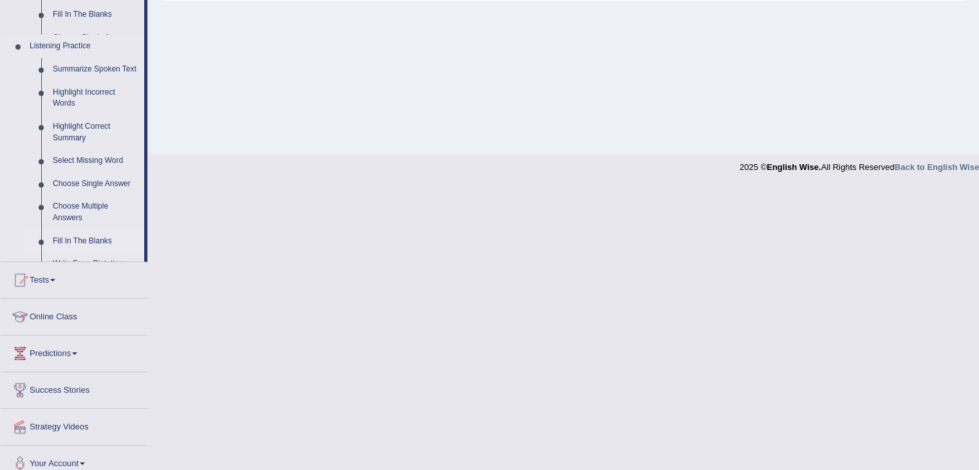
scroll to position [206, 0]
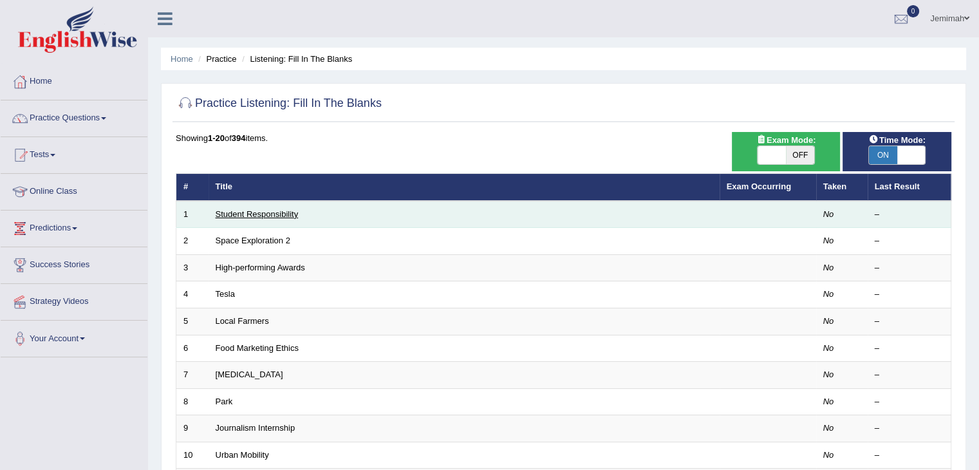
click at [239, 210] on link "Student Responsibility" at bounding box center [257, 214] width 83 height 10
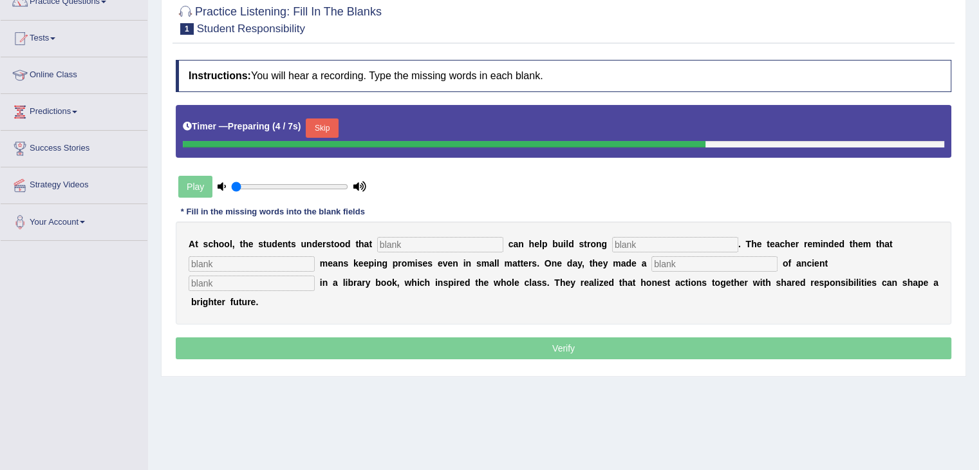
scroll to position [129, 0]
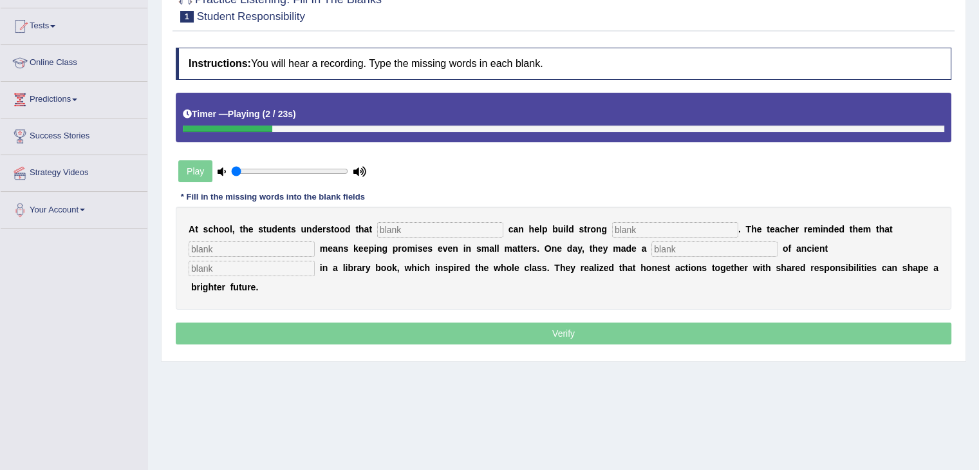
click at [415, 232] on input "text" at bounding box center [440, 229] width 126 height 15
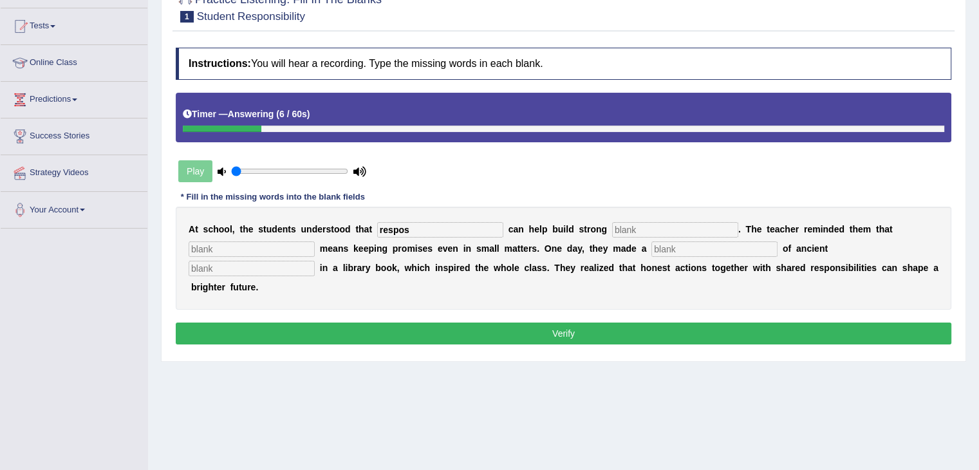
type input "respos"
click at [864, 263] on b "i" at bounding box center [865, 268] width 3 height 10
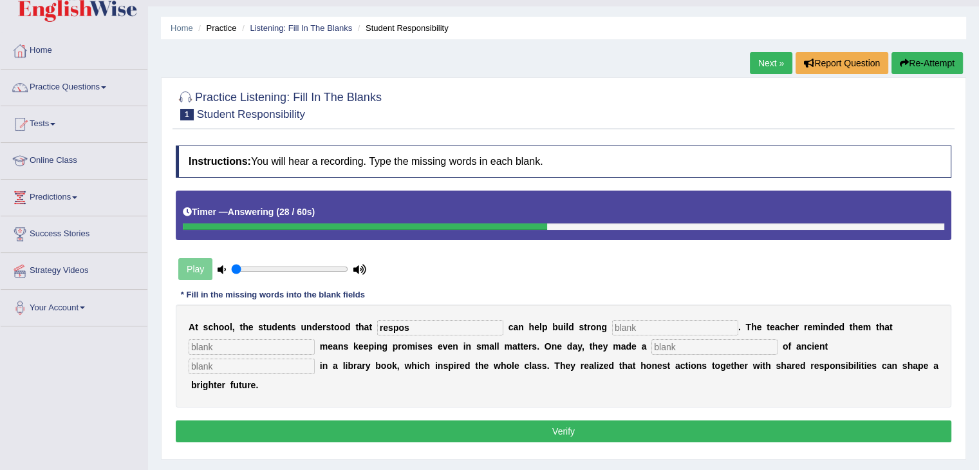
scroll to position [26, 0]
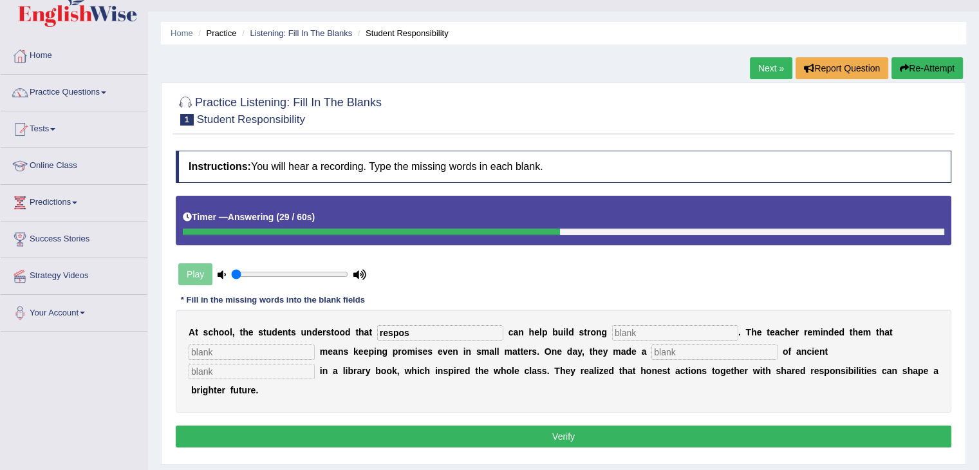
click at [935, 66] on button "Re-Attempt" at bounding box center [927, 68] width 71 height 22
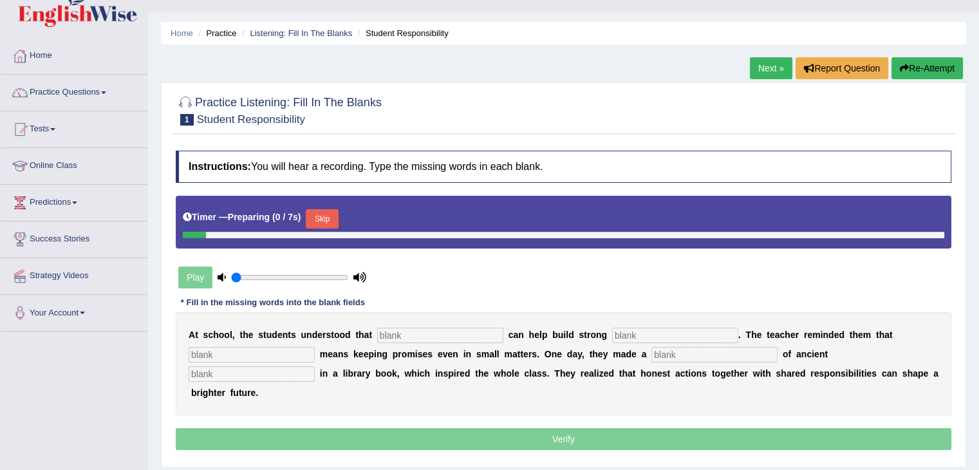
scroll to position [26, 0]
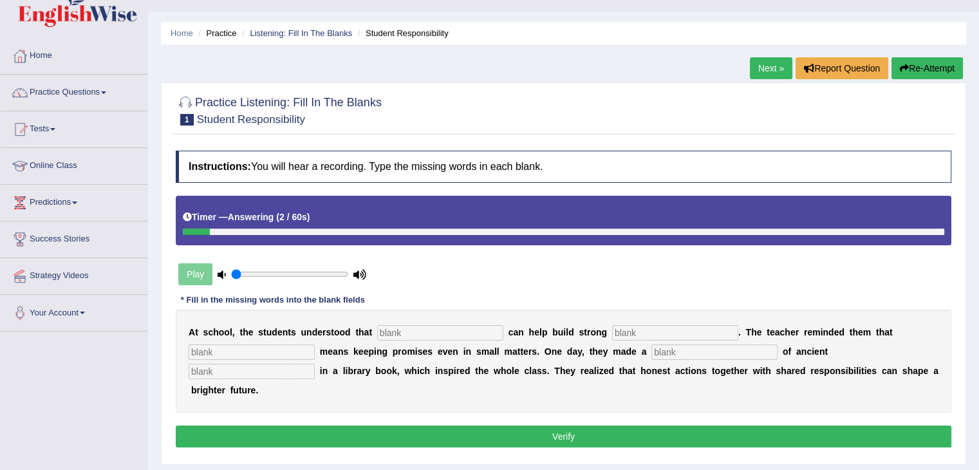
click at [919, 67] on button "Re-Attempt" at bounding box center [927, 68] width 71 height 22
click at [388, 335] on input "text" at bounding box center [440, 332] width 126 height 15
type input "resposbility"
click at [635, 333] on input "text" at bounding box center [675, 332] width 126 height 15
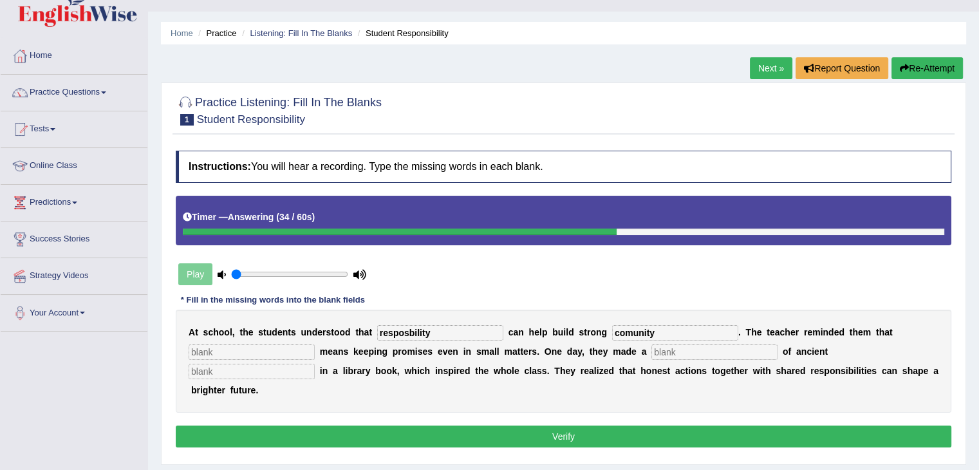
type input "comunity"
click at [430, 436] on button "Verify" at bounding box center [564, 436] width 776 height 22
click at [207, 350] on input "text" at bounding box center [252, 351] width 126 height 15
click at [402, 330] on input "resposbility" at bounding box center [440, 332] width 126 height 15
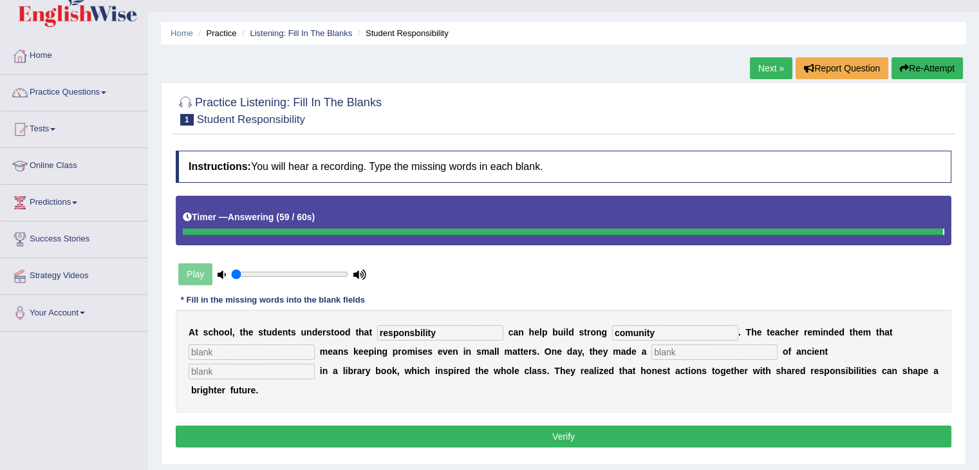
type input "responsbility"
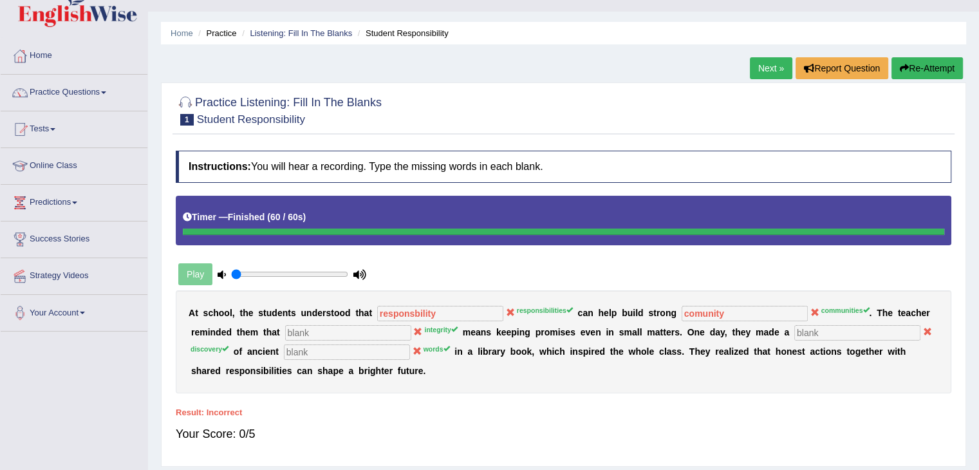
click at [777, 74] on link "Next »" at bounding box center [771, 68] width 42 height 22
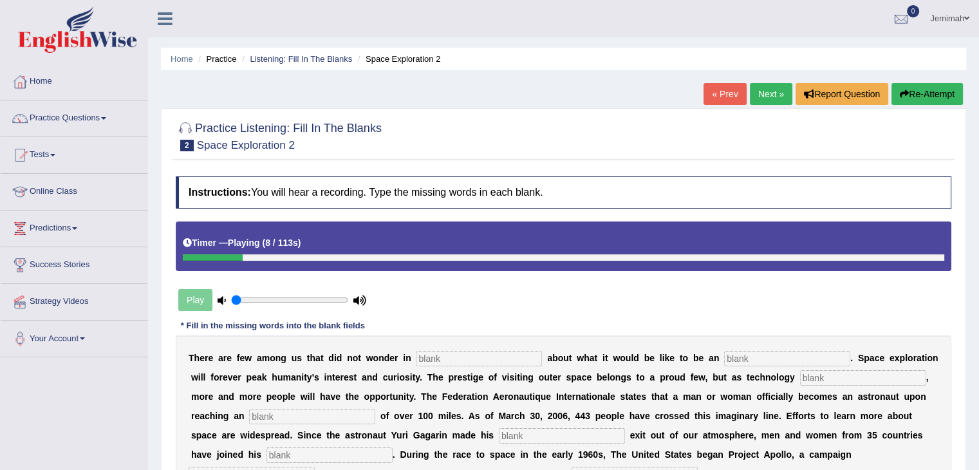
click at [429, 357] on input "text" at bounding box center [479, 358] width 126 height 15
type input "n"
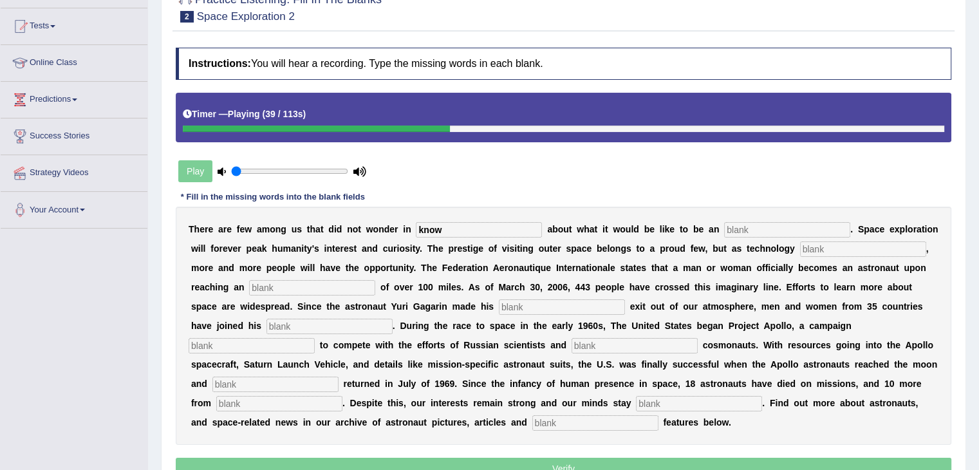
scroll to position [154, 0]
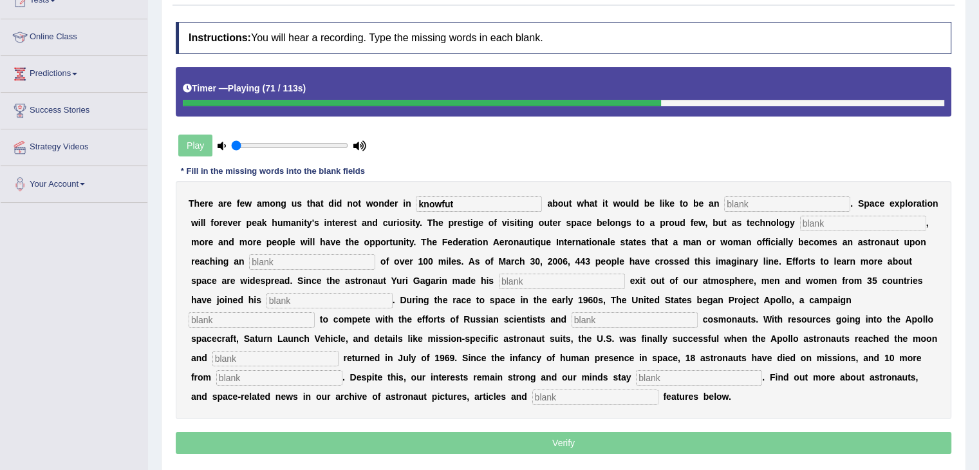
type input "knowfut"
click at [590, 315] on input "text" at bounding box center [635, 319] width 126 height 15
type input "futuerdetamina"
click at [646, 379] on input "text" at bounding box center [699, 377] width 126 height 15
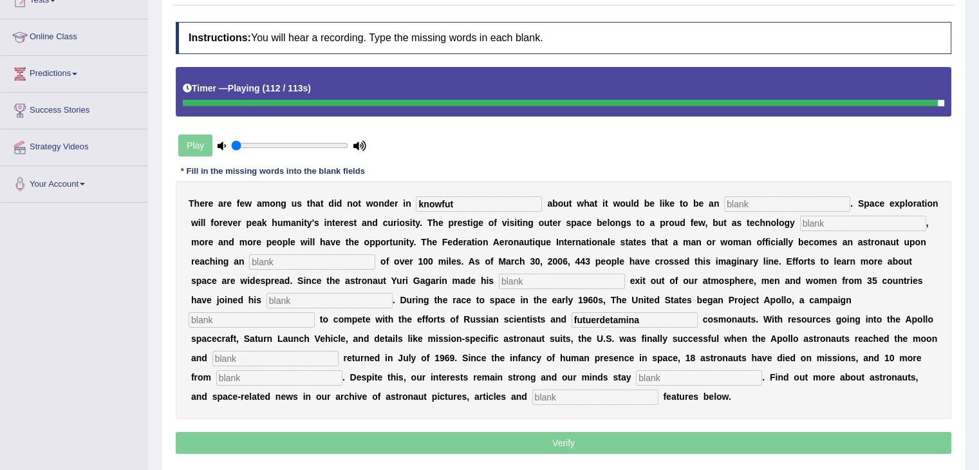
click at [678, 370] on input "text" at bounding box center [699, 377] width 126 height 15
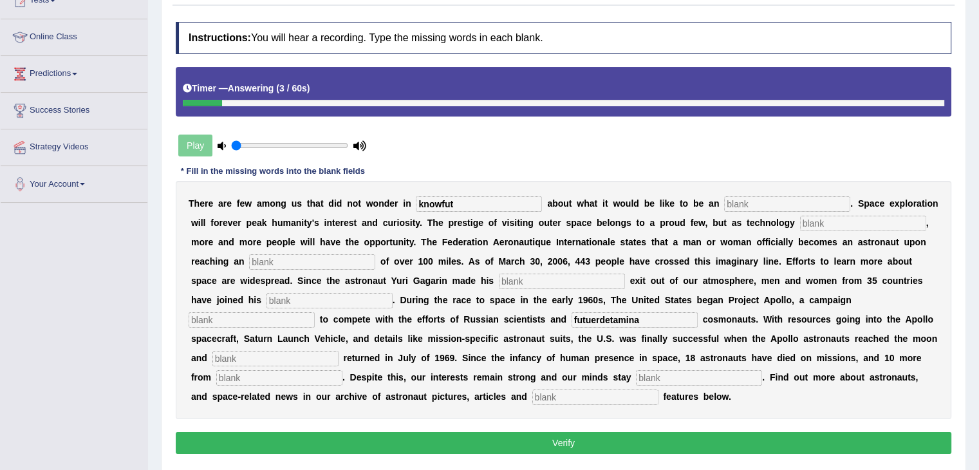
click at [595, 442] on button "Verify" at bounding box center [564, 443] width 776 height 22
type input "knowfut"
click at [640, 319] on input "futuerdetamina" at bounding box center [635, 319] width 126 height 15
type input "futuer"
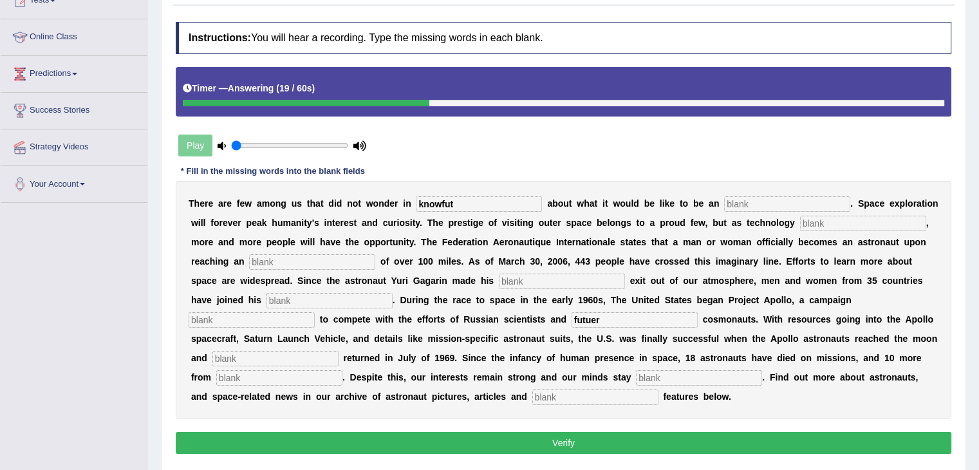
click at [620, 435] on button "Verify" at bounding box center [564, 443] width 776 height 22
click at [519, 276] on input "text" at bounding box center [562, 281] width 126 height 15
click at [559, 436] on button "Verify" at bounding box center [564, 443] width 776 height 22
click at [559, 436] on p "Verify" at bounding box center [564, 443] width 776 height 22
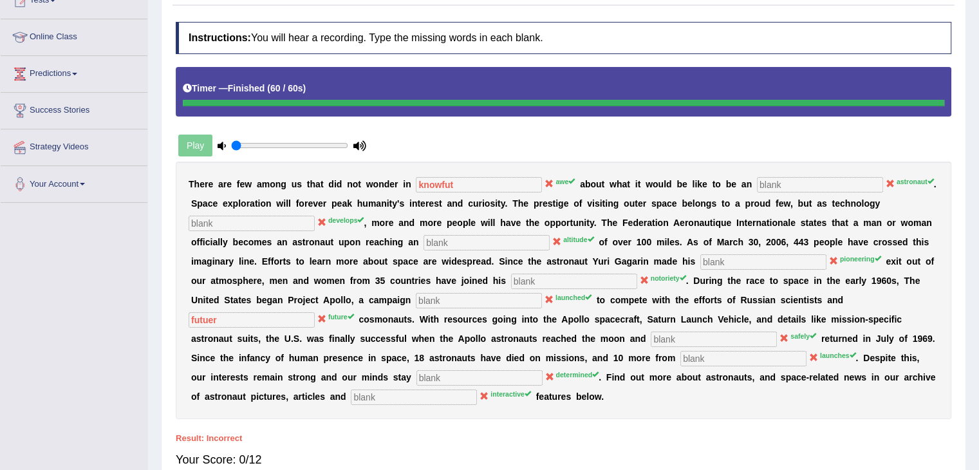
click at [605, 325] on div "T h e r e a r e f e w a m o n g u s t h a t d i d n o t w o n d e r i n knowfut…" at bounding box center [564, 290] width 776 height 257
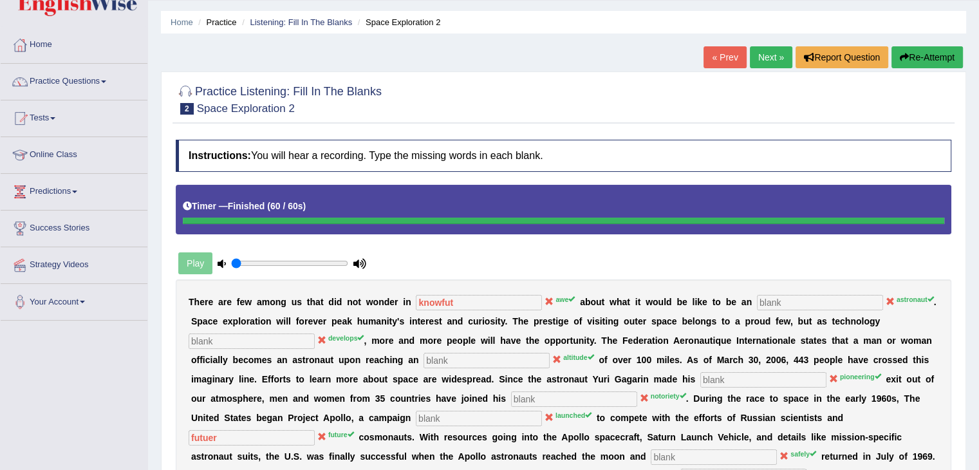
scroll to position [12, 0]
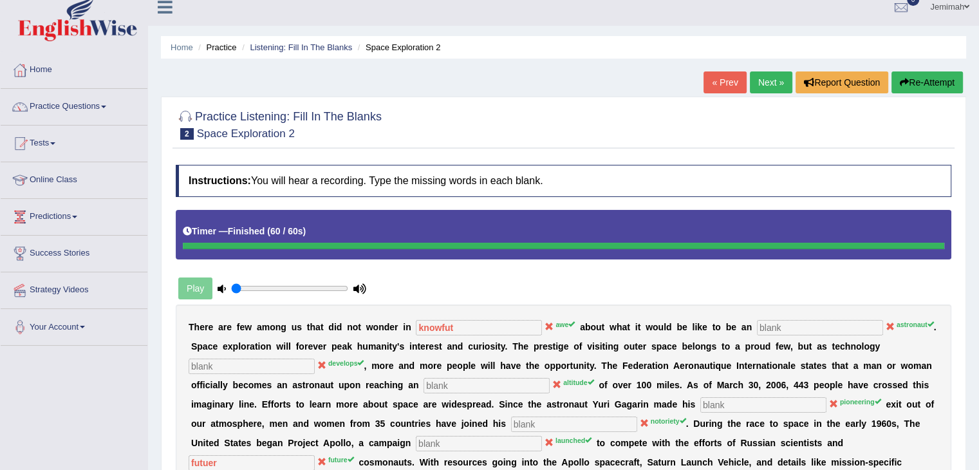
click at [775, 80] on link "Next »" at bounding box center [771, 82] width 42 height 22
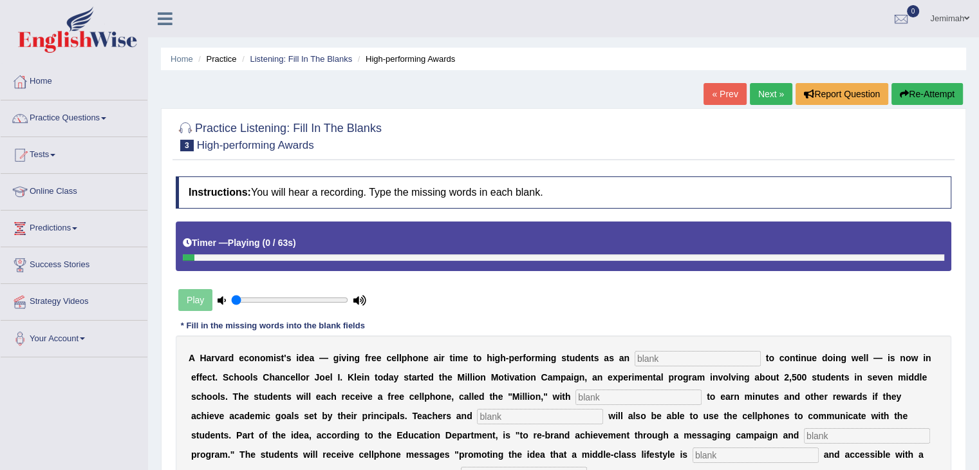
click at [640, 359] on input "text" at bounding box center [698, 358] width 126 height 15
click at [586, 394] on input "text" at bounding box center [638, 396] width 126 height 15
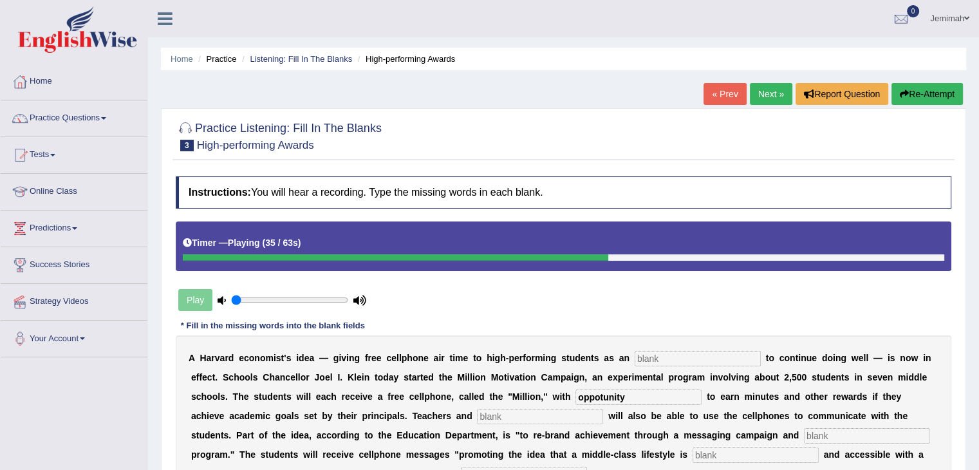
type input "oppotunity"
click at [978, 456] on div "Home Practice Listening: Fill In The Blanks High-performing Awards « Prev Next …" at bounding box center [563, 322] width 831 height 644
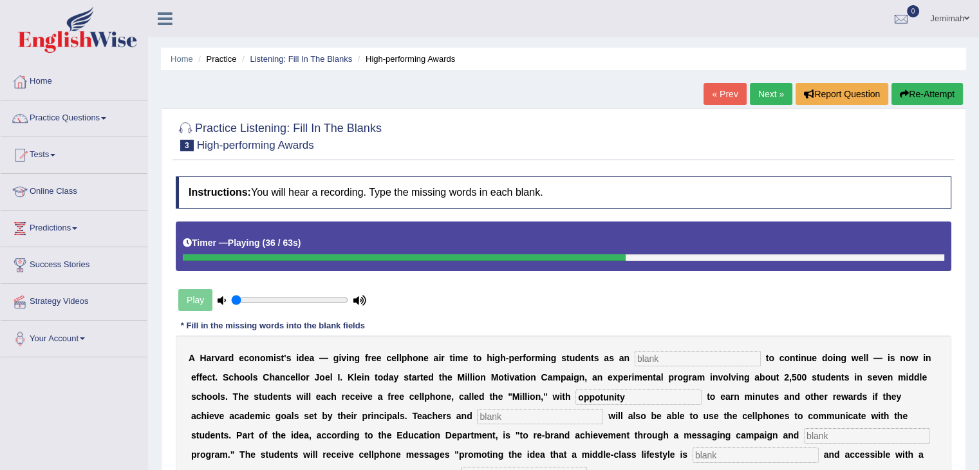
drag, startPoint x: 978, startPoint y: 456, endPoint x: 988, endPoint y: 462, distance: 11.5
click at [979, 462] on html "Toggle navigation Home Practice Questions Speaking Practice Read Aloud Repeat S…" at bounding box center [489, 235] width 979 height 470
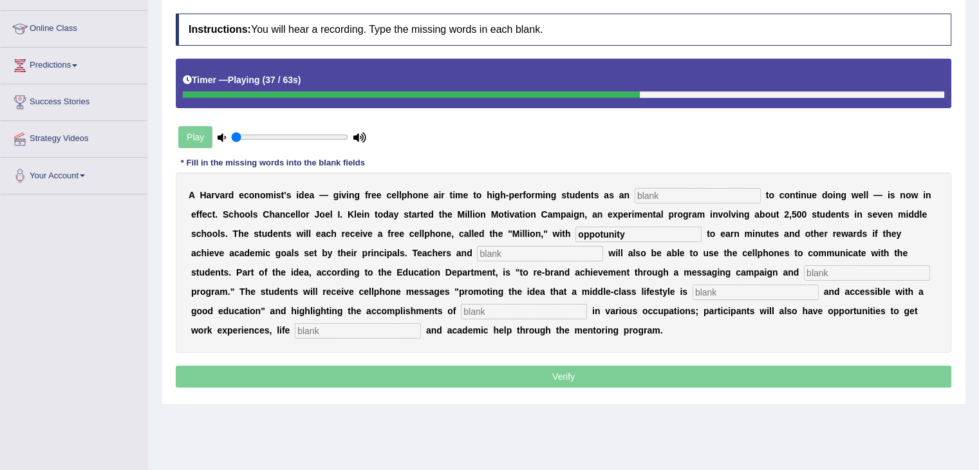
scroll to position [206, 0]
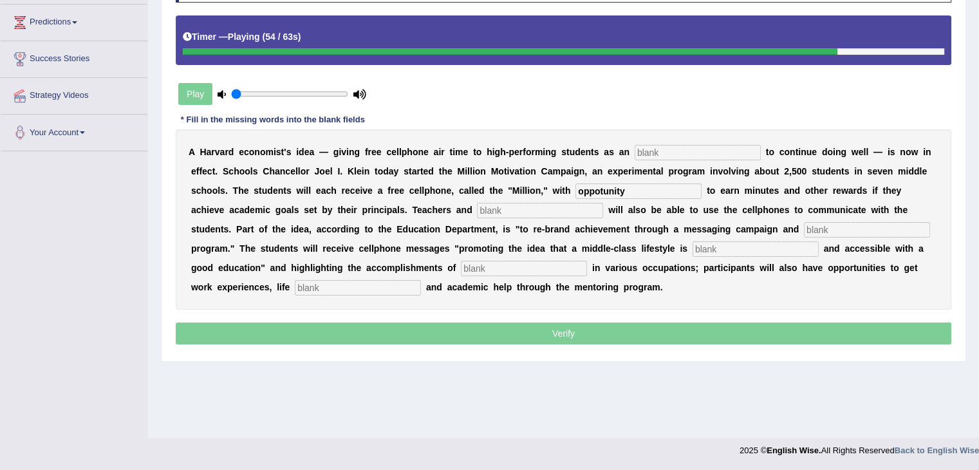
click at [715, 243] on input "text" at bounding box center [756, 248] width 126 height 15
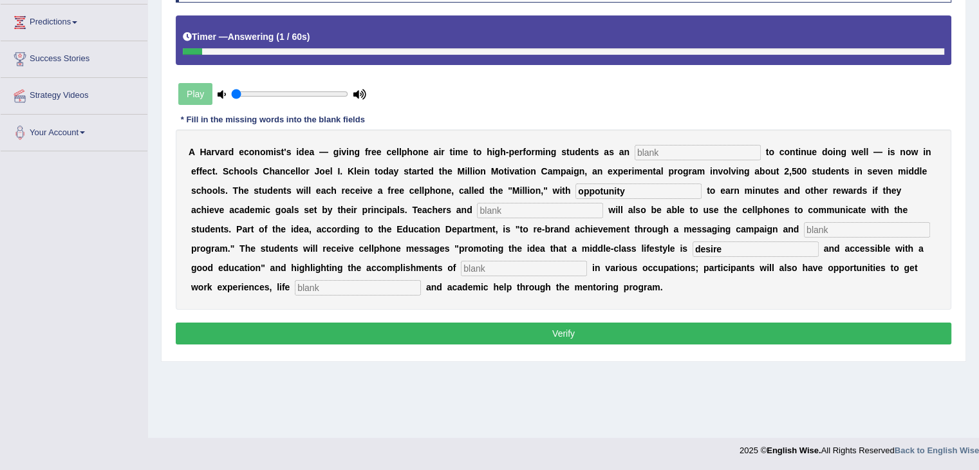
type input "desire"
click at [534, 333] on button "Verify" at bounding box center [564, 334] width 776 height 22
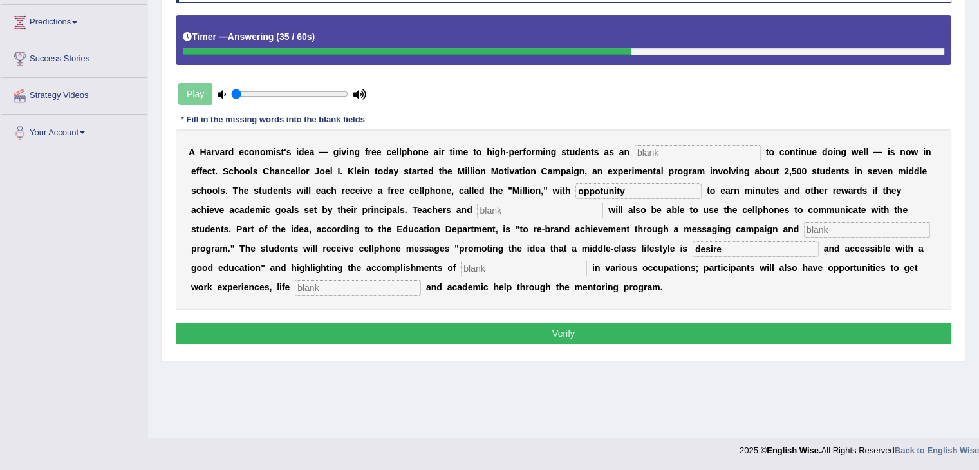
click at [560, 330] on button "Verify" at bounding box center [564, 334] width 776 height 22
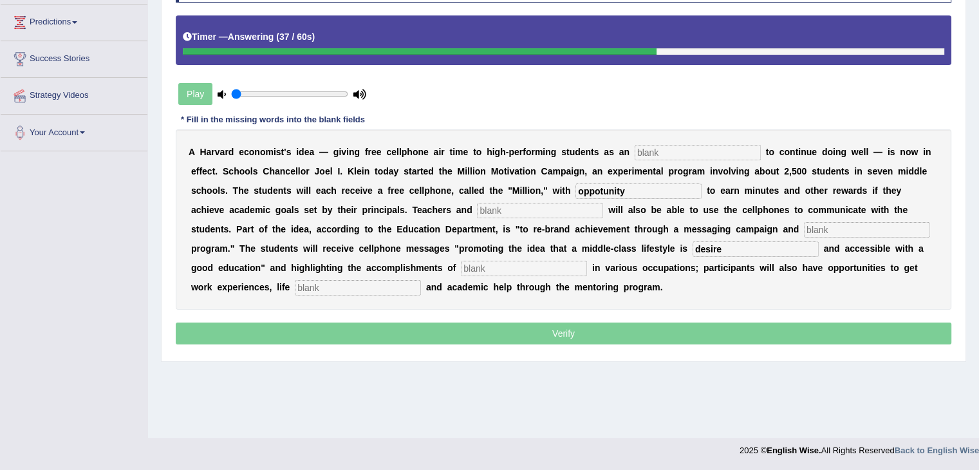
click at [560, 330] on p "Verify" at bounding box center [564, 334] width 776 height 22
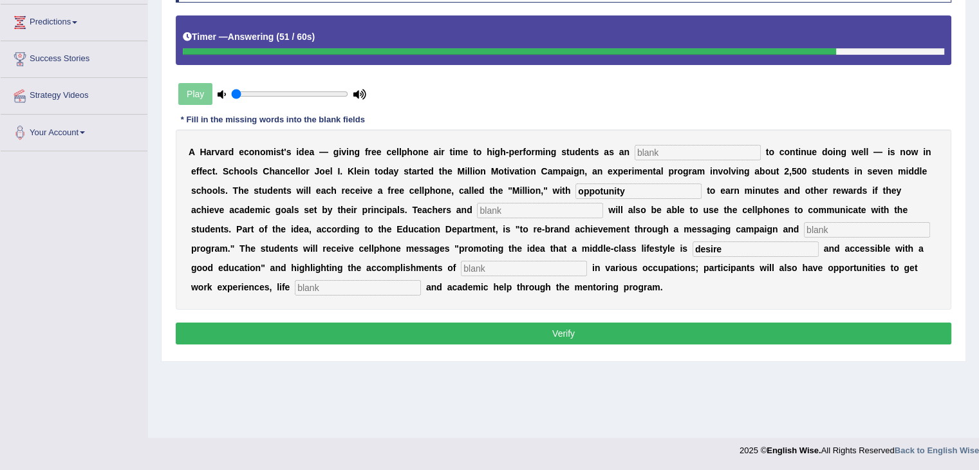
click at [560, 330] on button "Verify" at bounding box center [564, 334] width 776 height 22
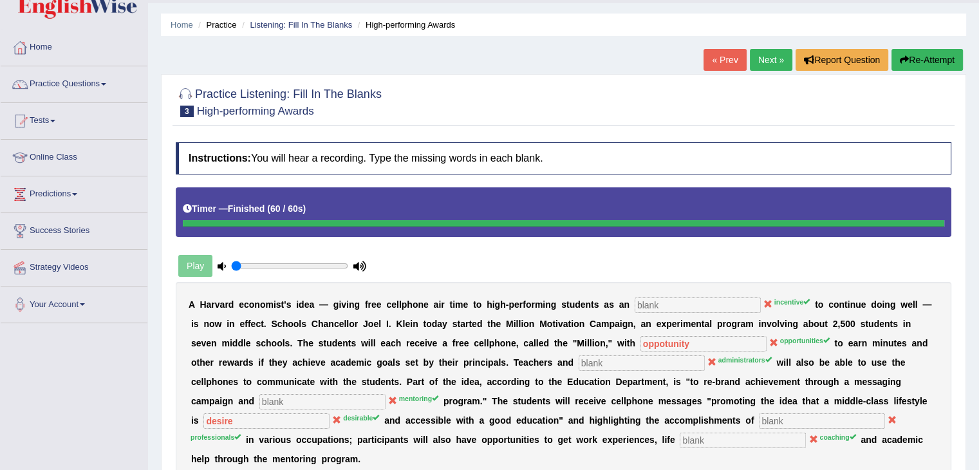
scroll to position [0, 0]
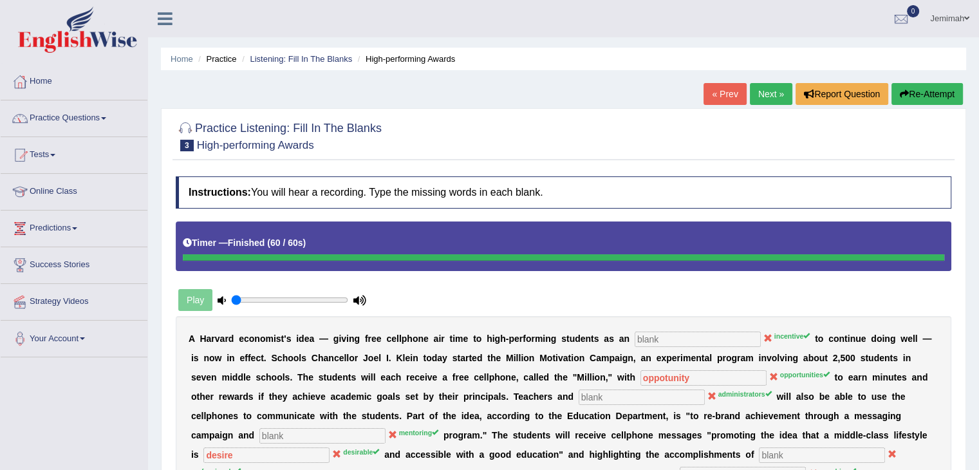
click at [117, 106] on link "Practice Questions" at bounding box center [74, 116] width 147 height 32
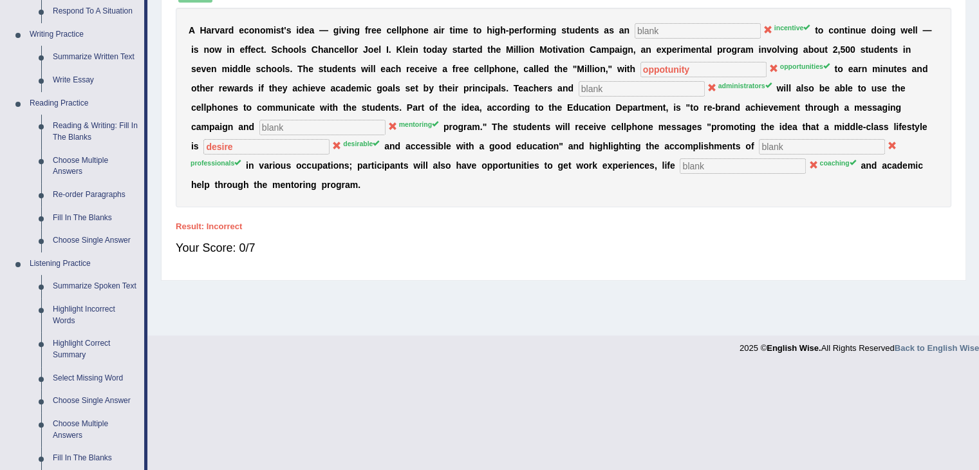
scroll to position [360, 0]
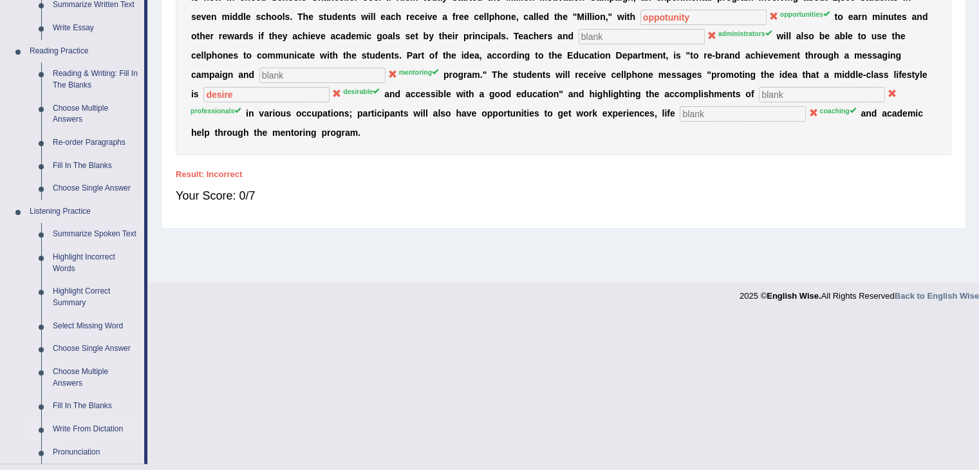
click at [106, 429] on link "Write From Dictation" at bounding box center [95, 429] width 97 height 23
click at [106, 429] on ul "Home Practice Questions Speaking Practice Read Aloud Repeat Sentence Describe I…" at bounding box center [74, 193] width 147 height 981
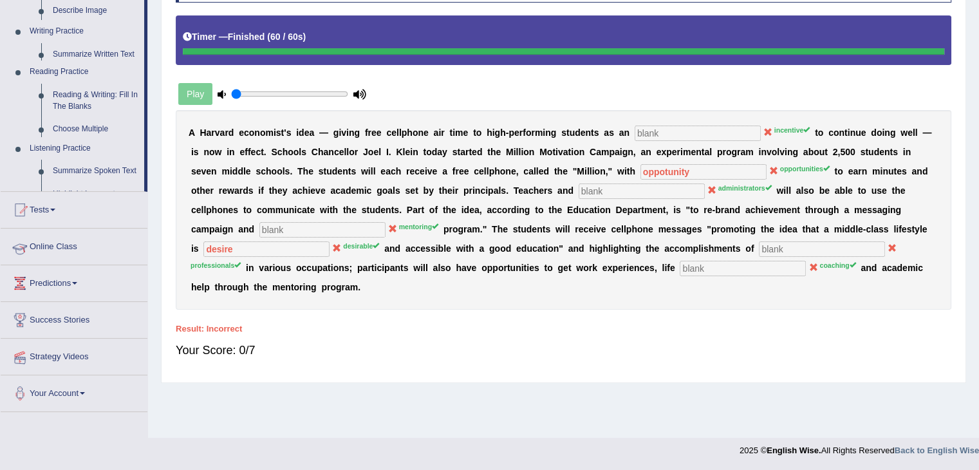
scroll to position [206, 0]
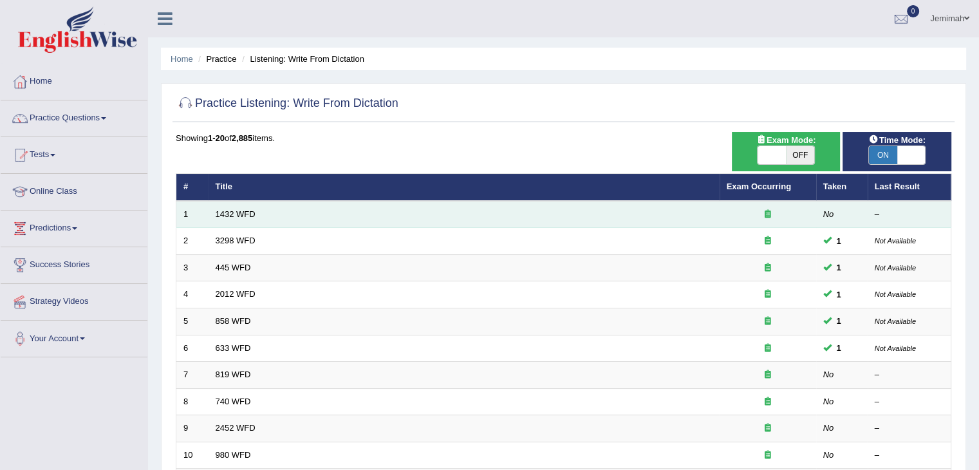
click at [283, 208] on td "1432 WFD" at bounding box center [464, 214] width 511 height 27
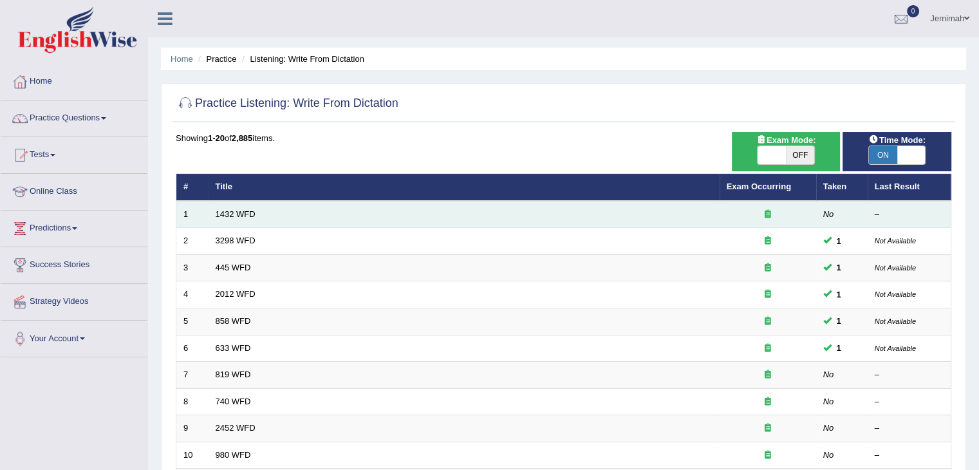
click at [283, 208] on td "1432 WFD" at bounding box center [464, 214] width 511 height 27
click at [237, 212] on link "1432 WFD" at bounding box center [236, 214] width 40 height 10
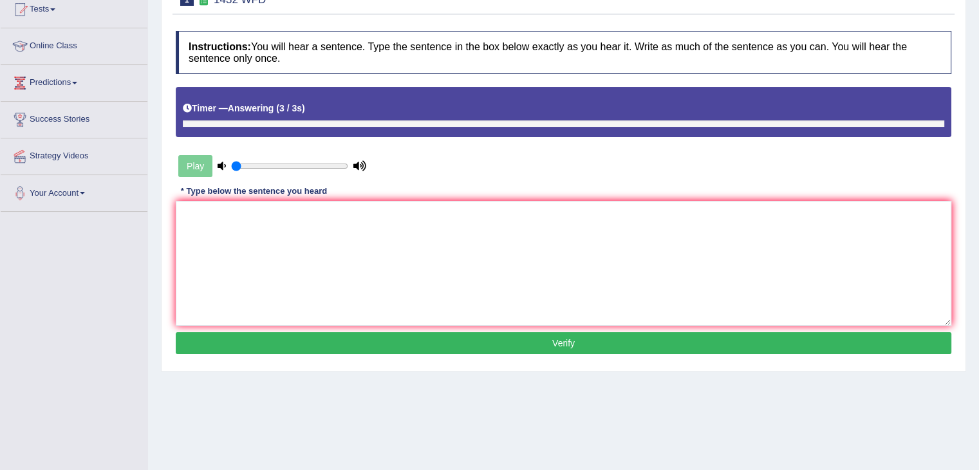
scroll to position [154, 0]
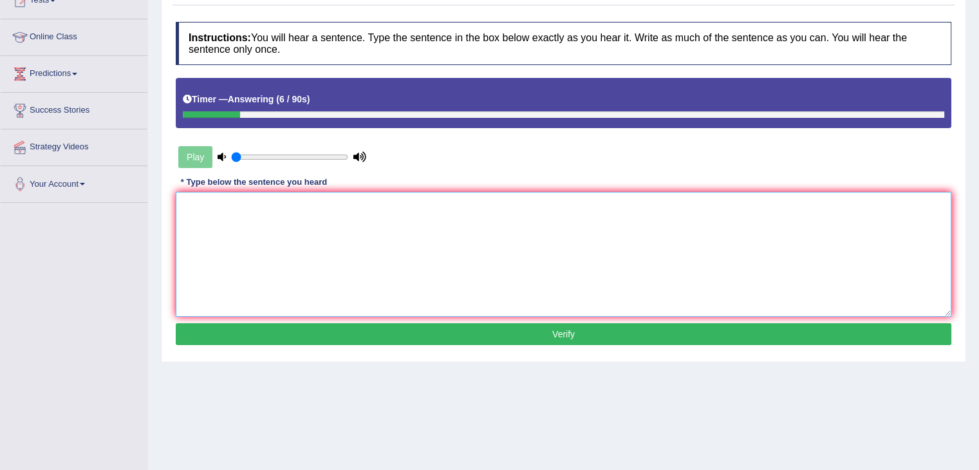
click at [221, 207] on textarea at bounding box center [564, 254] width 776 height 125
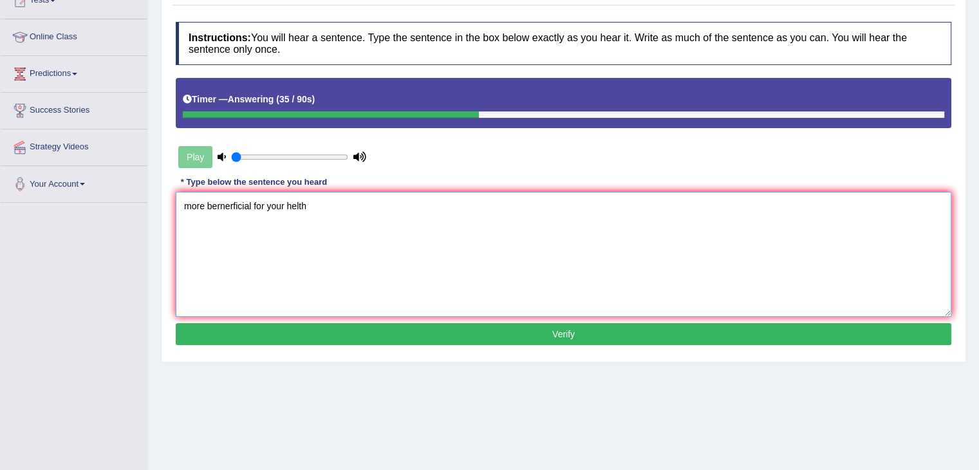
type textarea "more bernerficial for your helth"
click at [541, 335] on button "Verify" at bounding box center [564, 334] width 776 height 22
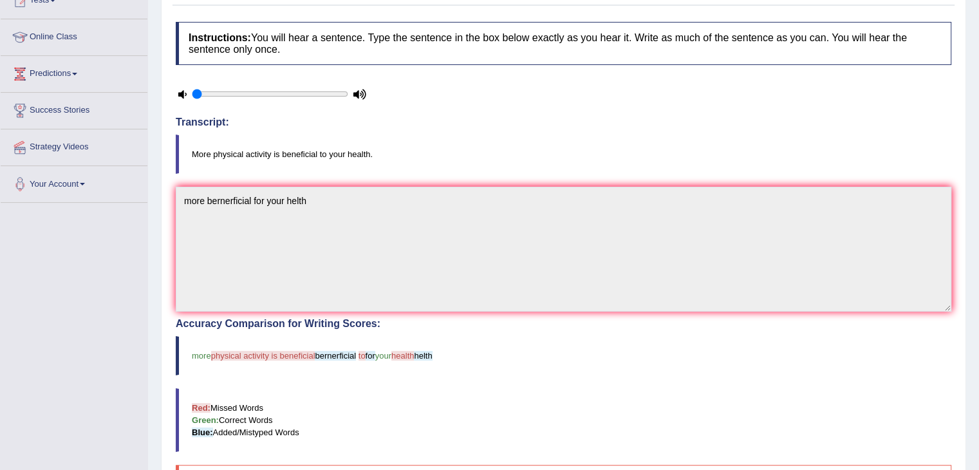
click at [978, 1] on div "Home Practice Listening: Write From Dictation 1432 WFD Next » Report Question R…" at bounding box center [563, 266] width 831 height 840
click at [978, 3] on html "Toggle navigation Home Practice Questions Speaking Practice Read Aloud Repeat S…" at bounding box center [489, 81] width 979 height 470
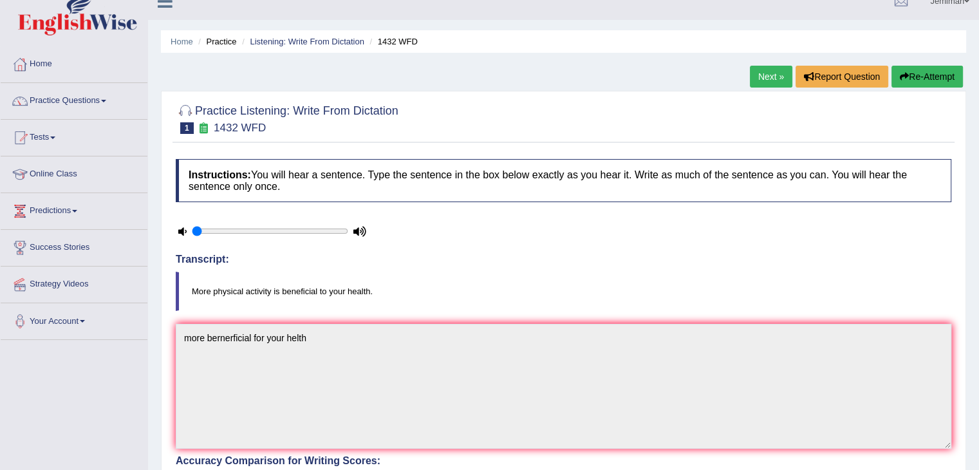
scroll to position [0, 0]
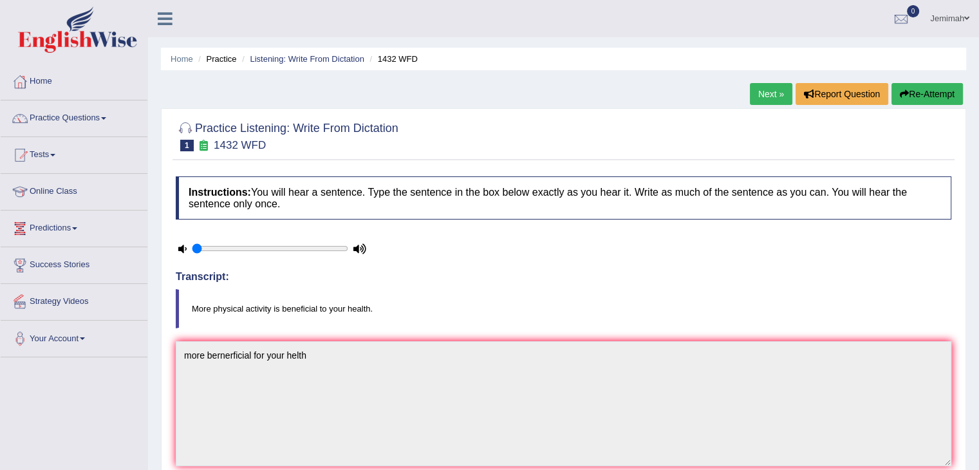
click at [765, 96] on link "Next »" at bounding box center [771, 94] width 42 height 22
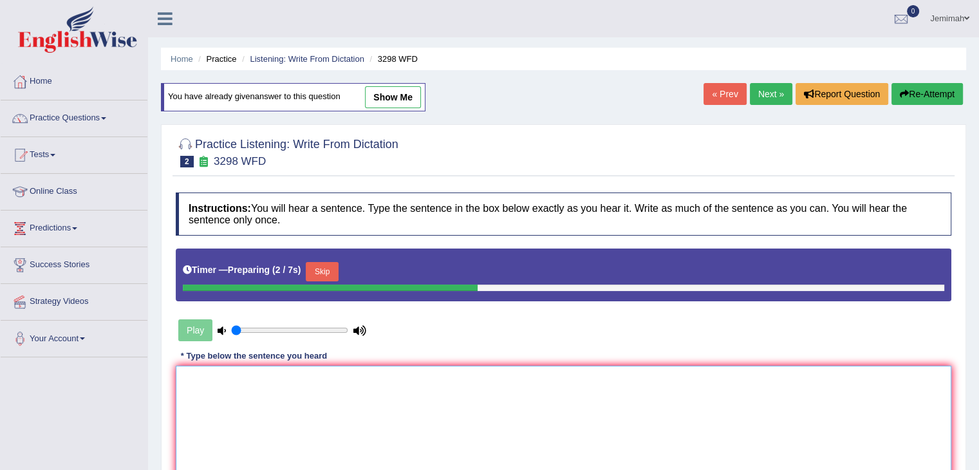
click at [287, 434] on textarea at bounding box center [564, 428] width 776 height 125
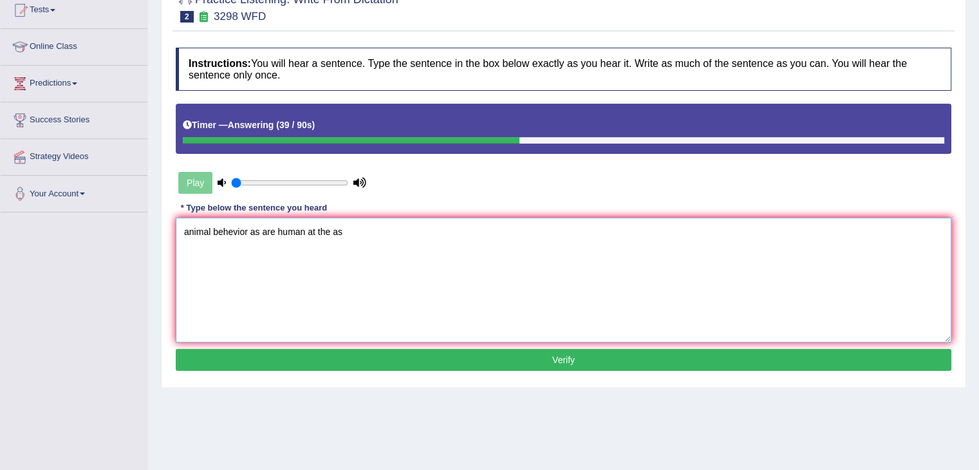
scroll to position [154, 0]
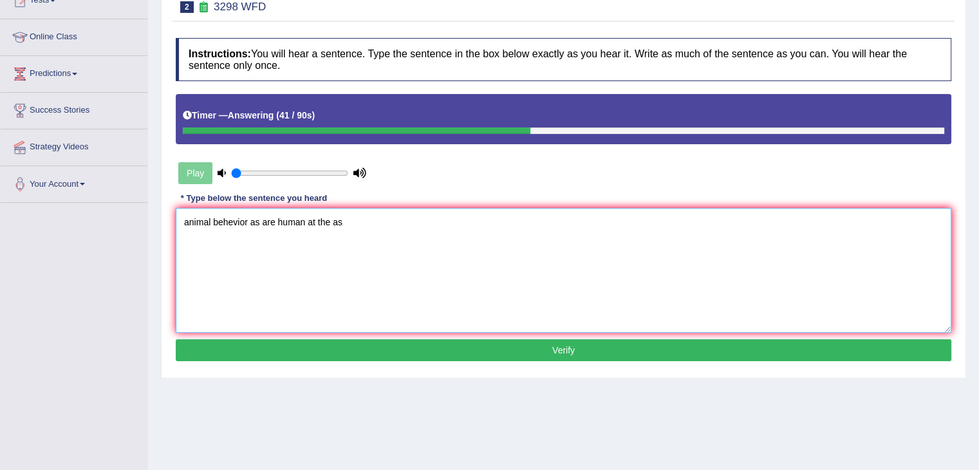
type textarea "animal behevior as are human at the as"
click at [556, 351] on button "Verify" at bounding box center [564, 350] width 776 height 22
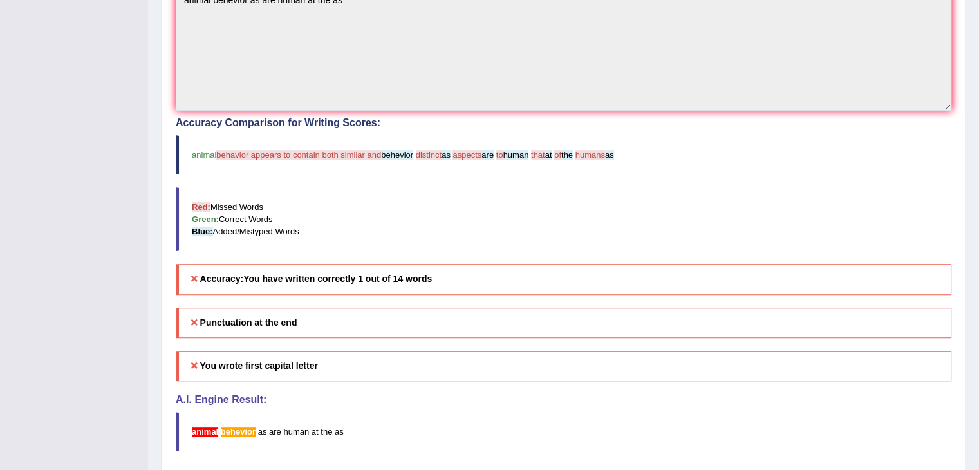
scroll to position [386, 0]
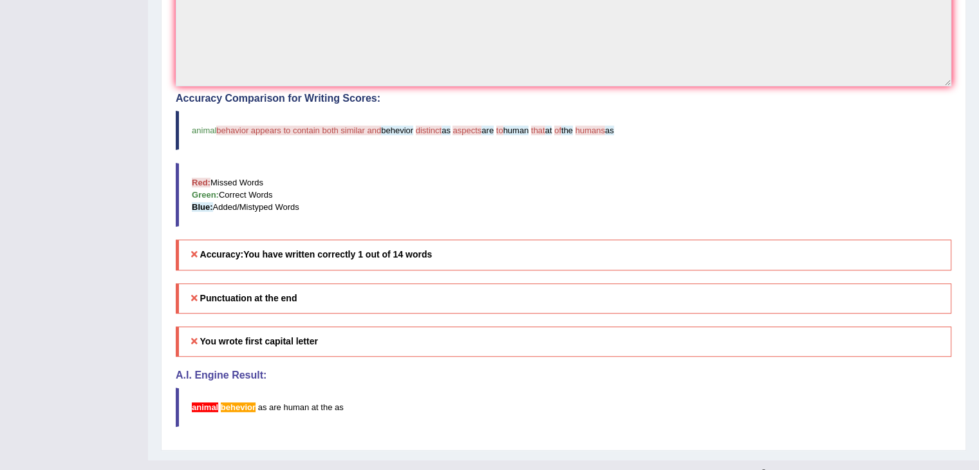
click at [196, 126] on span "animal" at bounding box center [204, 131] width 24 height 10
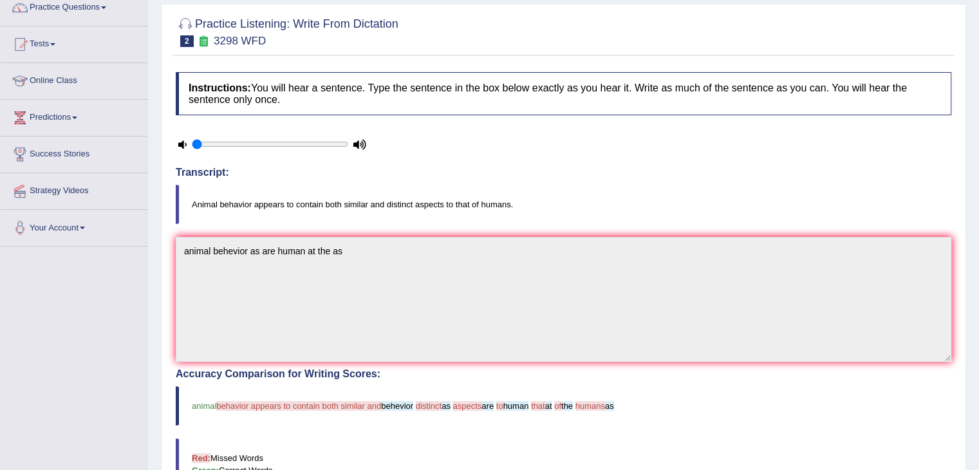
scroll to position [0, 0]
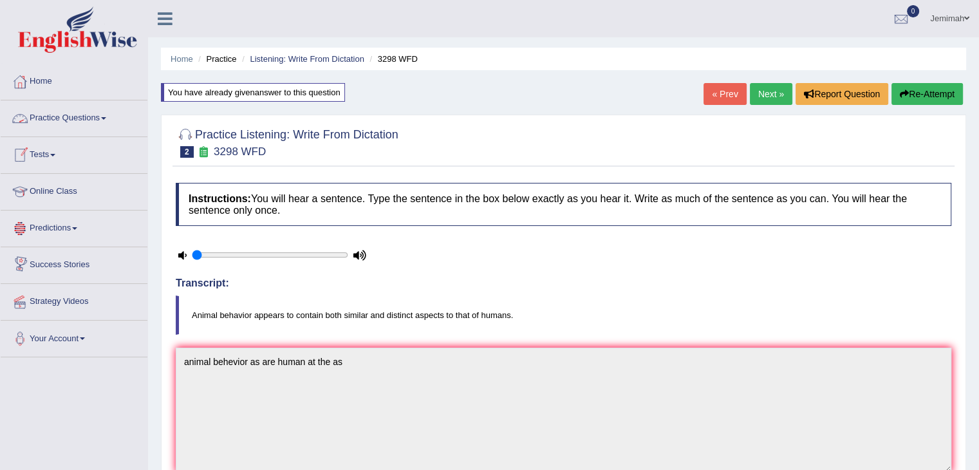
click at [108, 124] on link "Practice Questions" at bounding box center [74, 116] width 147 height 32
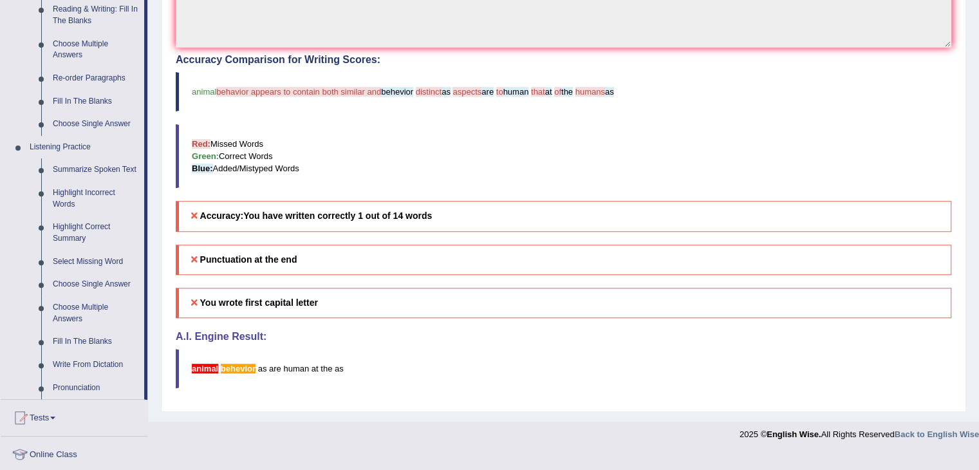
scroll to position [438, 0]
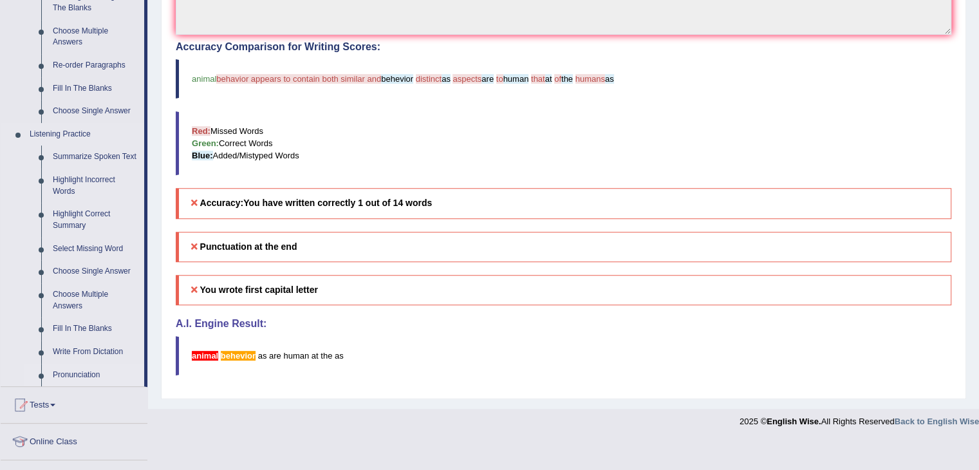
click at [81, 380] on link "Pronunciation" at bounding box center [95, 375] width 97 height 23
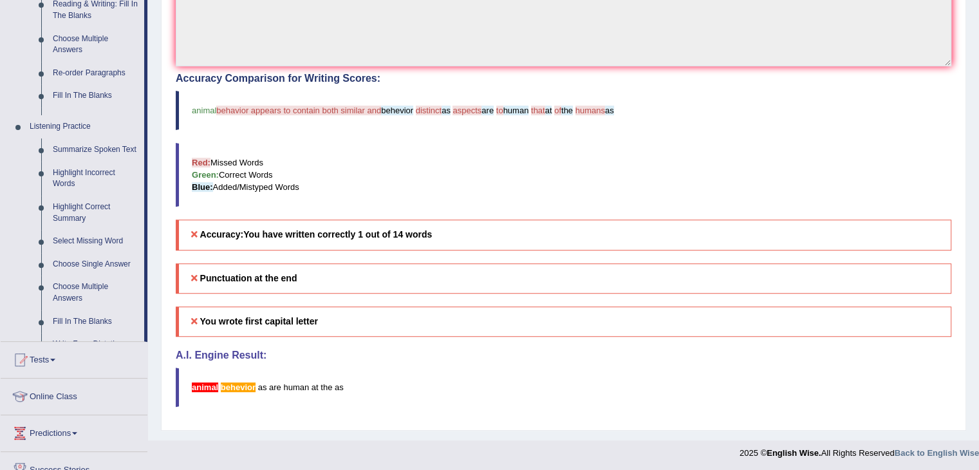
click at [81, 380] on div "Toggle navigation Home Practice Questions Speaking Practice Read Aloud Repeat S…" at bounding box center [489, 30] width 979 height 872
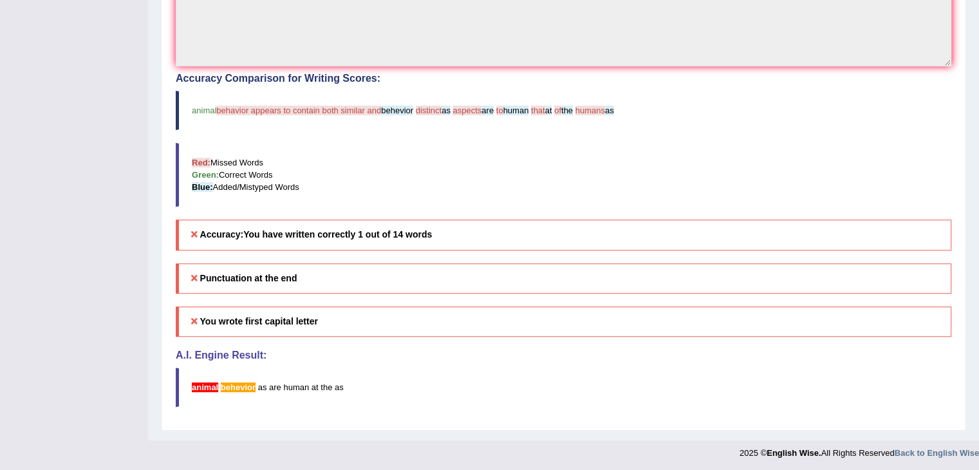
scroll to position [198, 0]
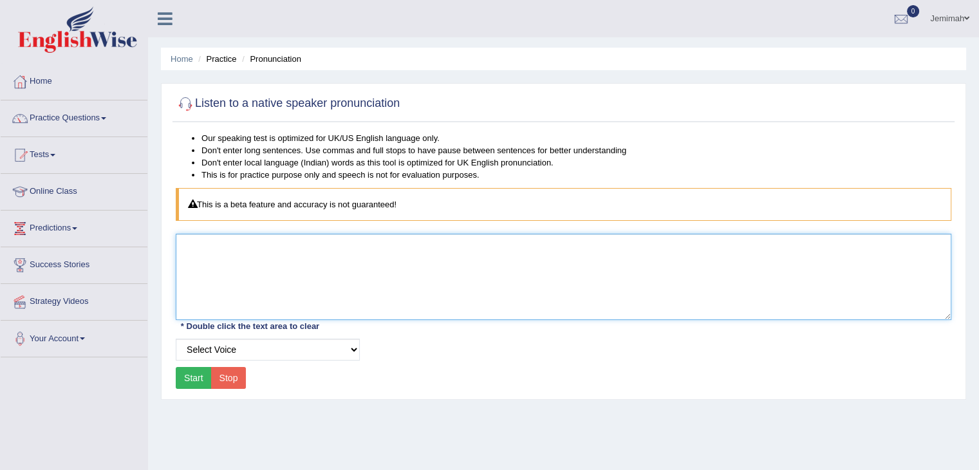
click at [268, 265] on textarea at bounding box center [564, 277] width 776 height 86
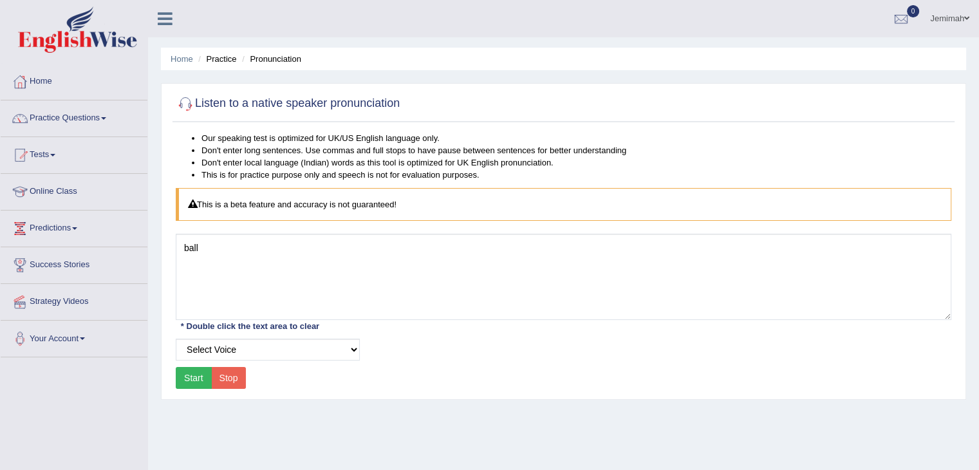
click at [195, 379] on button "Start" at bounding box center [194, 378] width 36 height 22
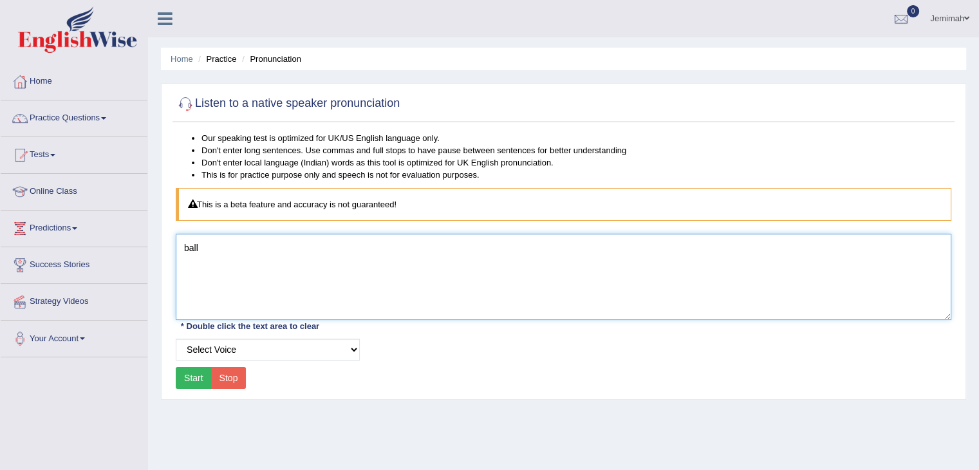
click at [201, 248] on textarea "ball" at bounding box center [564, 277] width 776 height 86
type textarea "b"
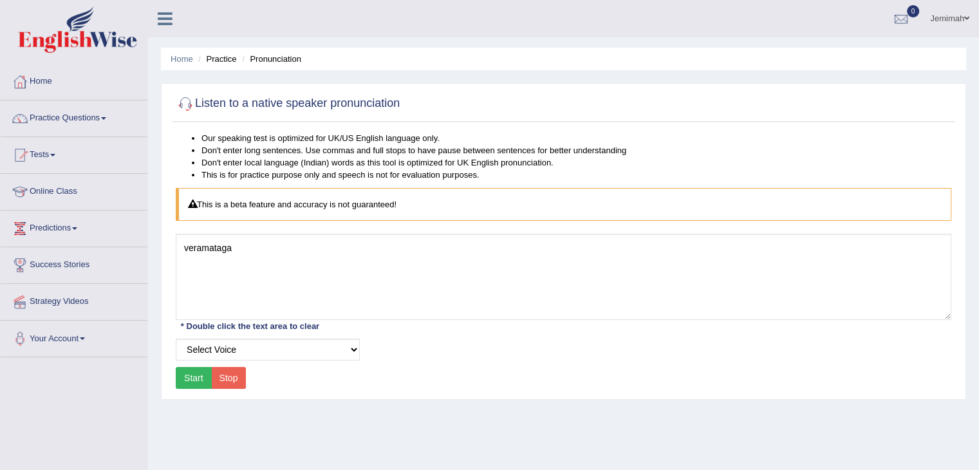
click at [188, 377] on button "Start" at bounding box center [194, 378] width 36 height 22
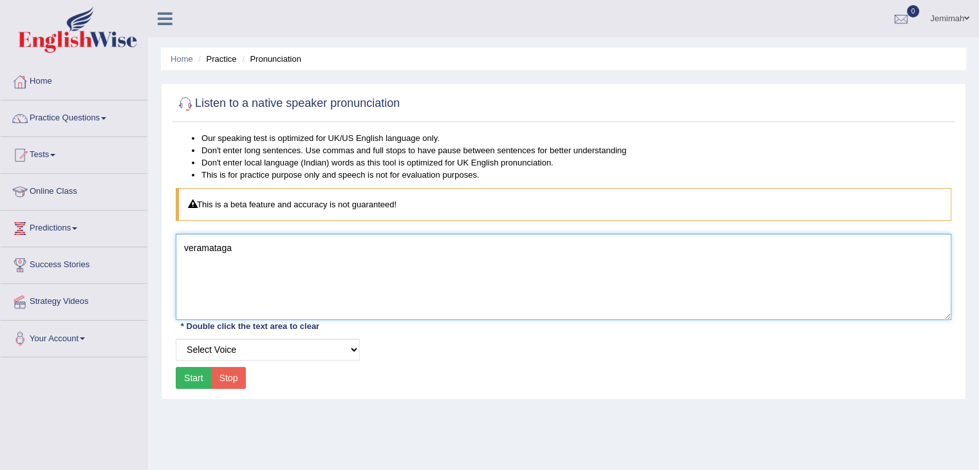
click at [245, 247] on textarea "veramataga" at bounding box center [564, 277] width 776 height 86
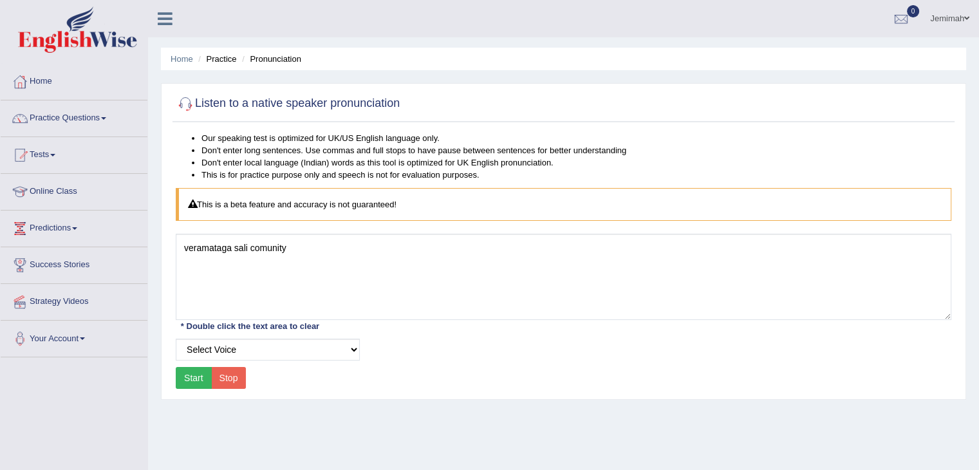
click at [196, 380] on button "Start" at bounding box center [194, 378] width 36 height 22
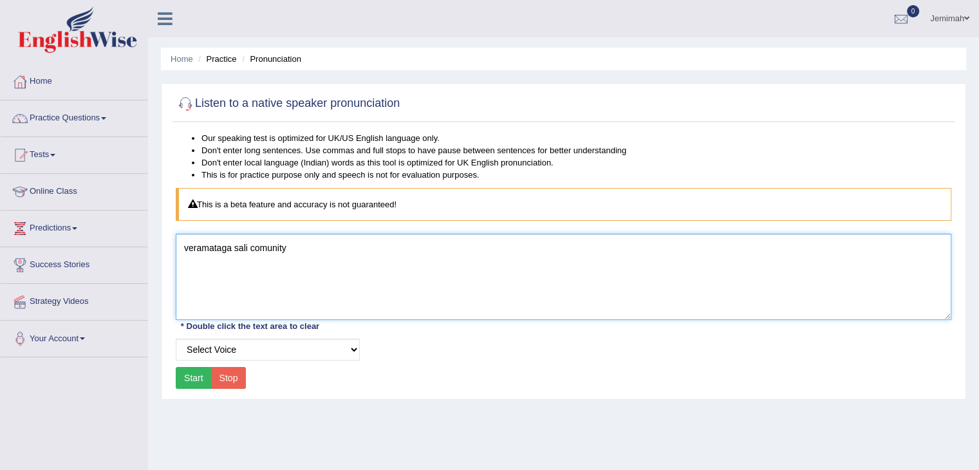
click at [312, 249] on textarea "veramataga sali comunity" at bounding box center [564, 277] width 776 height 86
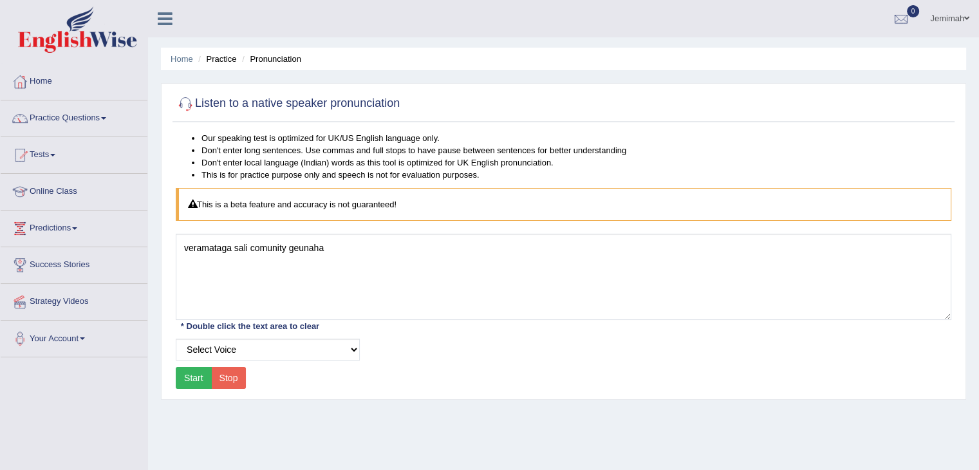
click at [194, 381] on button "Start" at bounding box center [194, 378] width 36 height 22
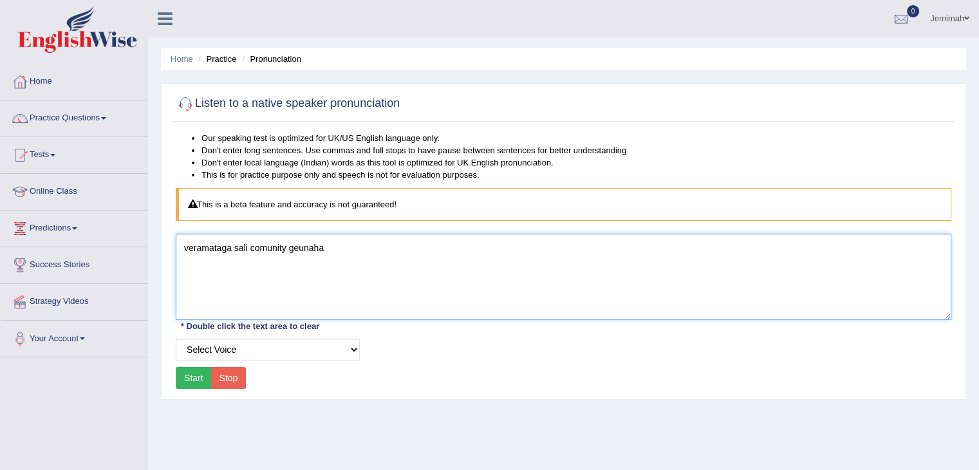
click at [293, 246] on textarea "veramataga sali comunity geunaha" at bounding box center [564, 277] width 776 height 86
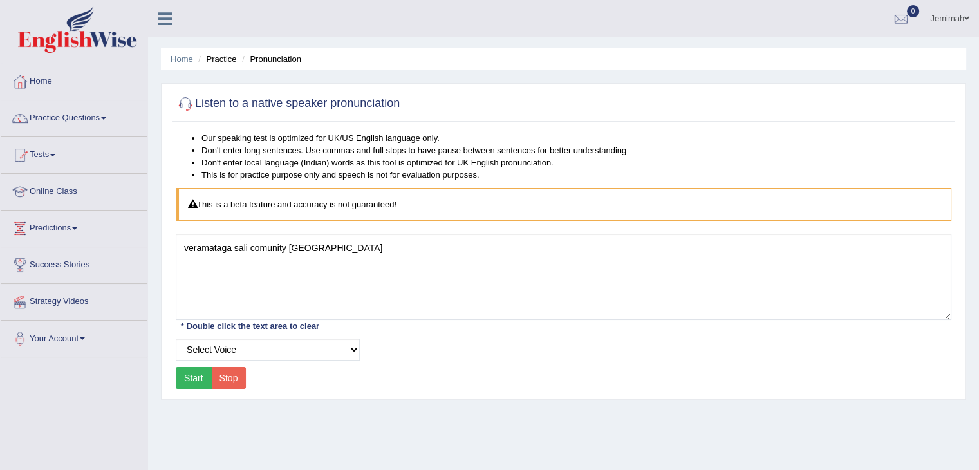
click at [200, 375] on button "Start" at bounding box center [194, 378] width 36 height 22
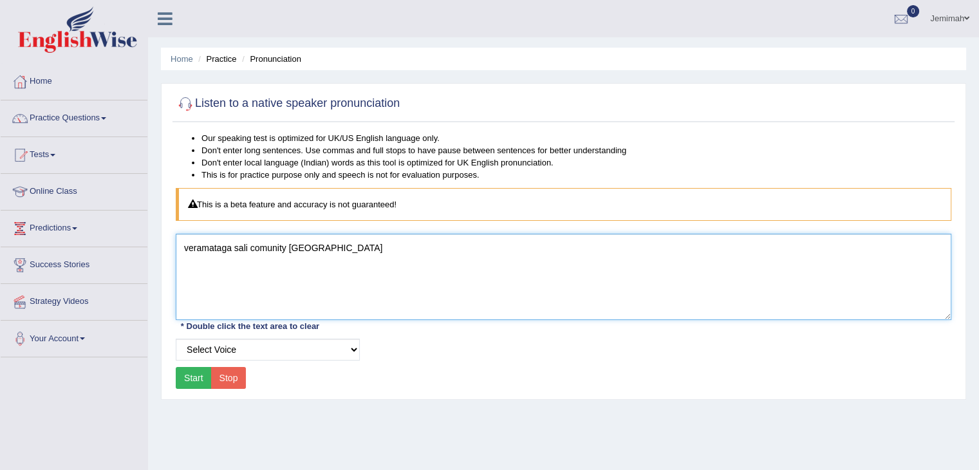
click at [325, 247] on textarea "veramataga sali comunity heunaha" at bounding box center [564, 277] width 776 height 86
type textarea "v"
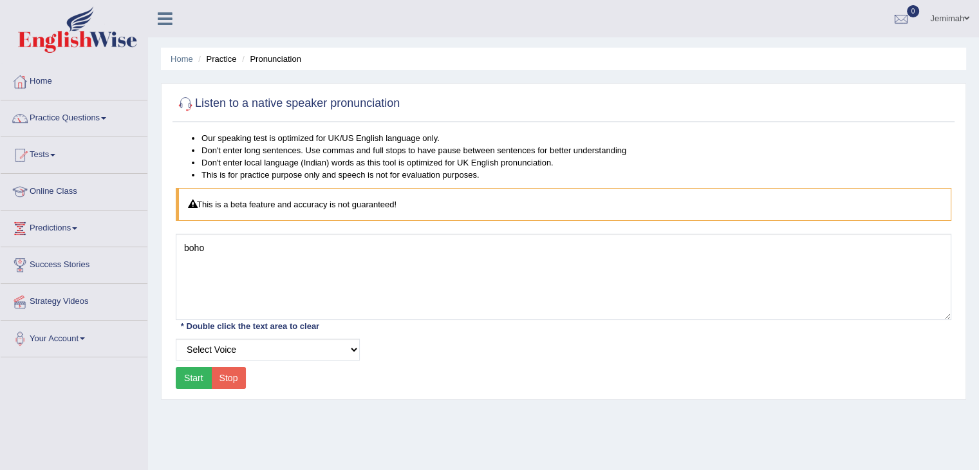
click at [195, 382] on button "Start" at bounding box center [194, 378] width 36 height 22
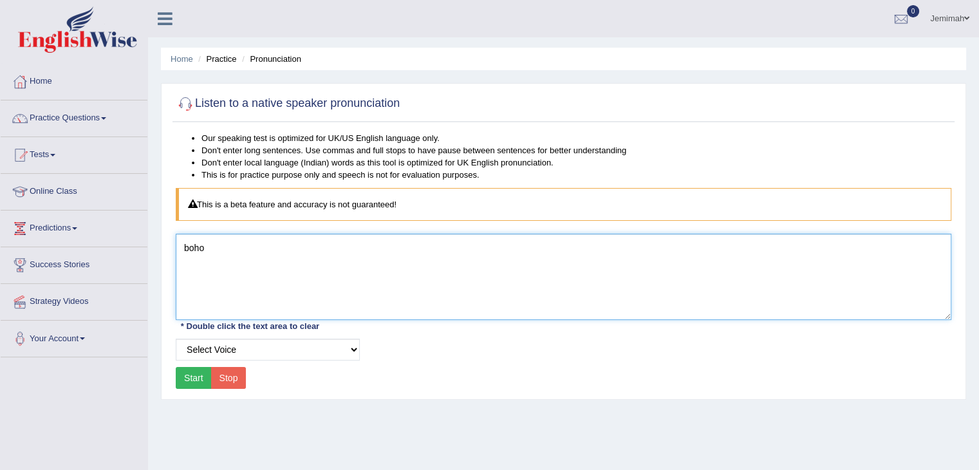
click at [206, 248] on textarea "boho" at bounding box center [564, 277] width 776 height 86
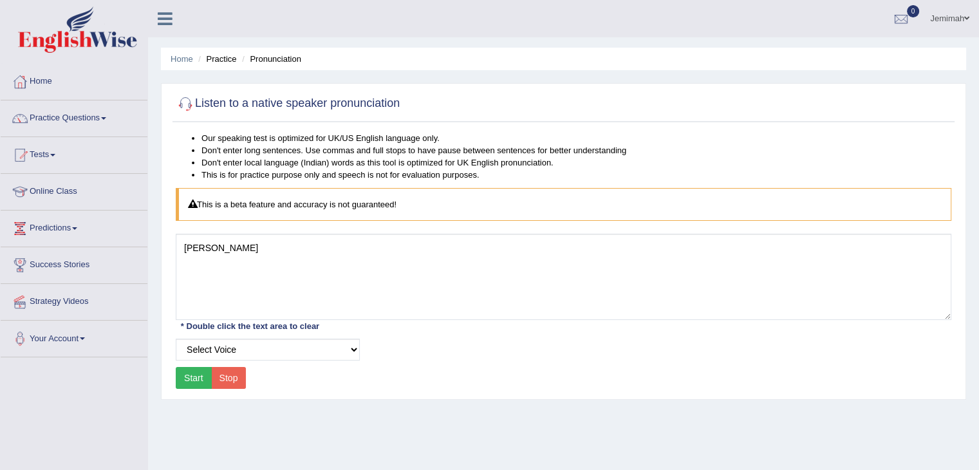
click at [196, 382] on button "Start" at bounding box center [194, 378] width 36 height 22
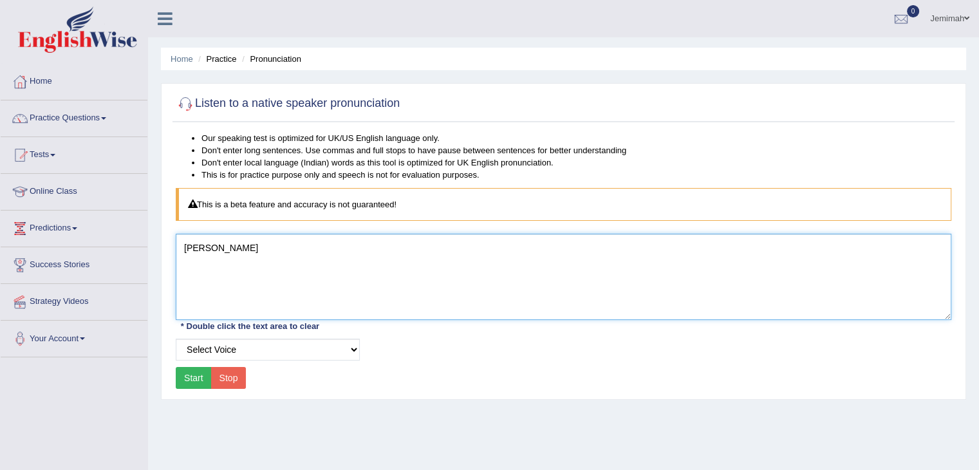
click at [238, 248] on textarea "bohomu jima" at bounding box center [564, 277] width 776 height 86
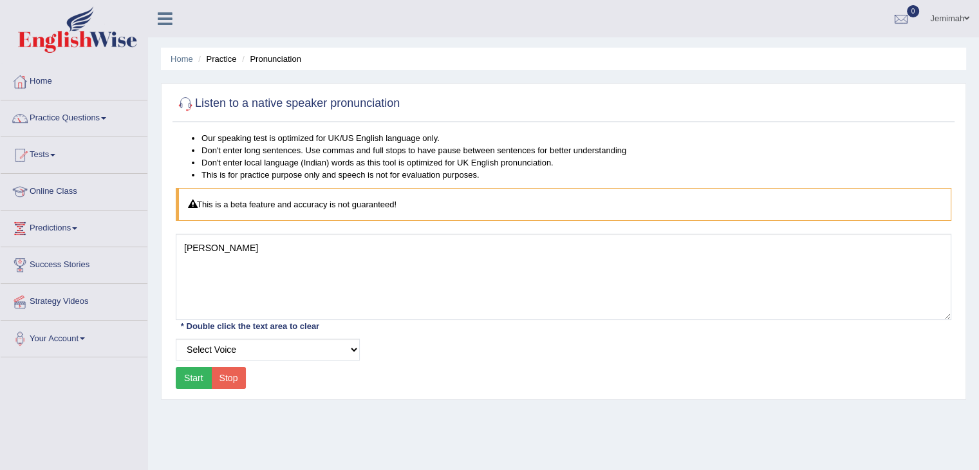
click at [201, 369] on button "Start" at bounding box center [194, 378] width 36 height 22
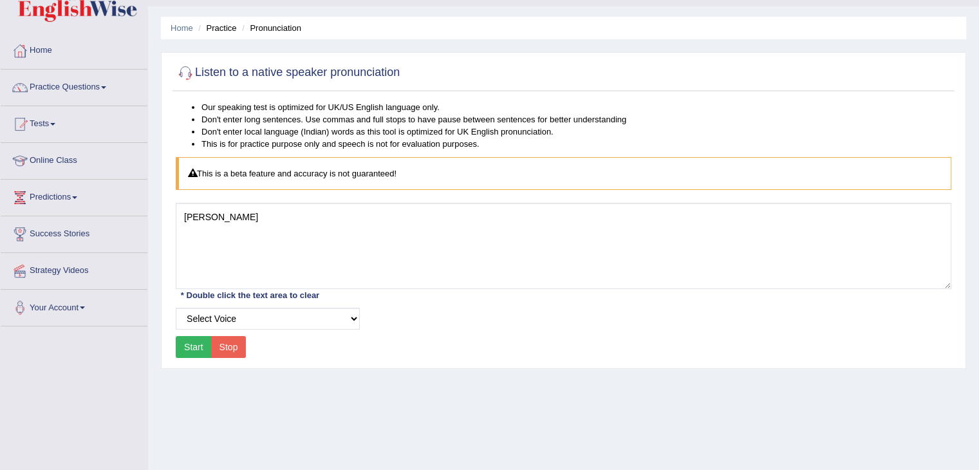
scroll to position [26, 0]
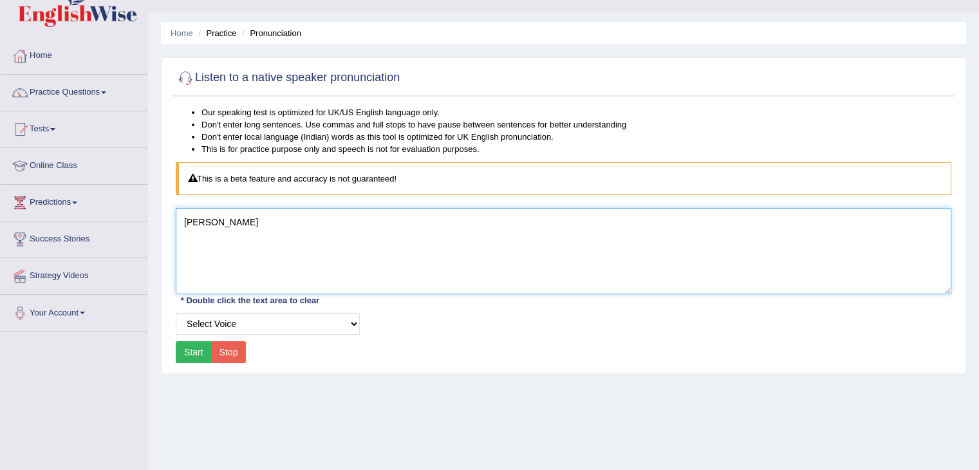
click at [250, 221] on textarea "bohomu loki" at bounding box center [564, 251] width 776 height 86
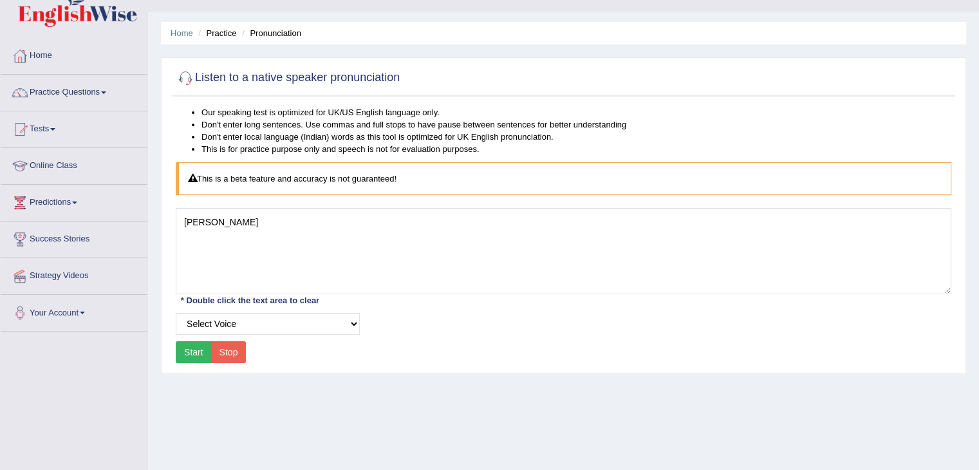
click at [196, 348] on button "Start" at bounding box center [194, 352] width 36 height 22
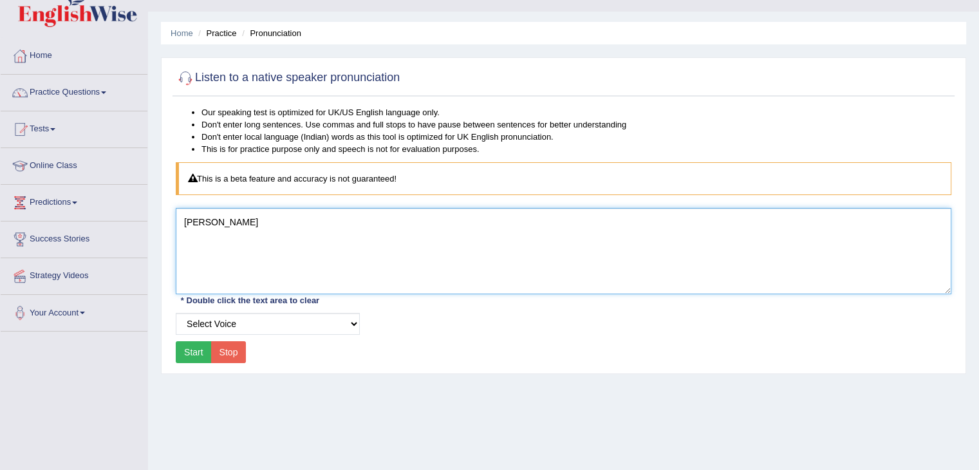
click at [257, 221] on textarea "bohomu loki tetelo" at bounding box center [564, 251] width 776 height 86
type textarea "b"
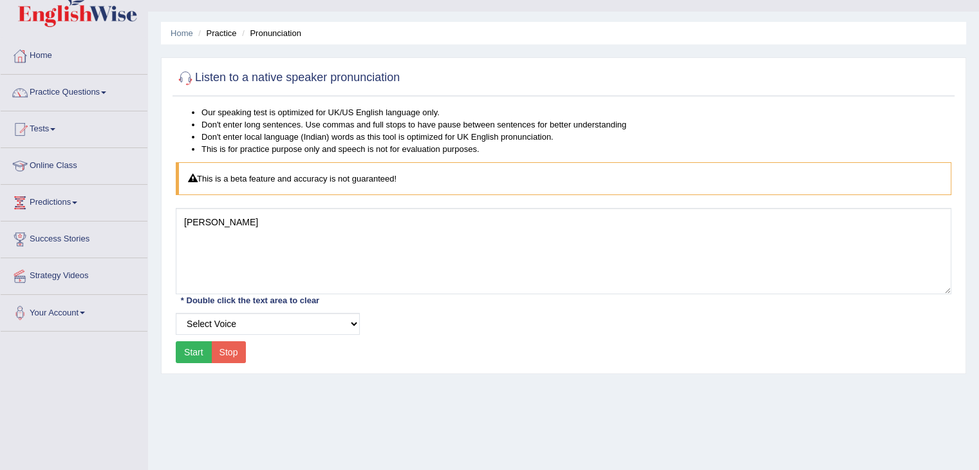
click at [203, 351] on button "Start" at bounding box center [194, 352] width 36 height 22
click at [201, 352] on button "Start" at bounding box center [194, 352] width 36 height 22
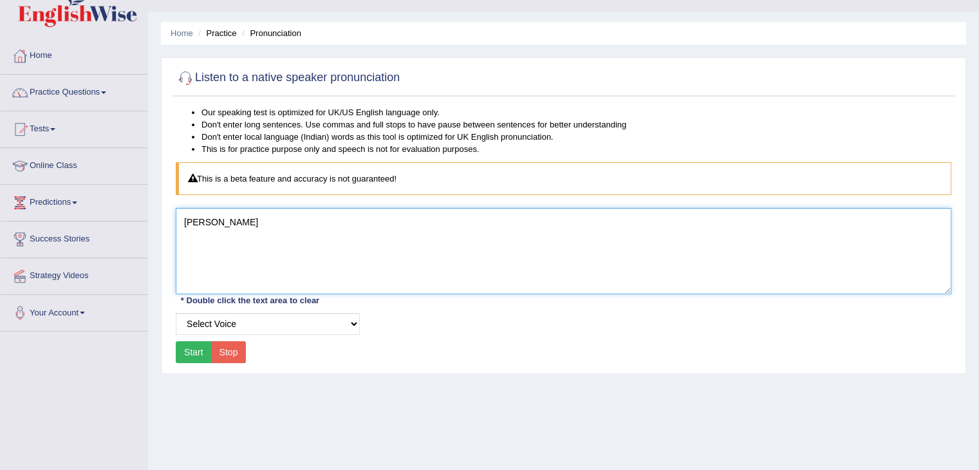
click at [239, 220] on textarea "belena boho" at bounding box center [564, 251] width 776 height 86
type textarea "b"
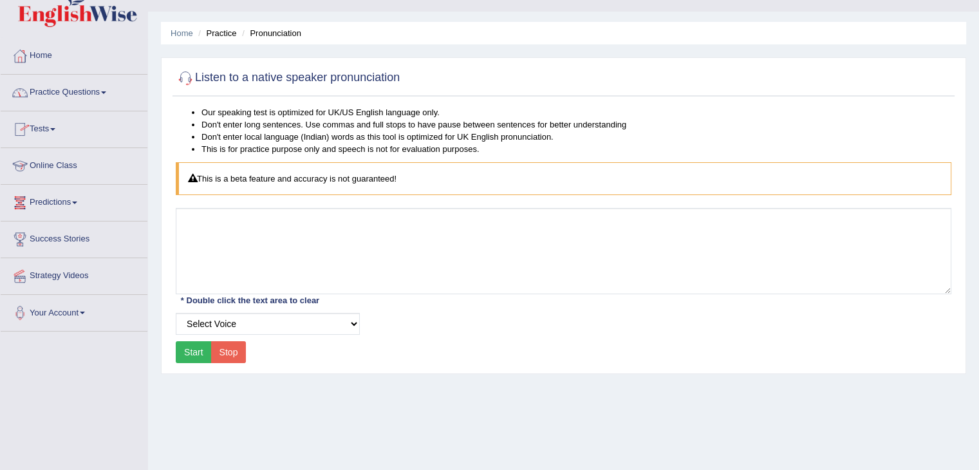
click at [102, 89] on link "Practice Questions" at bounding box center [74, 91] width 147 height 32
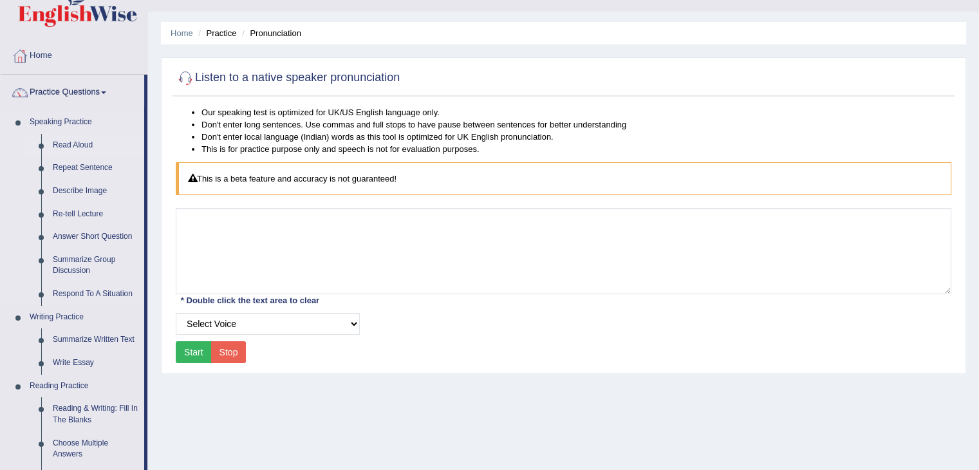
click at [75, 142] on link "Read Aloud" at bounding box center [95, 145] width 97 height 23
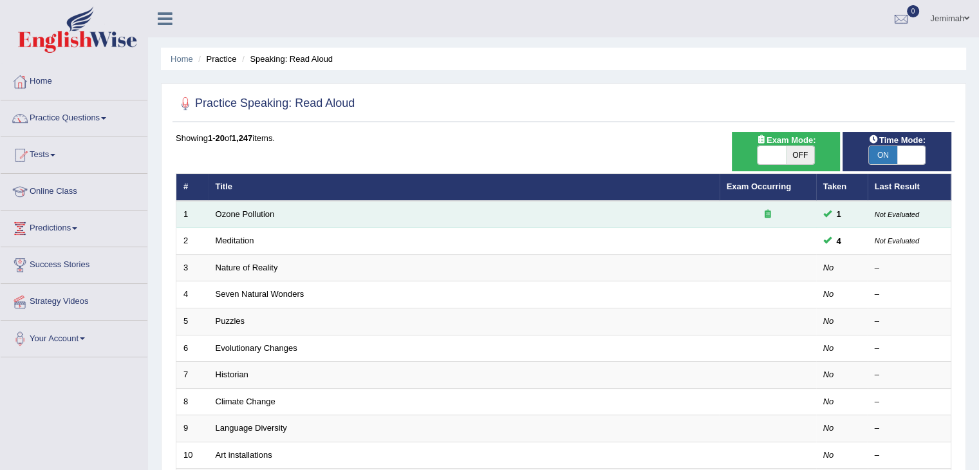
click at [282, 219] on td "Ozone Pollution" at bounding box center [464, 214] width 511 height 27
click at [260, 209] on link "Ozone Pollution" at bounding box center [245, 214] width 59 height 10
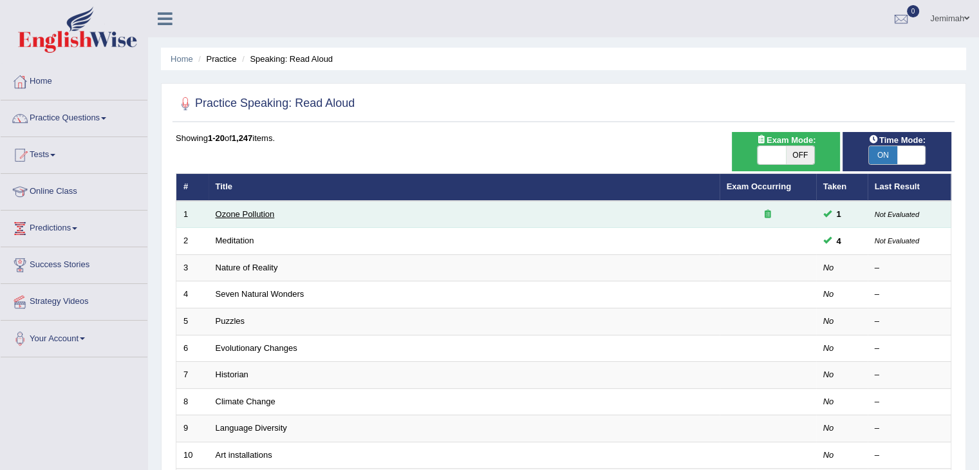
click at [260, 209] on link "Ozone Pollution" at bounding box center [245, 214] width 59 height 10
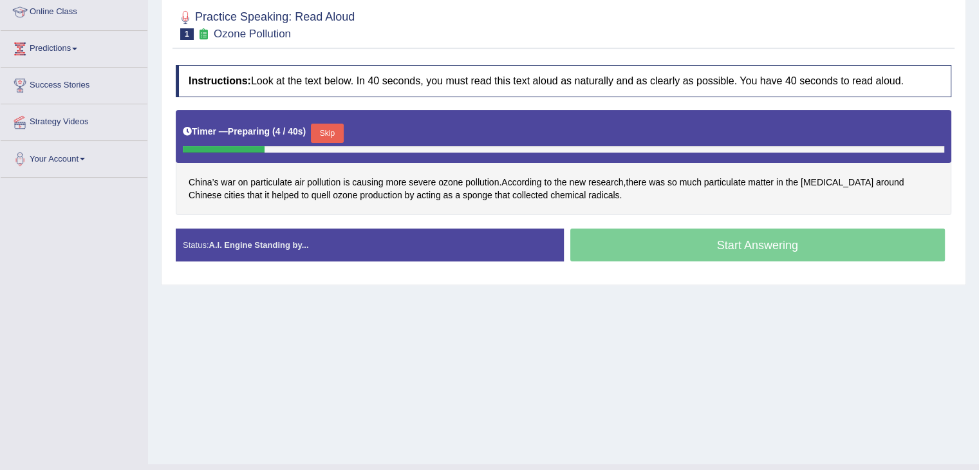
scroll to position [180, 0]
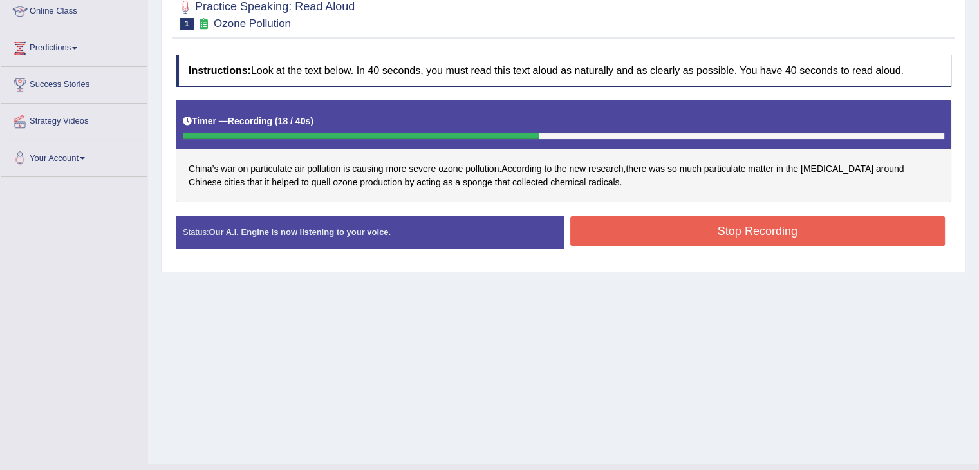
click at [803, 230] on button "Stop Recording" at bounding box center [757, 231] width 375 height 30
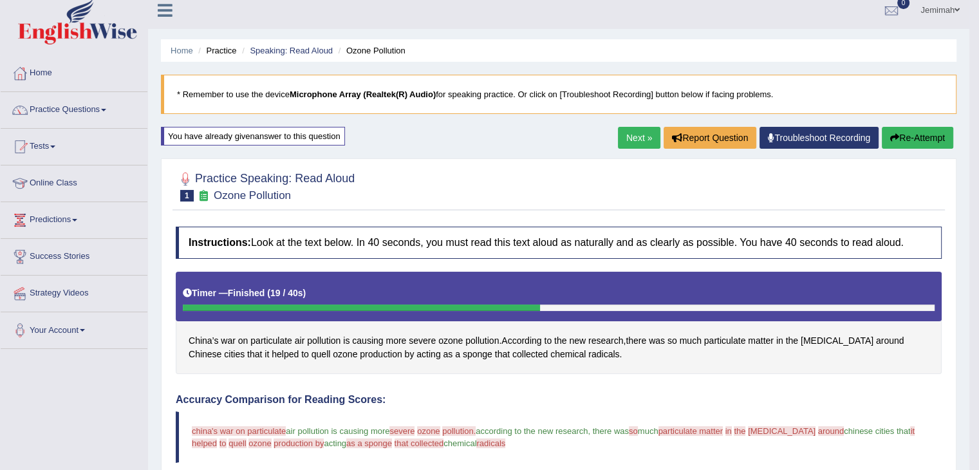
scroll to position [0, 0]
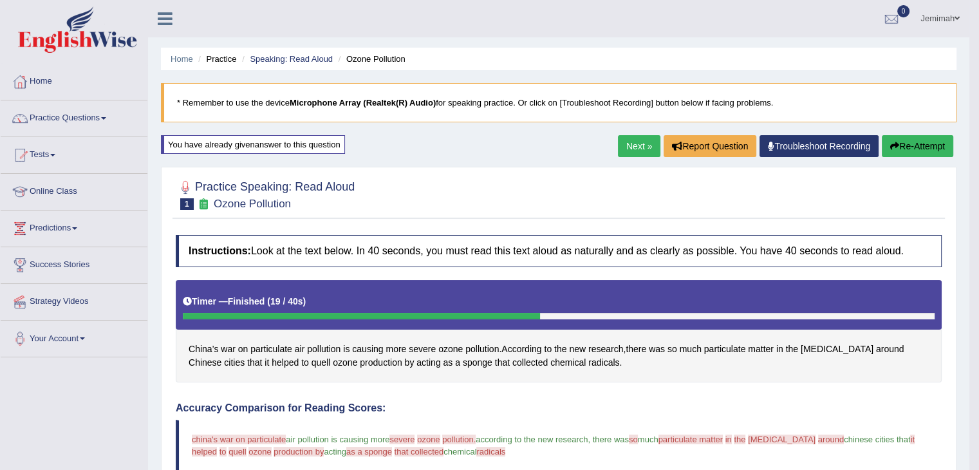
click at [628, 142] on link "Next »" at bounding box center [639, 146] width 42 height 22
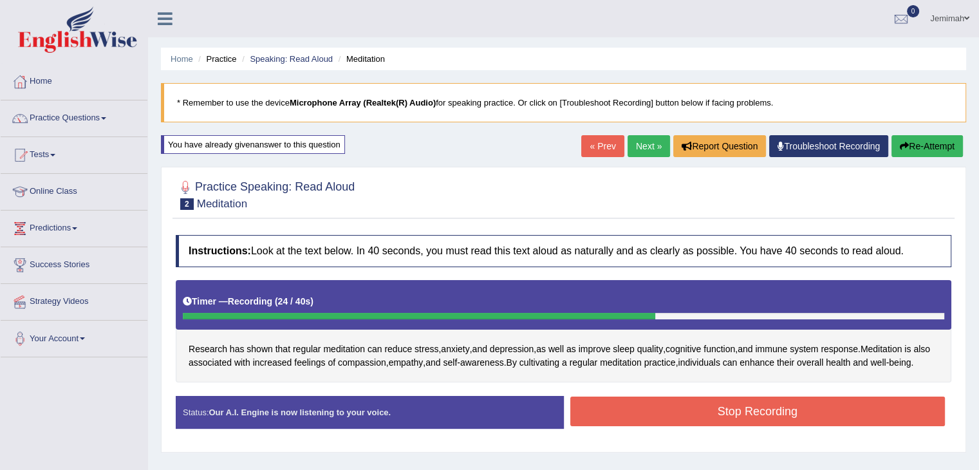
click at [792, 424] on button "Stop Recording" at bounding box center [757, 412] width 375 height 30
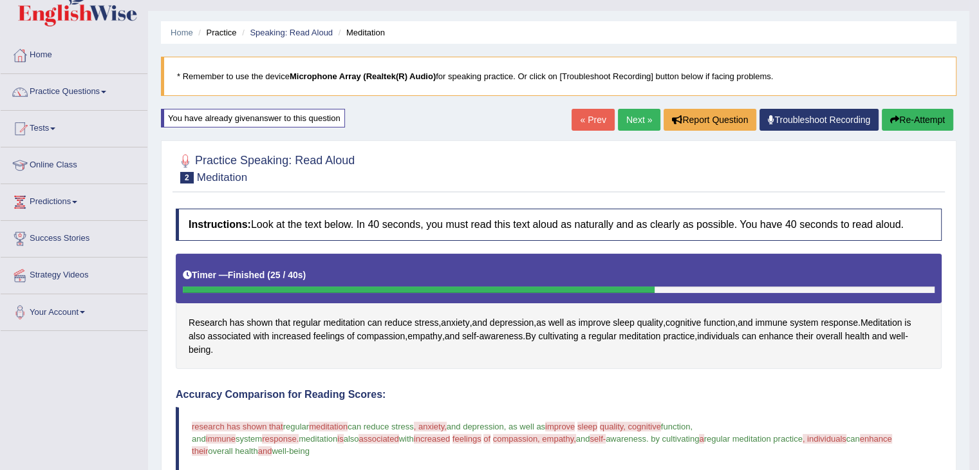
scroll to position [26, 0]
click at [632, 116] on link "Next »" at bounding box center [639, 120] width 42 height 22
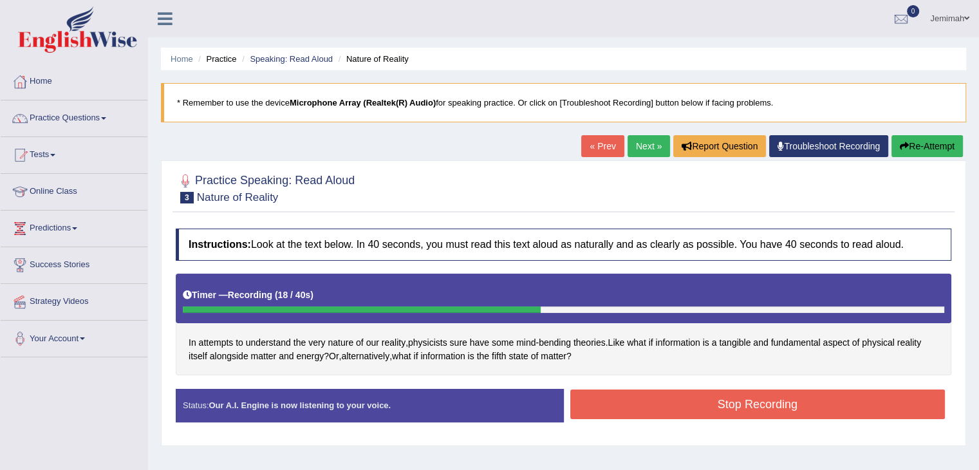
click at [685, 405] on button "Stop Recording" at bounding box center [757, 404] width 375 height 30
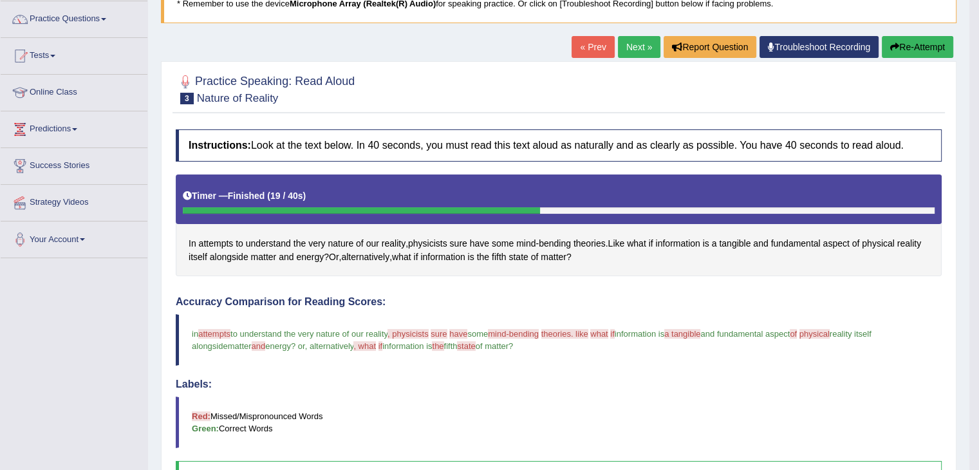
scroll to position [73, 0]
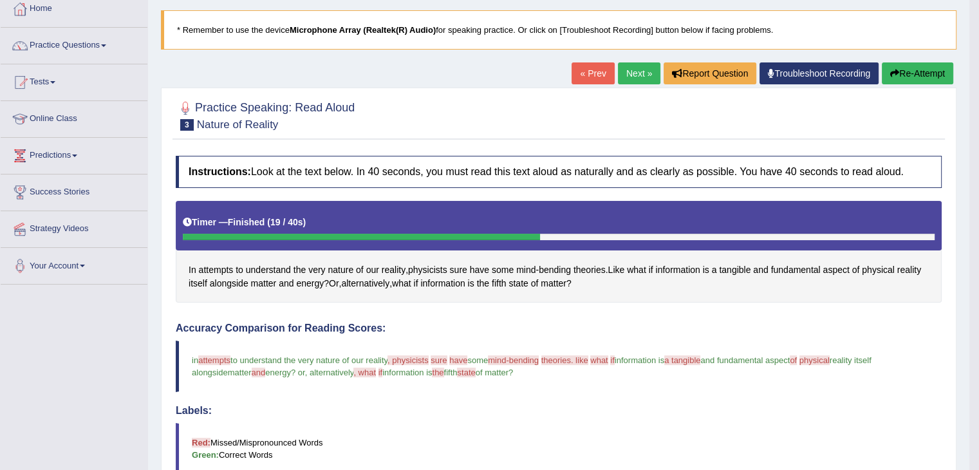
click at [633, 71] on link "Next »" at bounding box center [639, 73] width 42 height 22
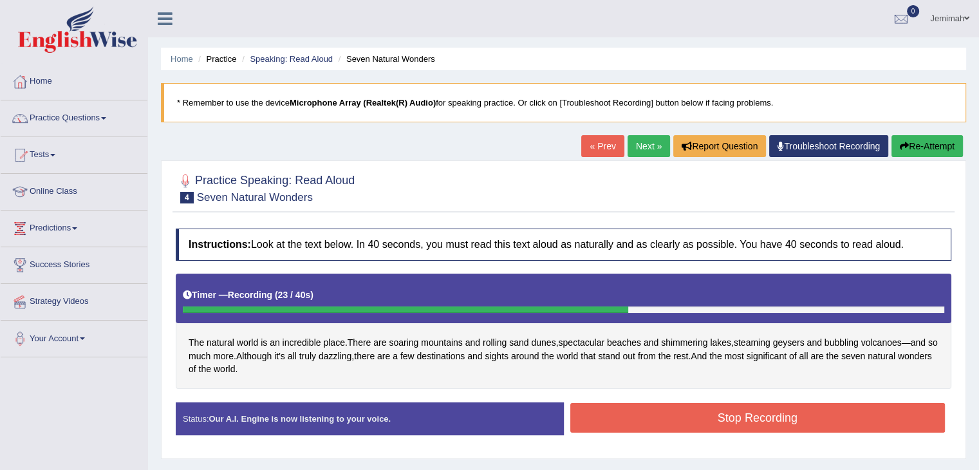
click at [724, 423] on button "Stop Recording" at bounding box center [757, 418] width 375 height 30
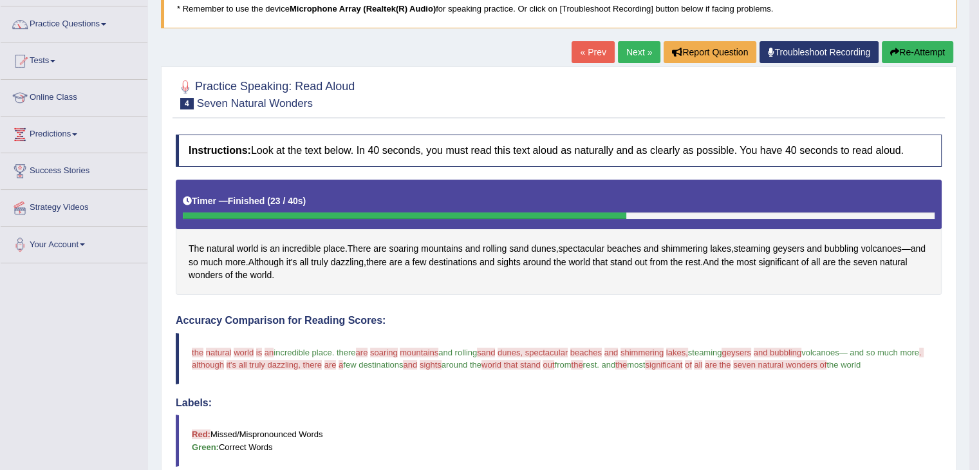
scroll to position [51, 0]
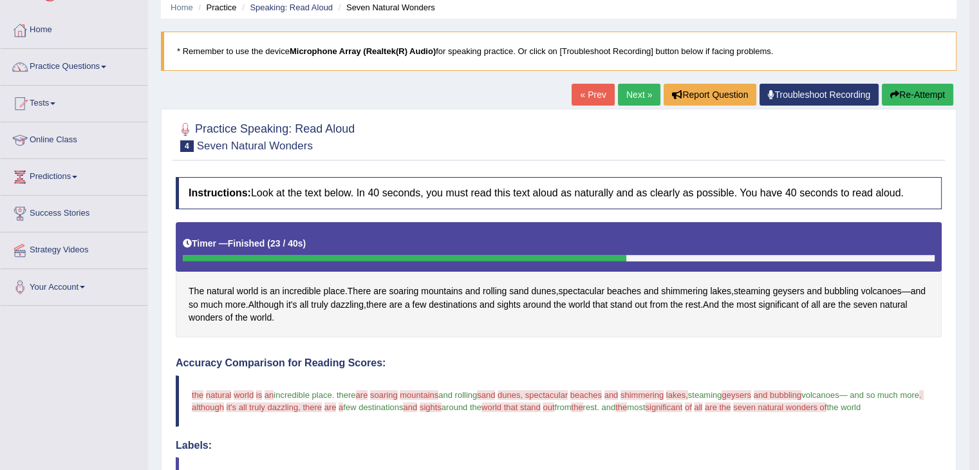
click at [633, 91] on link "Next »" at bounding box center [639, 95] width 42 height 22
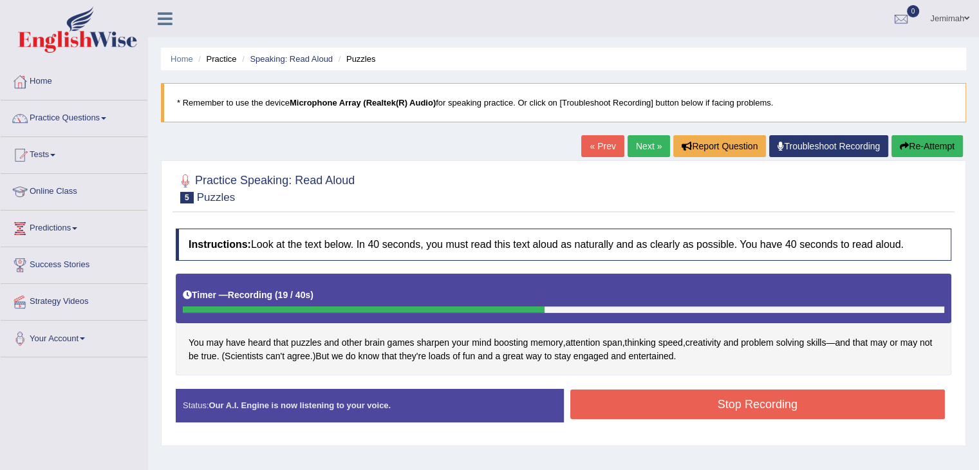
click at [718, 410] on button "Stop Recording" at bounding box center [757, 404] width 375 height 30
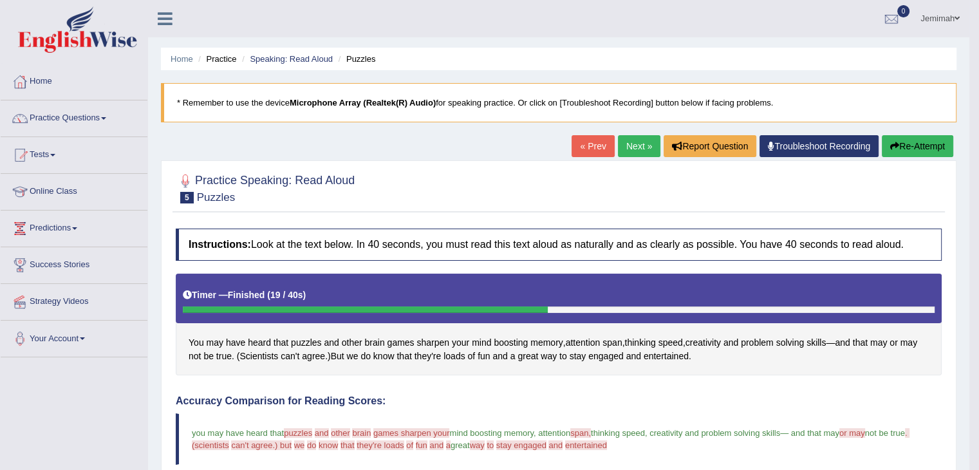
click at [976, 460] on body "Toggle navigation Home Practice Questions Speaking Practice Read Aloud Repeat S…" at bounding box center [489, 235] width 979 height 470
drag, startPoint x: 976, startPoint y: 460, endPoint x: 985, endPoint y: 462, distance: 9.4
click at [978, 462] on html "Toggle navigation Home Practice Questions Speaking Practice Read Aloud Repeat S…" at bounding box center [489, 235] width 979 height 470
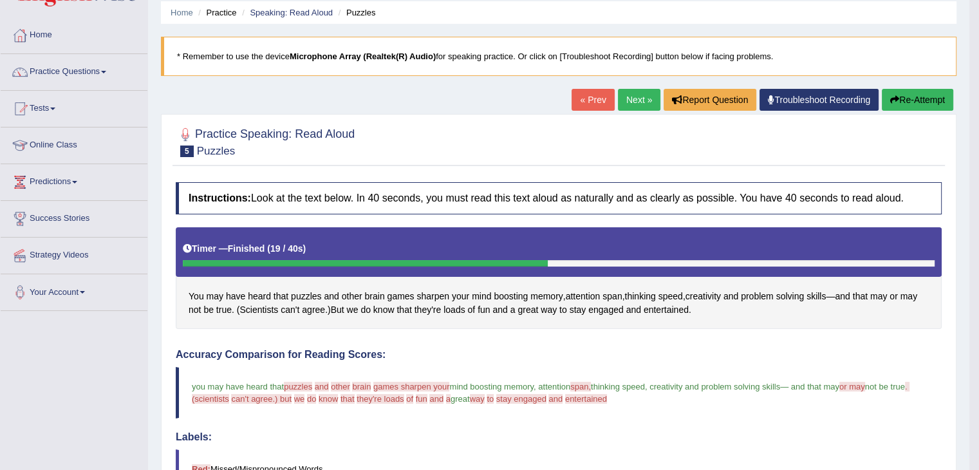
scroll to position [21, 0]
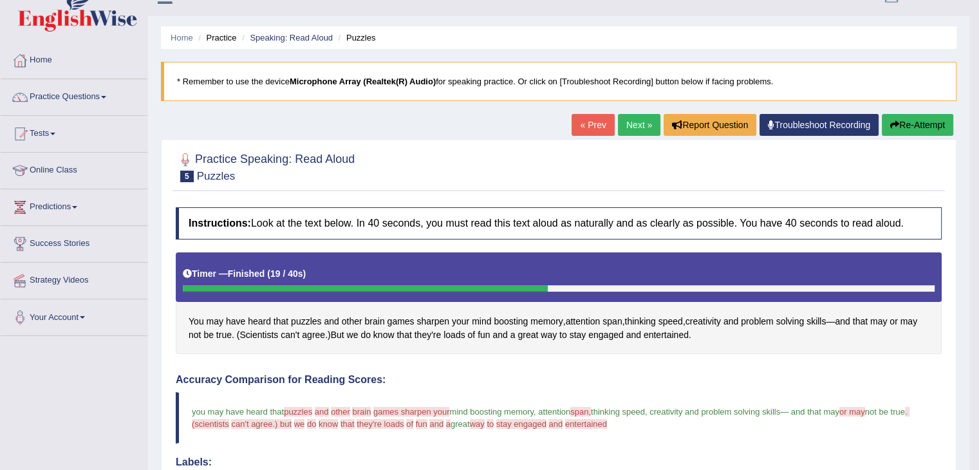
click at [637, 126] on link "Next »" at bounding box center [639, 125] width 42 height 22
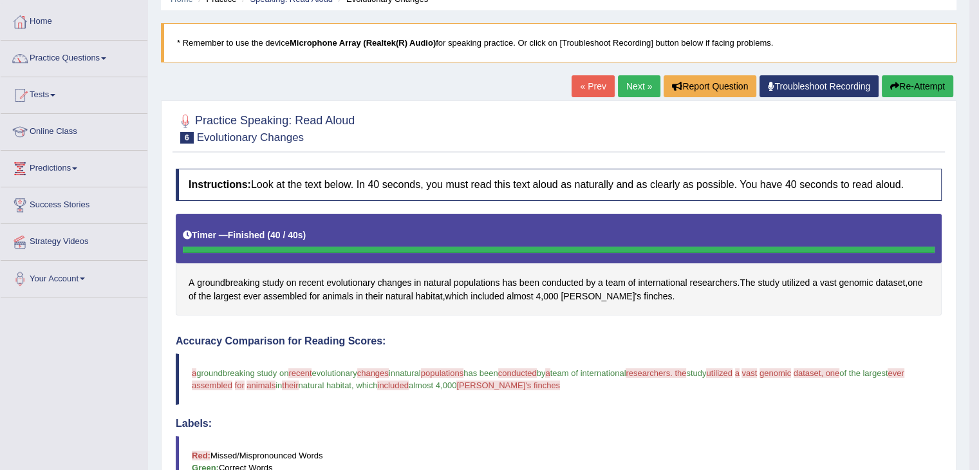
scroll to position [8, 0]
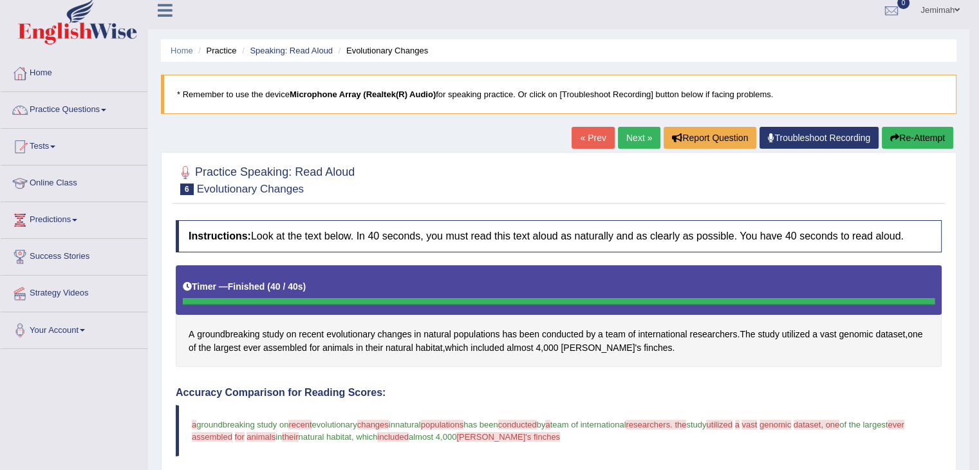
click at [633, 142] on link "Next »" at bounding box center [639, 138] width 42 height 22
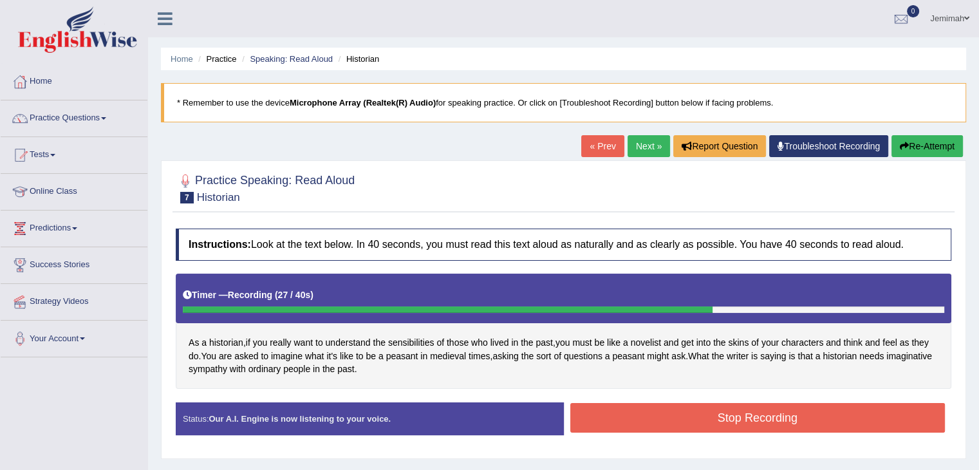
click at [751, 425] on button "Stop Recording" at bounding box center [757, 418] width 375 height 30
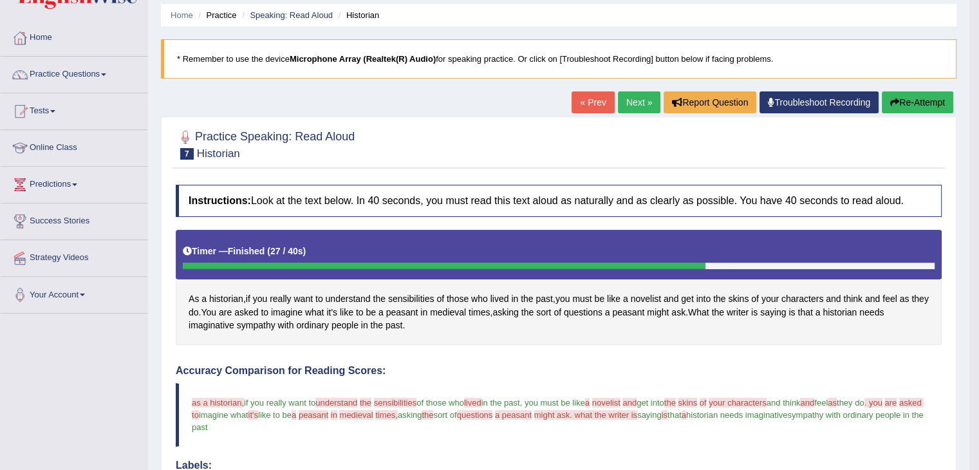
scroll to position [26, 0]
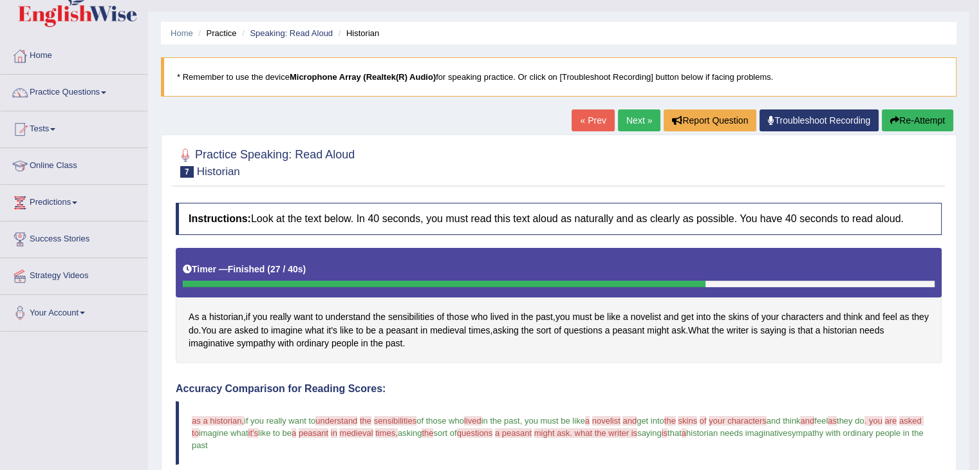
click at [623, 114] on link "Next »" at bounding box center [639, 120] width 42 height 22
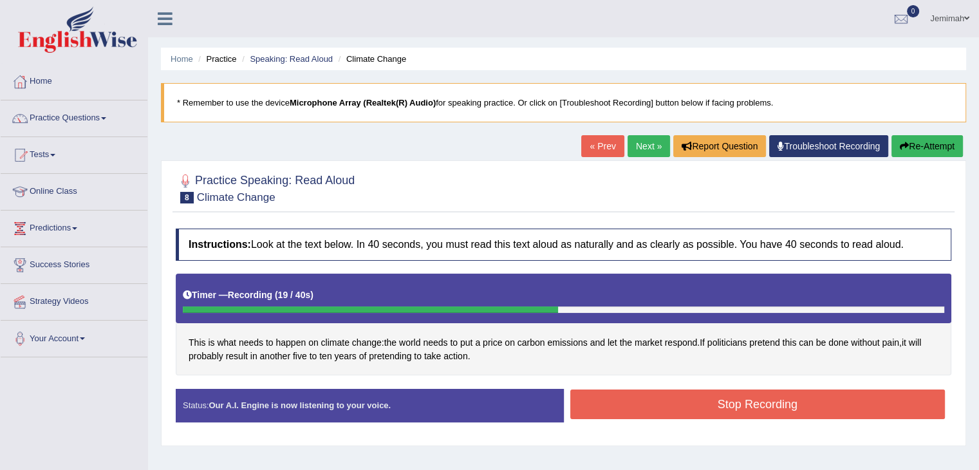
click at [725, 407] on button "Stop Recording" at bounding box center [757, 404] width 375 height 30
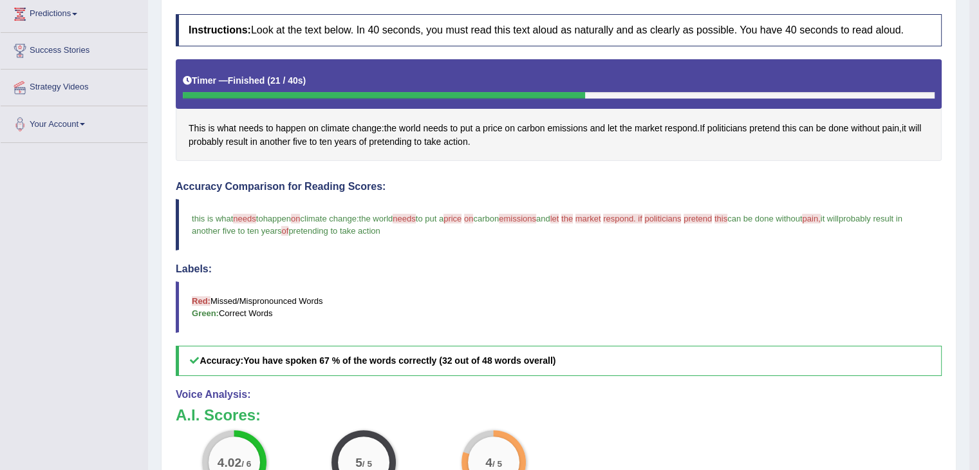
scroll to position [103, 0]
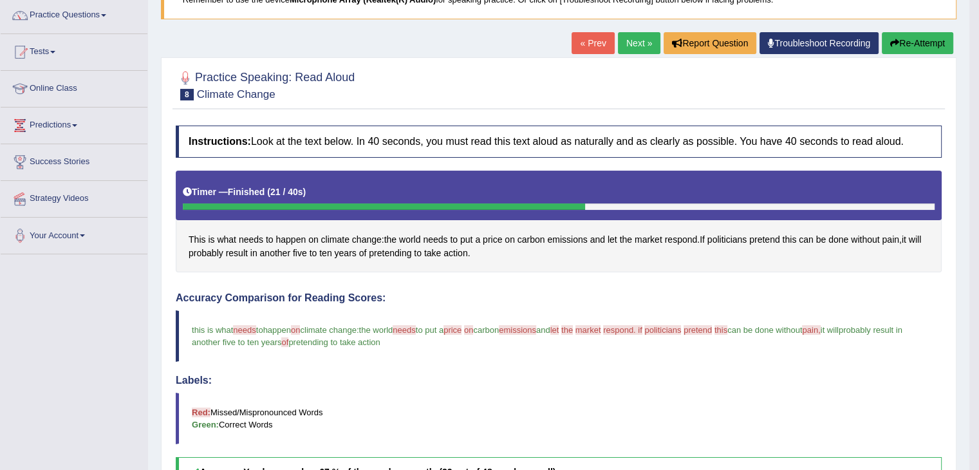
click at [641, 42] on link "Next »" at bounding box center [639, 43] width 42 height 22
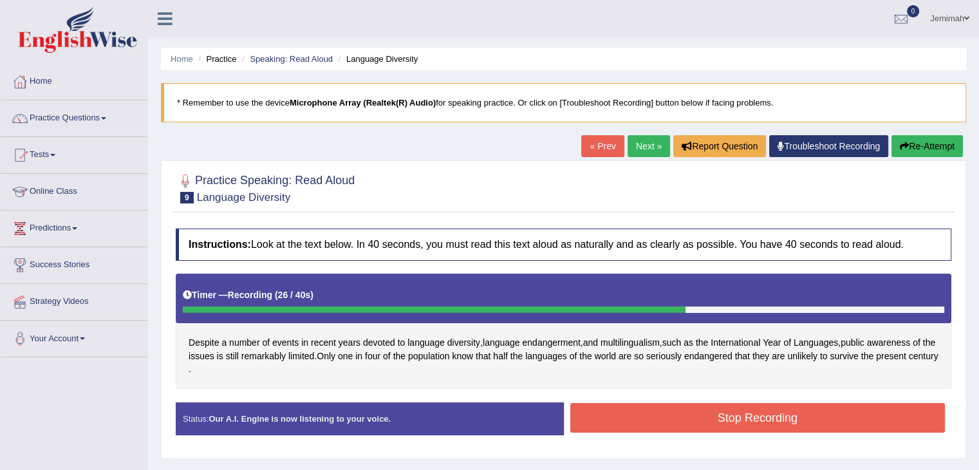
click at [790, 405] on button "Stop Recording" at bounding box center [757, 418] width 375 height 30
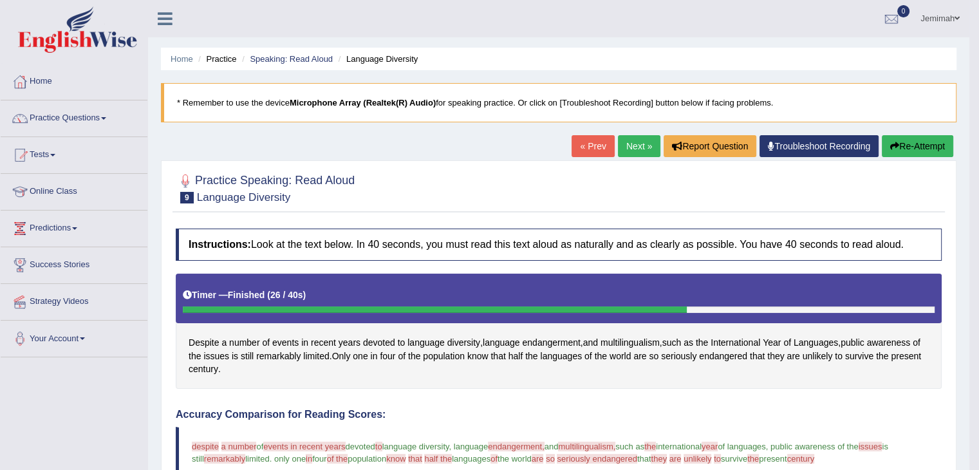
click at [975, 458] on body "Toggle navigation Home Practice Questions Speaking Practice Read Aloud Repeat S…" at bounding box center [489, 235] width 979 height 470
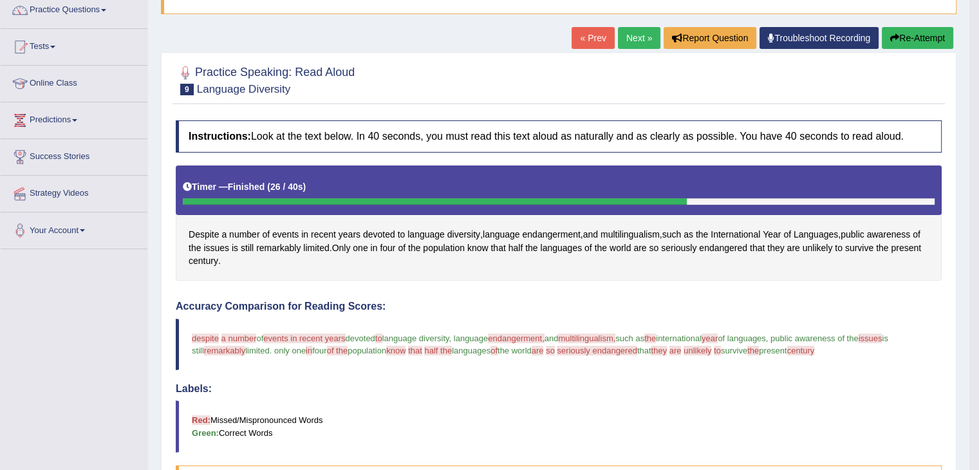
scroll to position [103, 0]
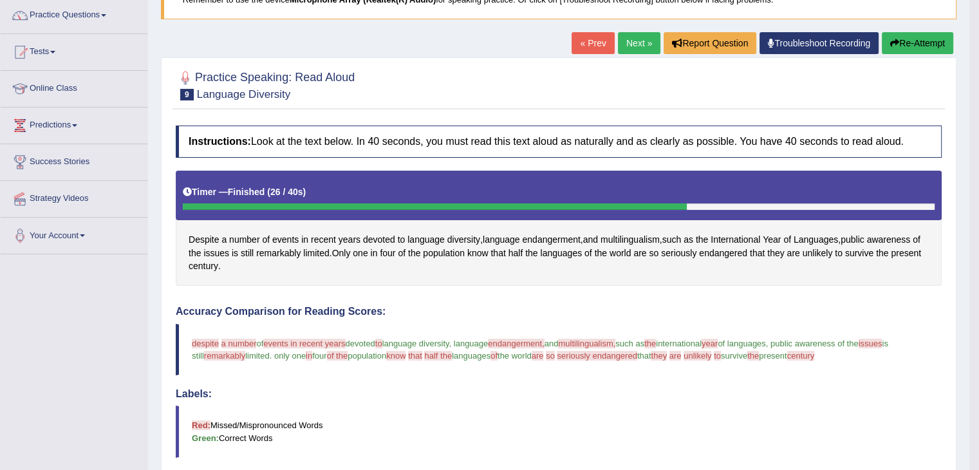
click at [931, 42] on button "Re-Attempt" at bounding box center [917, 43] width 71 height 22
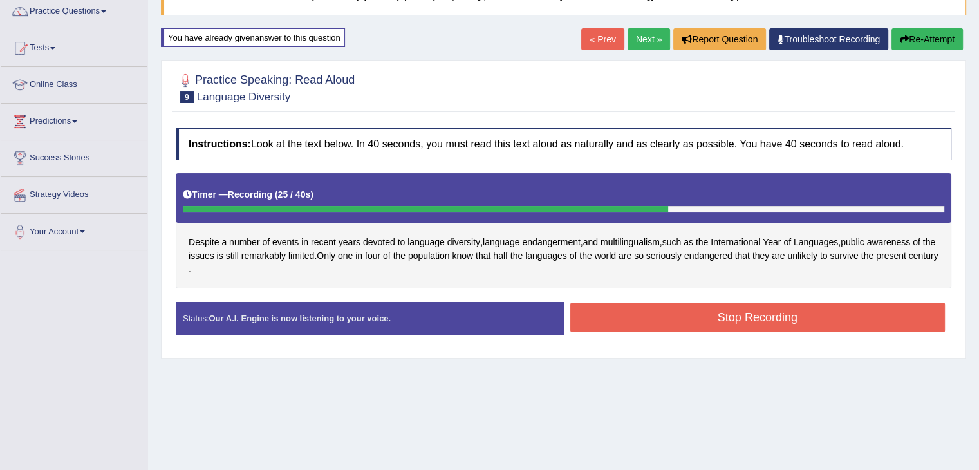
click at [803, 326] on button "Stop Recording" at bounding box center [757, 318] width 375 height 30
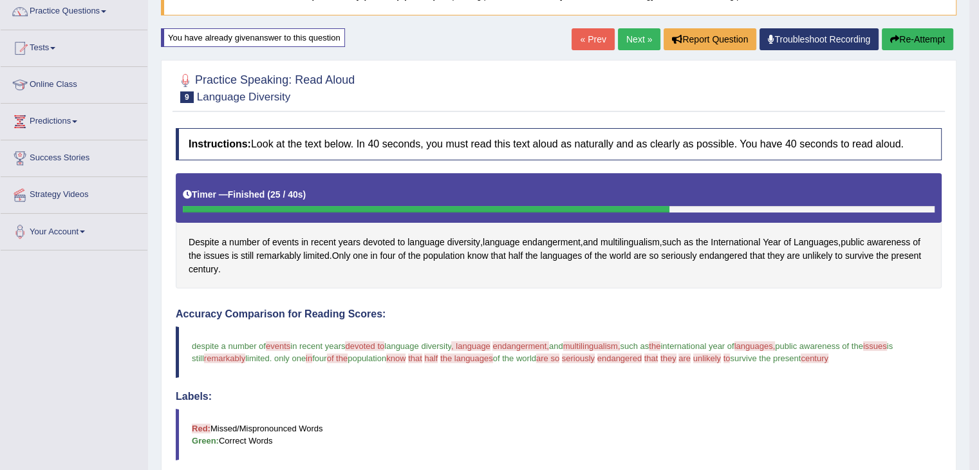
click at [912, 395] on h4 "Labels:" at bounding box center [559, 397] width 766 height 12
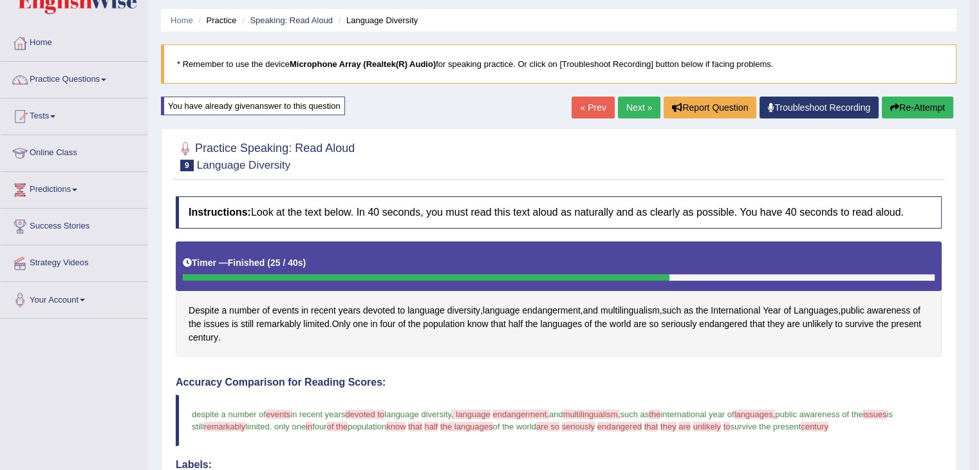
scroll to position [13, 0]
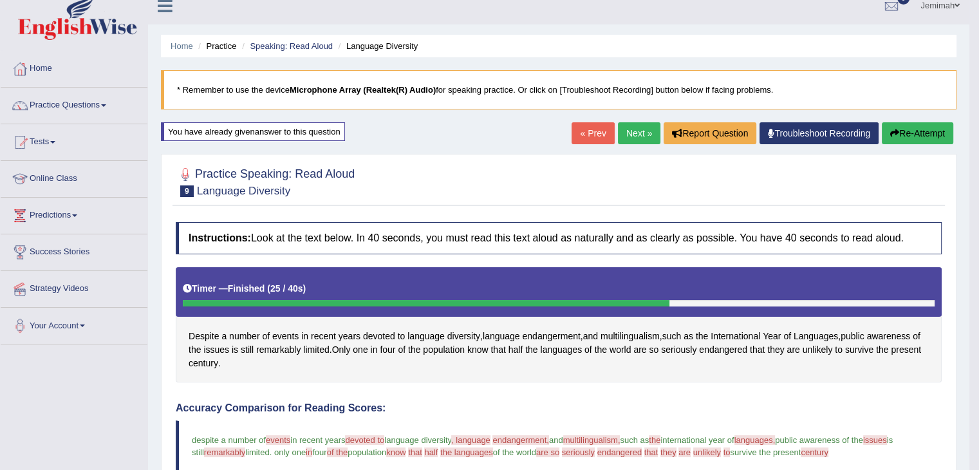
click at [637, 132] on link "Next »" at bounding box center [639, 133] width 42 height 22
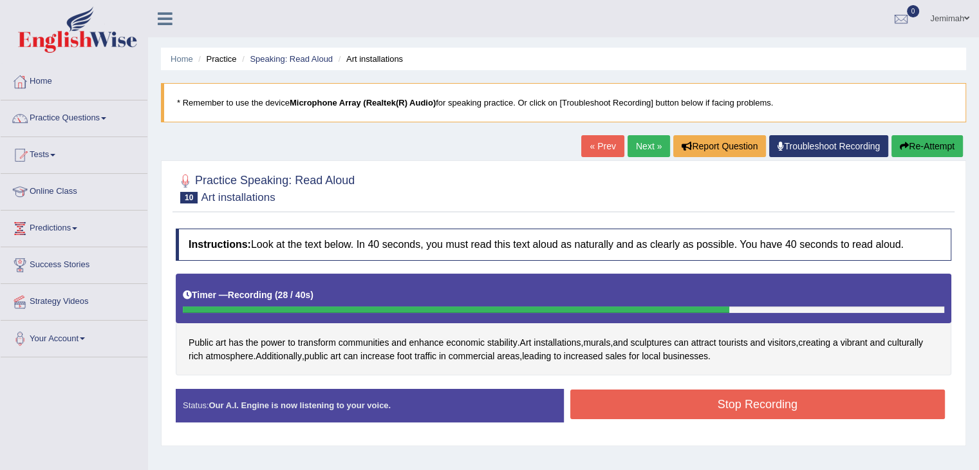
click at [753, 402] on button "Stop Recording" at bounding box center [757, 404] width 375 height 30
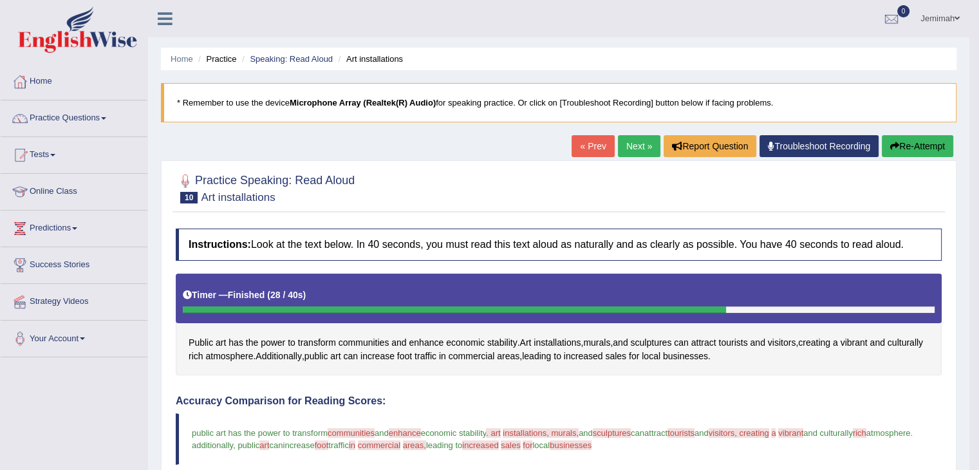
click at [902, 145] on button "Re-Attempt" at bounding box center [917, 146] width 71 height 22
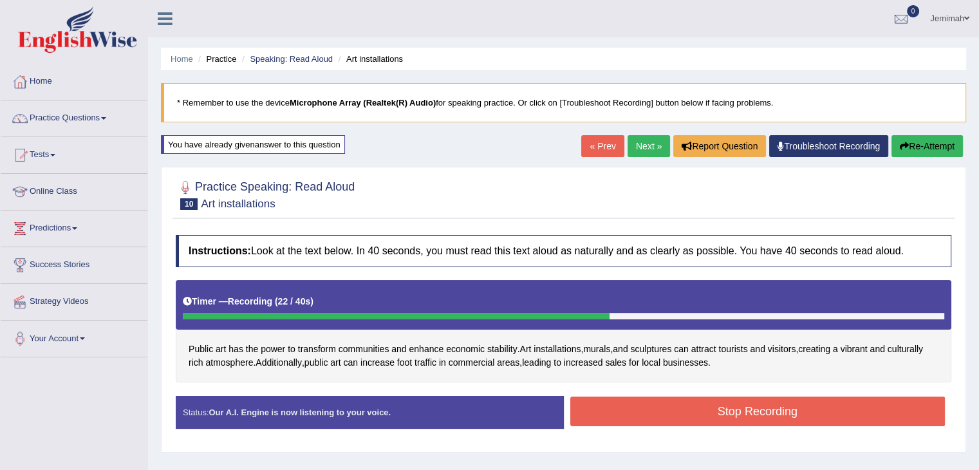
click at [762, 407] on button "Stop Recording" at bounding box center [757, 412] width 375 height 30
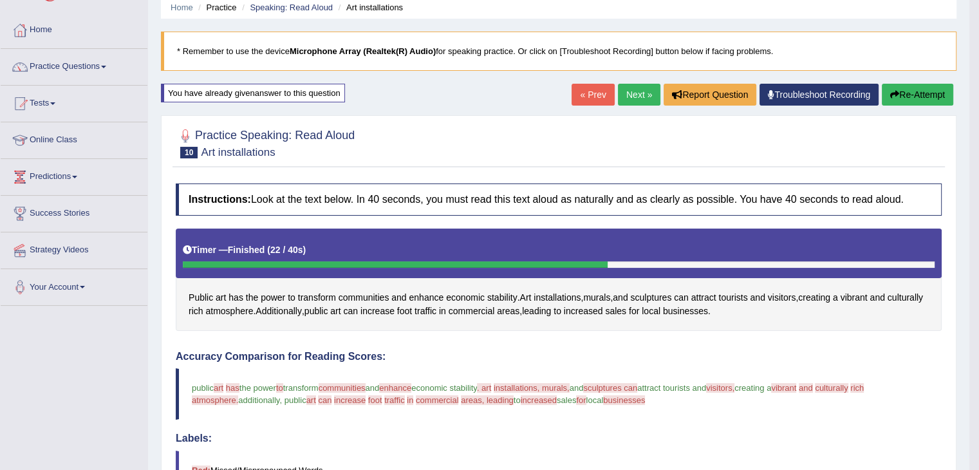
scroll to position [8, 0]
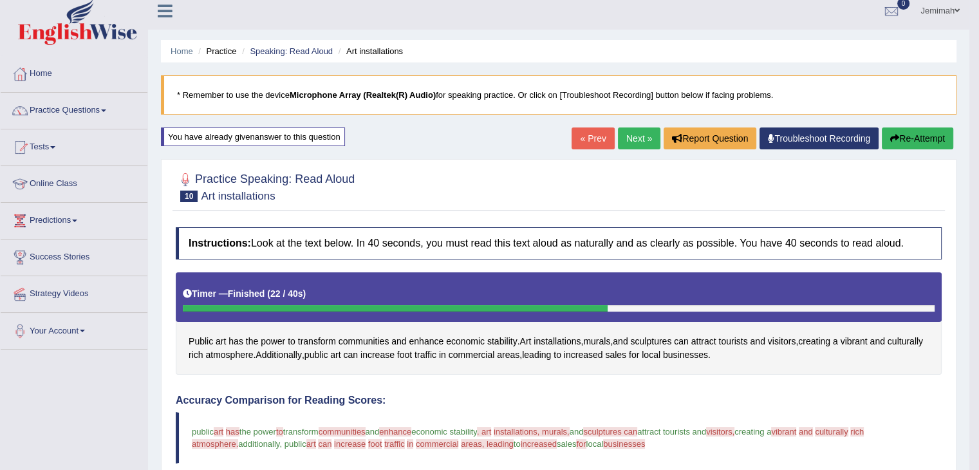
click at [637, 136] on link "Next »" at bounding box center [639, 138] width 42 height 22
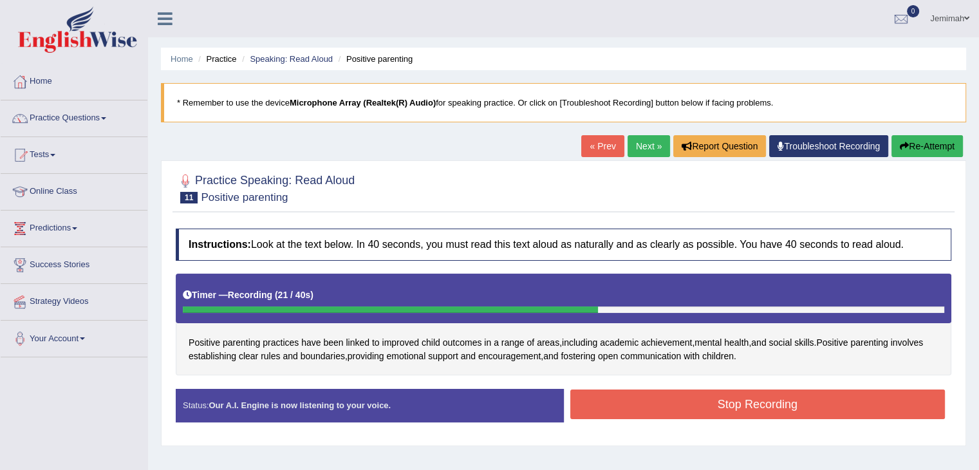
click at [700, 406] on button "Stop Recording" at bounding box center [757, 404] width 375 height 30
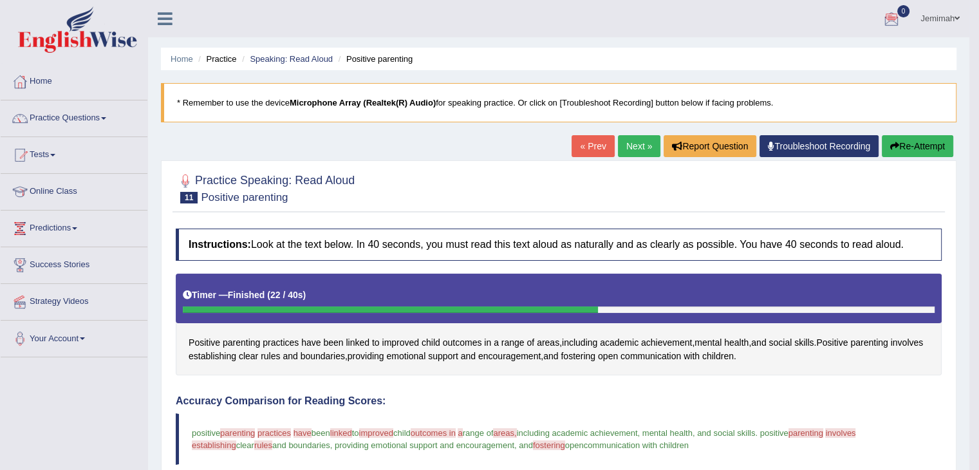
click at [626, 140] on link "Next »" at bounding box center [639, 146] width 42 height 22
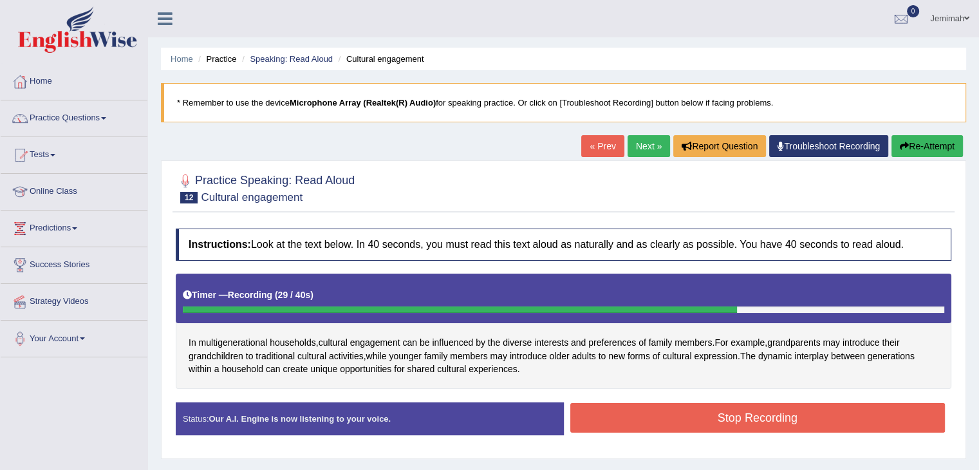
click at [664, 411] on button "Stop Recording" at bounding box center [757, 418] width 375 height 30
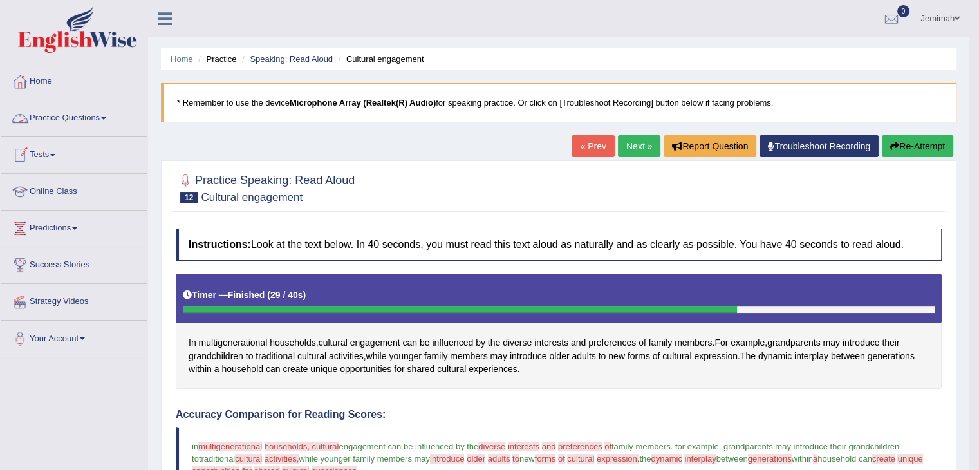
click at [105, 117] on link "Practice Questions" at bounding box center [74, 116] width 147 height 32
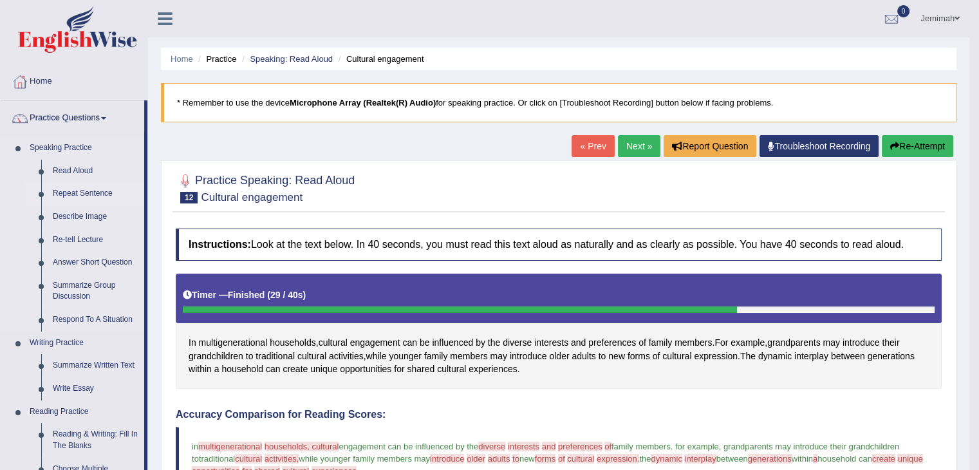
click at [74, 189] on link "Repeat Sentence" at bounding box center [95, 193] width 97 height 23
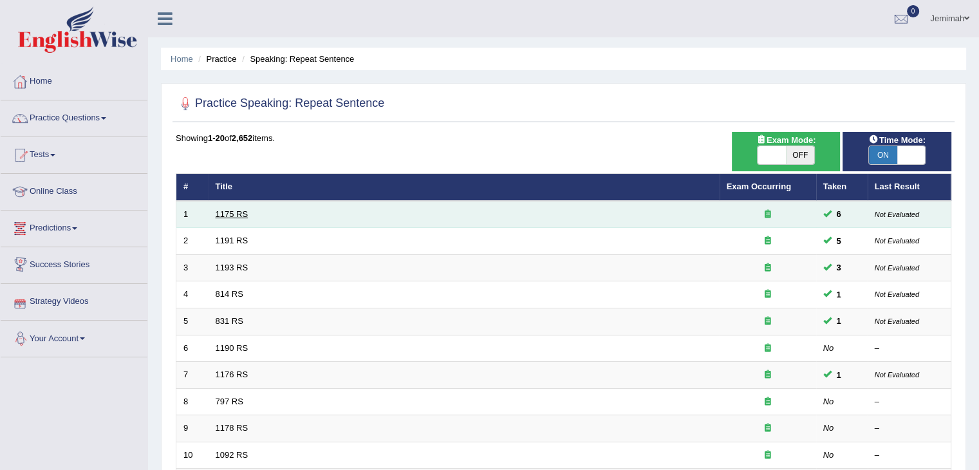
click at [241, 212] on link "1175 RS" at bounding box center [232, 214] width 33 height 10
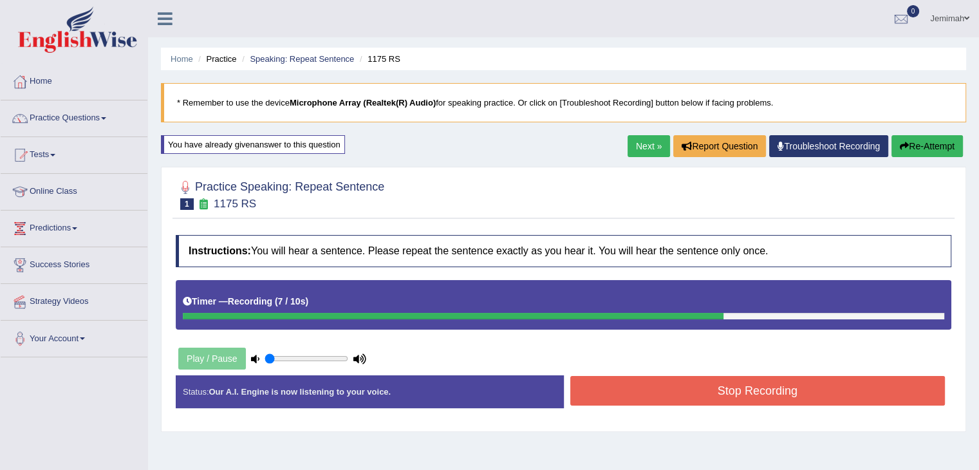
click at [744, 376] on button "Stop Recording" at bounding box center [757, 391] width 375 height 30
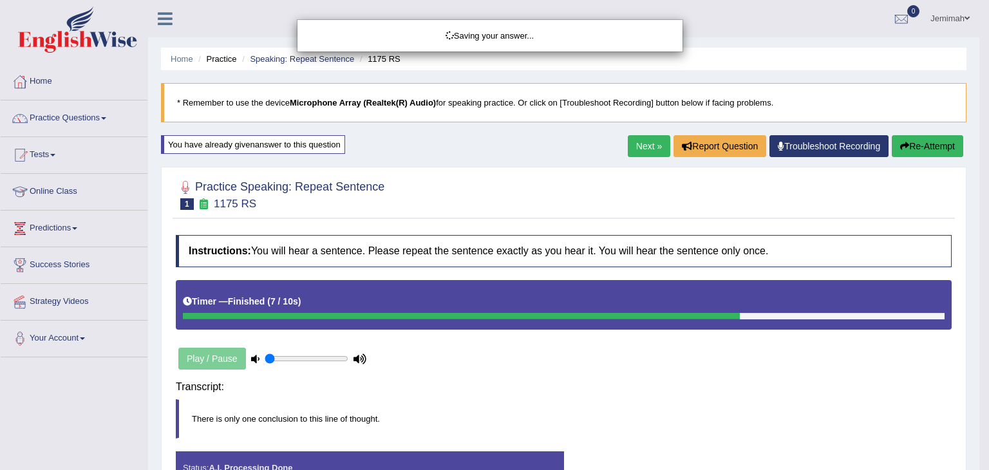
click at [744, 375] on body "Toggle navigation Home Practice Questions Speaking Practice Read Aloud Repeat S…" at bounding box center [494, 235] width 989 height 470
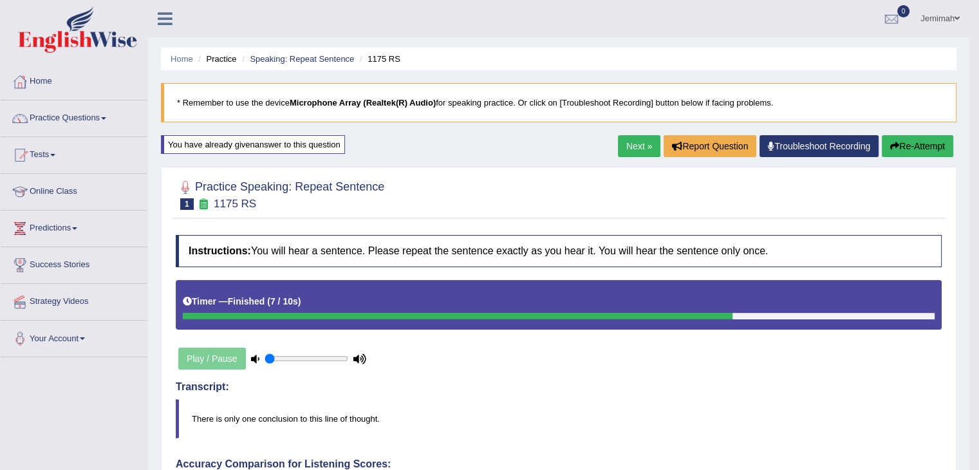
click at [978, 462] on body "Toggle navigation Home Practice Questions Speaking Practice Read Aloud Repeat S…" at bounding box center [489, 235] width 979 height 470
click at [978, 463] on html "Toggle navigation Home Practice Questions Speaking Practice Read Aloud Repeat S…" at bounding box center [489, 235] width 979 height 470
click at [917, 144] on button "Re-Attempt" at bounding box center [917, 146] width 71 height 22
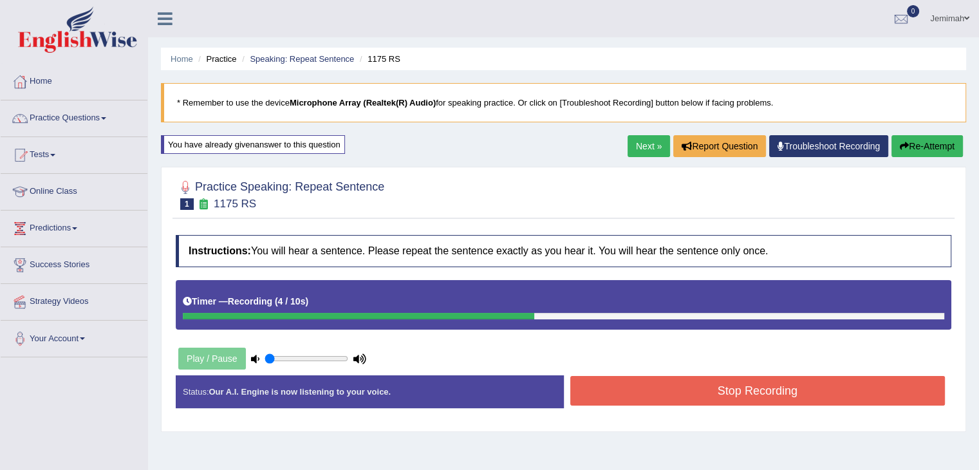
click at [851, 395] on button "Stop Recording" at bounding box center [757, 391] width 375 height 30
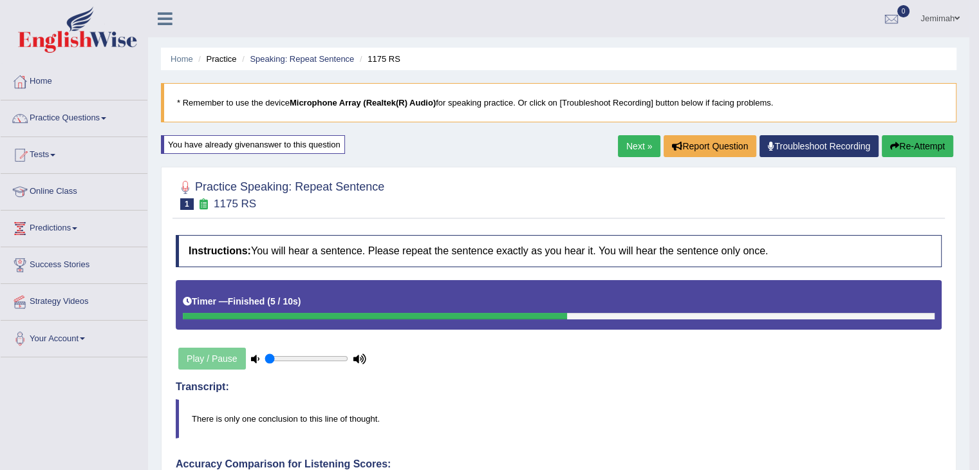
drag, startPoint x: 988, startPoint y: 467, endPoint x: 834, endPoint y: 390, distance: 171.9
click at [834, 390] on h4 "Transcript:" at bounding box center [559, 387] width 766 height 12
click at [639, 150] on link "Next »" at bounding box center [639, 146] width 42 height 22
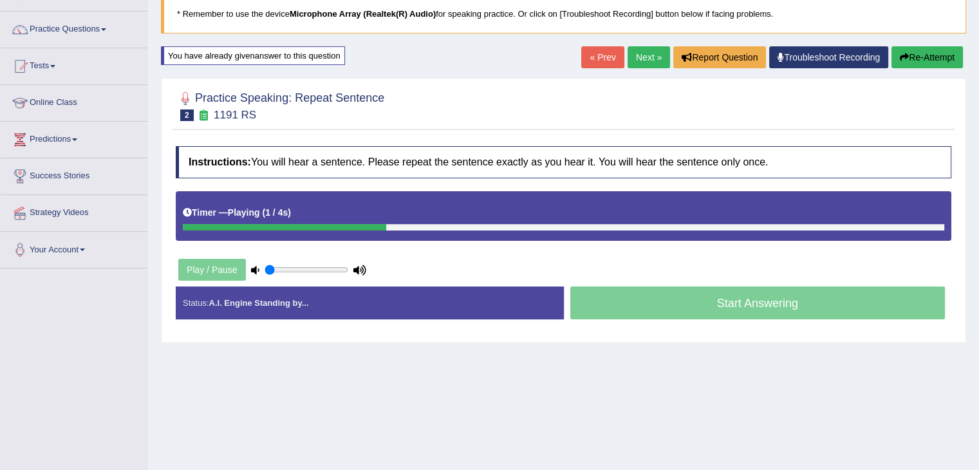
scroll to position [103, 0]
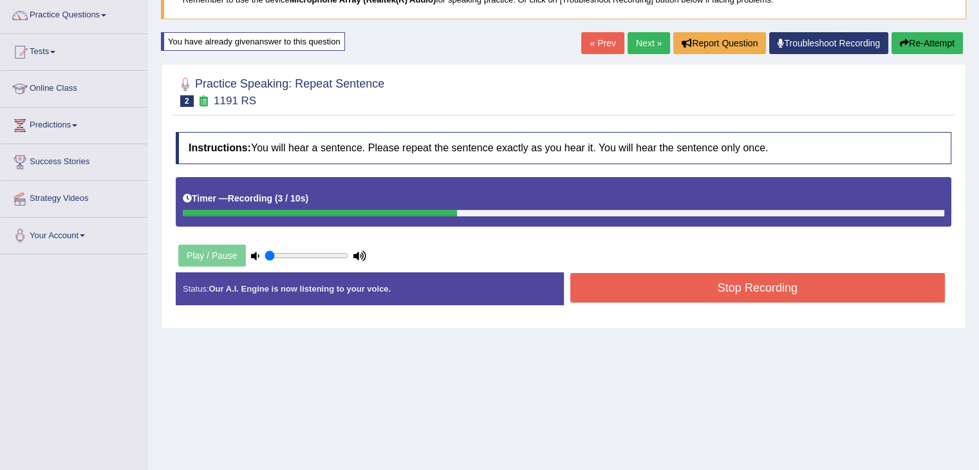
click at [731, 286] on button "Stop Recording" at bounding box center [757, 288] width 375 height 30
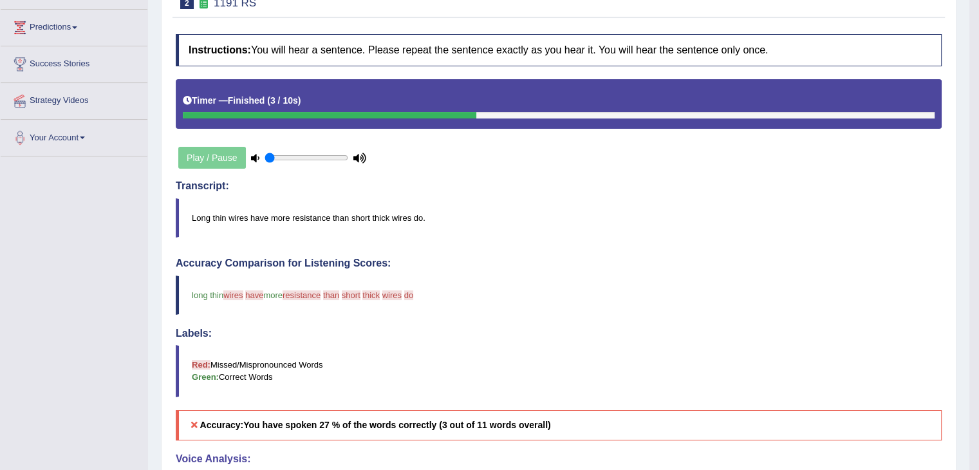
scroll to position [106, 0]
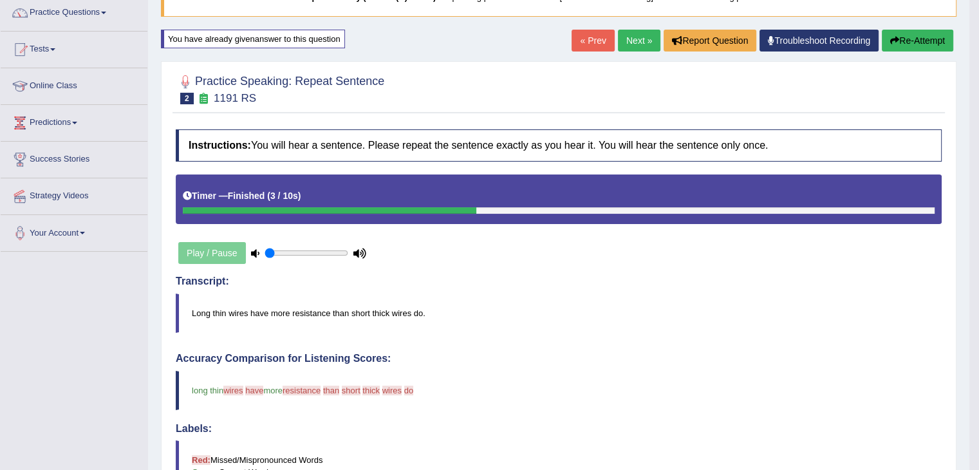
click at [628, 42] on link "Next »" at bounding box center [639, 41] width 42 height 22
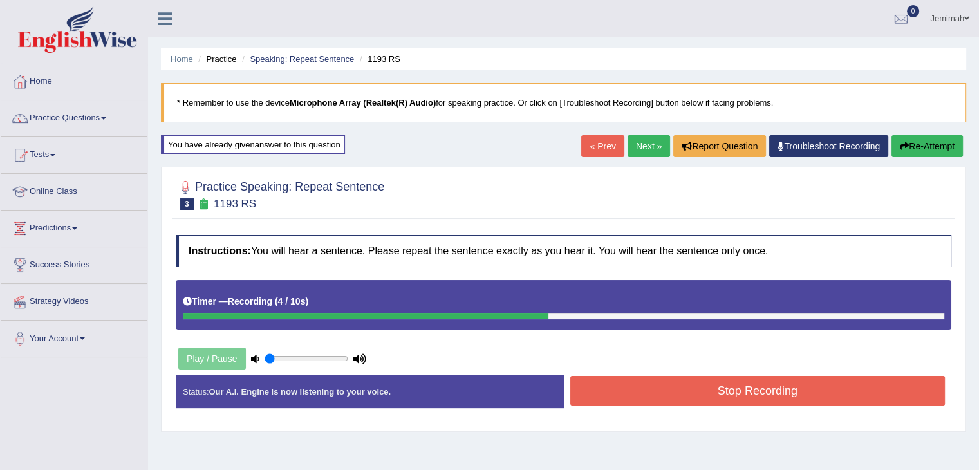
click at [706, 393] on button "Stop Recording" at bounding box center [757, 391] width 375 height 30
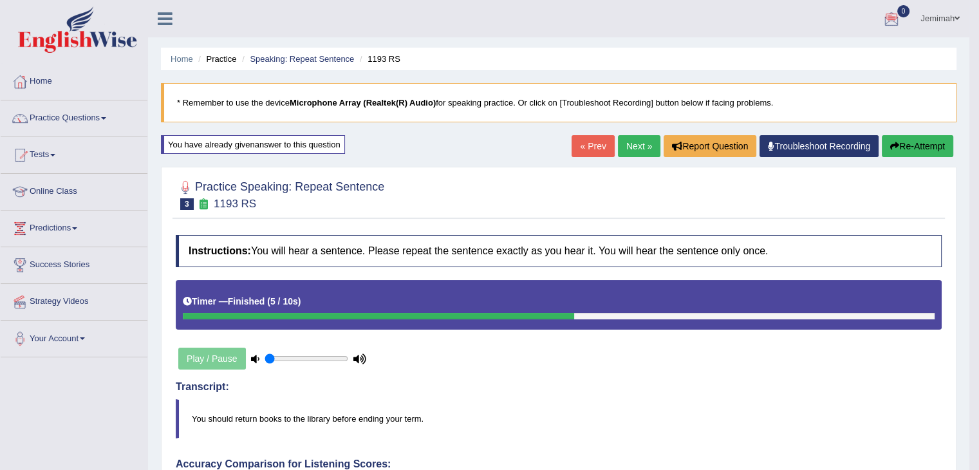
click at [630, 148] on link "Next »" at bounding box center [639, 146] width 42 height 22
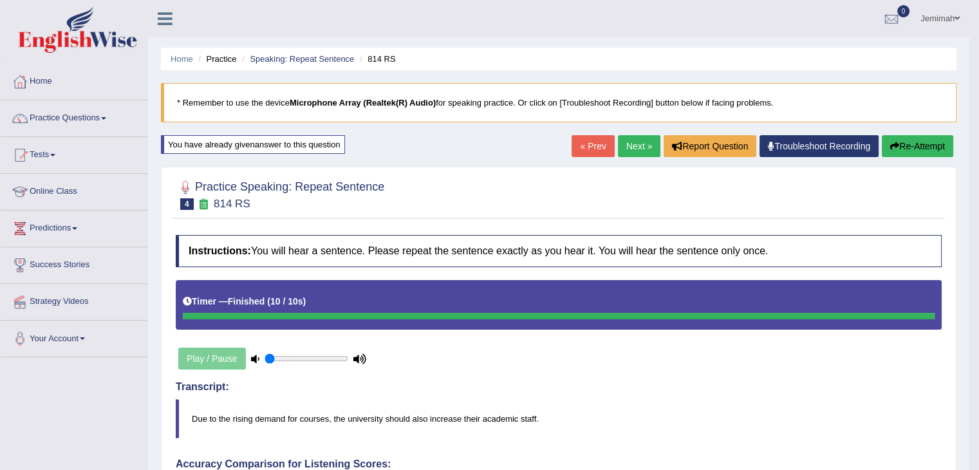
click at [851, 384] on h4 "Transcript:" at bounding box center [559, 387] width 766 height 12
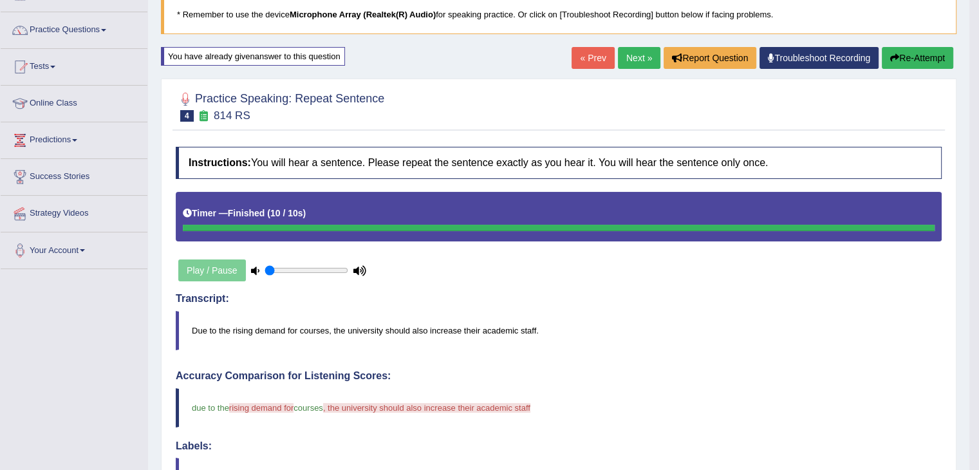
scroll to position [77, 0]
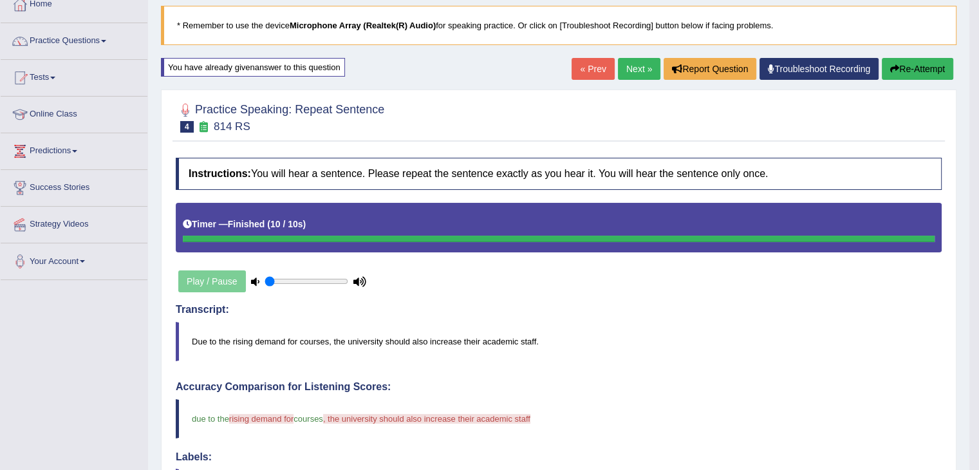
click at [634, 66] on link "Next »" at bounding box center [639, 69] width 42 height 22
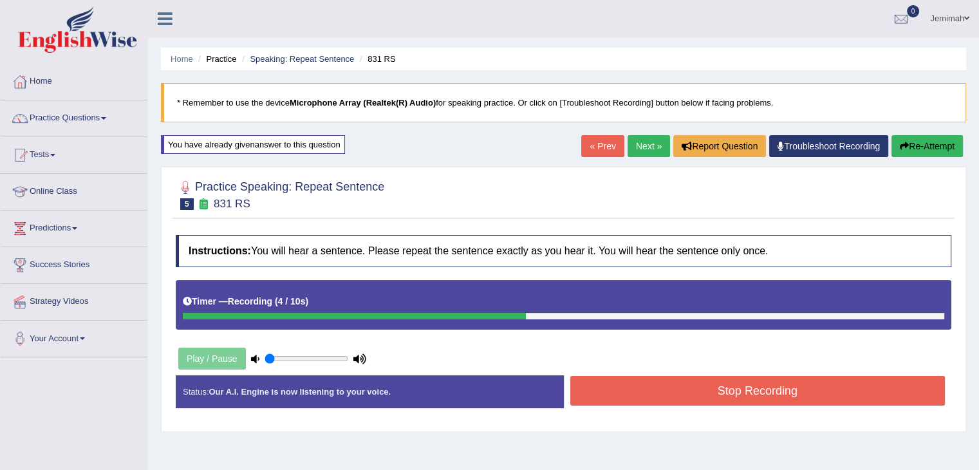
click at [661, 397] on button "Stop Recording" at bounding box center [757, 391] width 375 height 30
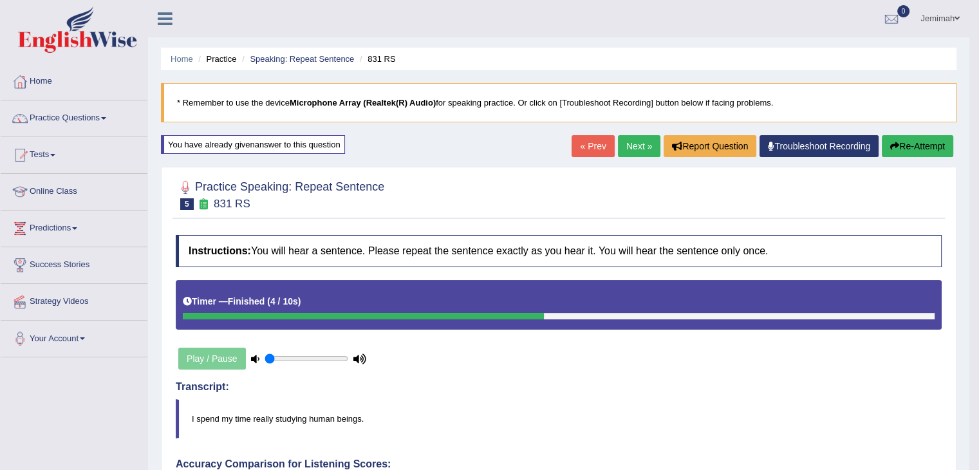
click at [806, 391] on div "Transcript: I spend my time really studying human beings." at bounding box center [559, 409] width 766 height 57
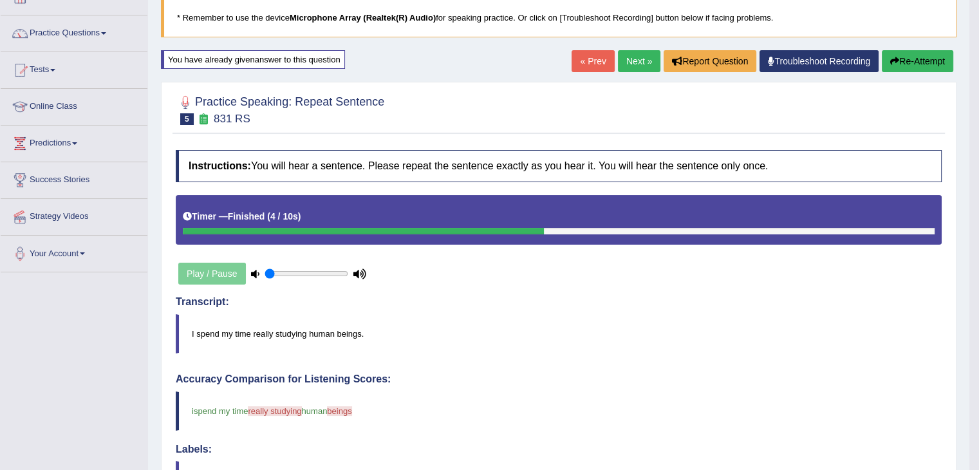
scroll to position [33, 0]
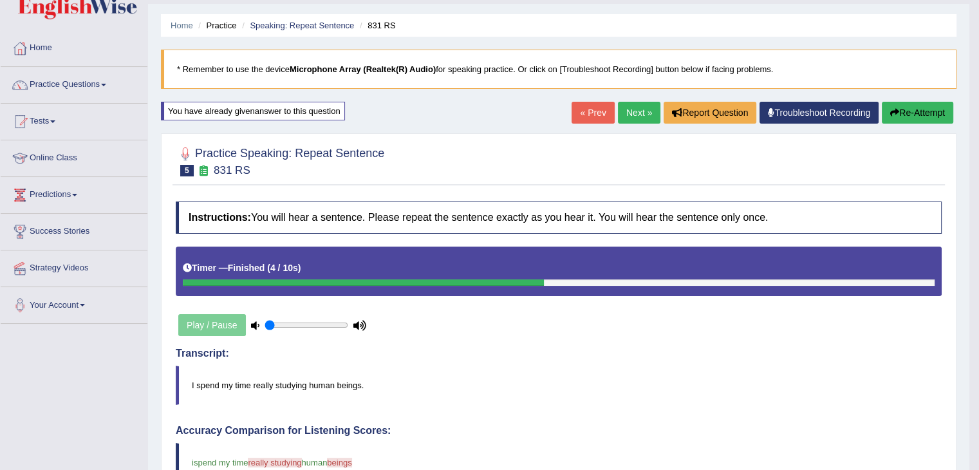
click at [628, 109] on link "Next »" at bounding box center [639, 113] width 42 height 22
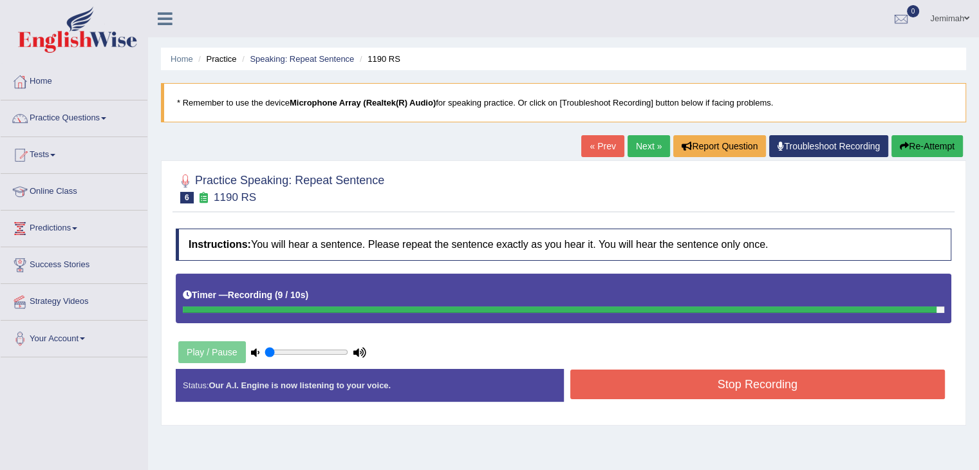
click at [754, 384] on button "Stop Recording" at bounding box center [757, 384] width 375 height 30
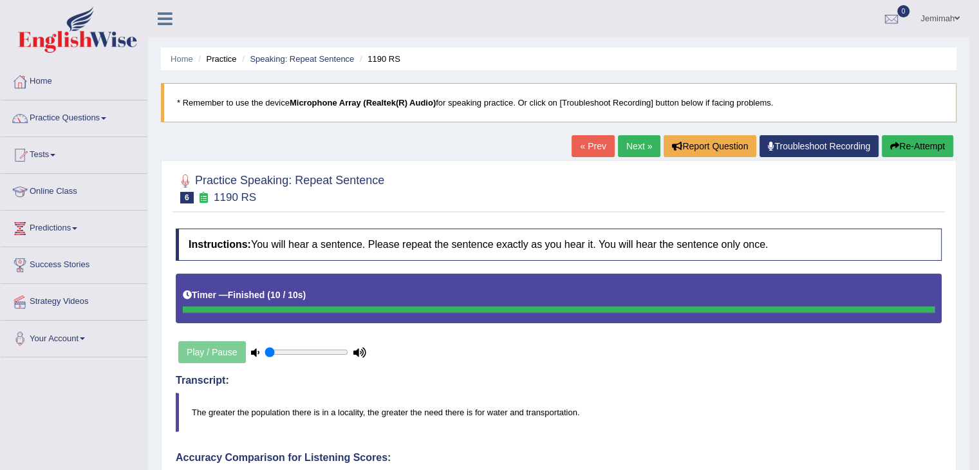
click at [631, 154] on link "Next »" at bounding box center [639, 146] width 42 height 22
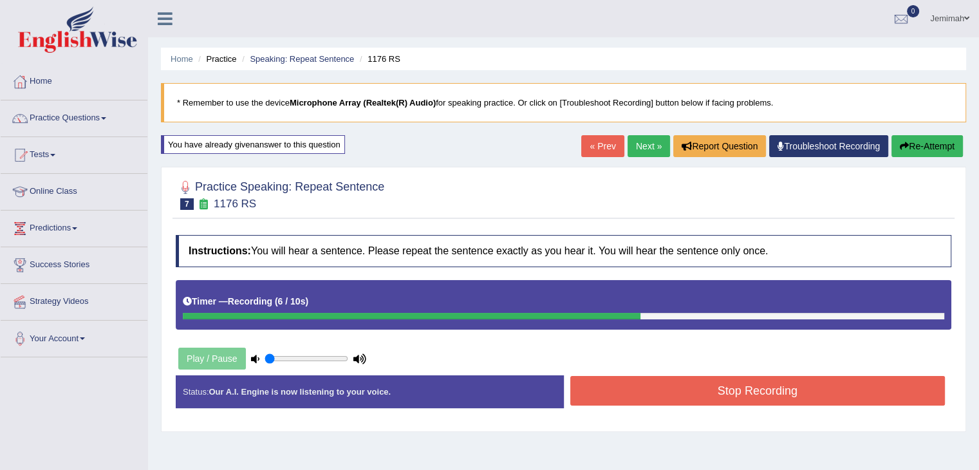
click at [706, 395] on button "Stop Recording" at bounding box center [757, 391] width 375 height 30
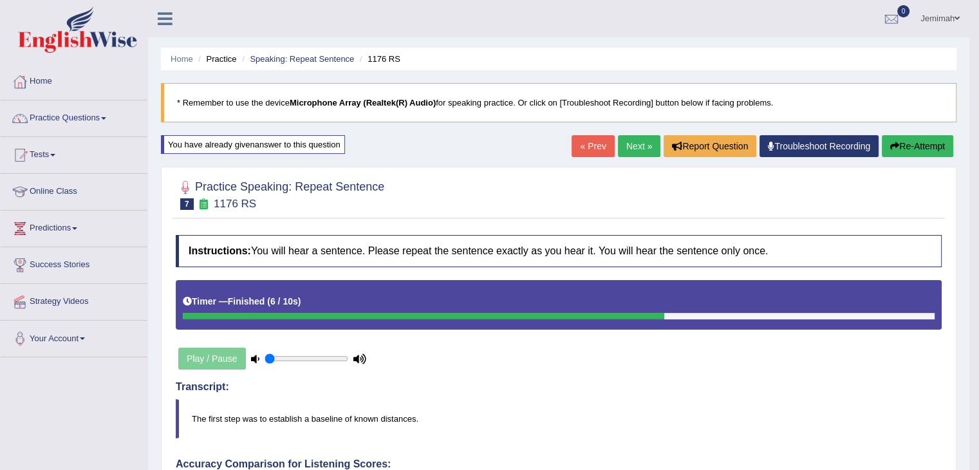
click at [977, 455] on body "Toggle navigation Home Practice Questions Speaking Practice Read Aloud Repeat S…" at bounding box center [489, 235] width 979 height 470
drag, startPoint x: 977, startPoint y: 455, endPoint x: 984, endPoint y: 490, distance: 35.4
click at [978, 469] on html "Toggle navigation Home Practice Questions Speaking Practice Read Aloud Repeat S…" at bounding box center [489, 235] width 979 height 470
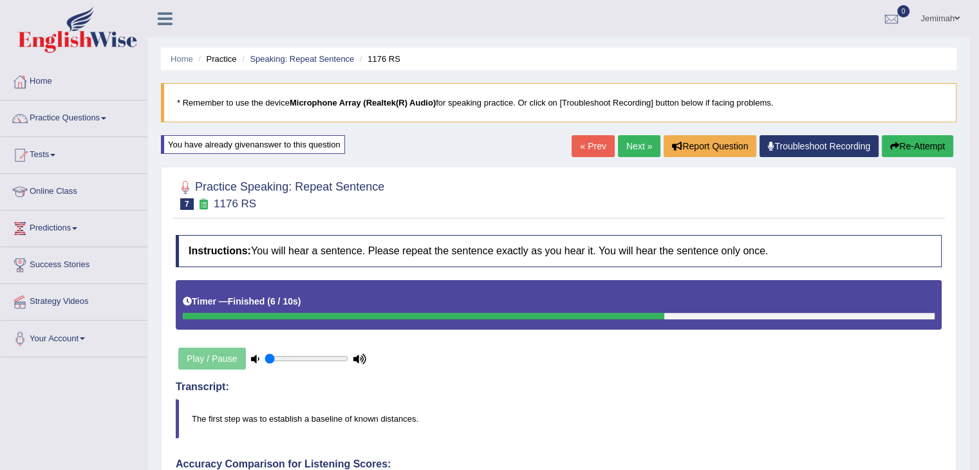
click at [626, 148] on link "Next »" at bounding box center [639, 146] width 42 height 22
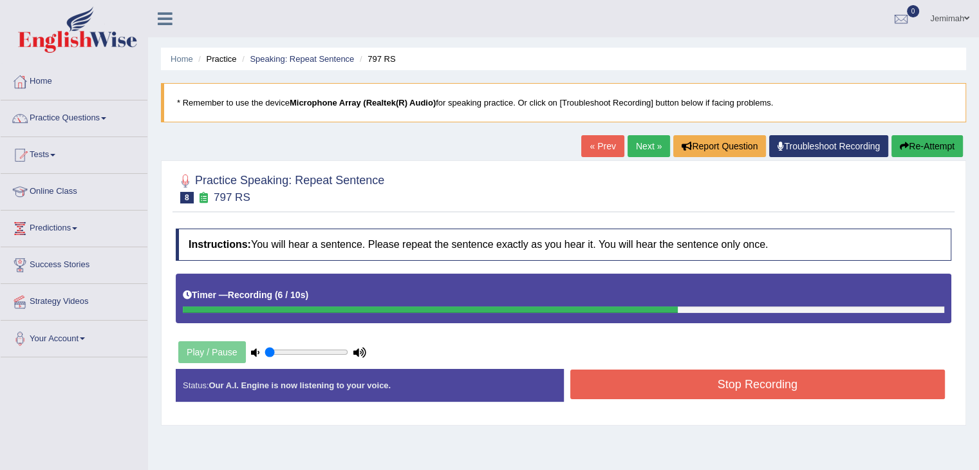
click at [740, 382] on button "Stop Recording" at bounding box center [757, 384] width 375 height 30
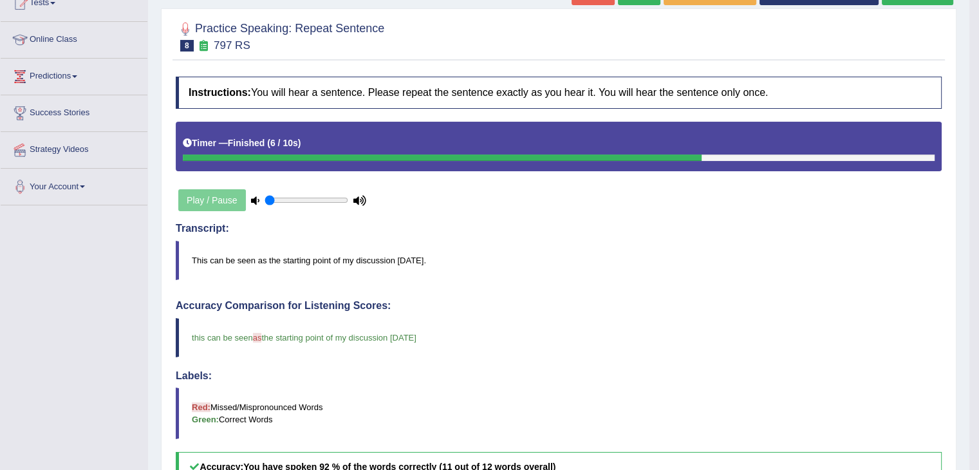
scroll to position [126, 0]
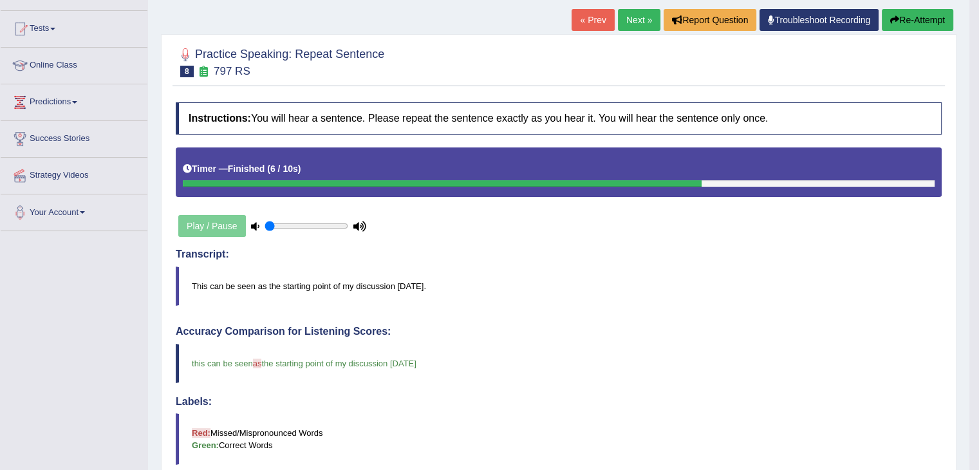
click at [625, 19] on link "Next »" at bounding box center [639, 20] width 42 height 22
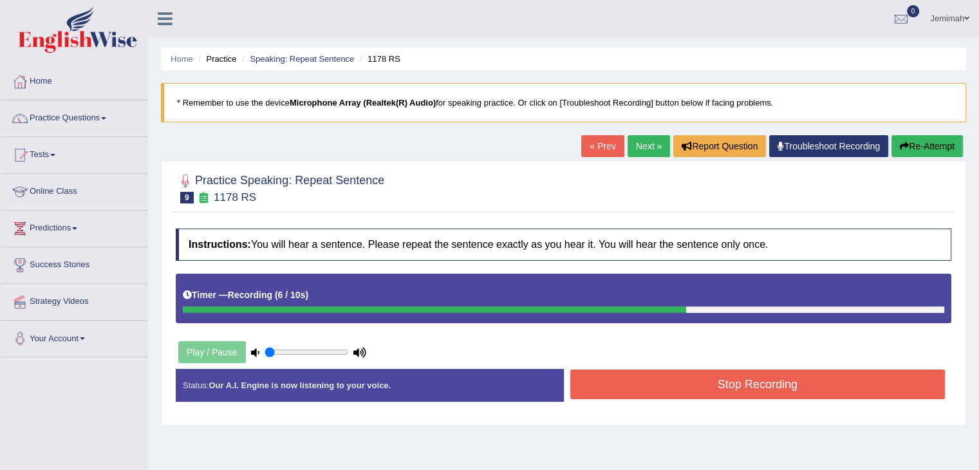
click at [748, 379] on button "Stop Recording" at bounding box center [757, 384] width 375 height 30
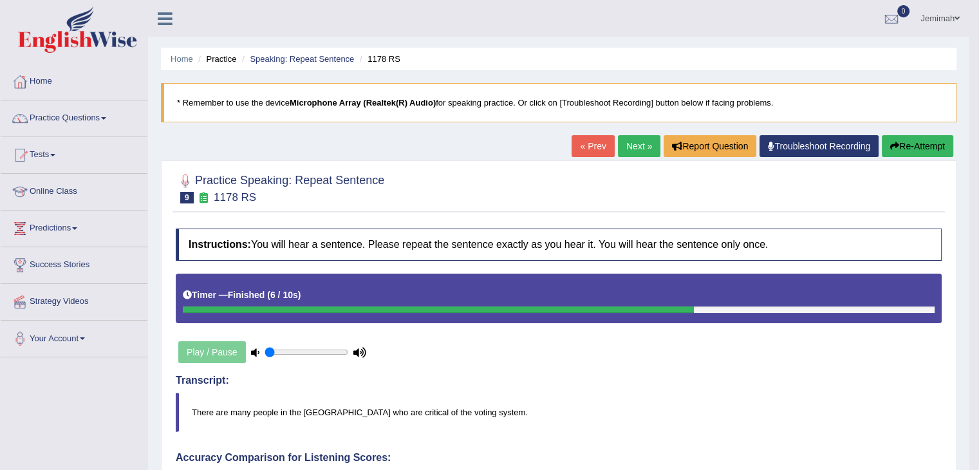
click at [106, 118] on span at bounding box center [103, 118] width 5 height 3
